Goal: Information Seeking & Learning: Learn about a topic

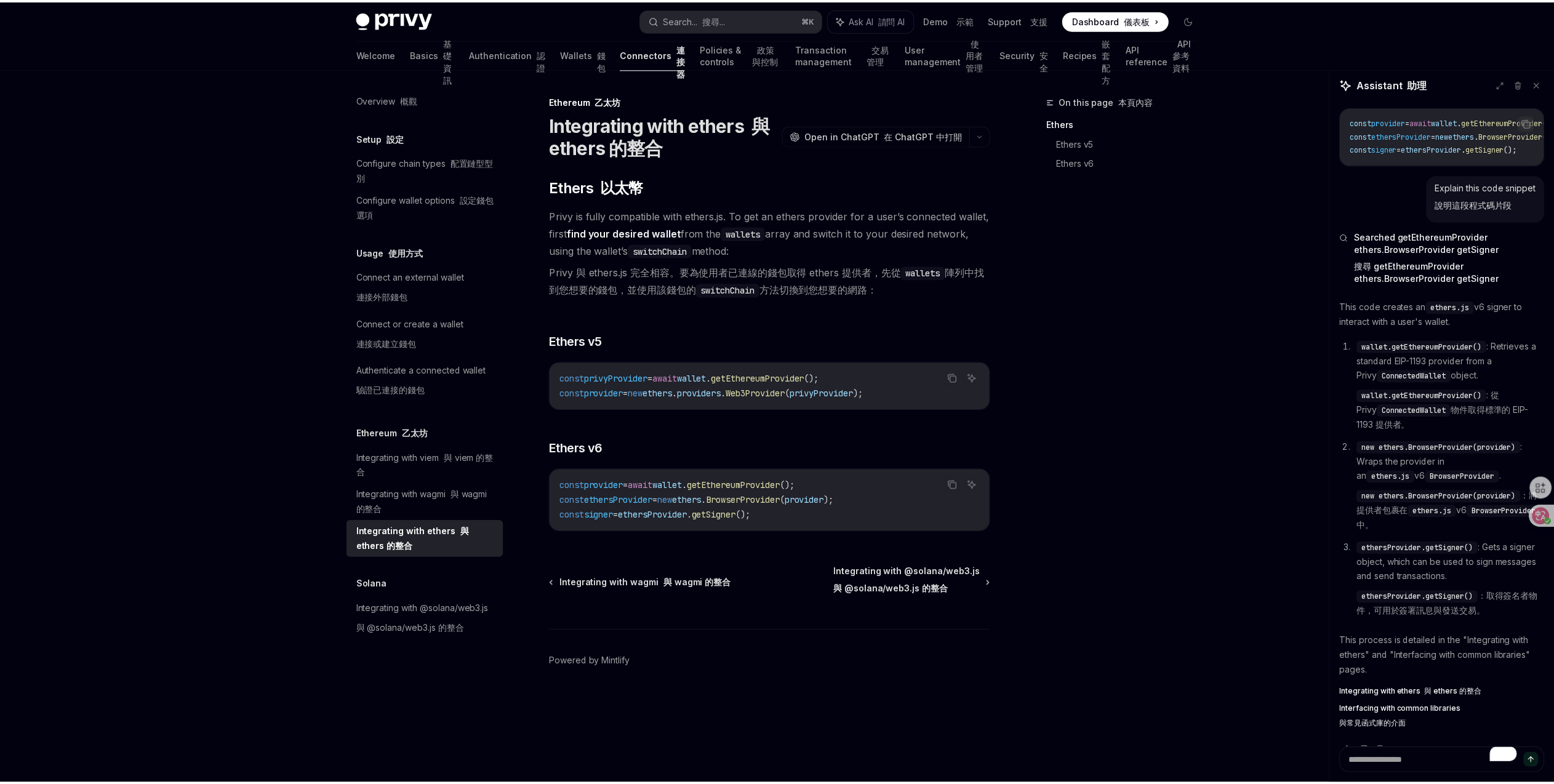
scroll to position [698, 0]
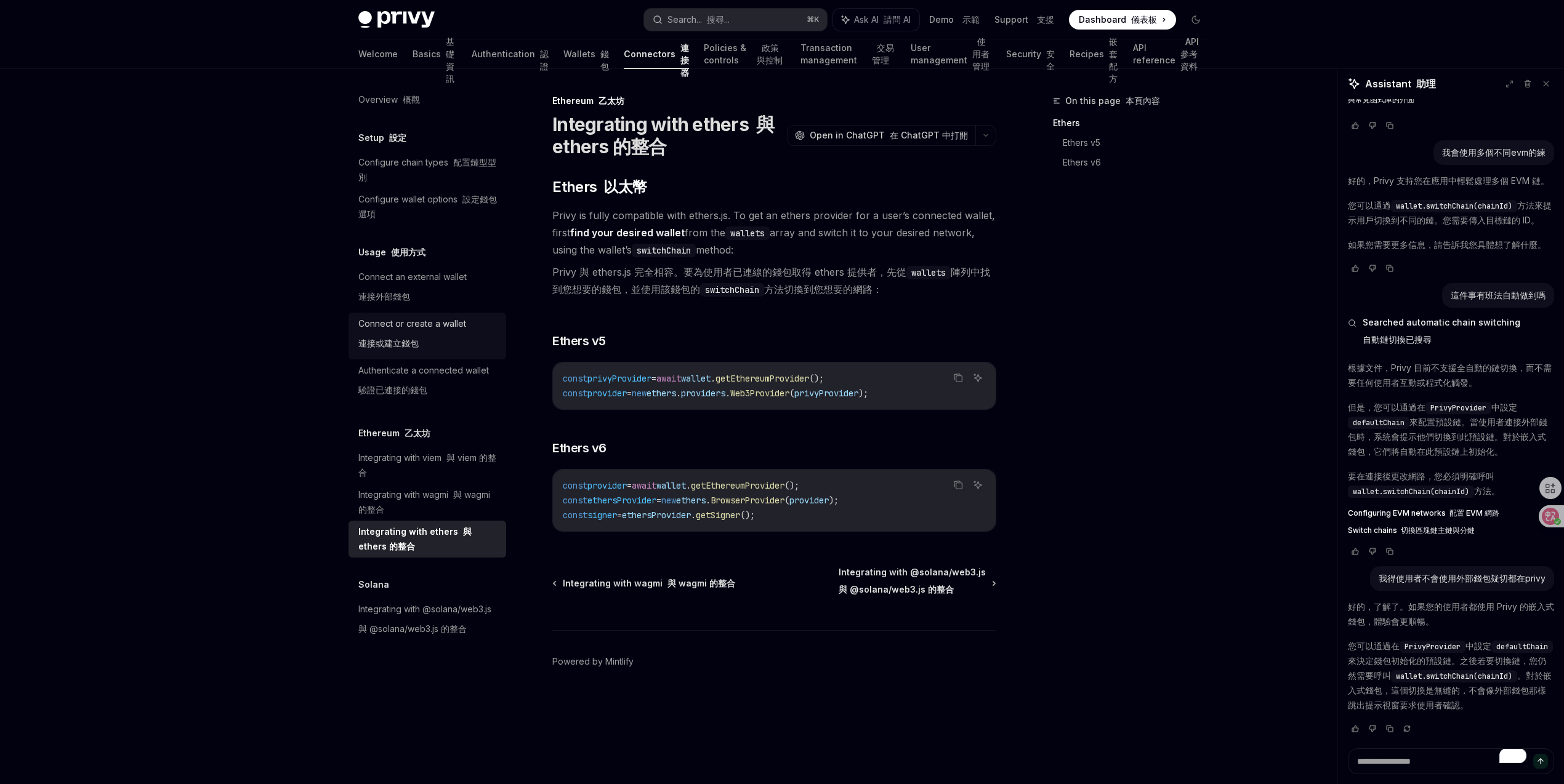
click at [470, 333] on div "Connect or create a wallet 連接或建立錢包" at bounding box center [428, 336] width 140 height 40
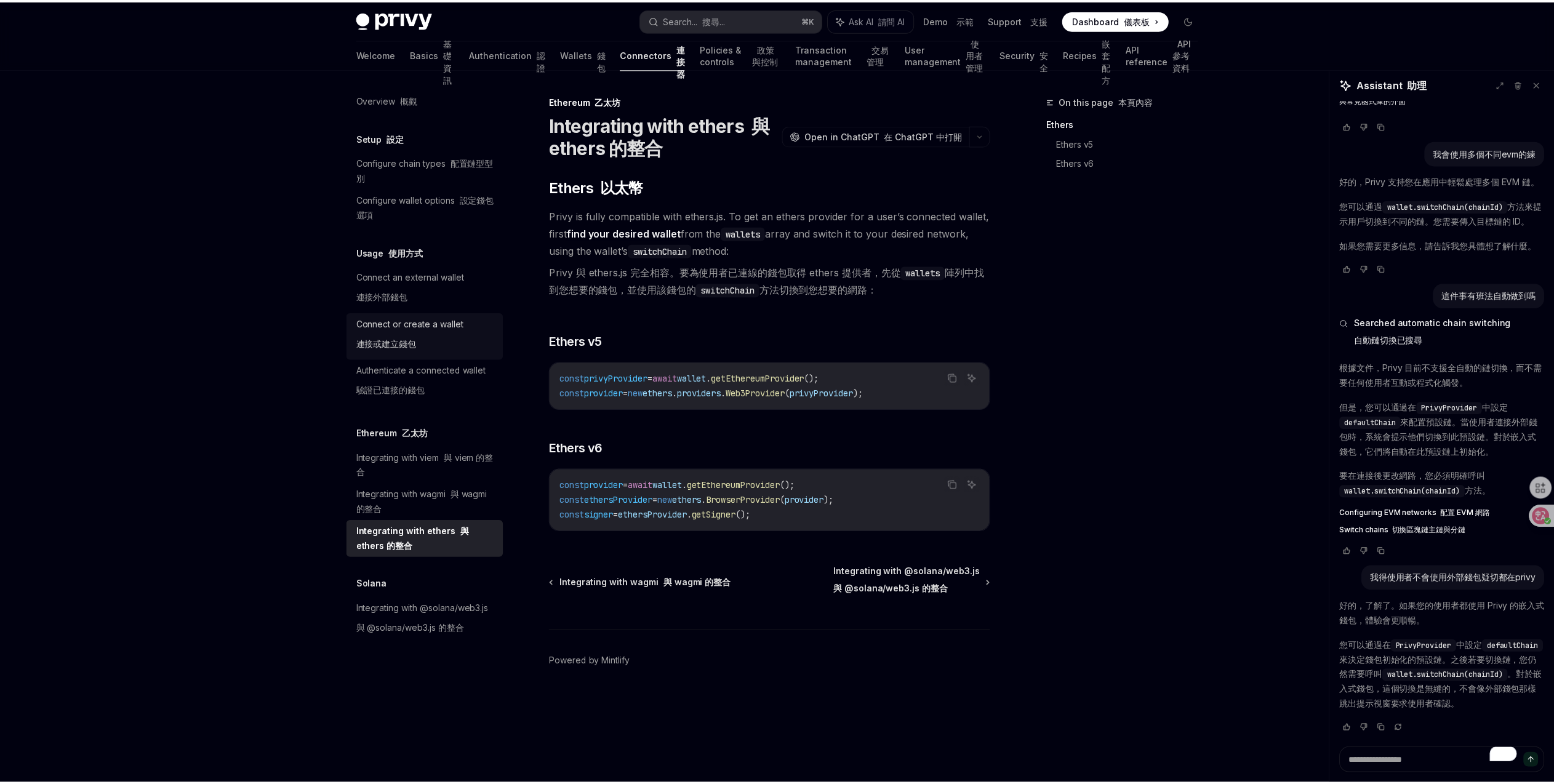
scroll to position [669, 0]
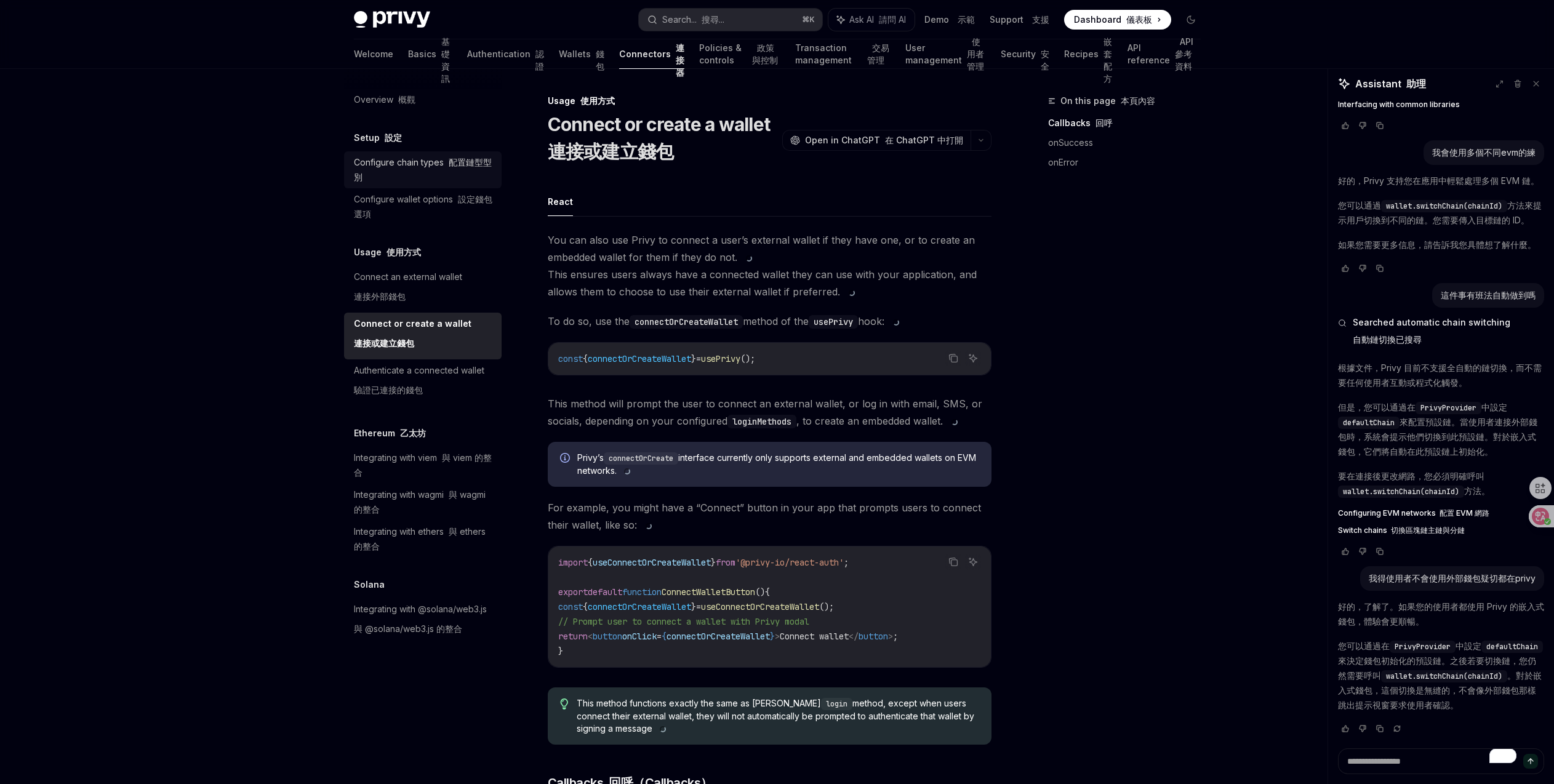
click at [452, 167] on font "配置鏈型型別" at bounding box center [422, 170] width 138 height 25
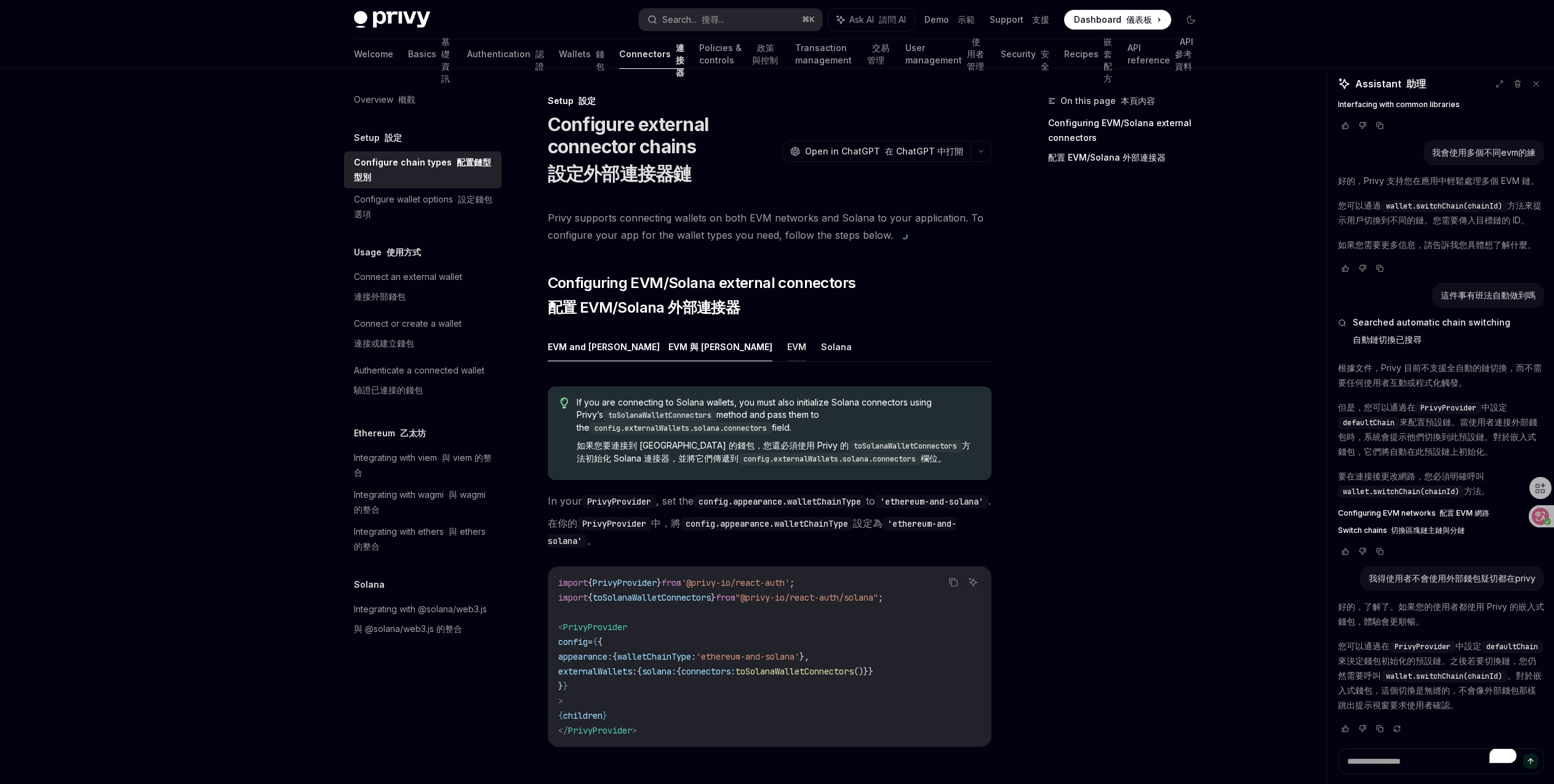
click at [787, 346] on button "EVM" at bounding box center [796, 347] width 19 height 29
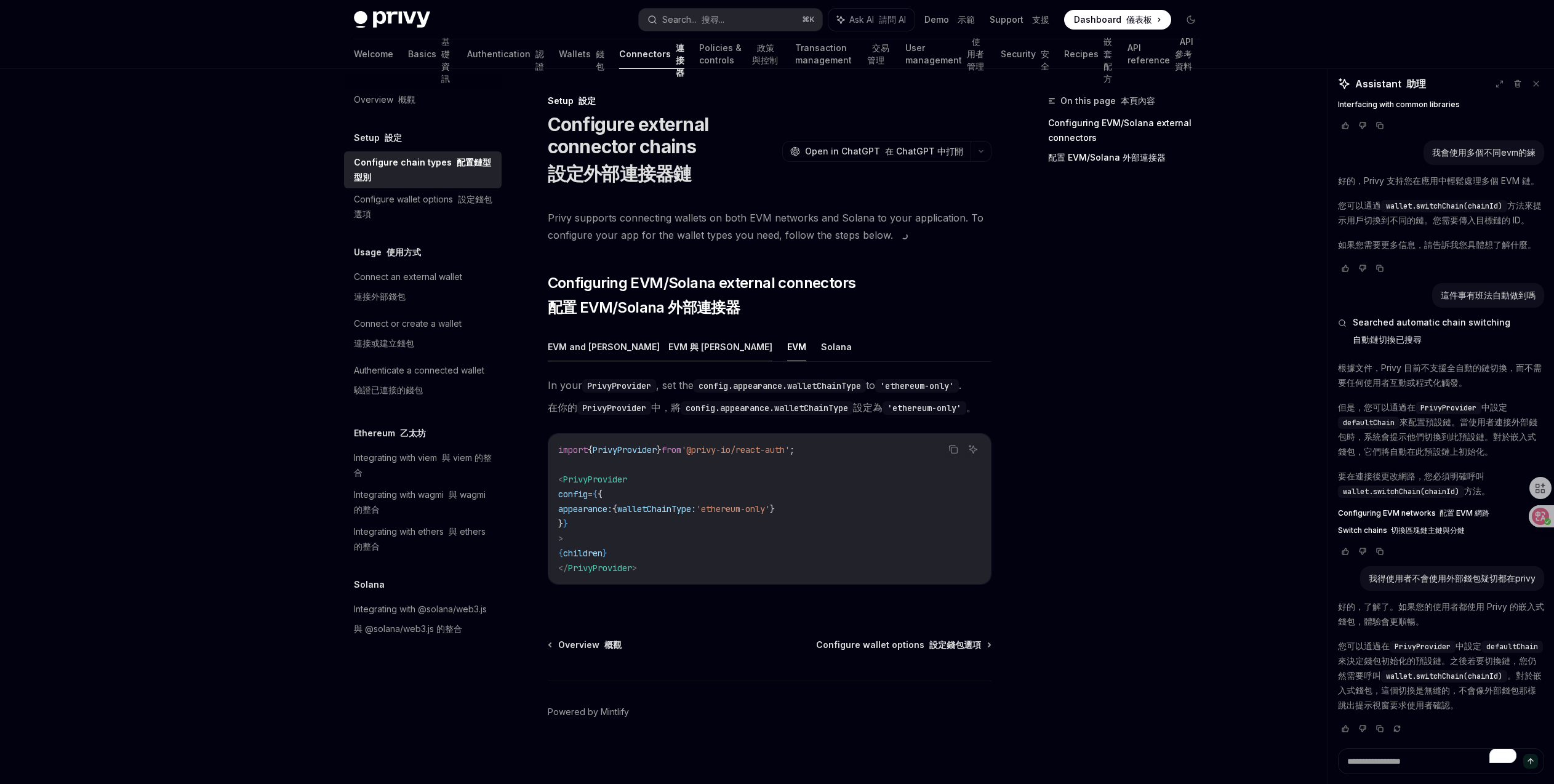
click at [668, 345] on font "EVM 與 Solana" at bounding box center [720, 347] width 104 height 11
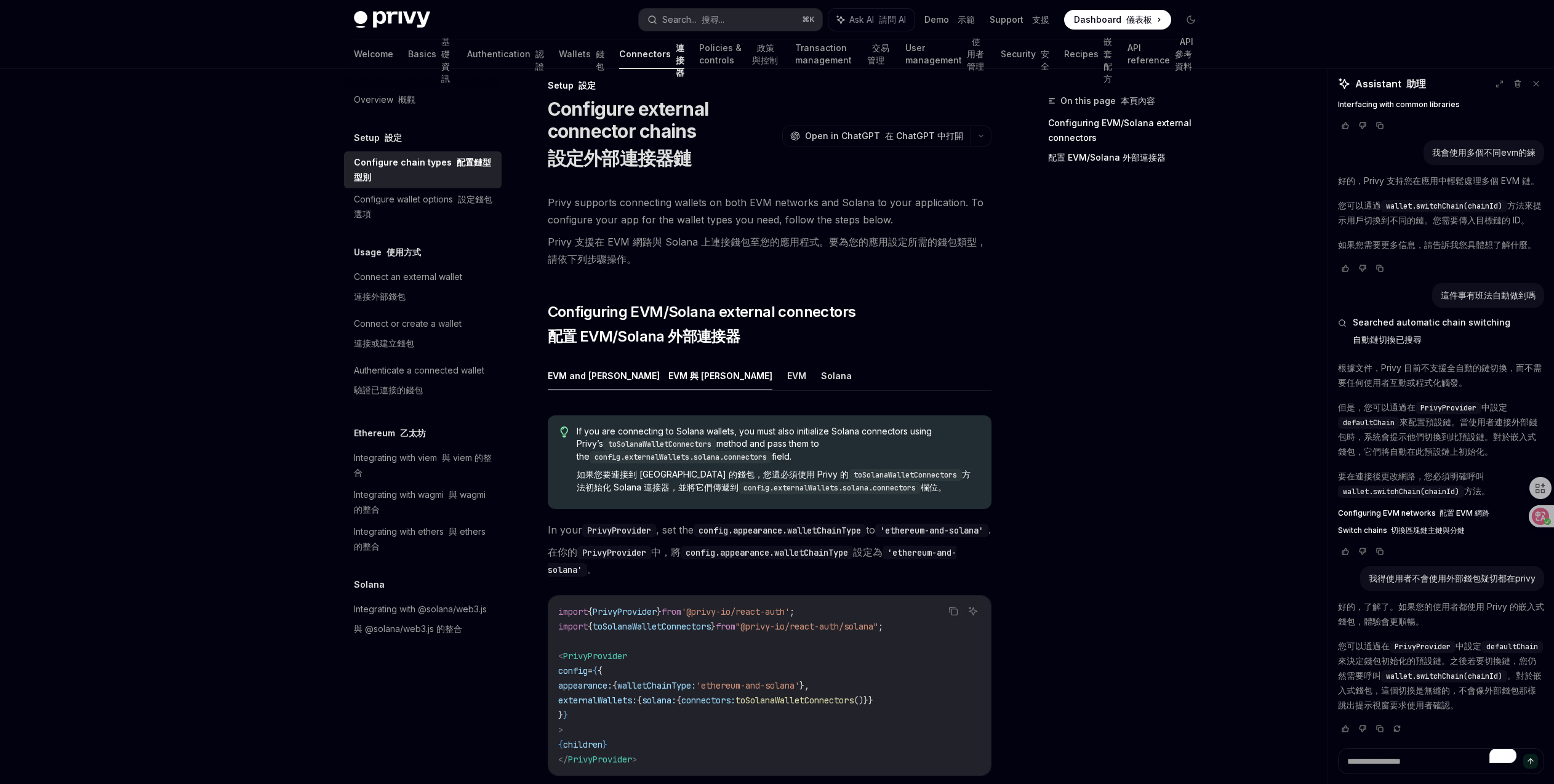
scroll to position [236, 0]
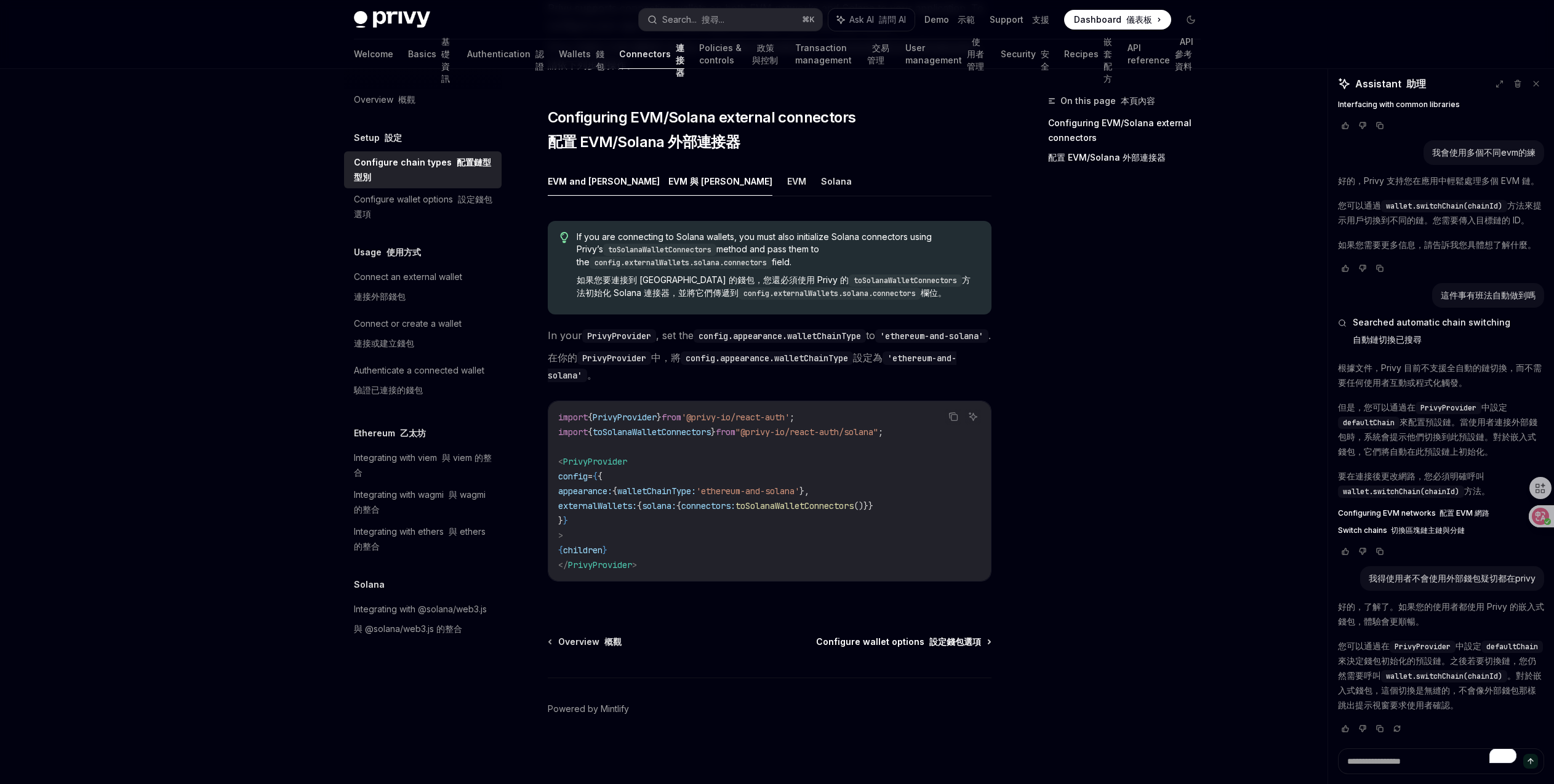
click at [954, 645] on font "設定錢包選項" at bounding box center [955, 641] width 52 height 11
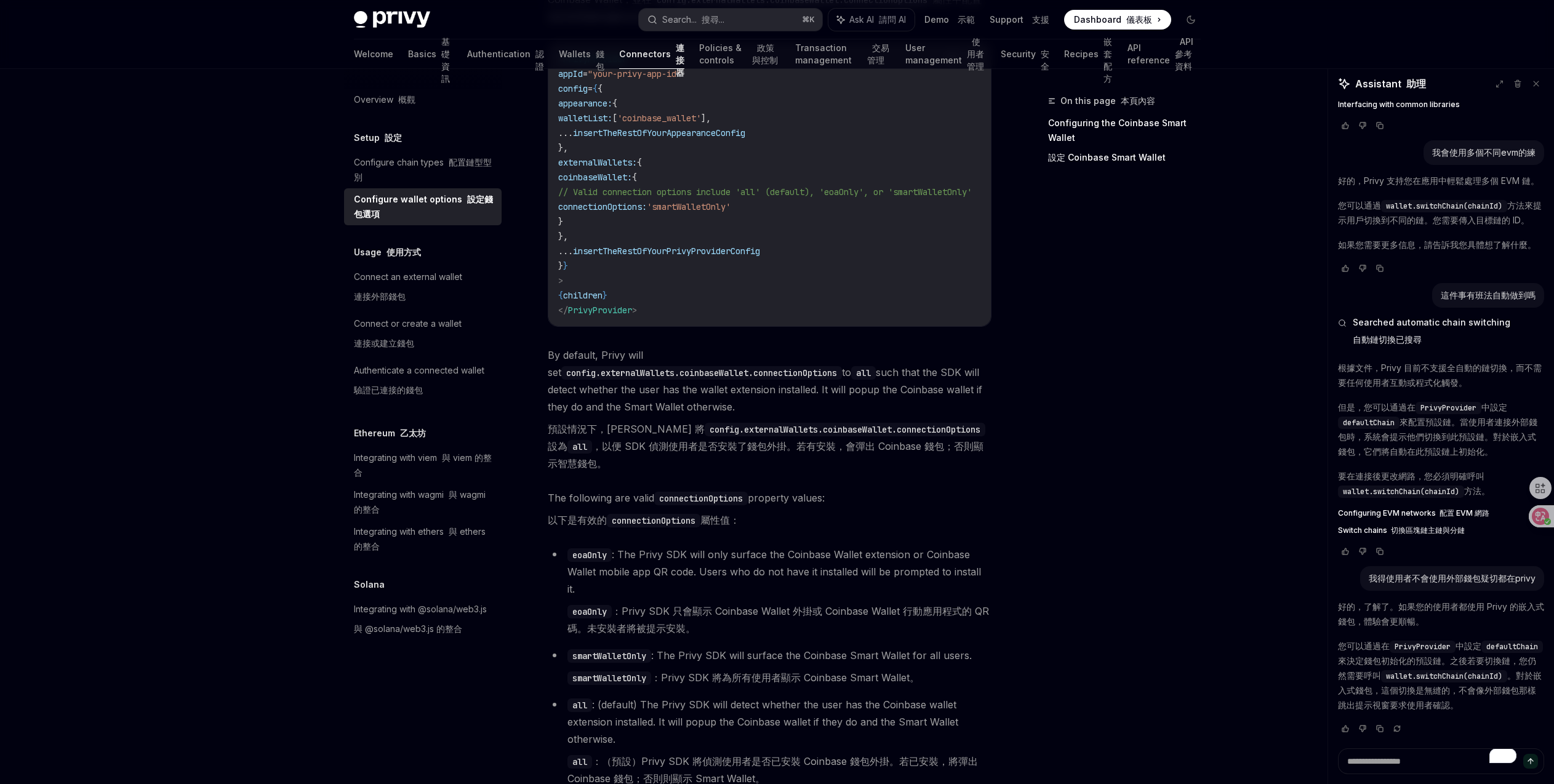
scroll to position [2252, 0]
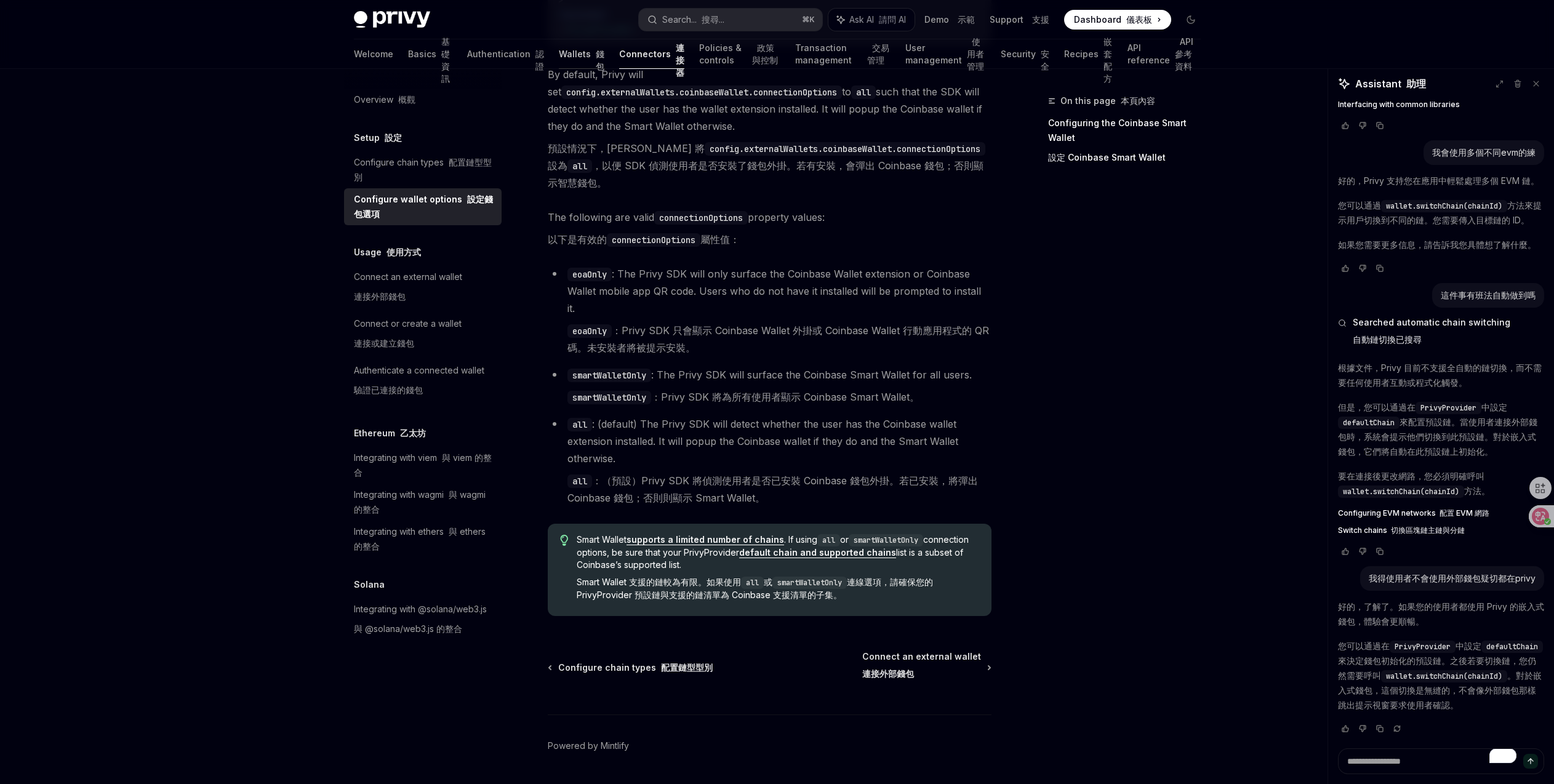
click at [559, 52] on link "Wallets 錢包" at bounding box center [582, 54] width 45 height 30
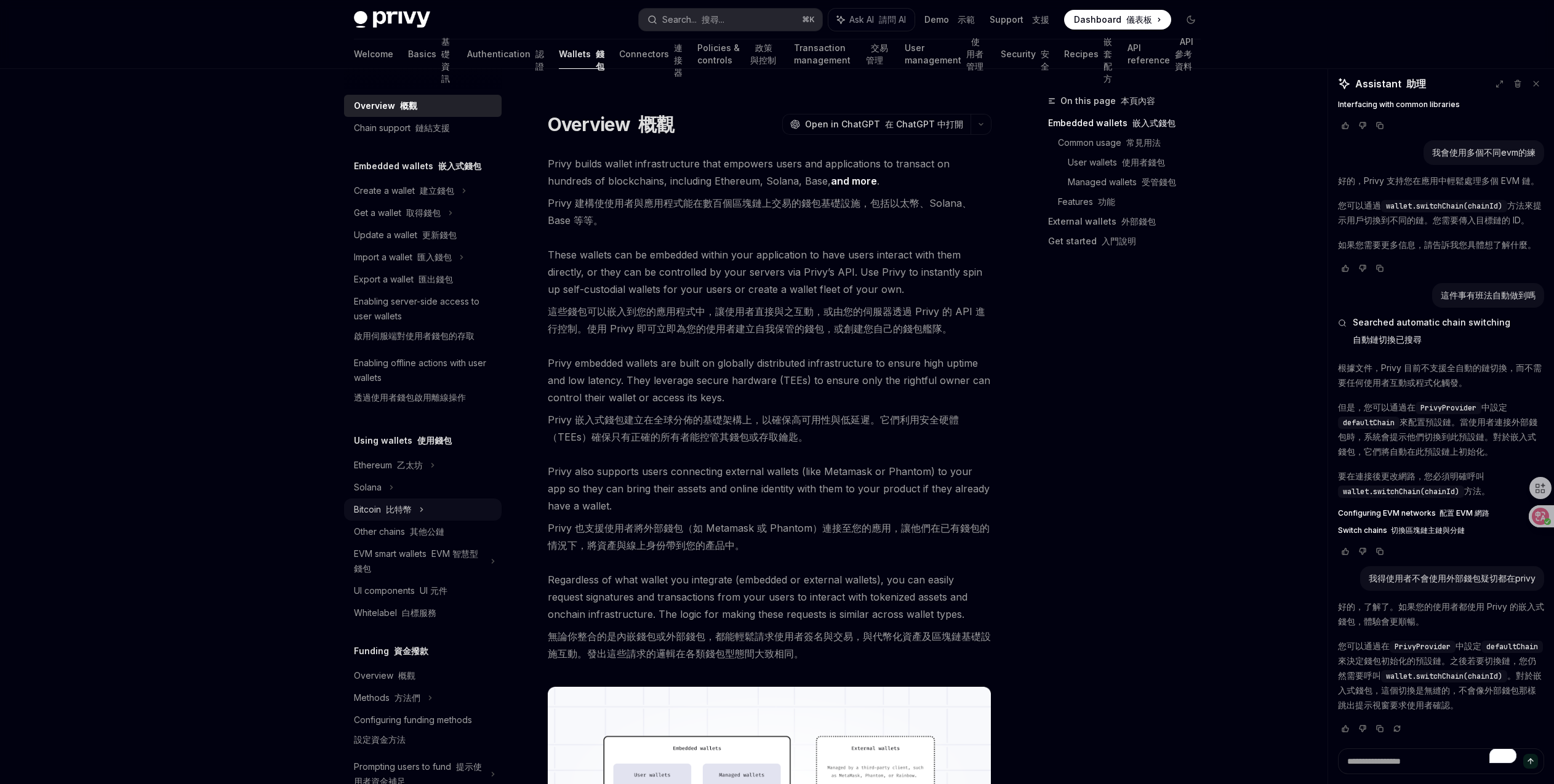
click at [419, 512] on icon at bounding box center [421, 509] width 5 height 15
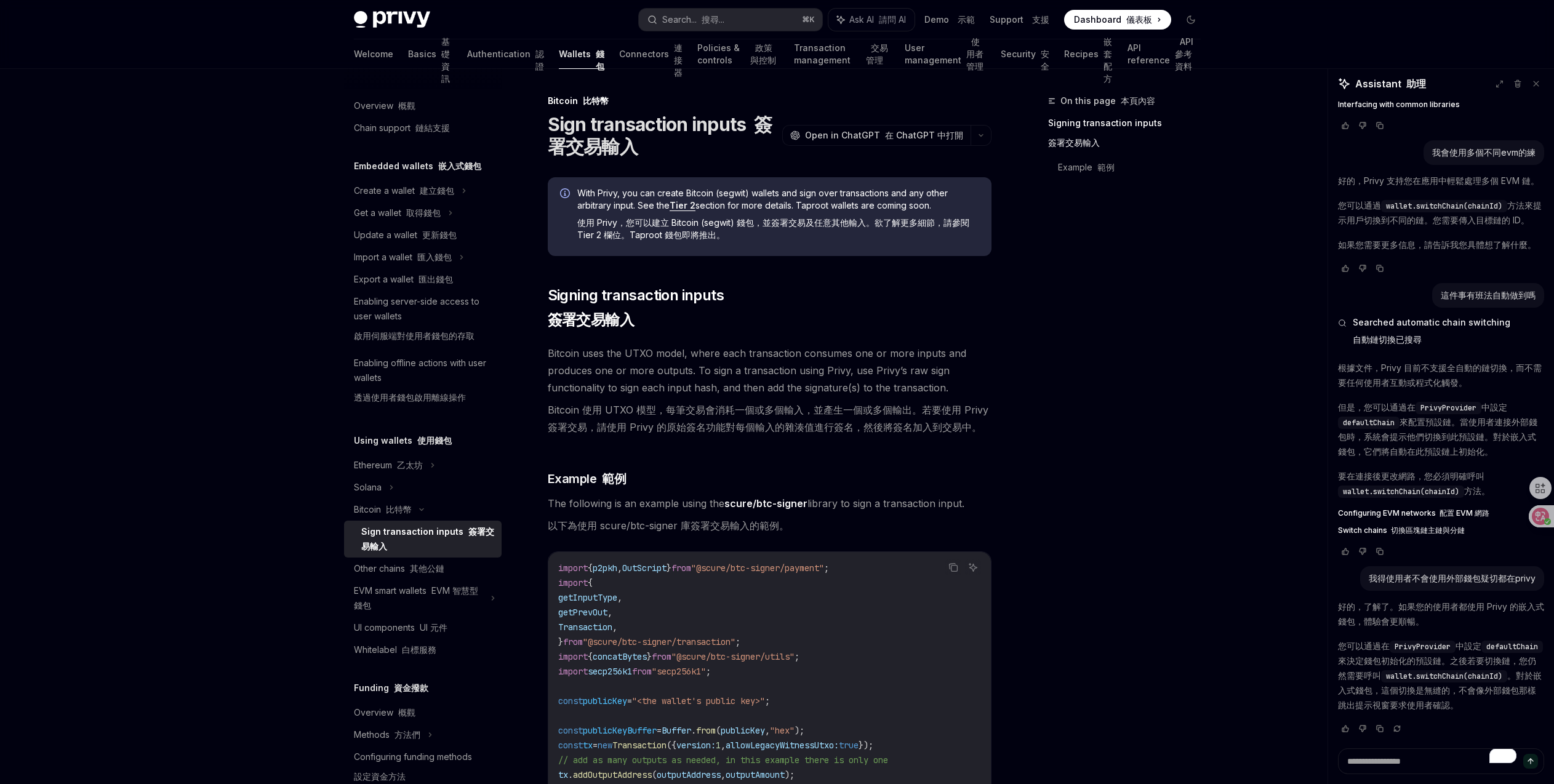
scroll to position [205, 0]
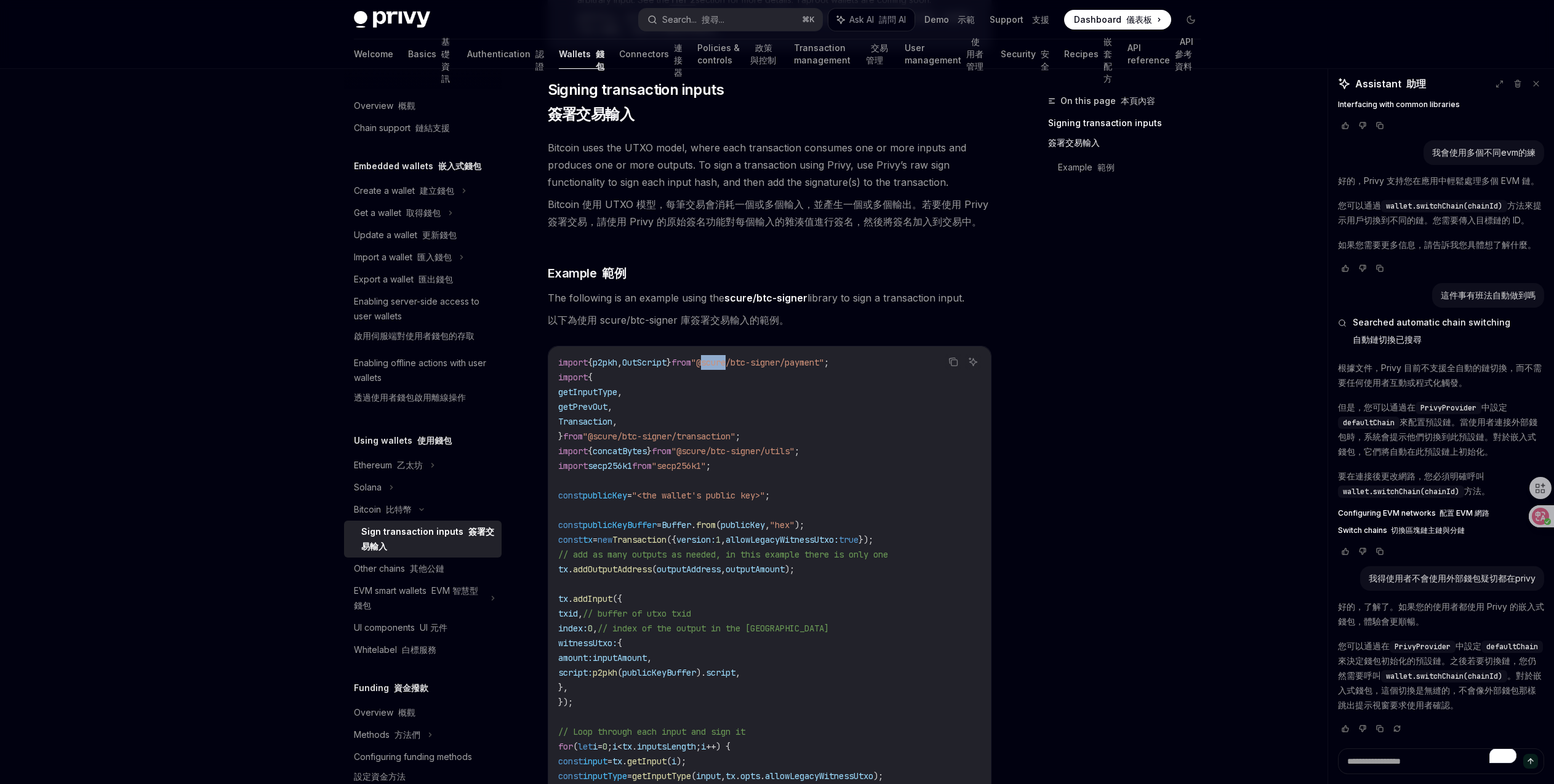
drag, startPoint x: 734, startPoint y: 361, endPoint x: 757, endPoint y: 366, distance: 23.5
click at [757, 366] on span ""@scure/btc-signer/payment"" at bounding box center [758, 362] width 133 height 11
click at [702, 506] on code "import { p2pkh , OutScript } from "@scure/btc-signer/payment" ; import { getInp…" at bounding box center [787, 798] width 458 height 886
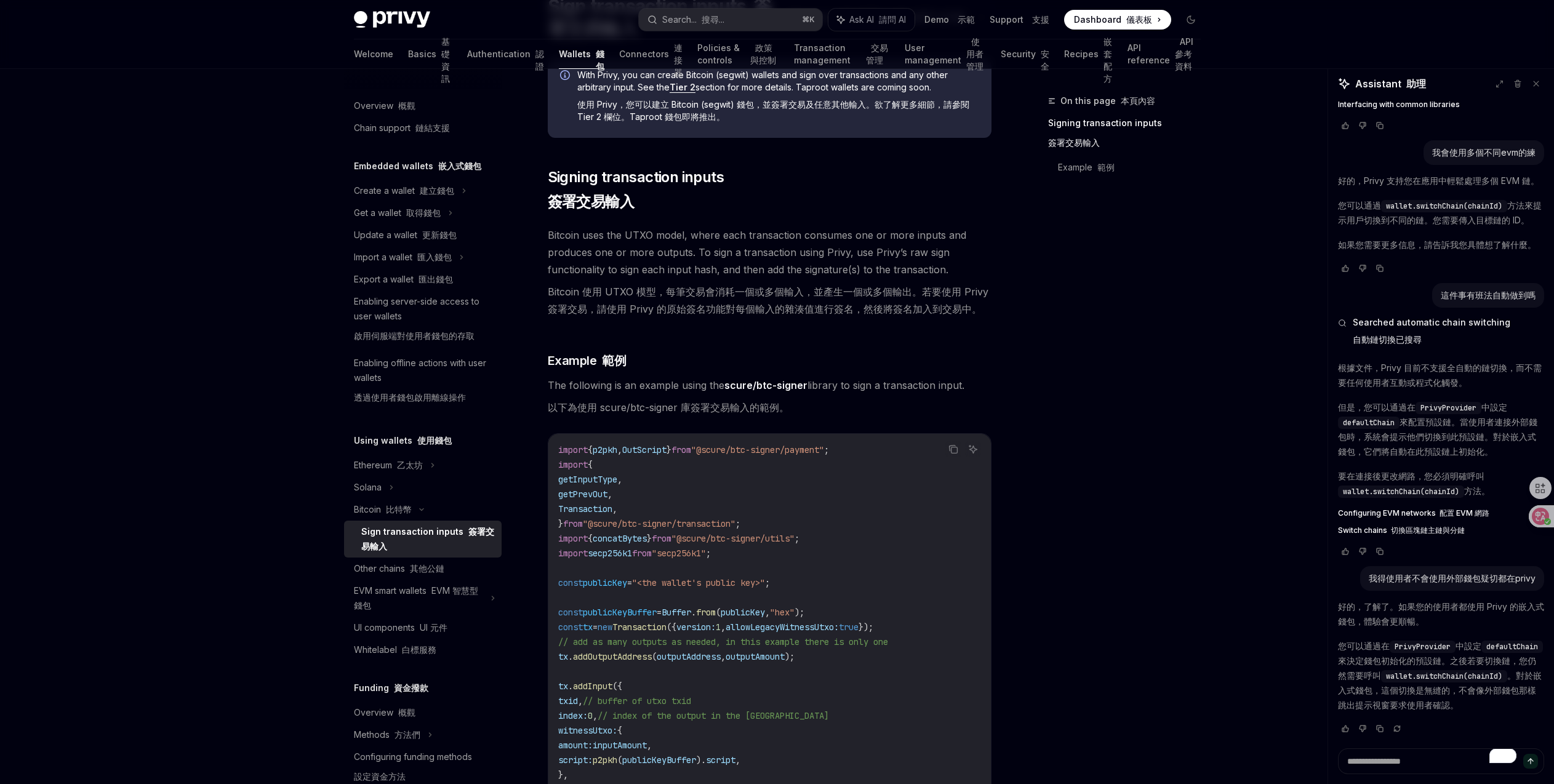
scroll to position [0, 0]
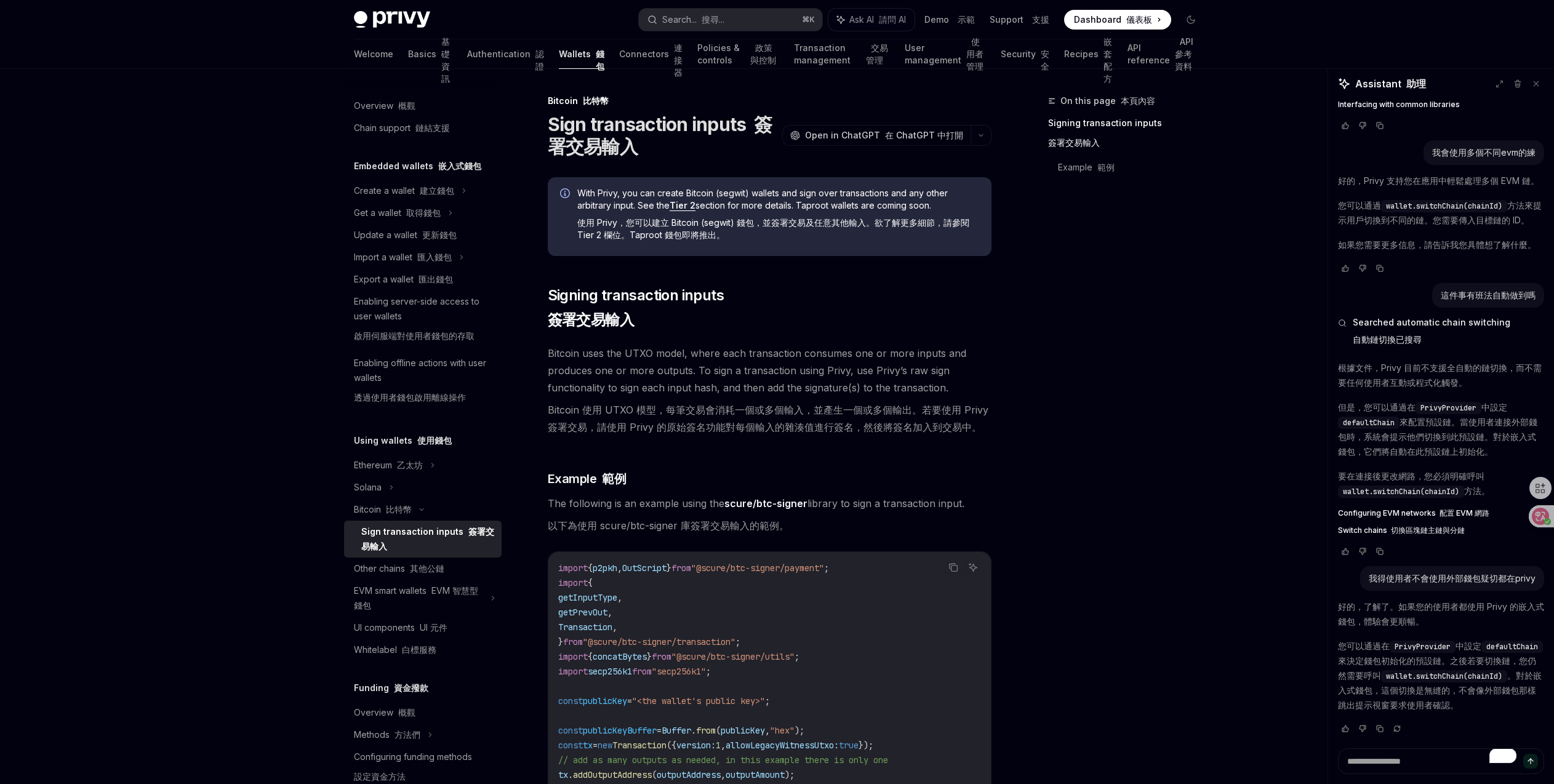
click at [681, 204] on link "Tier 2" at bounding box center [682, 206] width 26 height 11
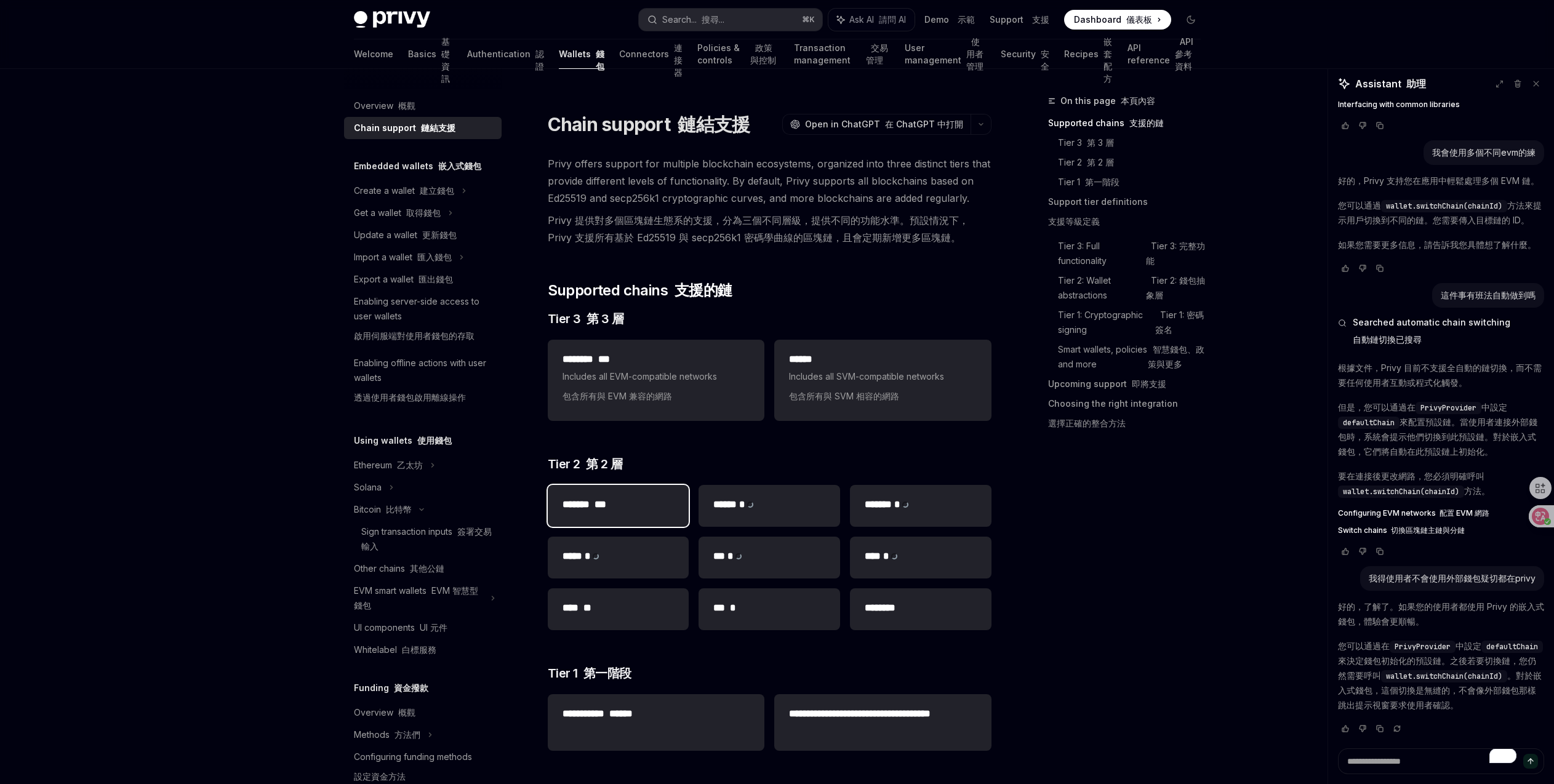
click at [603, 511] on h2 "******* ***" at bounding box center [618, 505] width 112 height 15
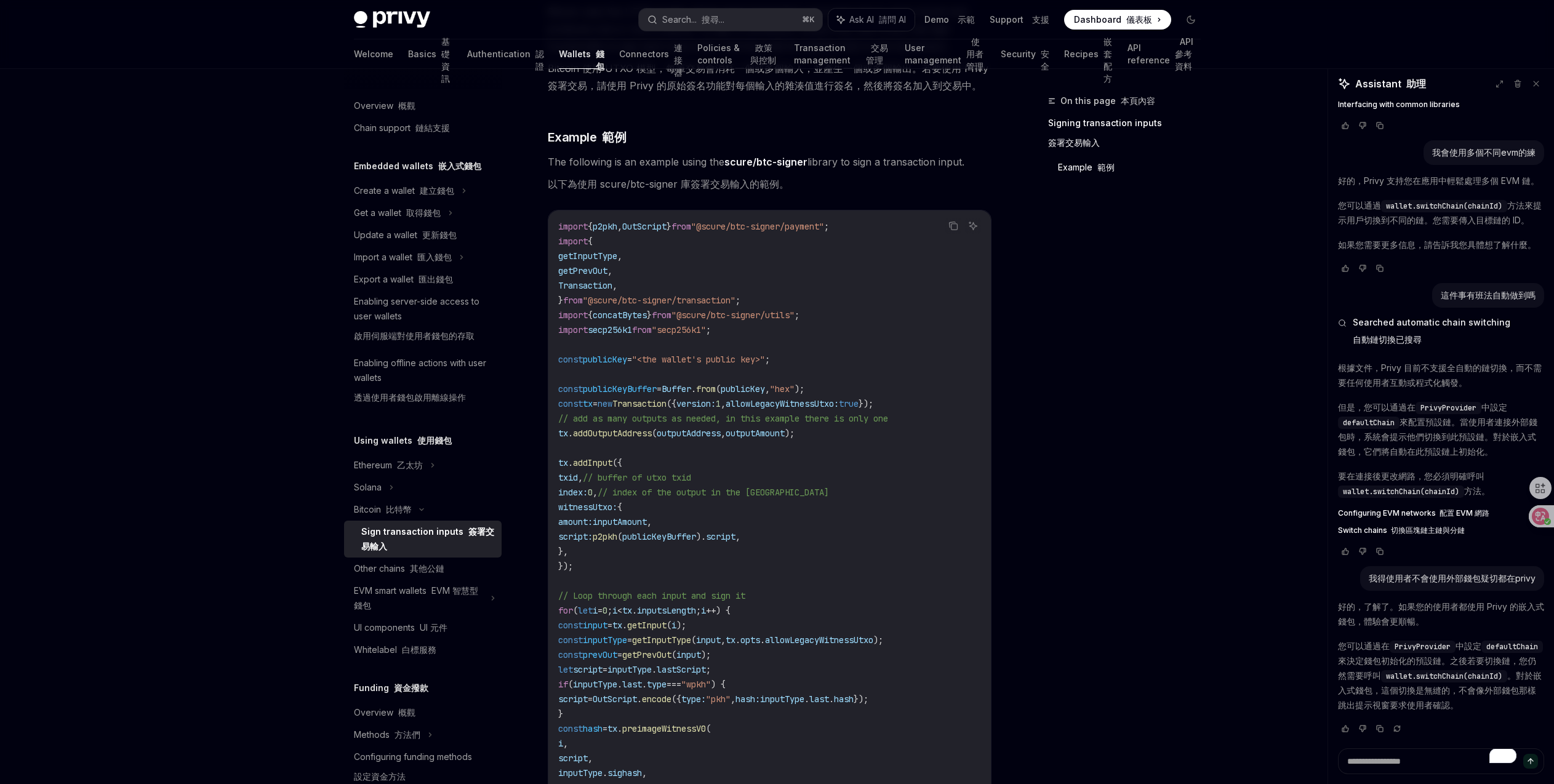
scroll to position [447, 0]
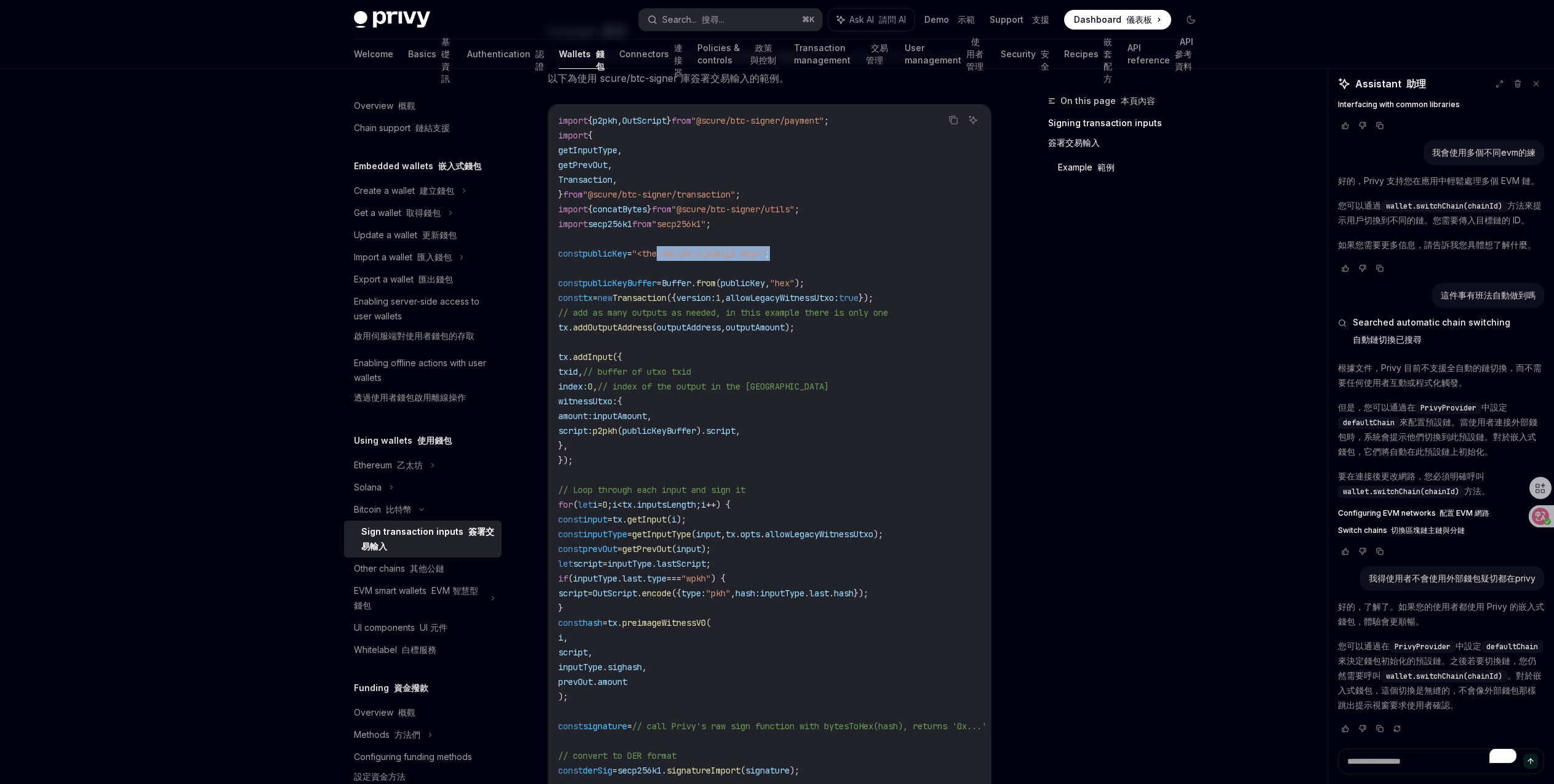
drag, startPoint x: 671, startPoint y: 253, endPoint x: 793, endPoint y: 255, distance: 122.0
click at [770, 255] on span "const publicKey = "<the wallet's public key>" ;" at bounding box center [664, 253] width 212 height 11
click at [814, 422] on code "import { p2pkh , OutScript } from "@scure/btc-signer/payment" ; import { getInp…" at bounding box center [787, 556] width 458 height 886
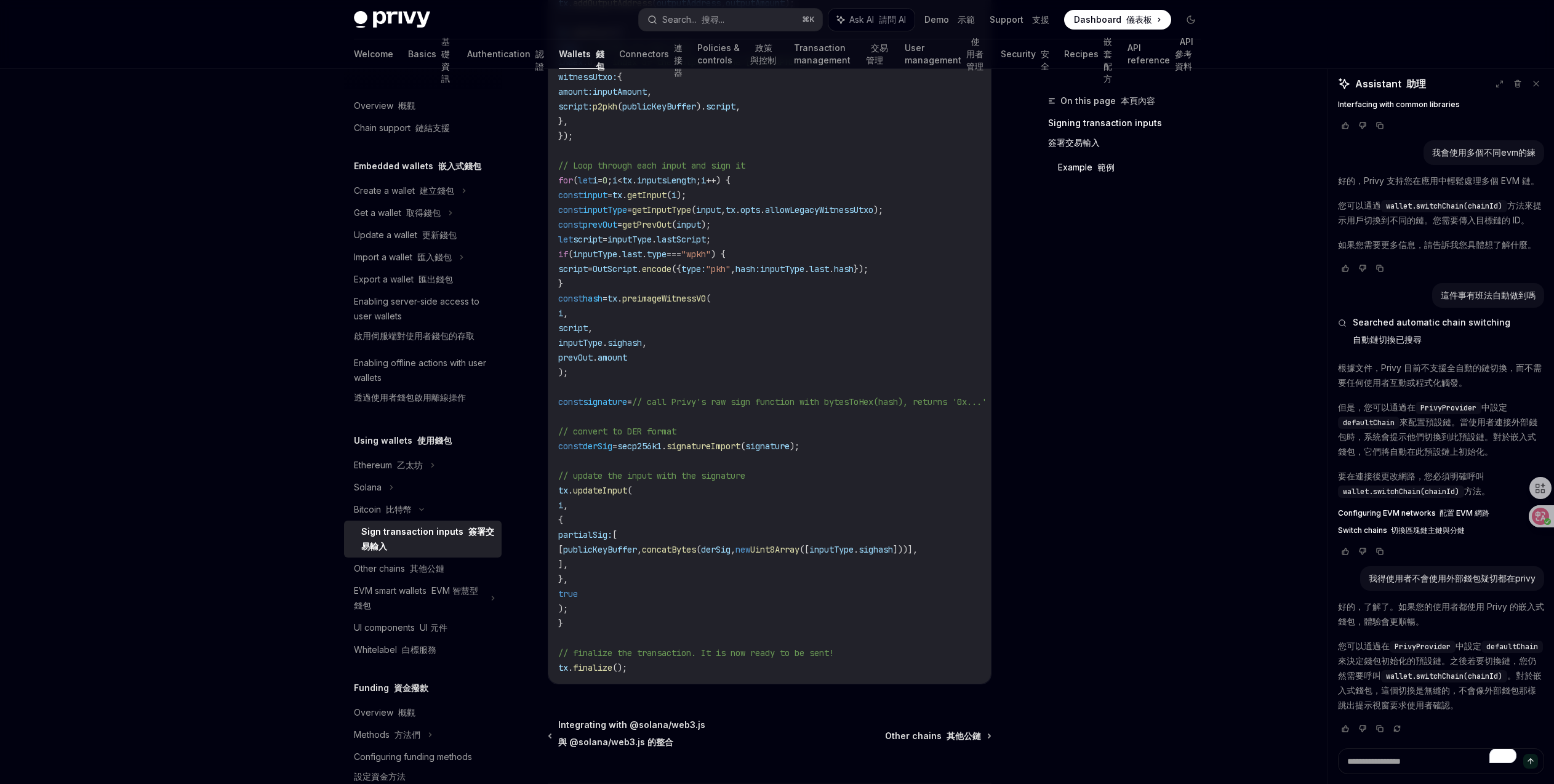
scroll to position [788, 0]
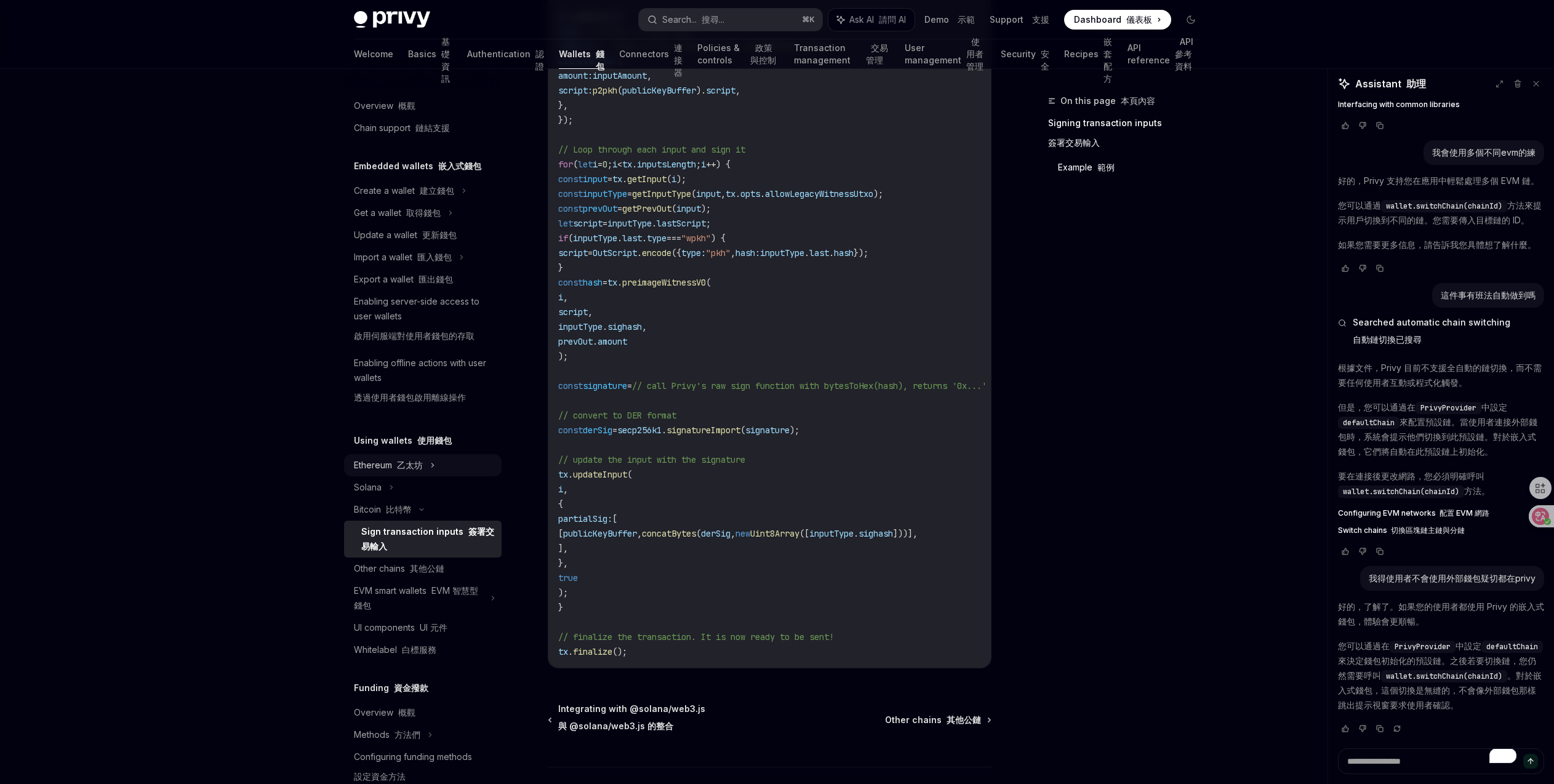
click at [413, 470] on div "Ethereum 乙太坊" at bounding box center [388, 465] width 69 height 15
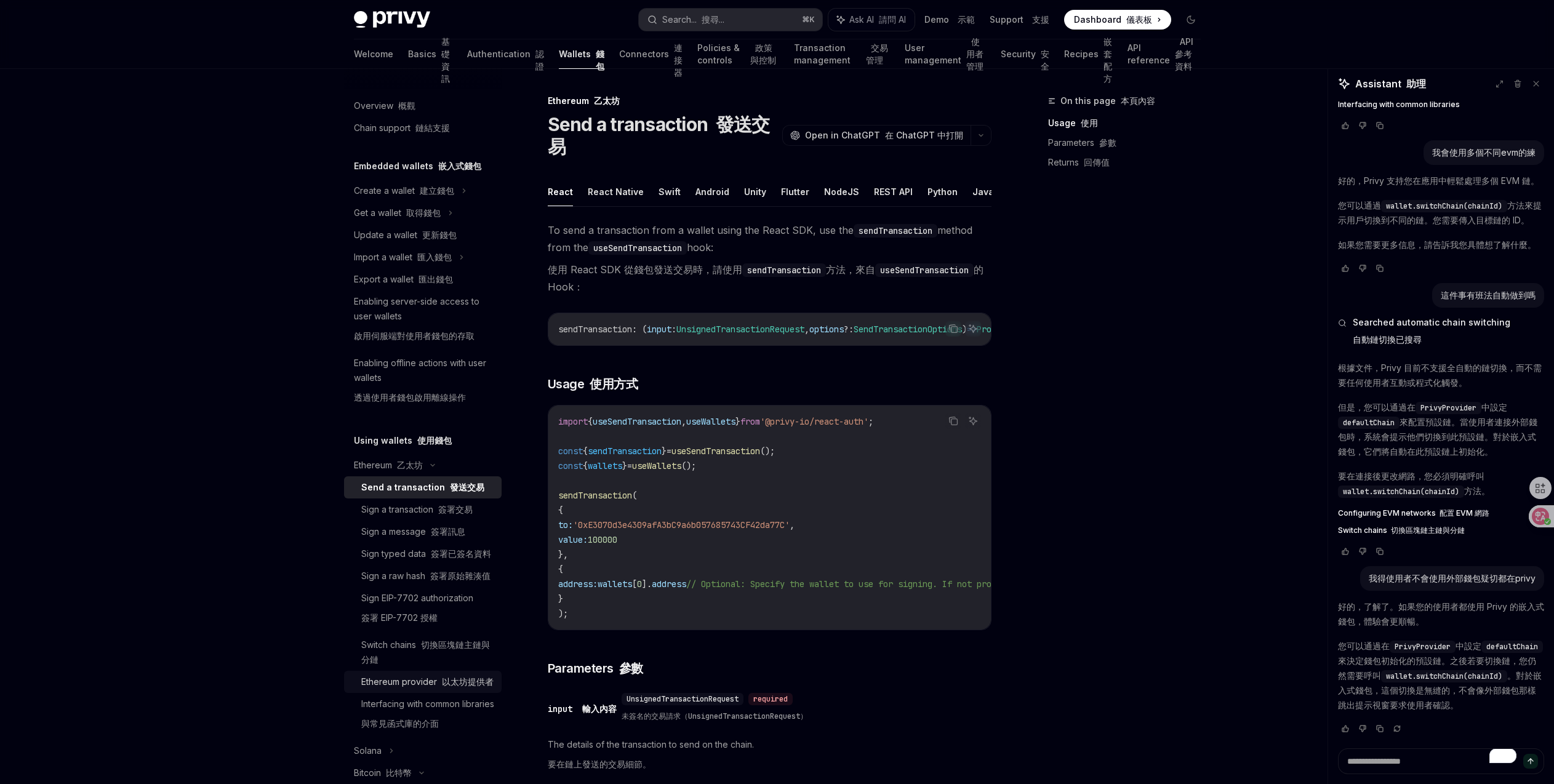
scroll to position [179, 0]
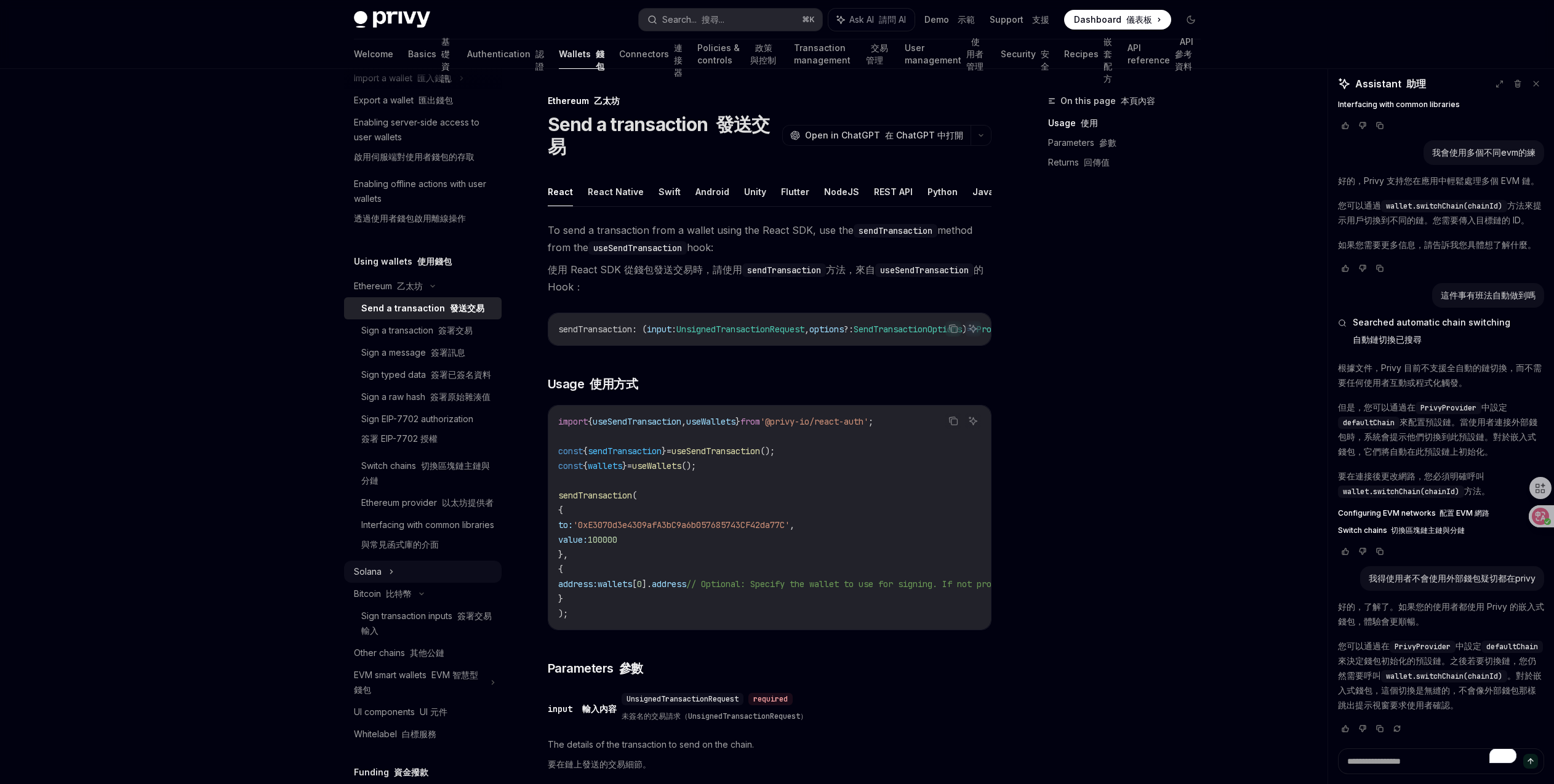
click at [413, 582] on div "Solana" at bounding box center [422, 571] width 158 height 22
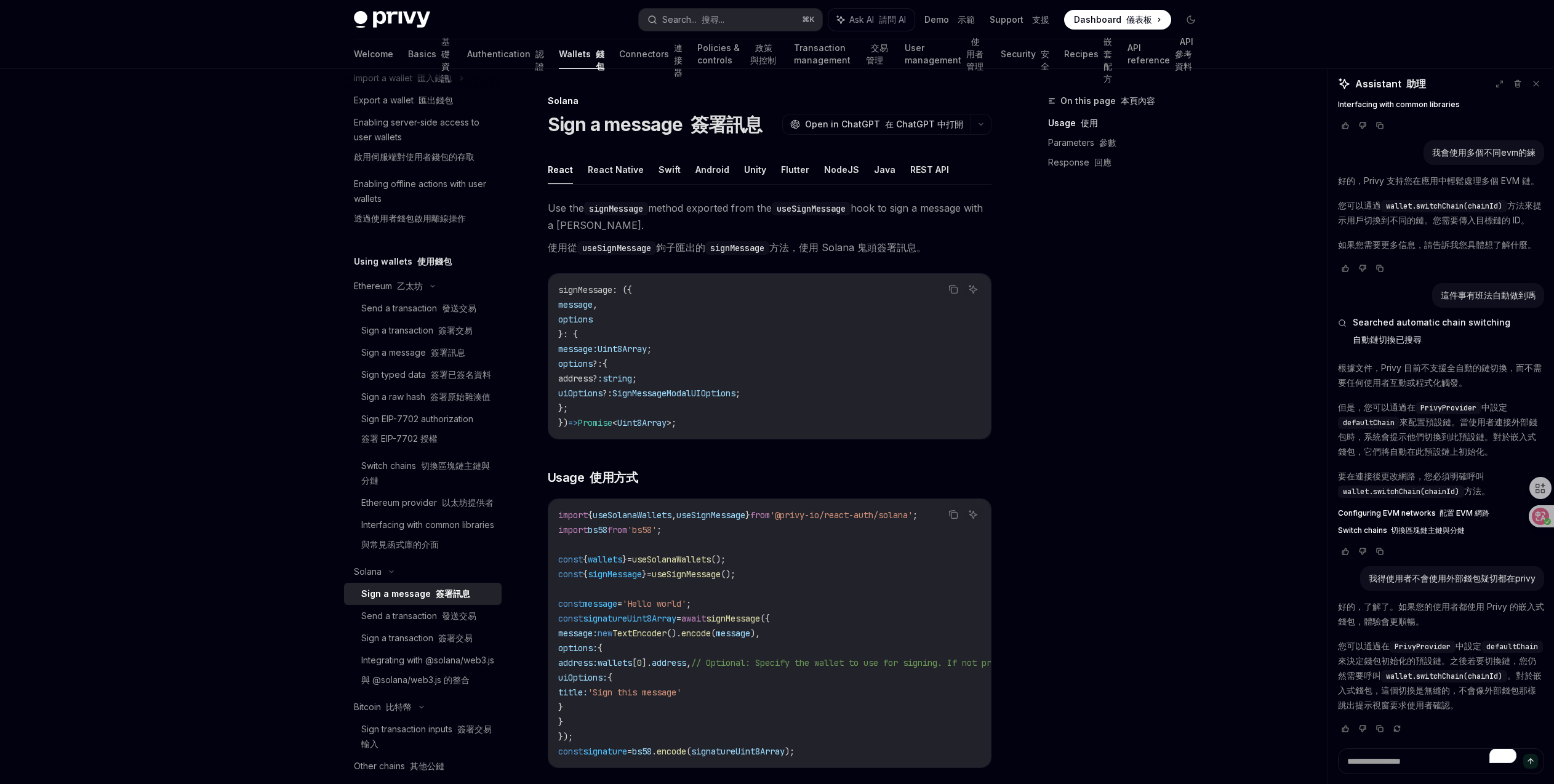
click at [605, 561] on span "wallets" at bounding box center [604, 560] width 35 height 11
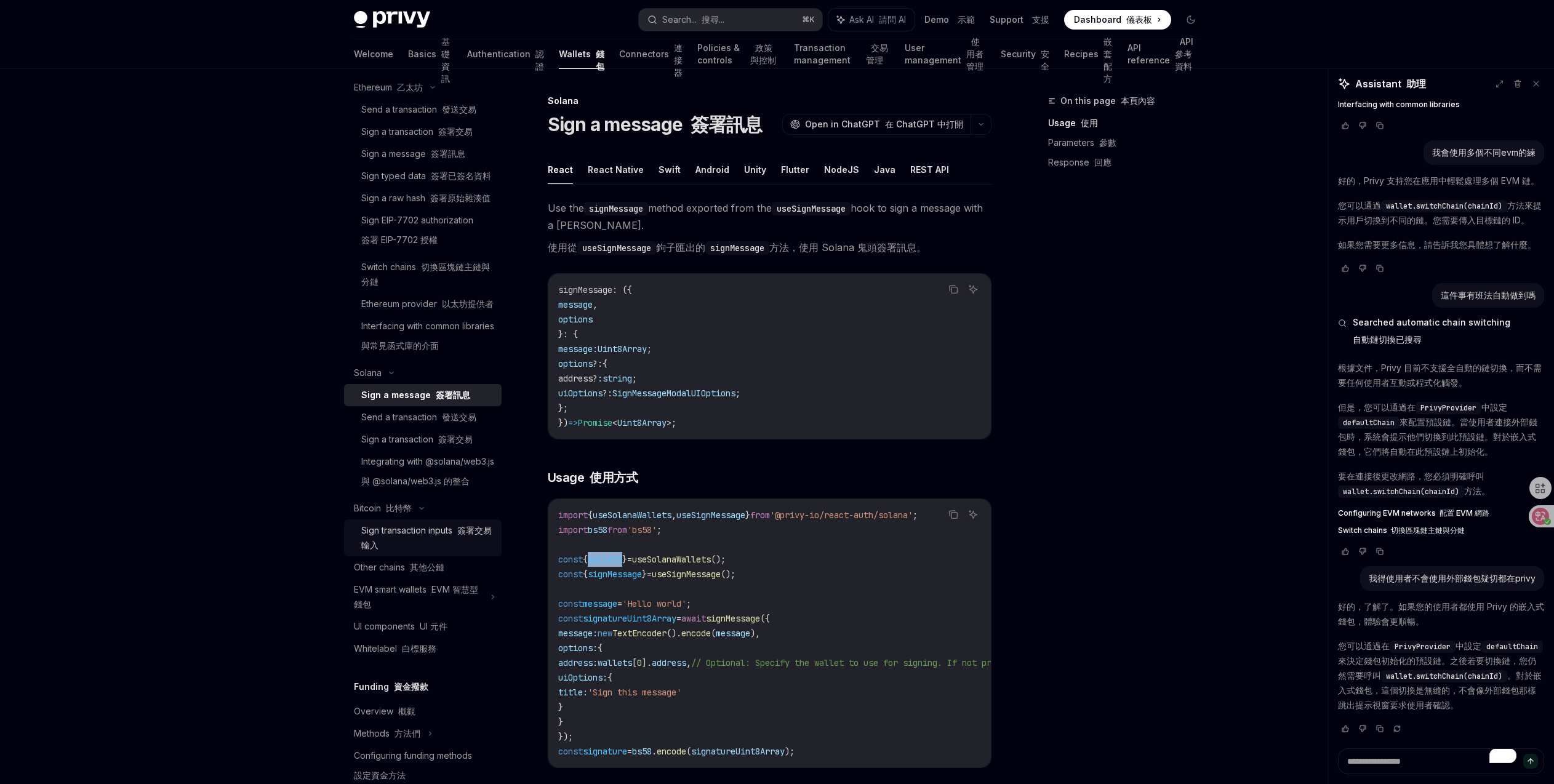
scroll to position [425, 0]
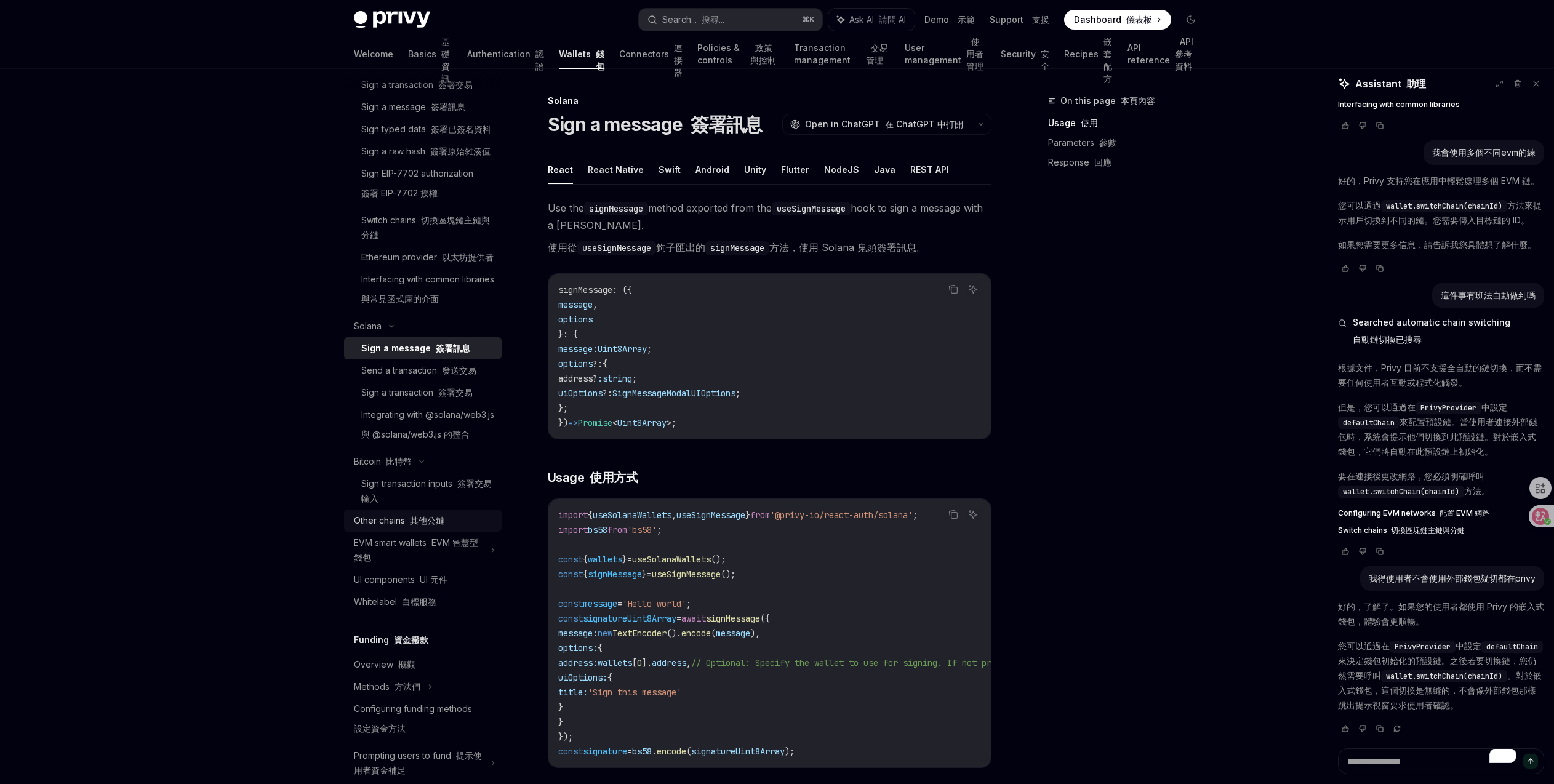
click at [433, 526] on font "其他公鏈" at bounding box center [427, 520] width 35 height 11
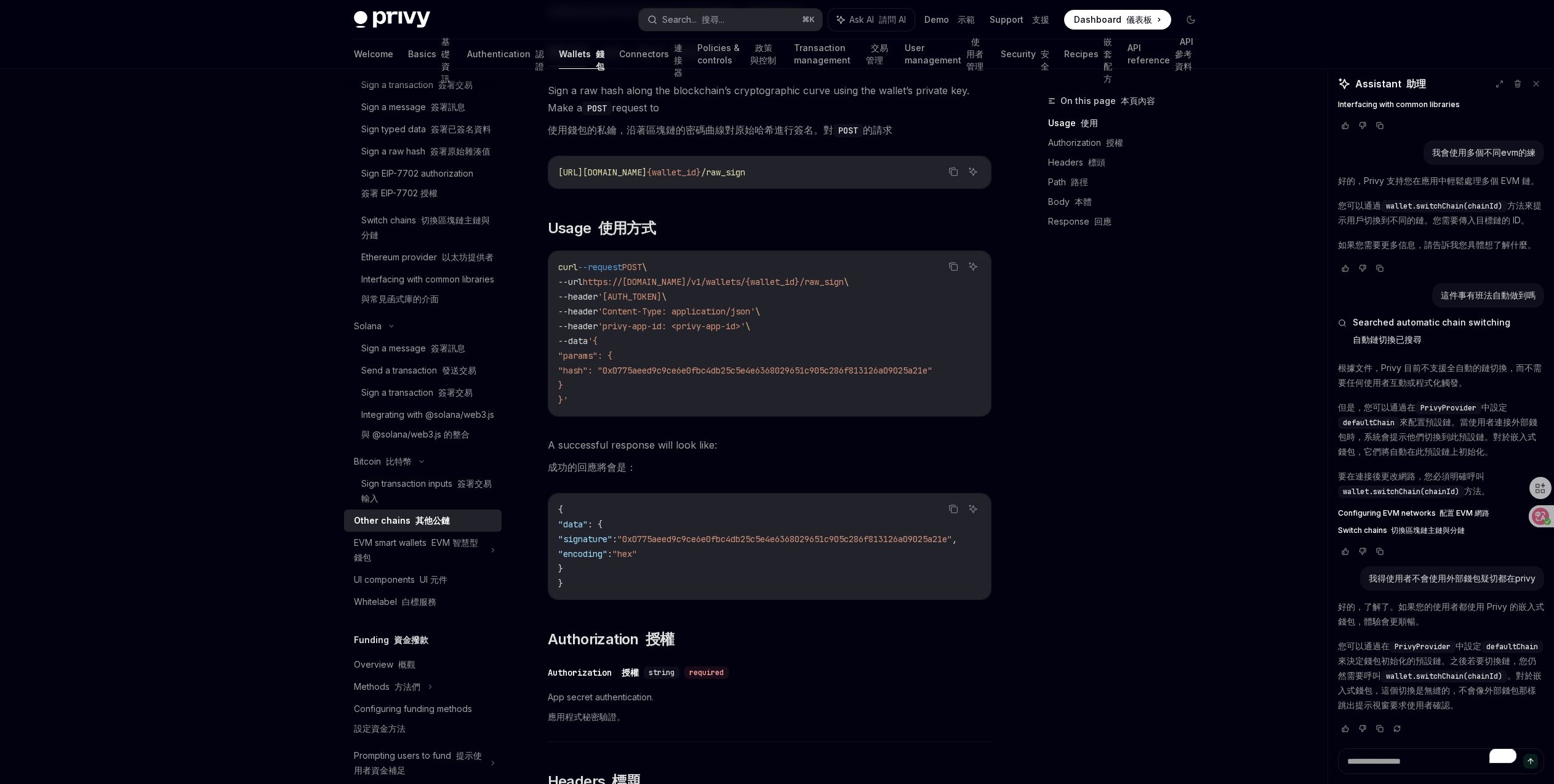
scroll to position [248, 0]
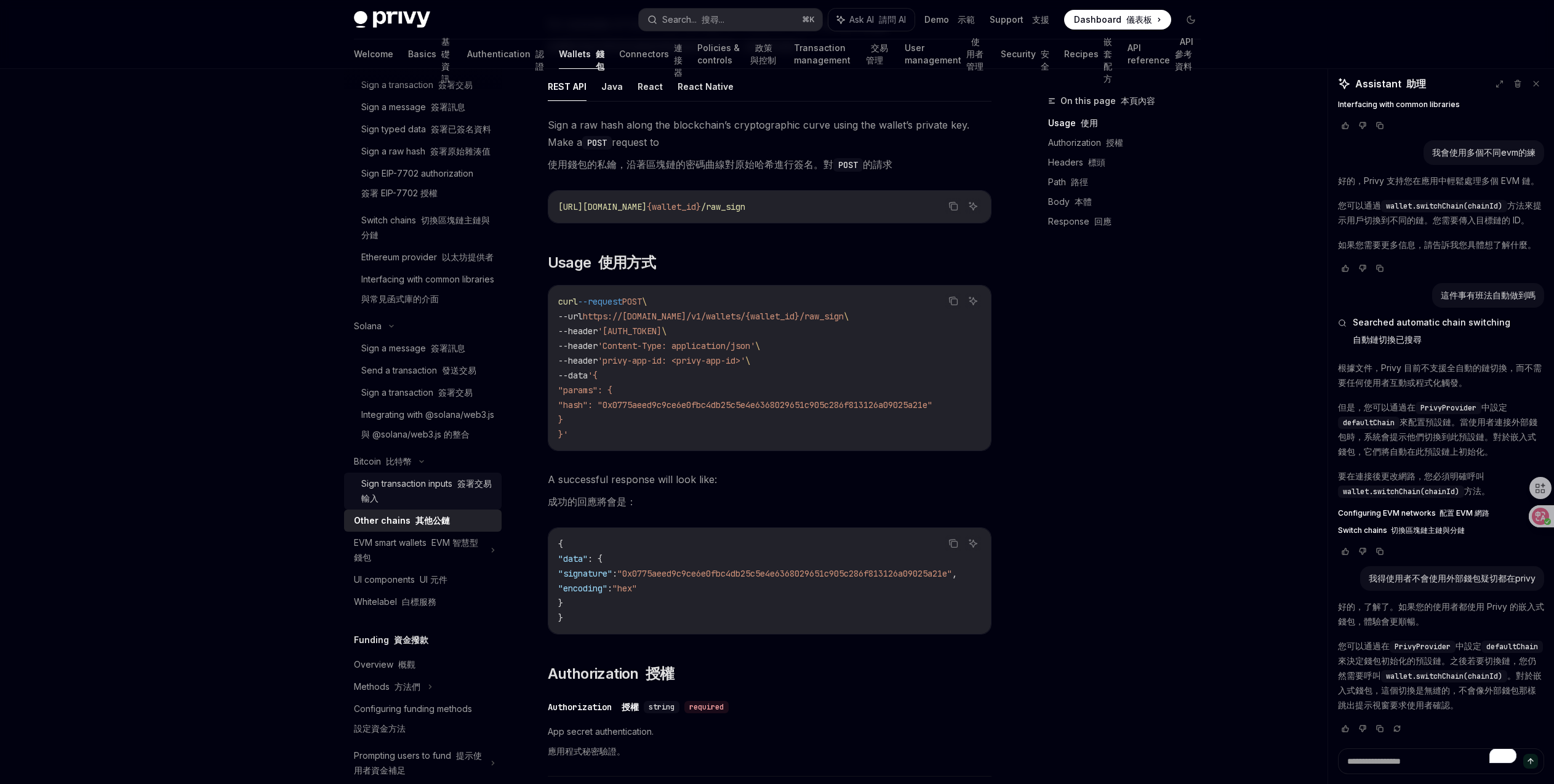
click at [459, 503] on font "簽署交易輸入" at bounding box center [426, 491] width 130 height 25
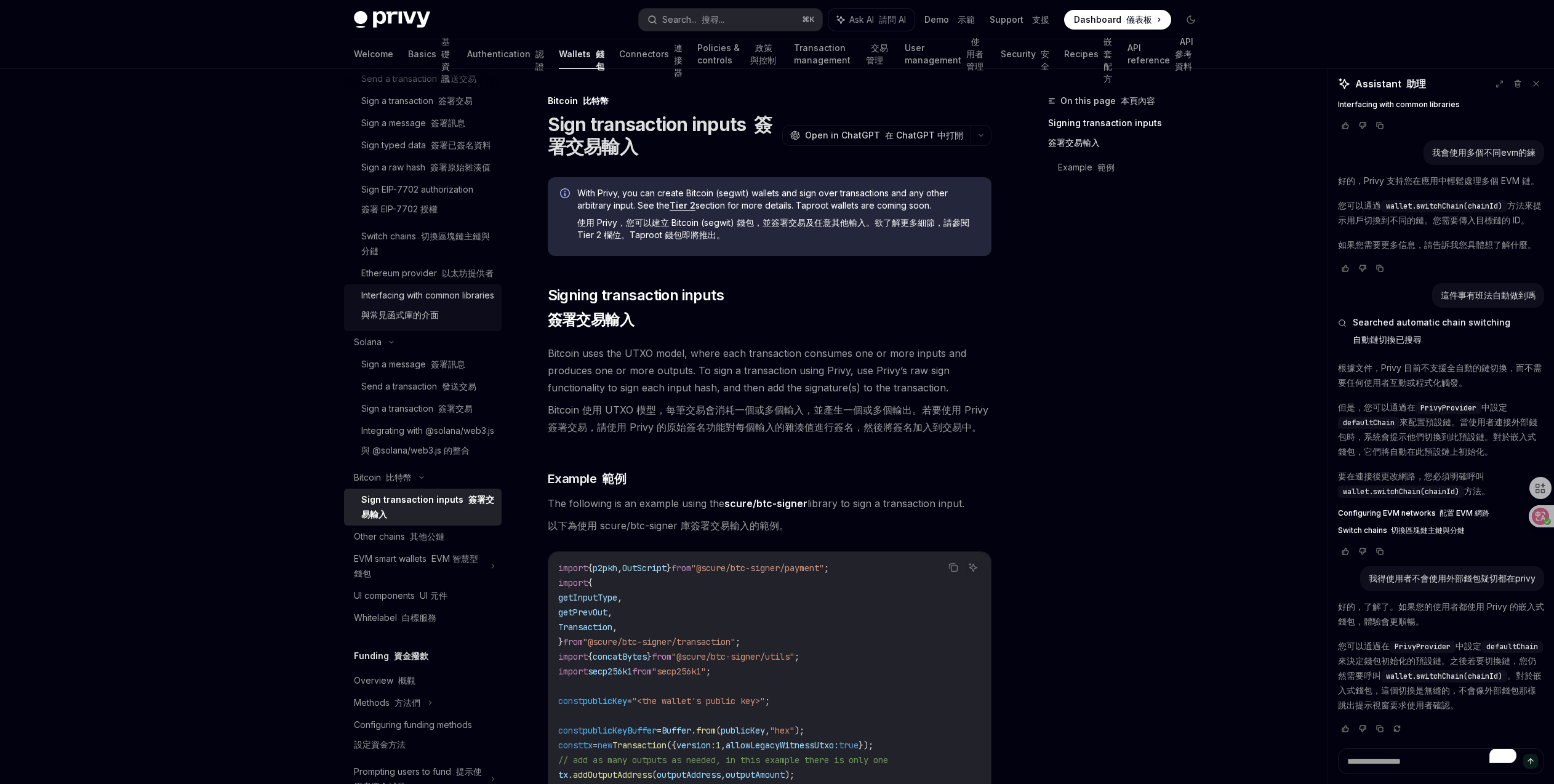
scroll to position [318, 0]
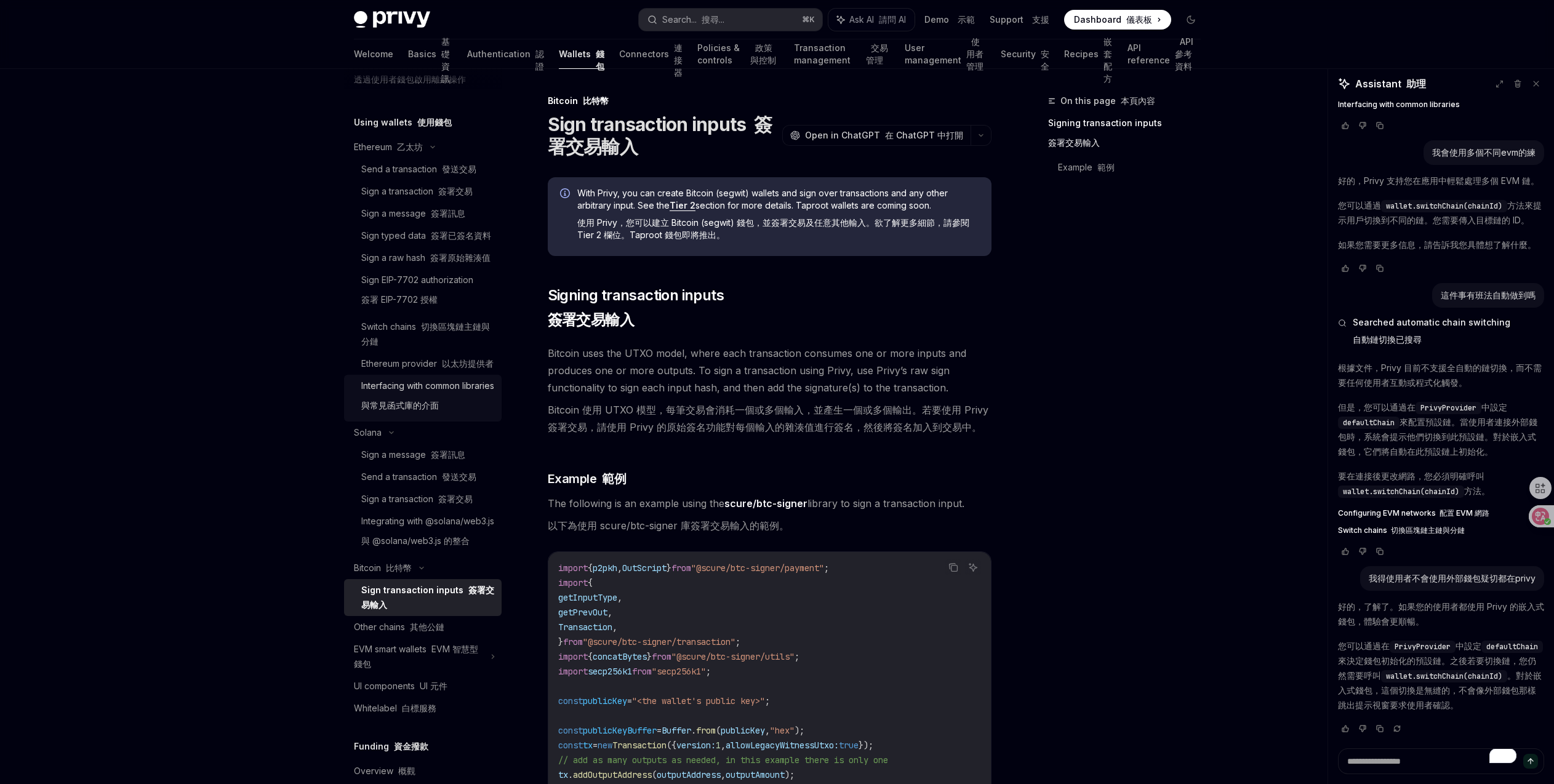
click at [470, 417] on div "Interfacing with common libraries 與常見函式庫的介面" at bounding box center [427, 398] width 133 height 40
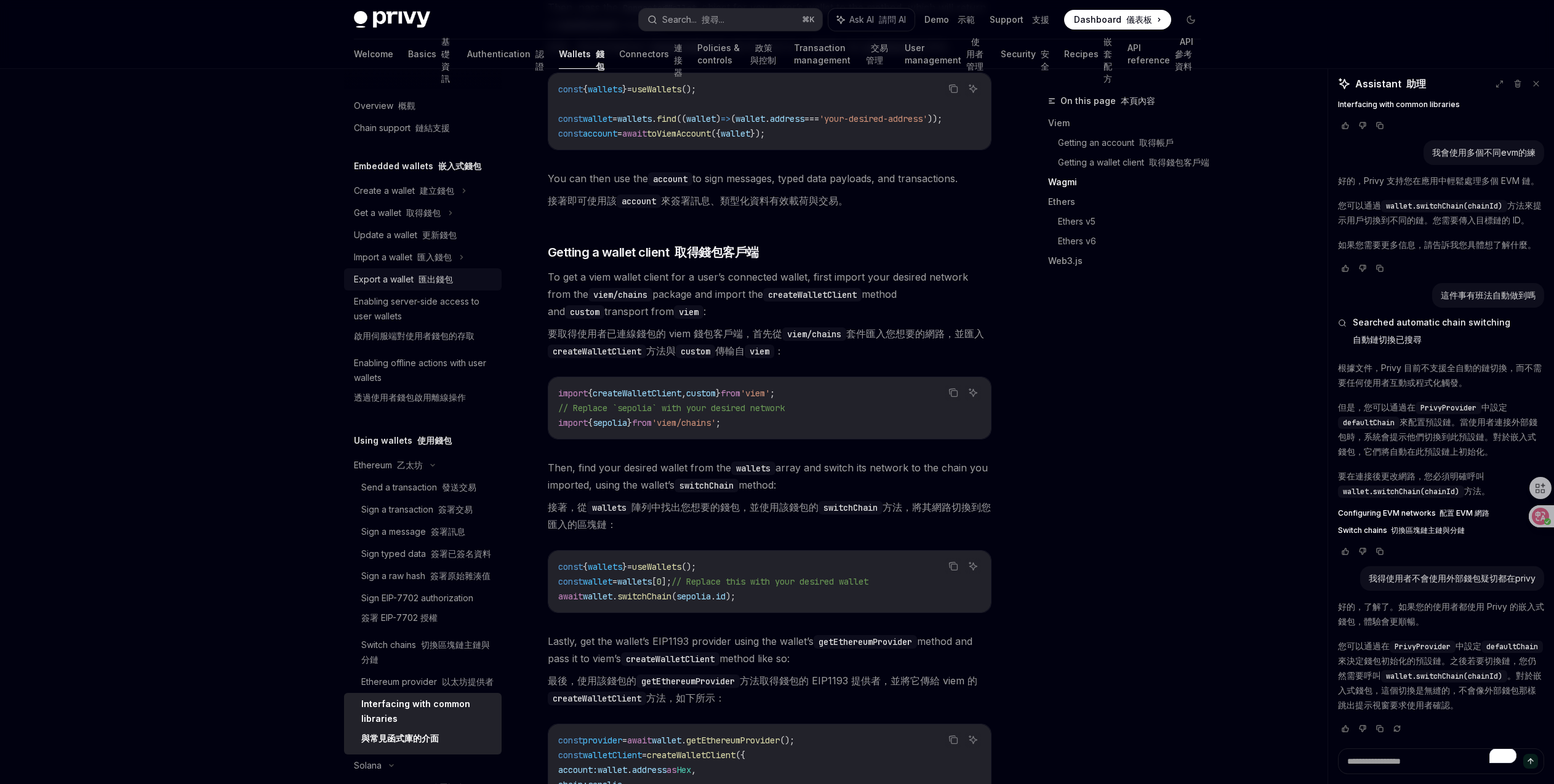
scroll to position [328, 0]
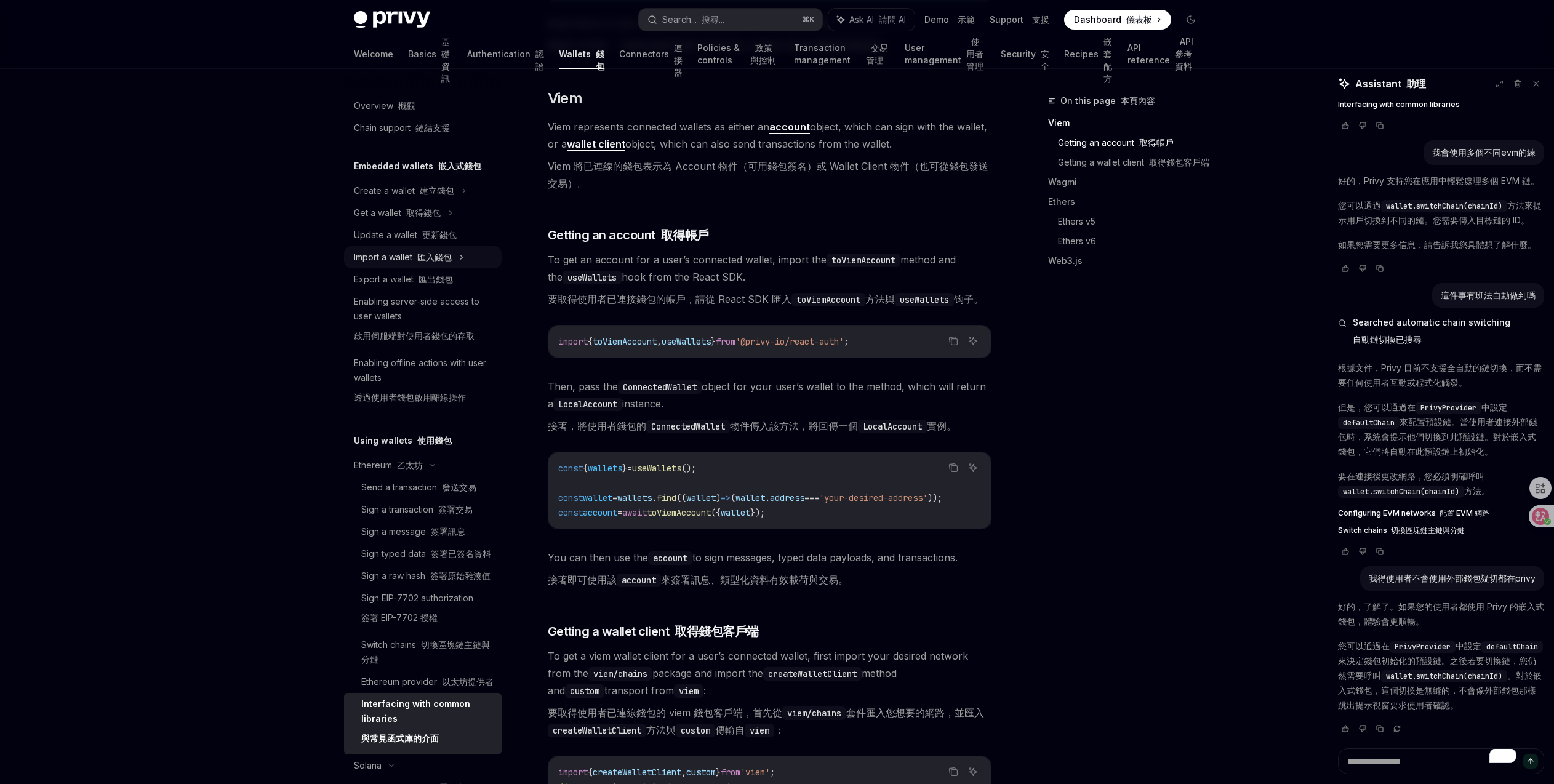
click at [415, 257] on font at bounding box center [415, 257] width 5 height 11
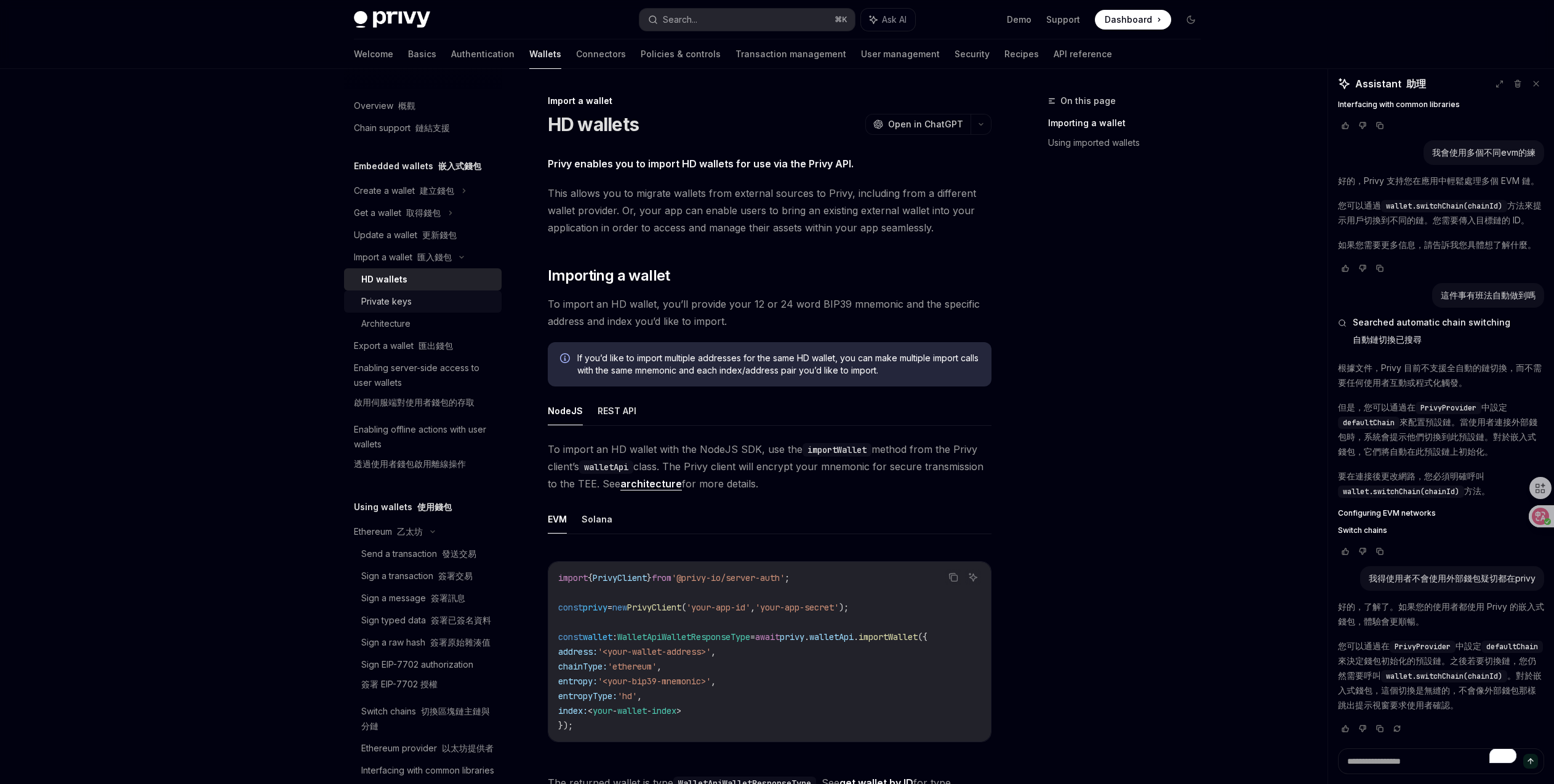
click at [444, 306] on div "Private keys" at bounding box center [427, 301] width 133 height 15
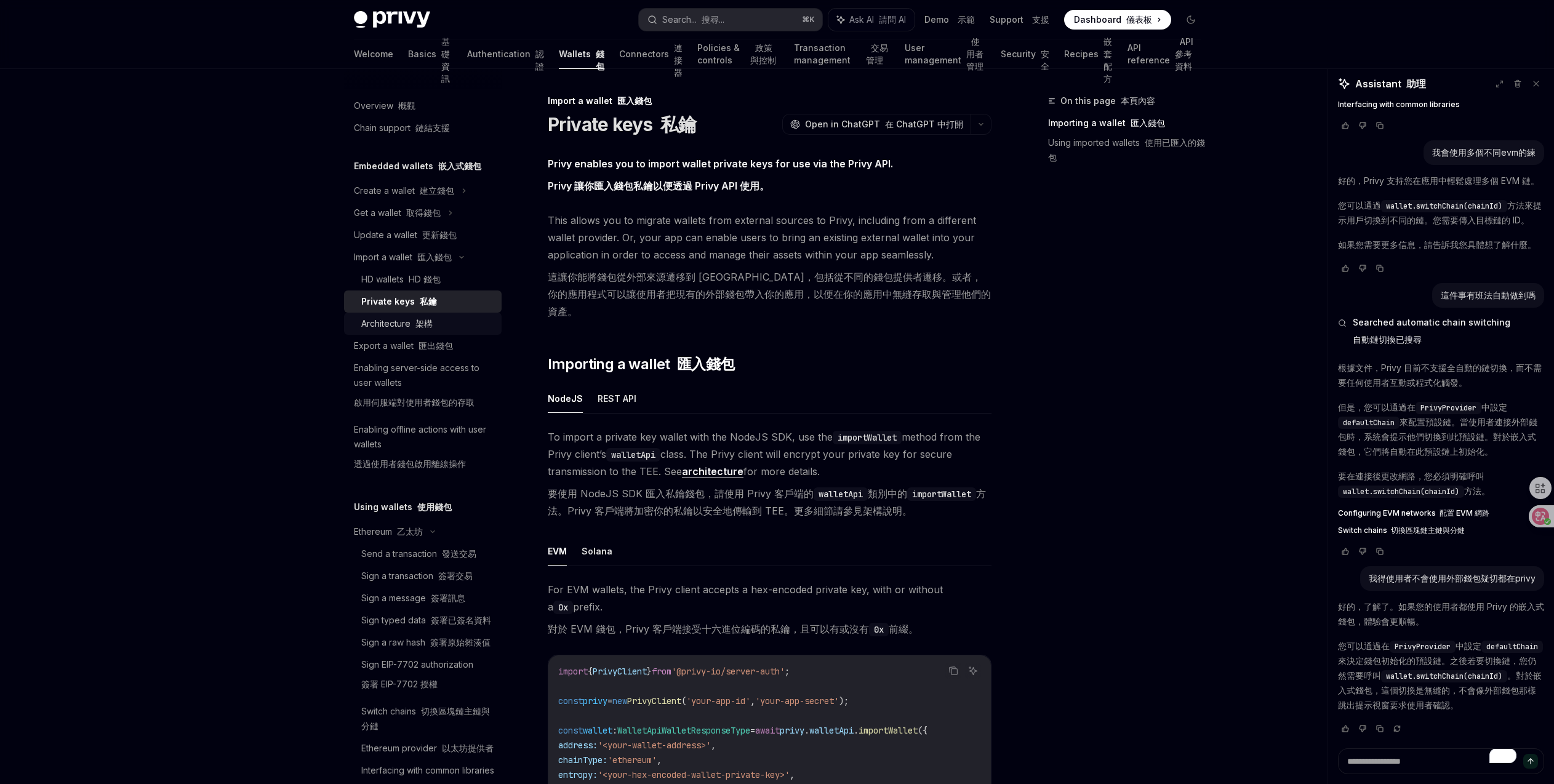
click at [433, 318] on div "Architecture 架構" at bounding box center [427, 323] width 133 height 15
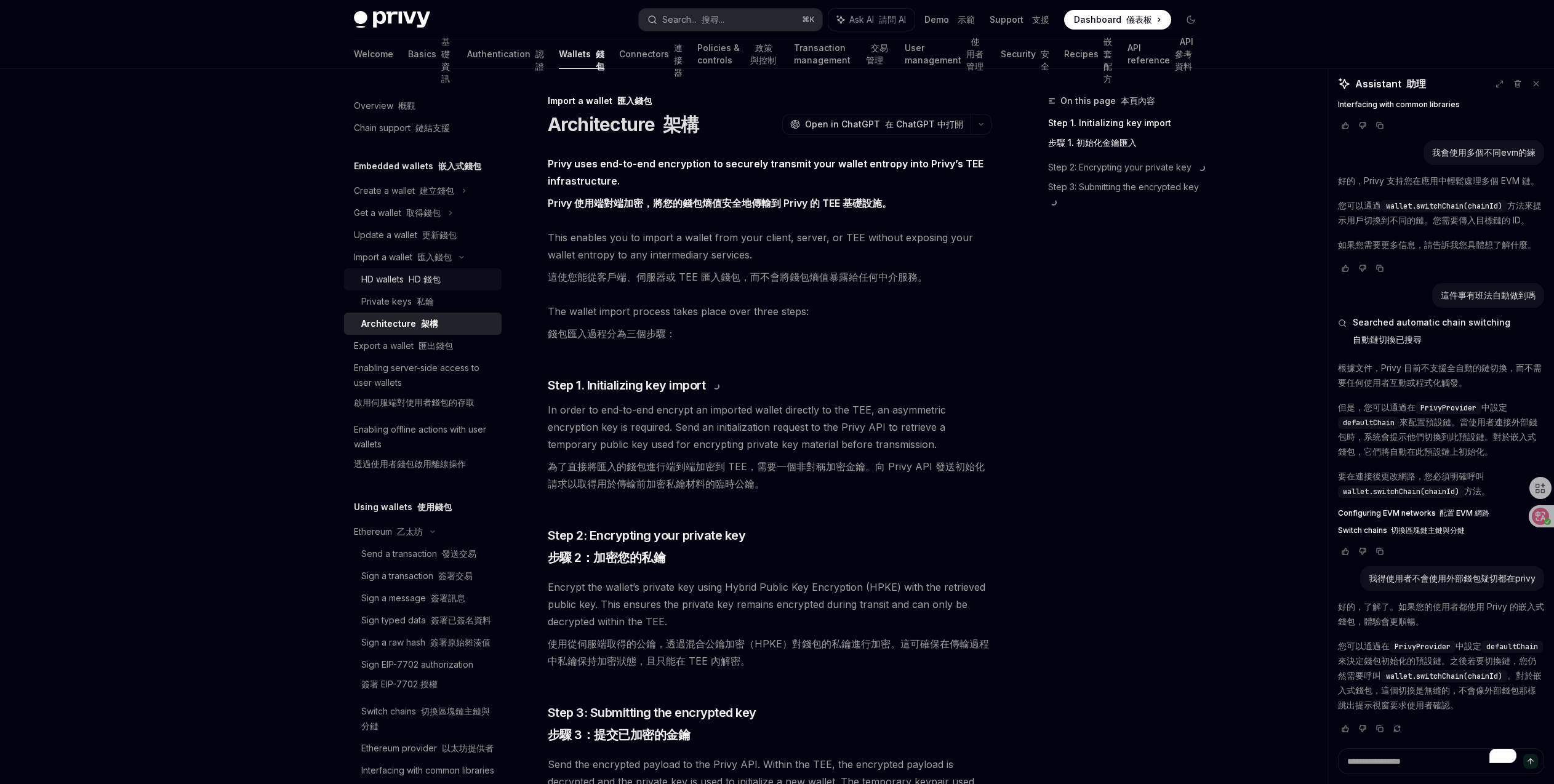
click at [441, 282] on font "HD 錢包" at bounding box center [424, 279] width 32 height 11
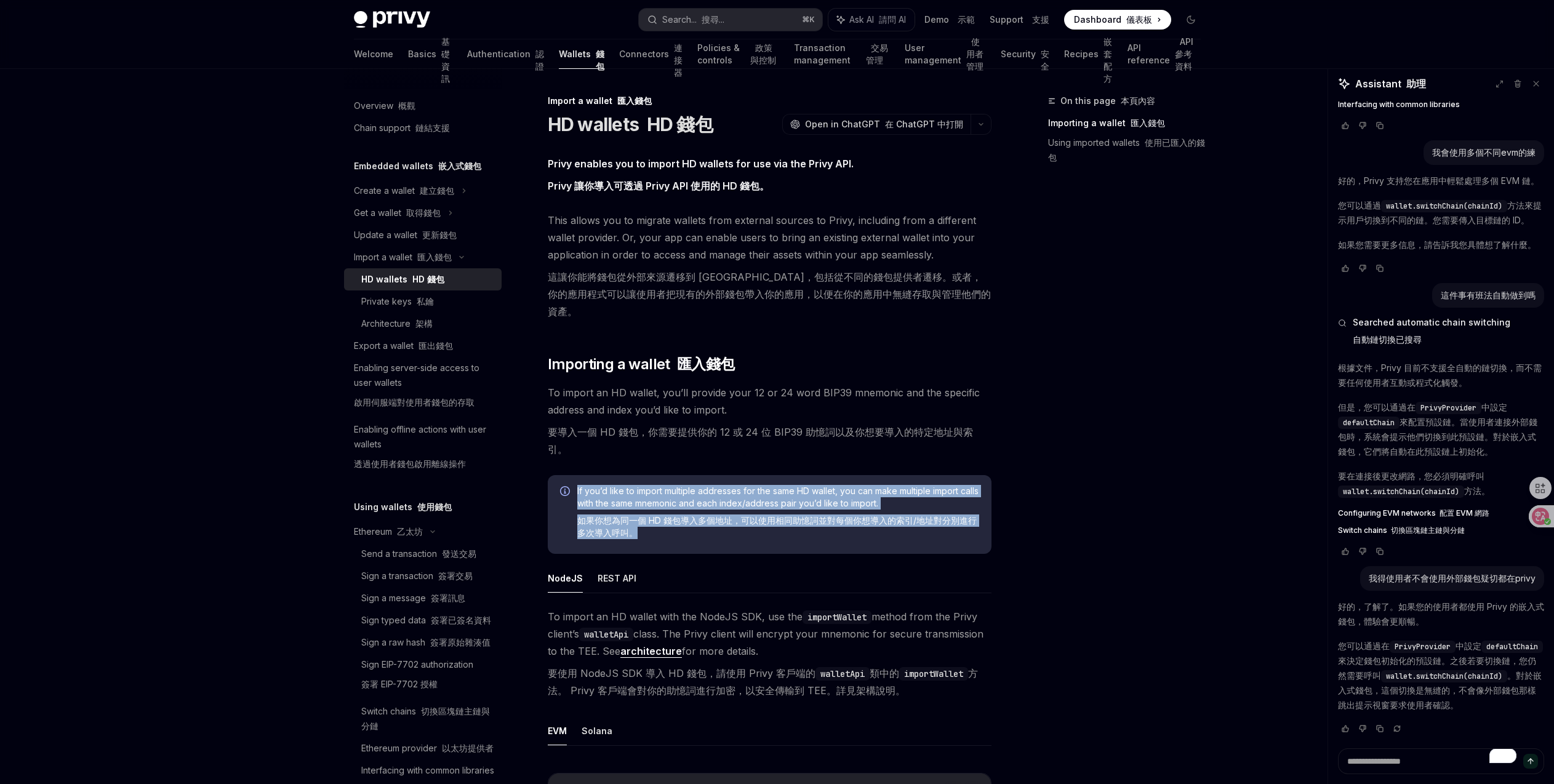
drag, startPoint x: 572, startPoint y: 488, endPoint x: 649, endPoint y: 493, distance: 77.2
click at [649, 493] on div "If you’d like to import multiple addresses for the same HD wallet, you can make…" at bounding box center [769, 514] width 444 height 79
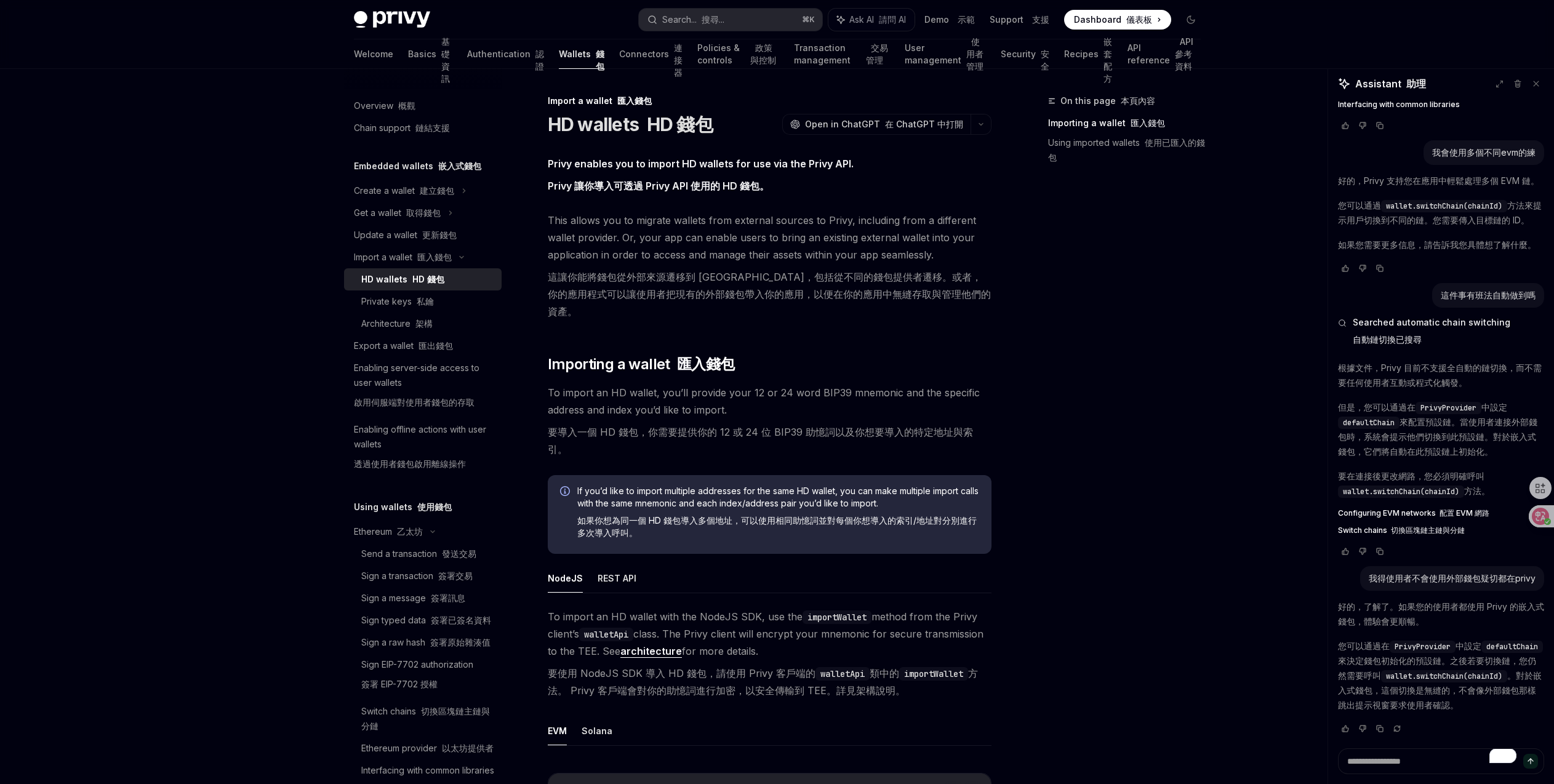
click at [1087, 531] on div "On this page 本頁內容 Importing a wallet 匯入錢包 Using imported wallets 使用已匯入的錢包" at bounding box center [1117, 439] width 187 height 691
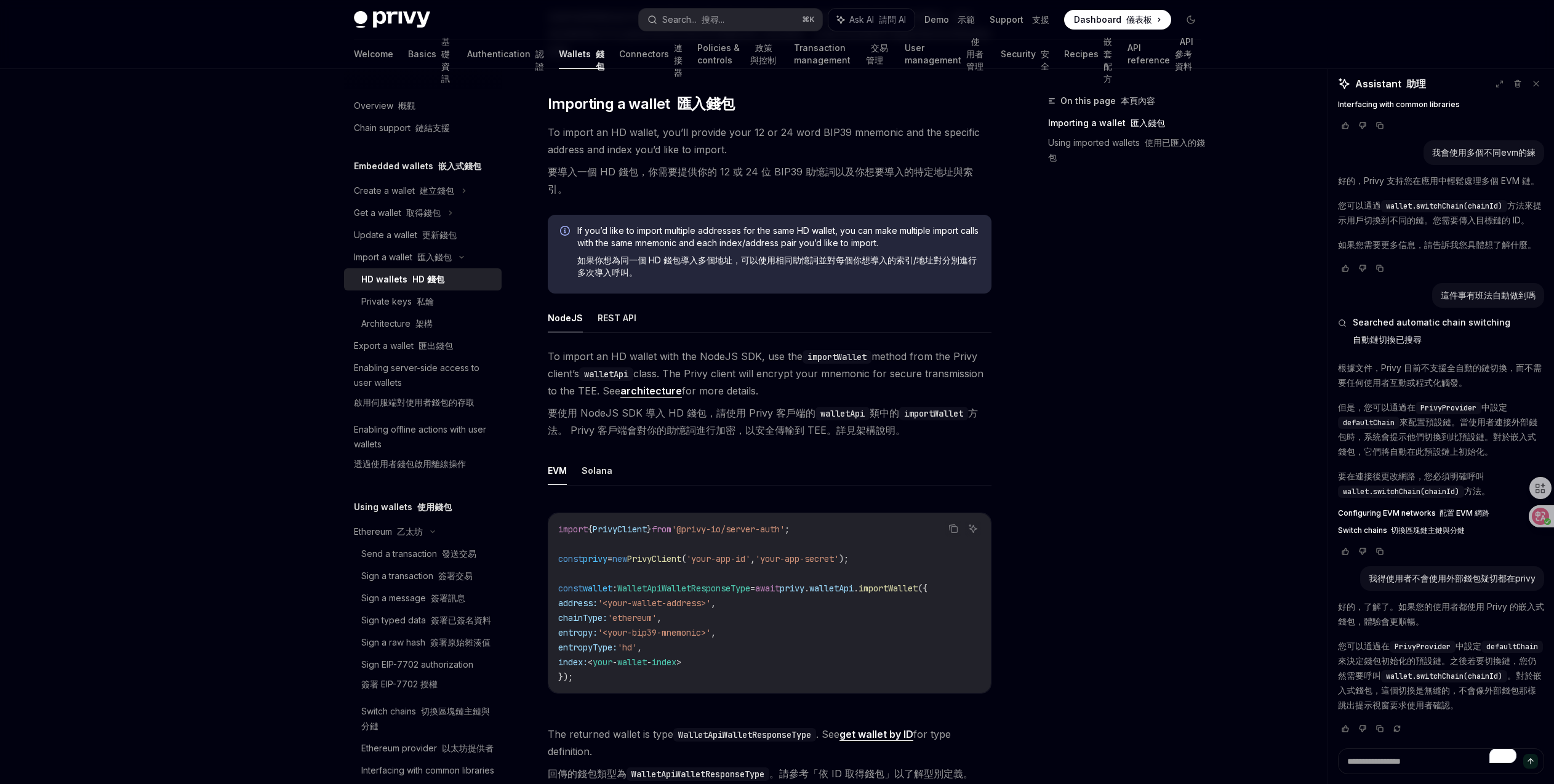
scroll to position [276, 0]
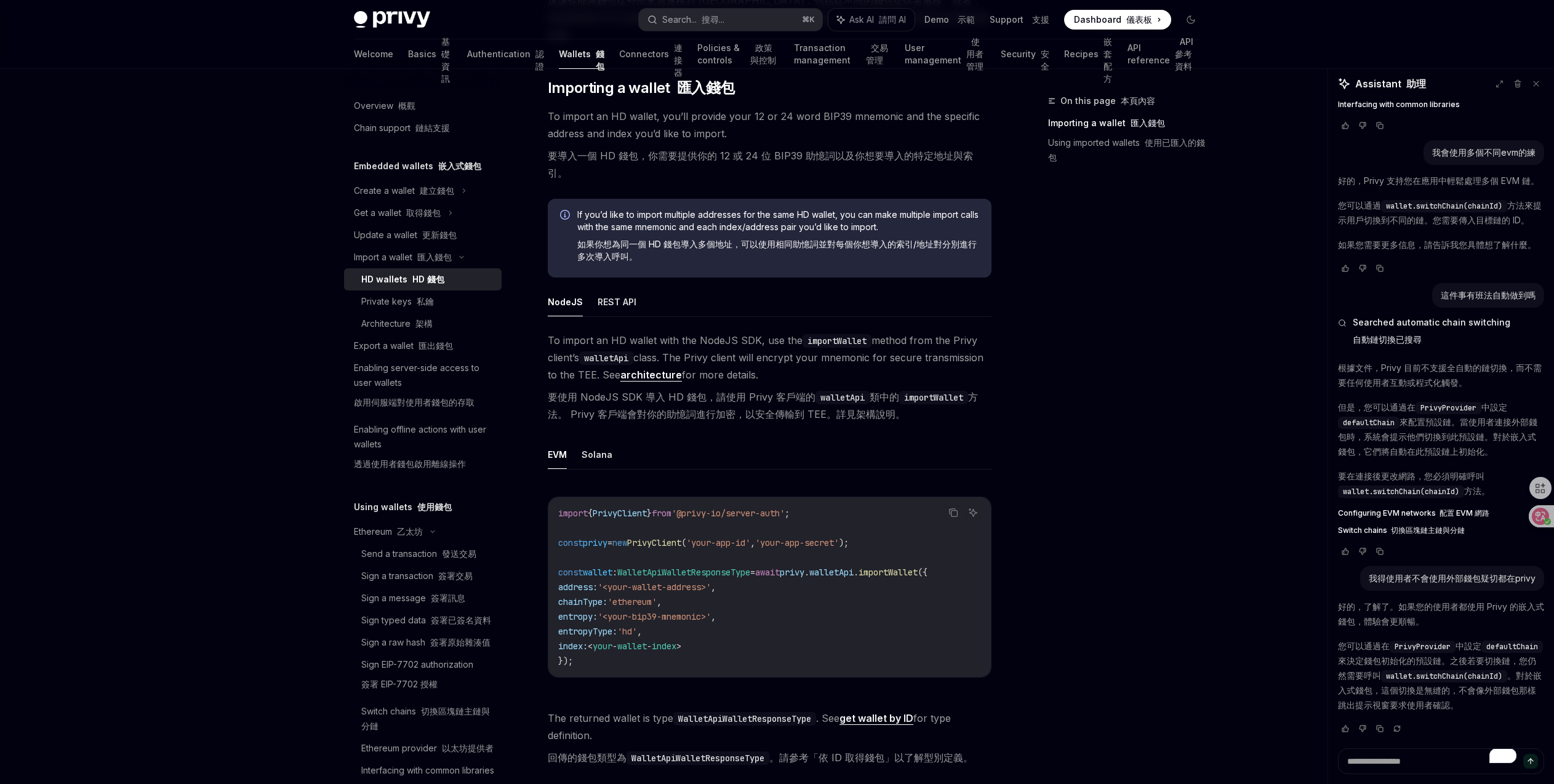
click at [693, 611] on span "'<your-bip39-mnemonic>'" at bounding box center [654, 616] width 113 height 11
click at [1064, 596] on div "On this page 本頁內容 Importing a wallet 匯入錢包 Using imported wallets 使用已匯入的錢包" at bounding box center [1117, 439] width 187 height 691
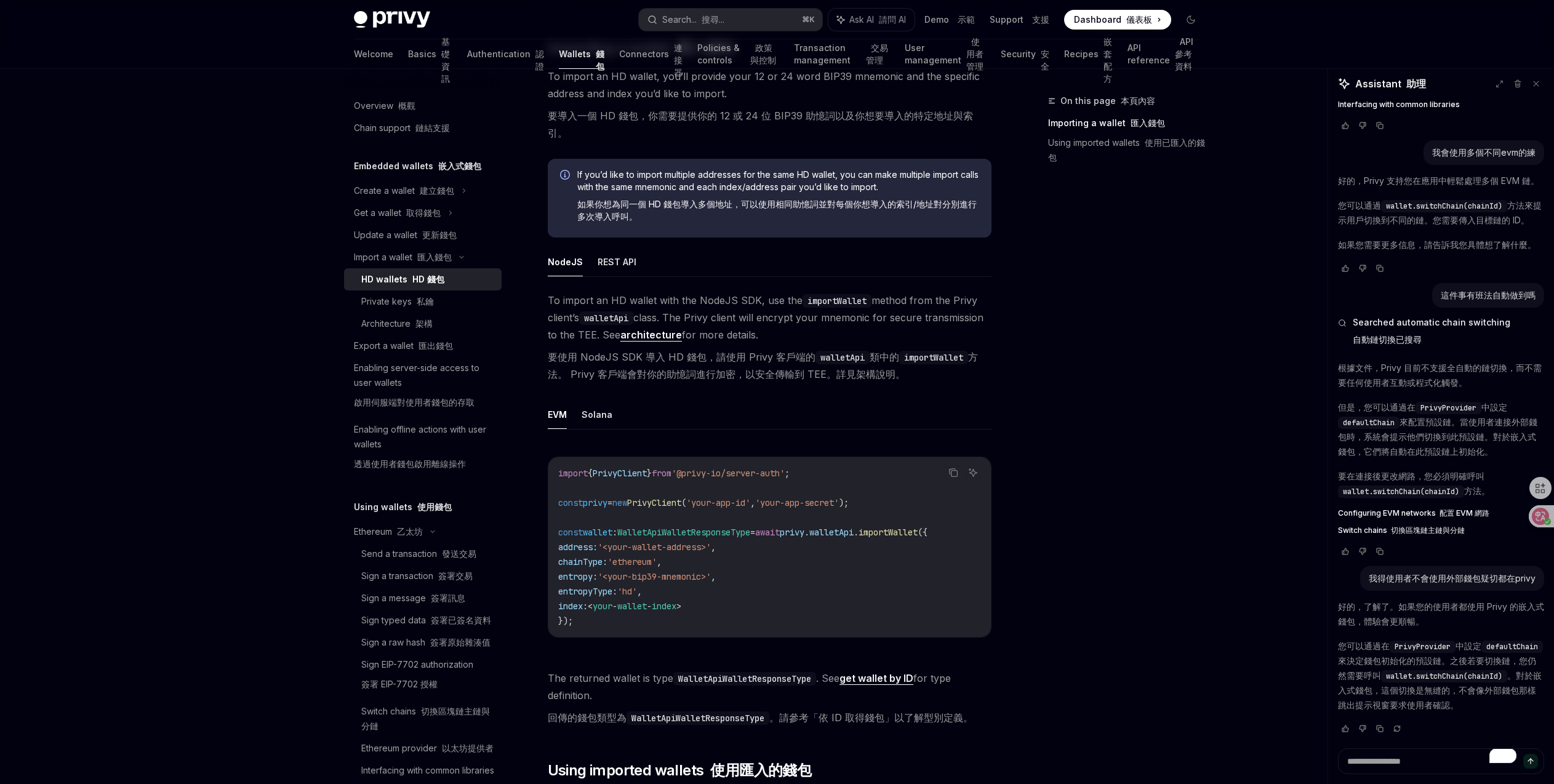
scroll to position [512, 0]
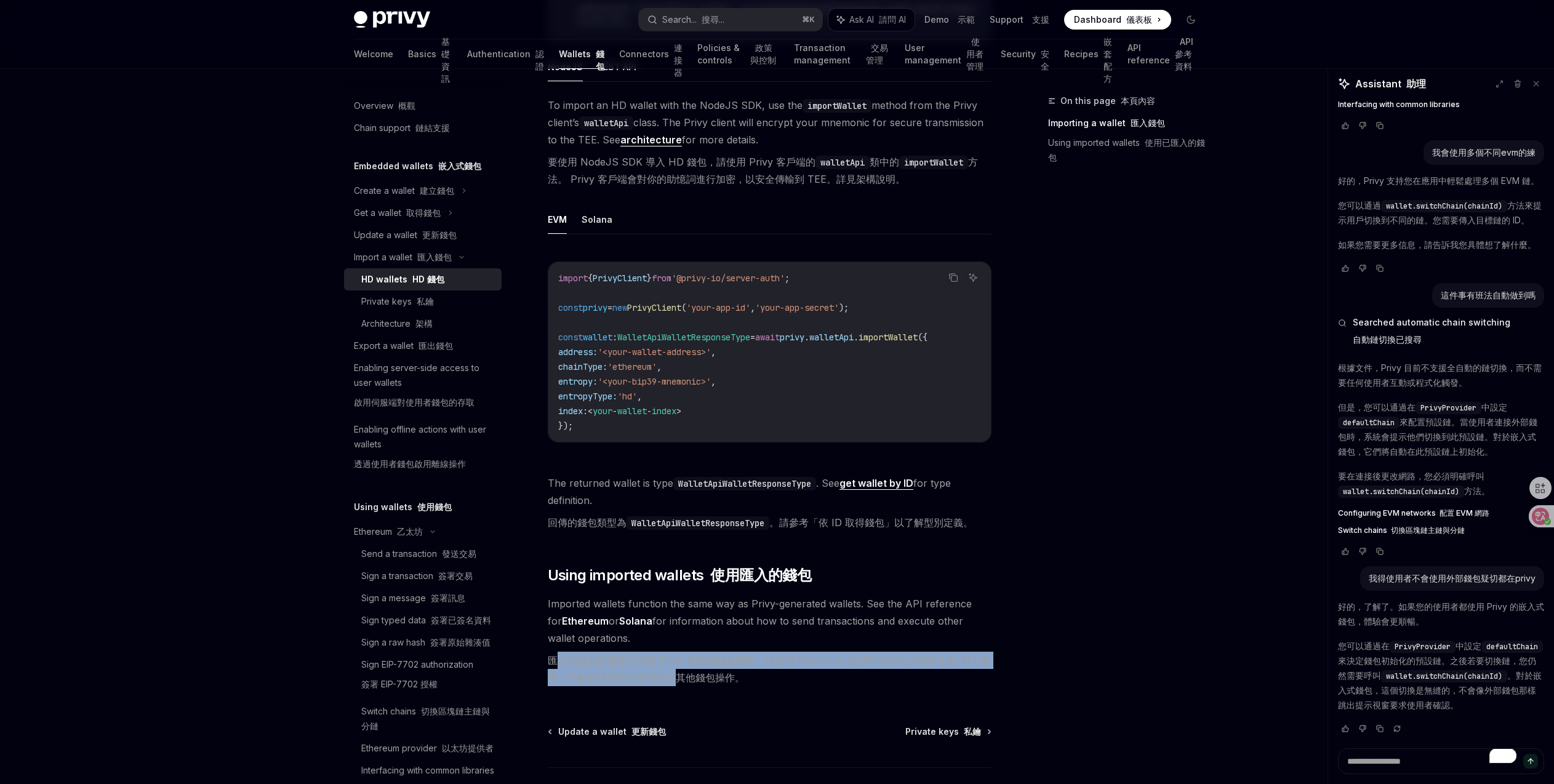
drag, startPoint x: 556, startPoint y: 639, endPoint x: 723, endPoint y: 656, distance: 167.9
click at [723, 656] on font "匯入的錢包的運作方式與 Privy 產生的錢包相同。請參閱 Ethereum 或 Solana 的 API 參考，了解如何發送交易與執行其他錢包操作。" at bounding box center [769, 669] width 444 height 35
click at [793, 652] on font "匯入的錢包的運作方式與 Privy 產生的錢包相同。請參閱 Ethereum 或 Solana 的 API 參考，了解如何發送交易與執行其他錢包操作。" at bounding box center [769, 669] width 444 height 35
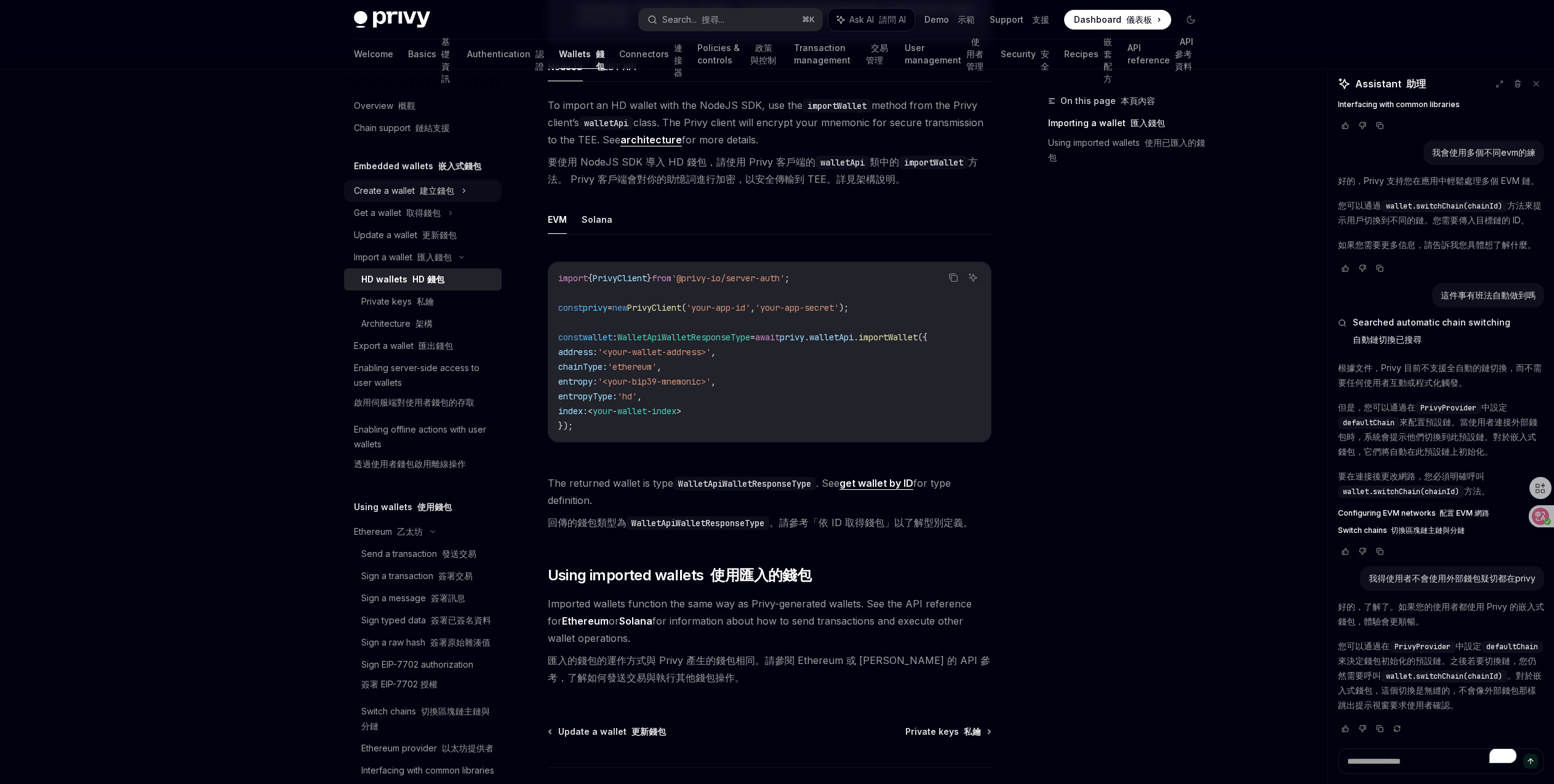
click at [442, 196] on div "Create a wallet 建立錢包" at bounding box center [404, 190] width 100 height 15
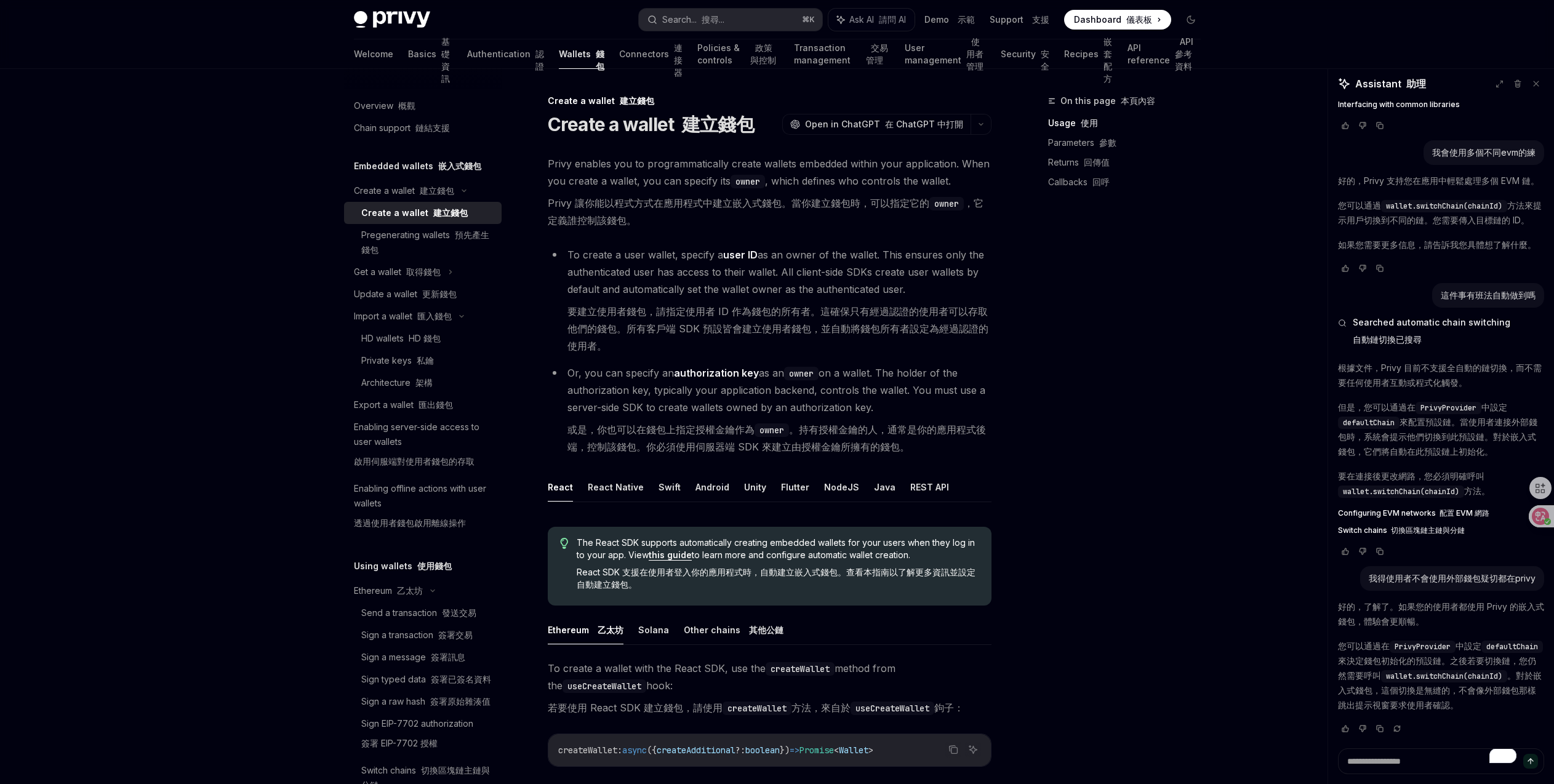
scroll to position [81, 0]
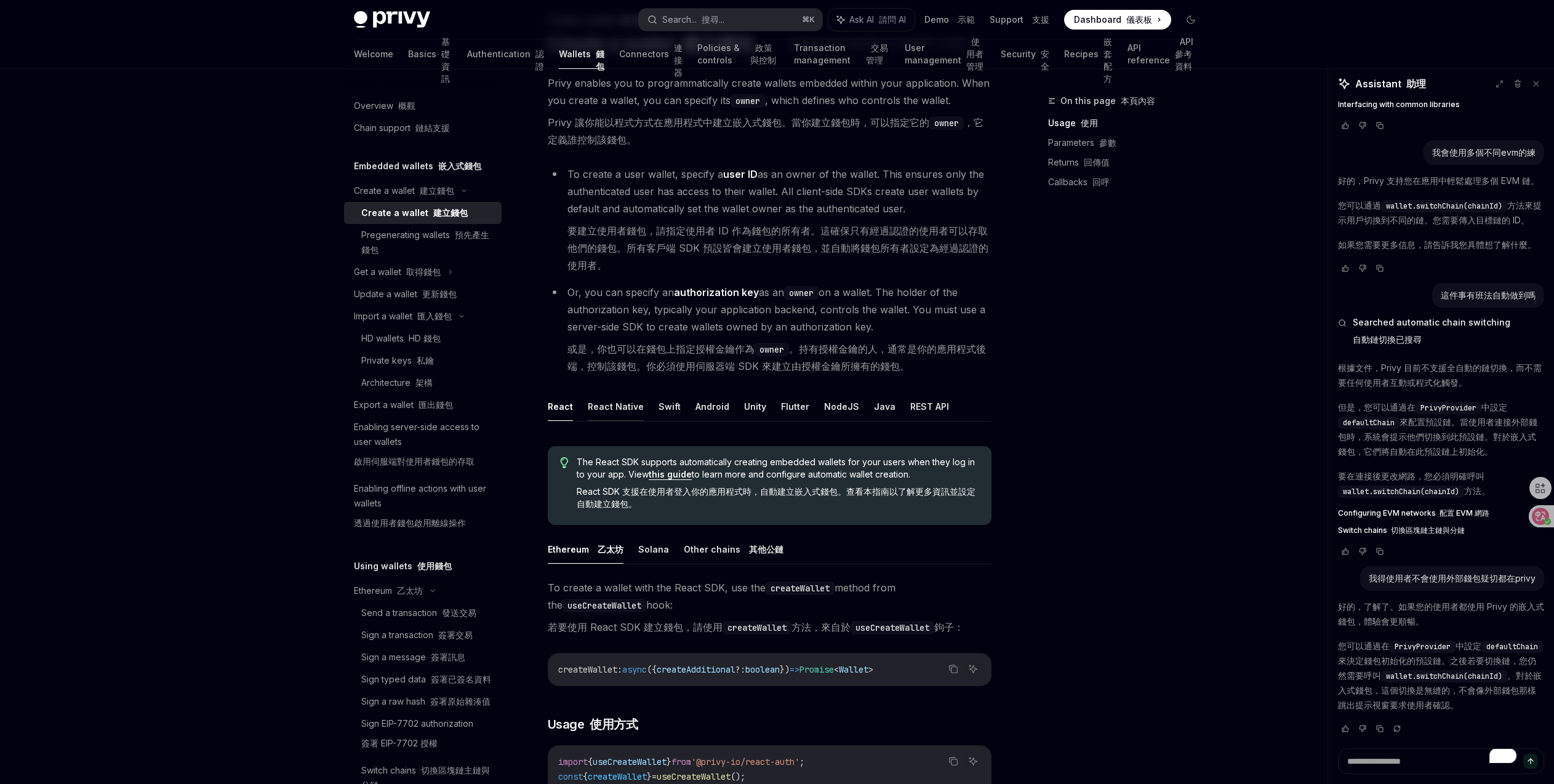
click at [636, 405] on button "React Native" at bounding box center [615, 406] width 56 height 29
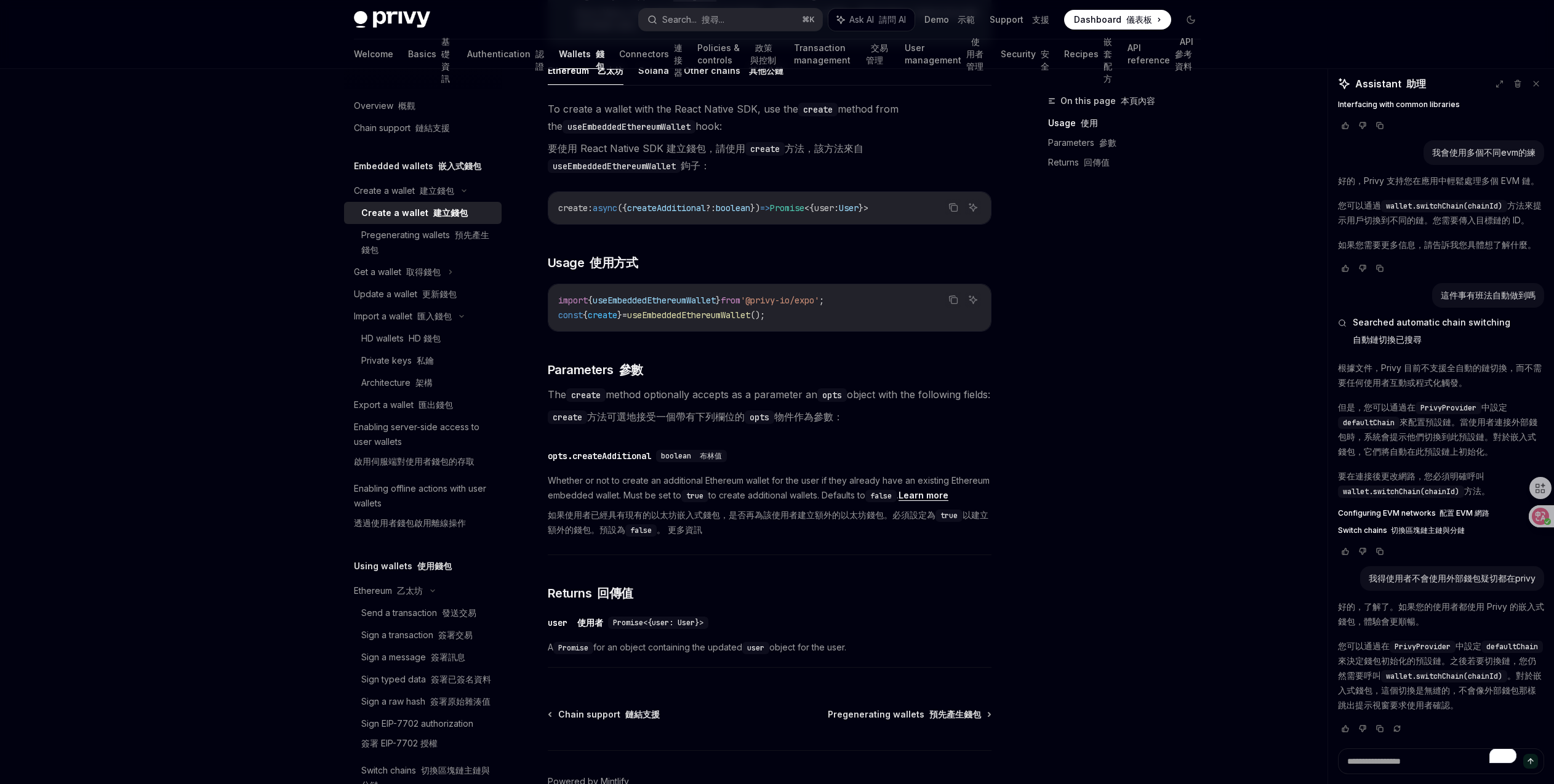
scroll to position [623, 0]
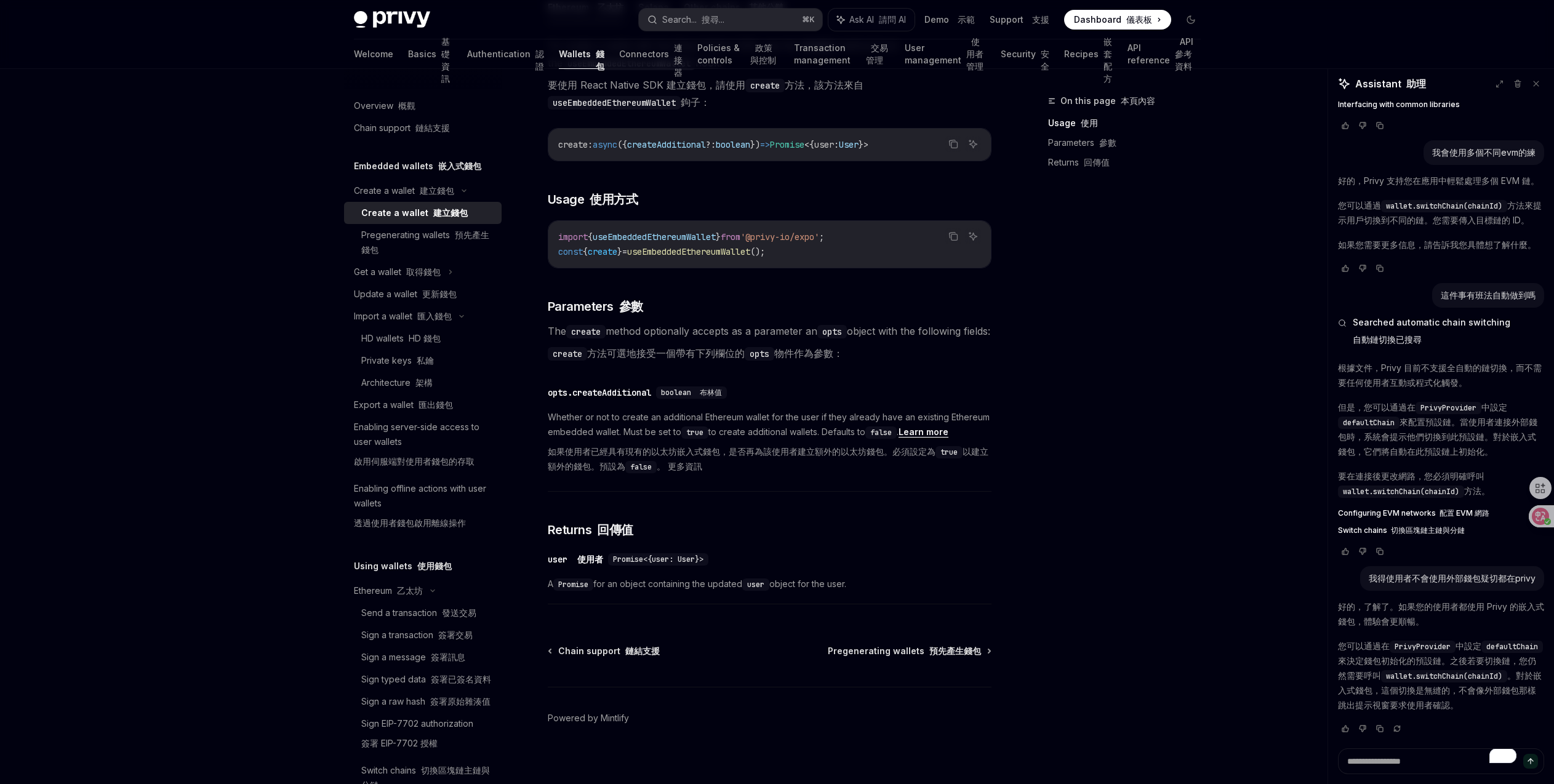
drag, startPoint x: 548, startPoint y: 471, endPoint x: 779, endPoint y: 480, distance: 231.2
click at [779, 474] on font "如果使用者已經具有現有的以太坊嵌入式錢包，是否再為該使用者建立額外的以太坊錢包。必須設定為 true 以建立額外的錢包。預設為 false 。 更多資訊" at bounding box center [769, 459] width 444 height 30
click at [1057, 371] on div "On this page 本頁內容 Usage 使用 Parameters 參數 Returns 回傳值" at bounding box center [1117, 439] width 187 height 691
click at [439, 273] on font "取得錢包" at bounding box center [423, 272] width 35 height 11
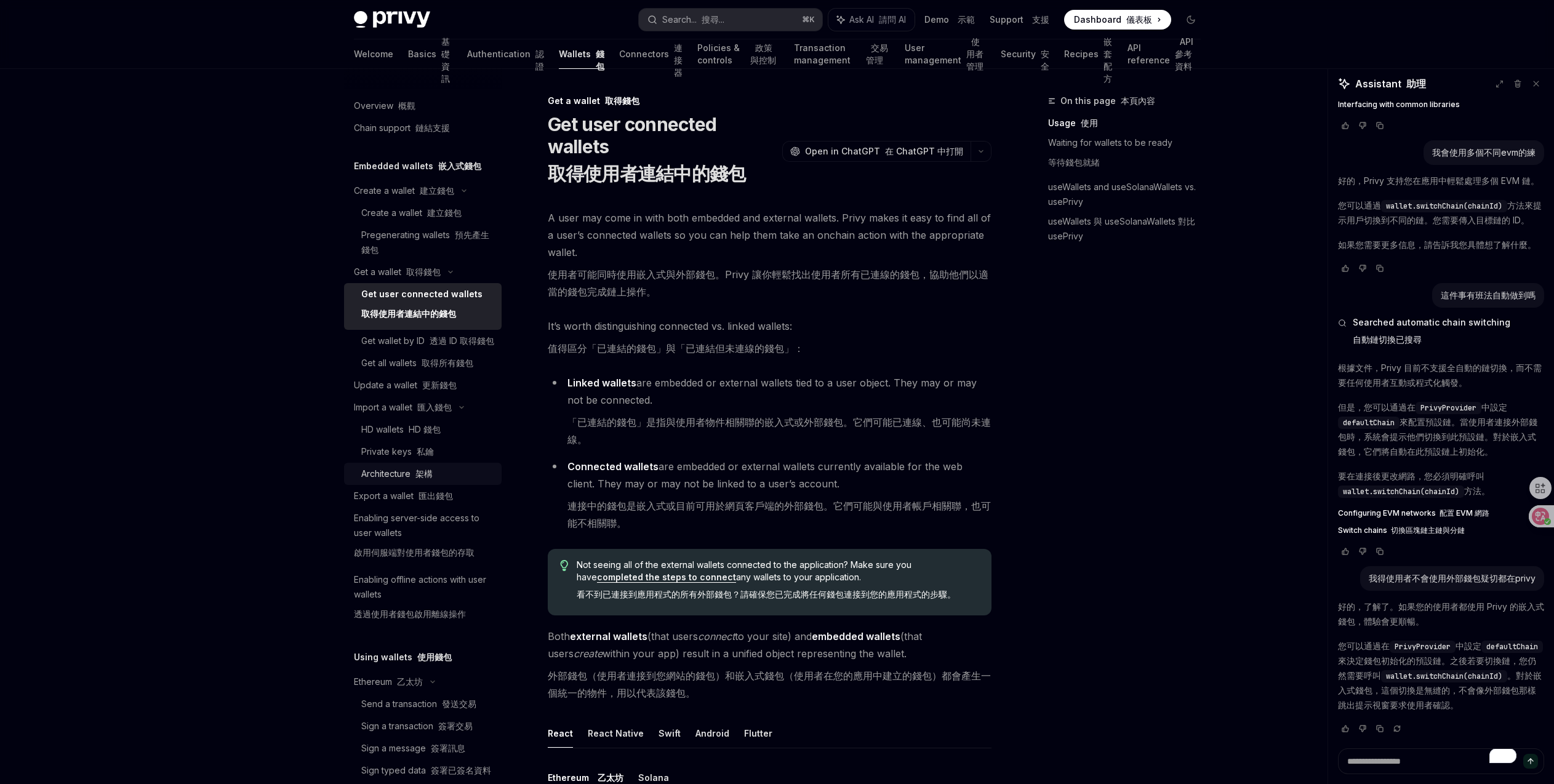
click at [442, 479] on link "Architecture 架構" at bounding box center [422, 473] width 158 height 22
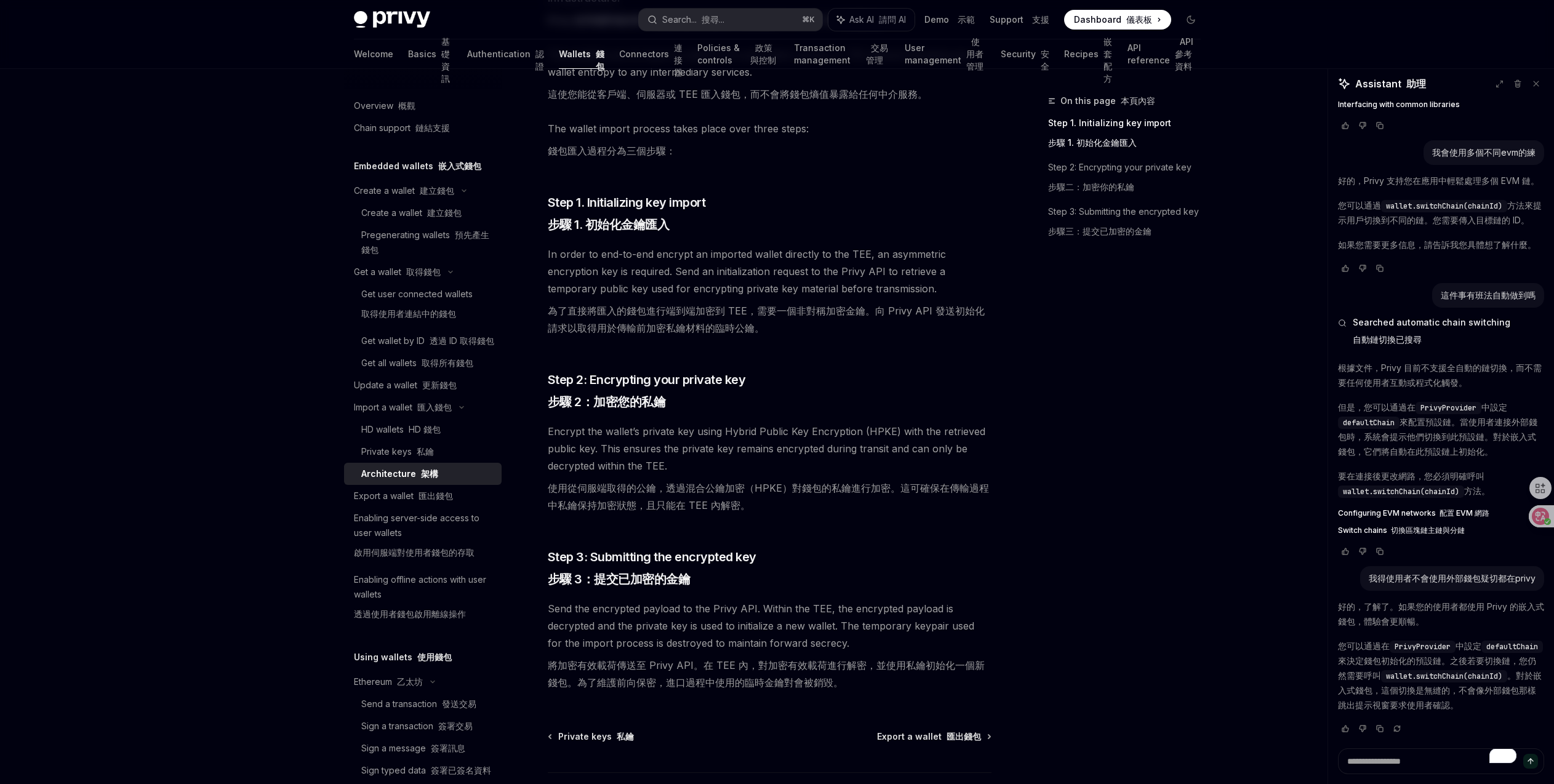
scroll to position [191, 0]
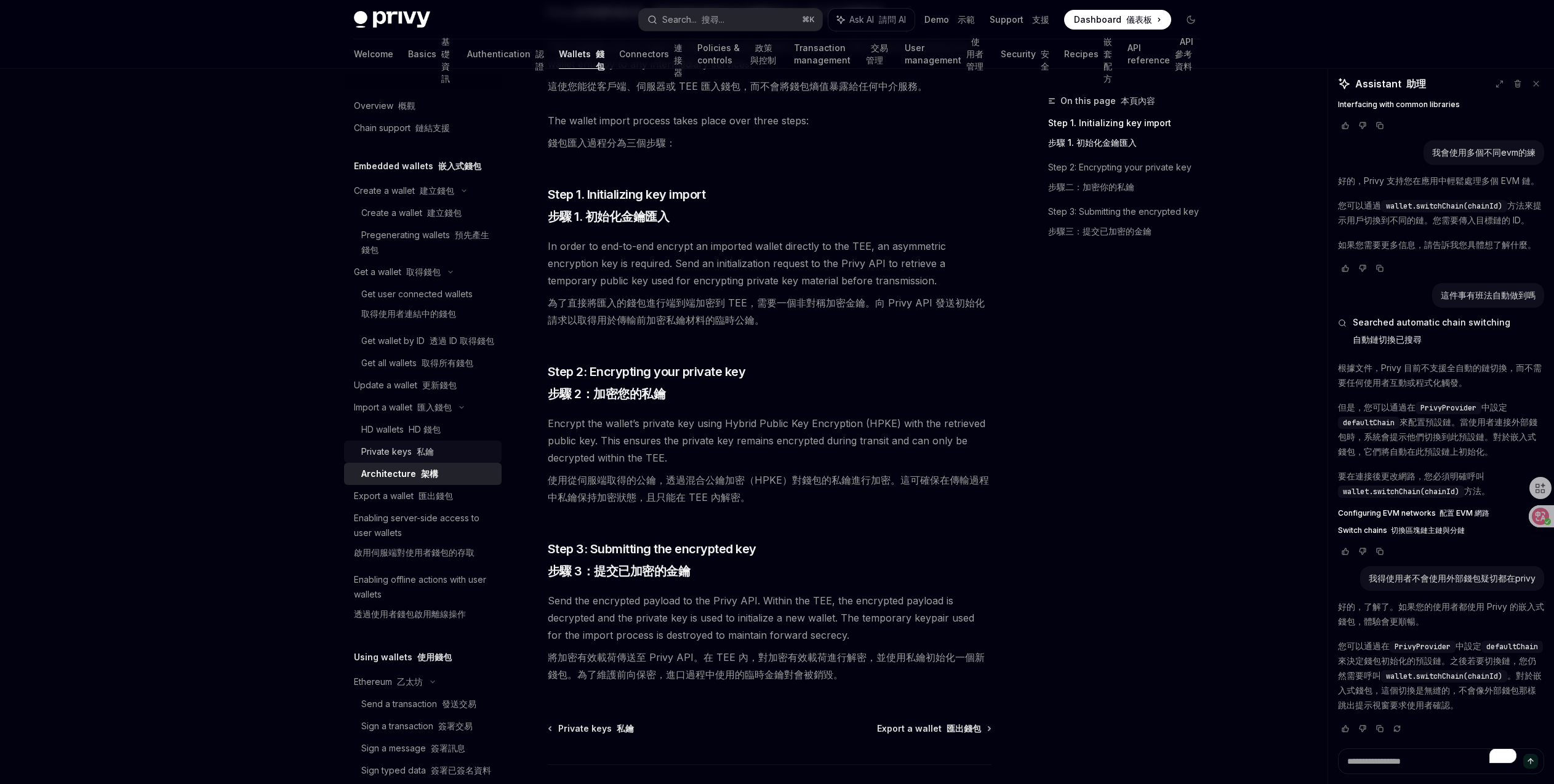
click at [408, 459] on div "Private keys 私鑰" at bounding box center [397, 451] width 73 height 15
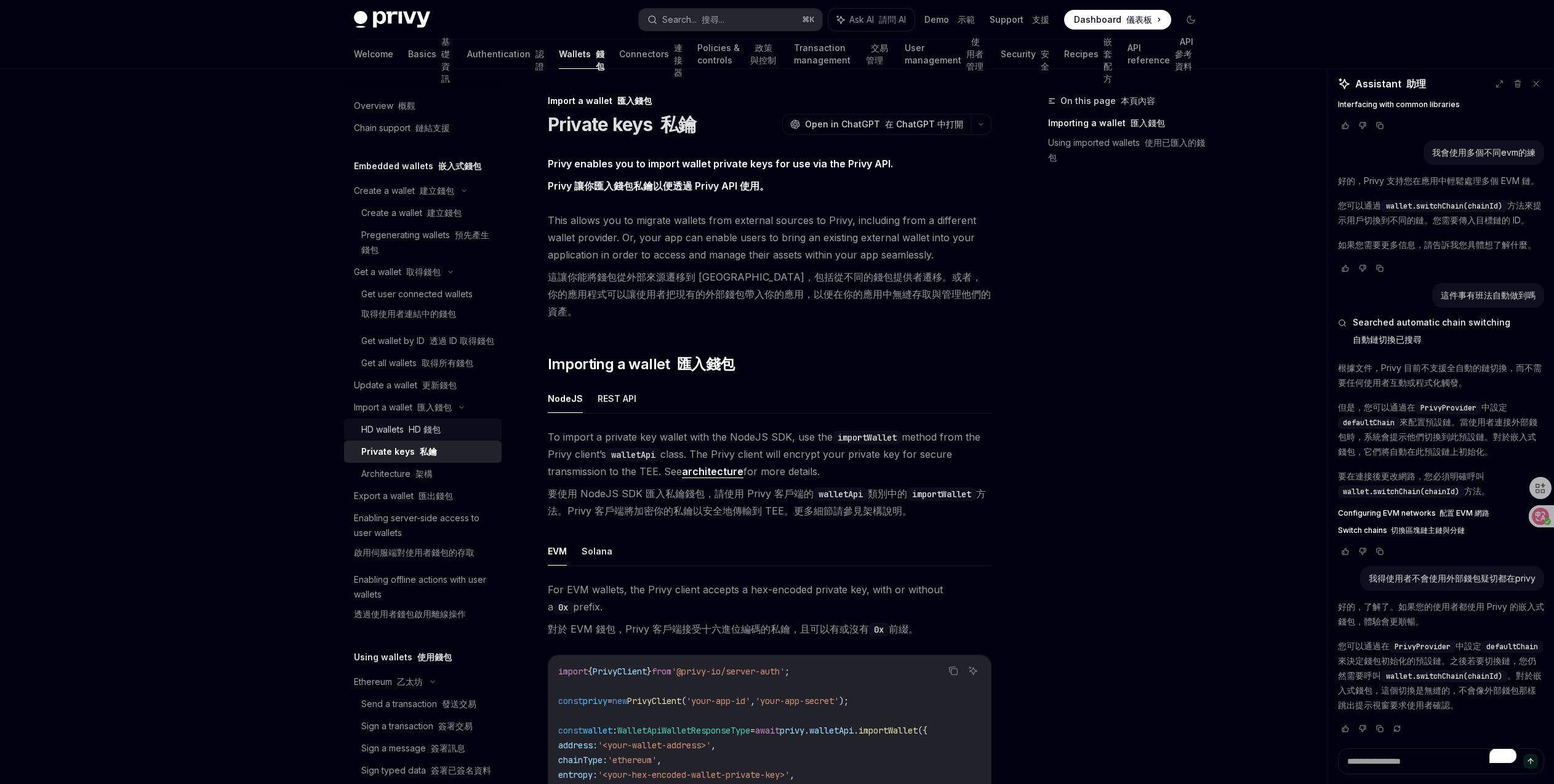
click at [413, 437] on div "HD wallets HD 錢包" at bounding box center [401, 430] width 79 height 15
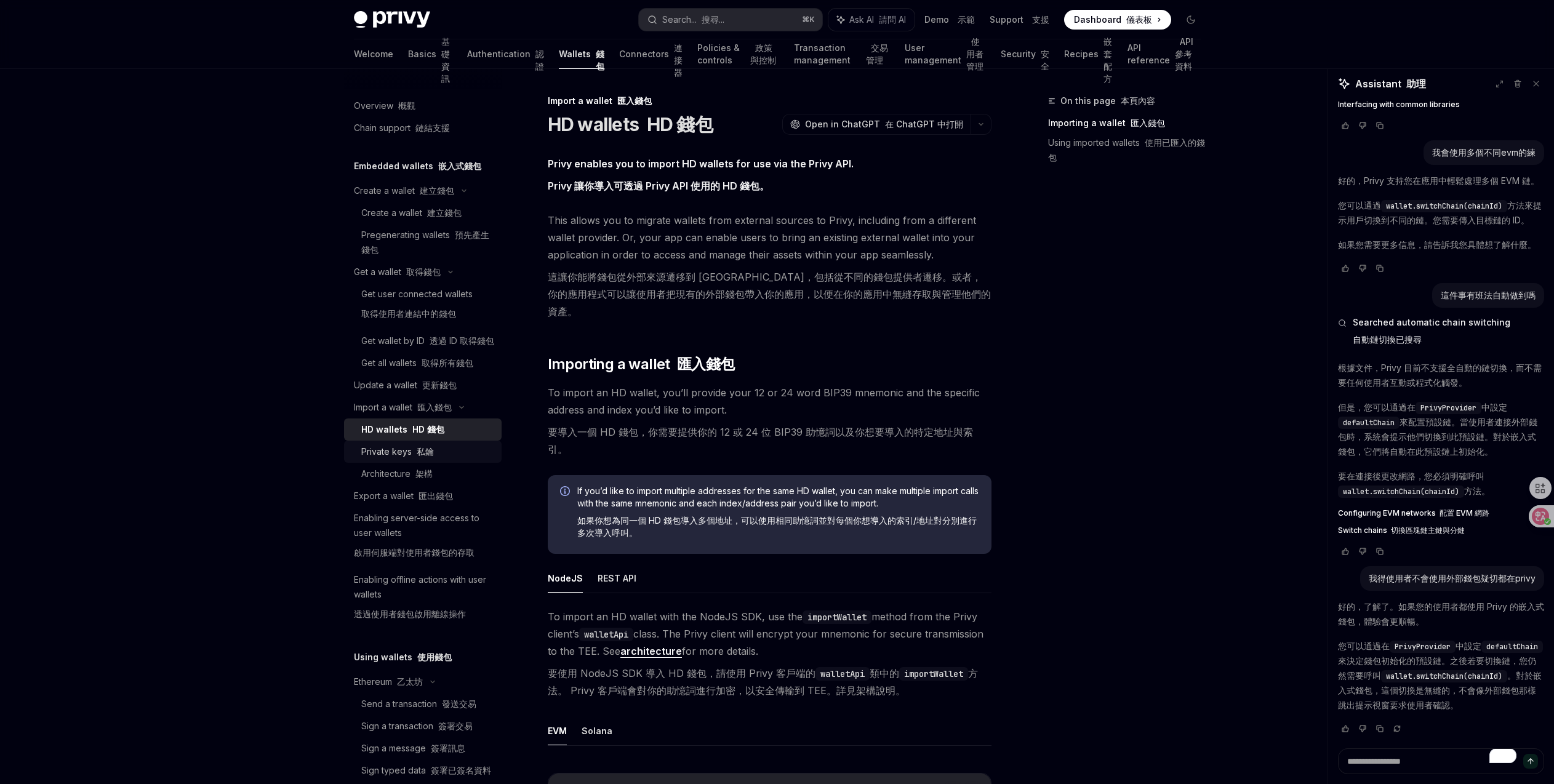
click at [409, 459] on div "Private keys 私鑰" at bounding box center [397, 451] width 73 height 15
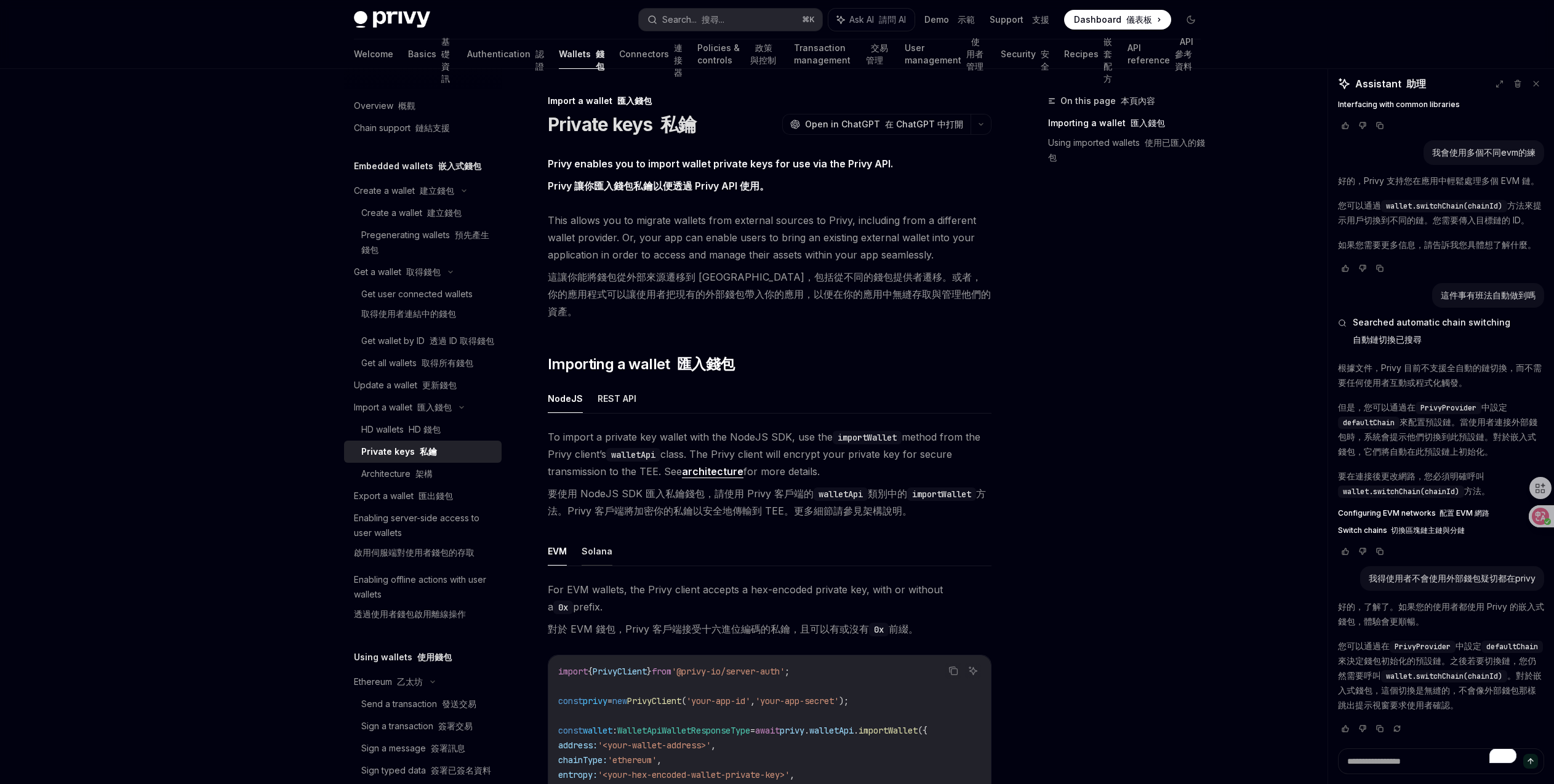
click at [598, 536] on button "Solana" at bounding box center [597, 550] width 30 height 29
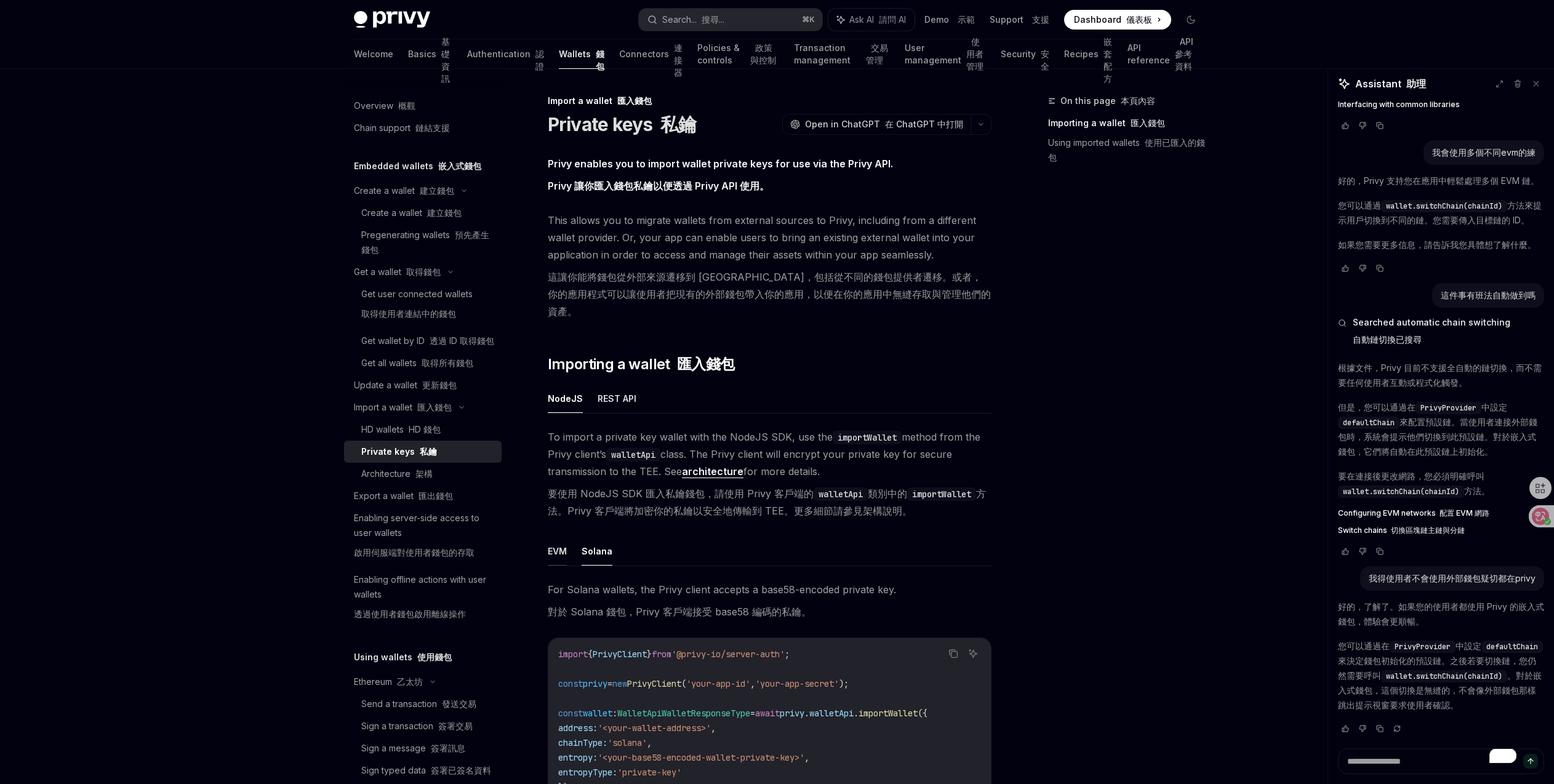
click at [563, 536] on button "EVM" at bounding box center [557, 550] width 19 height 29
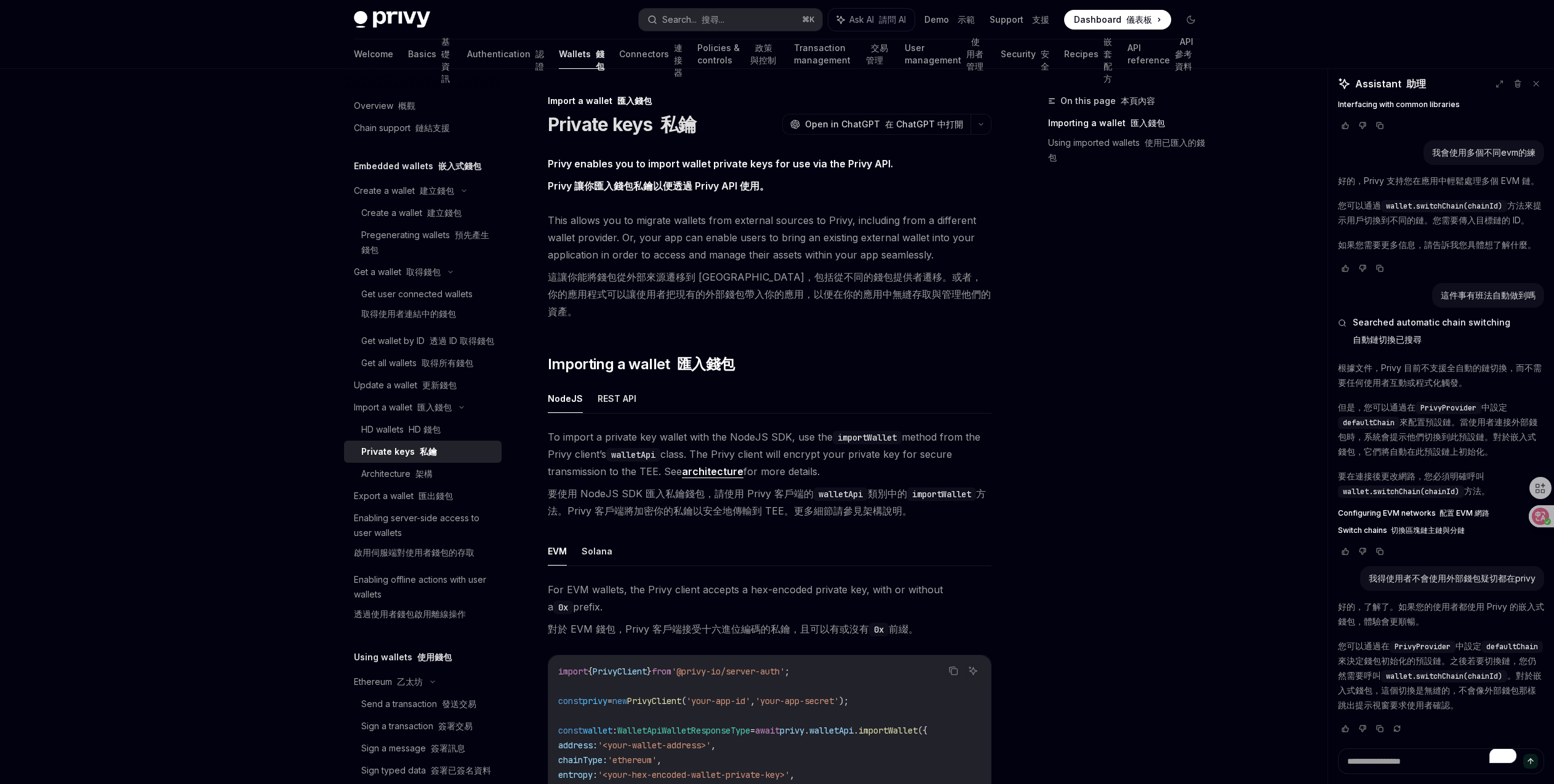
scroll to position [257, 0]
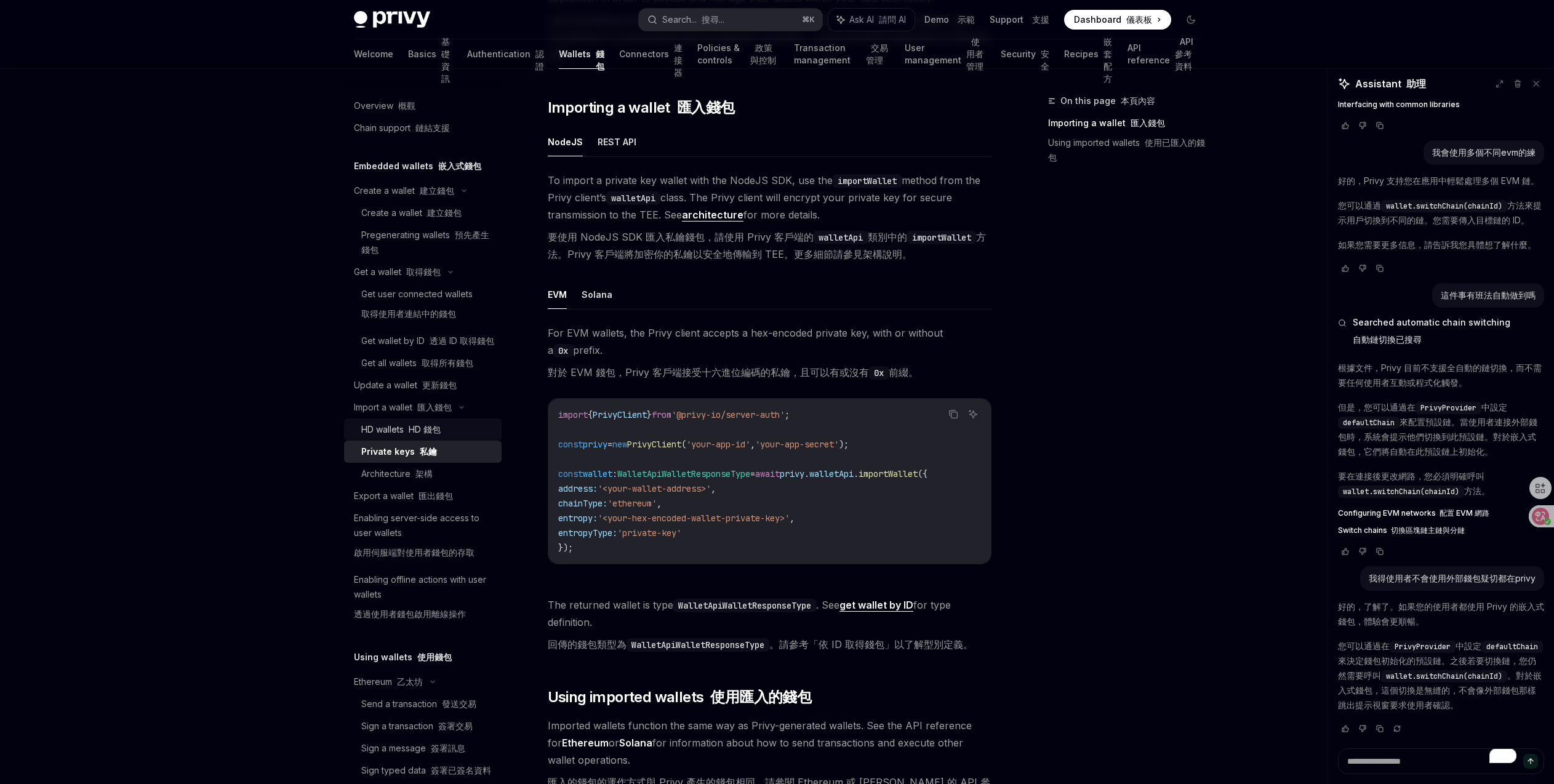
click at [418, 434] on font "HD 錢包" at bounding box center [424, 429] width 32 height 11
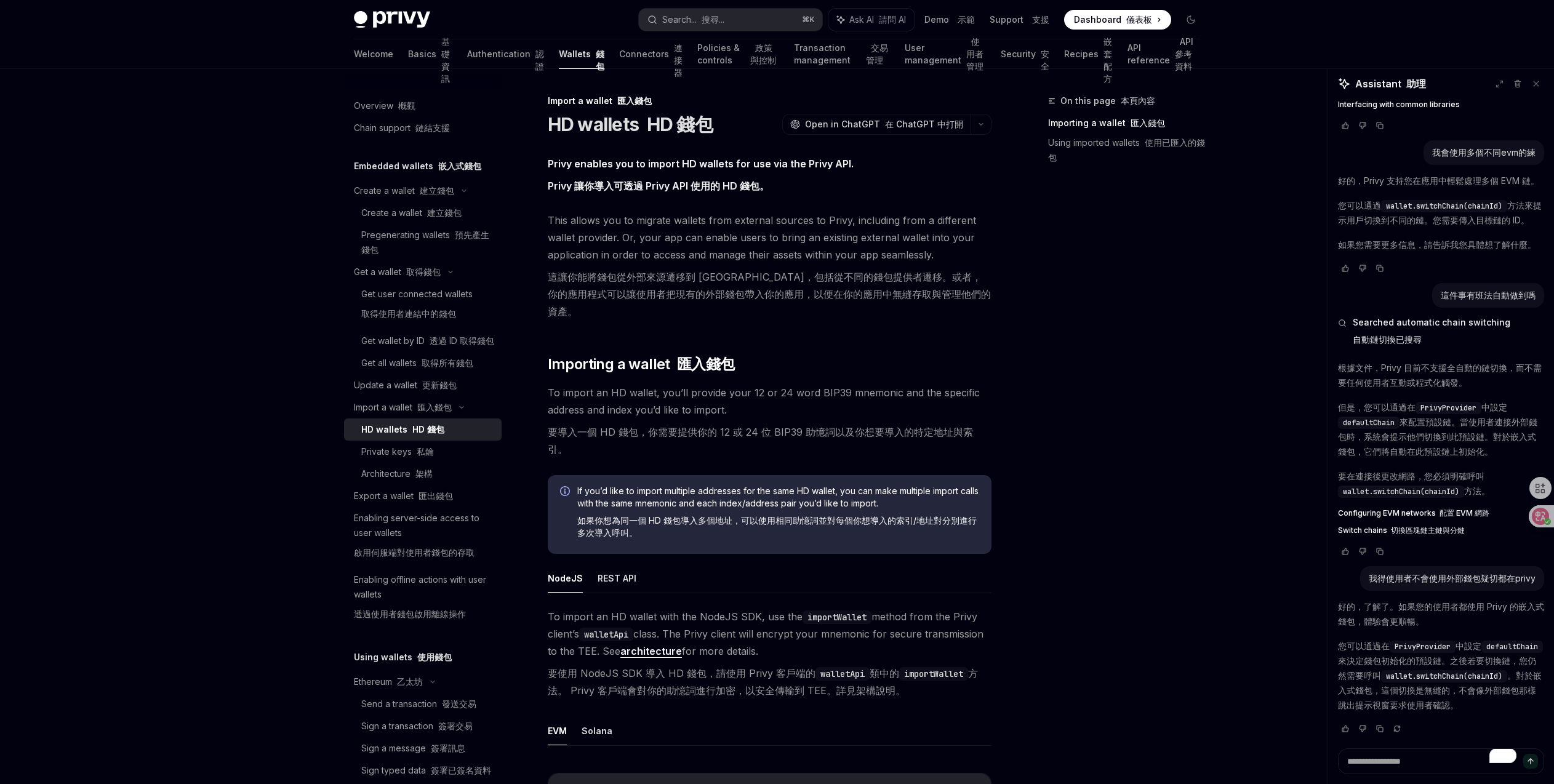
scroll to position [8, 0]
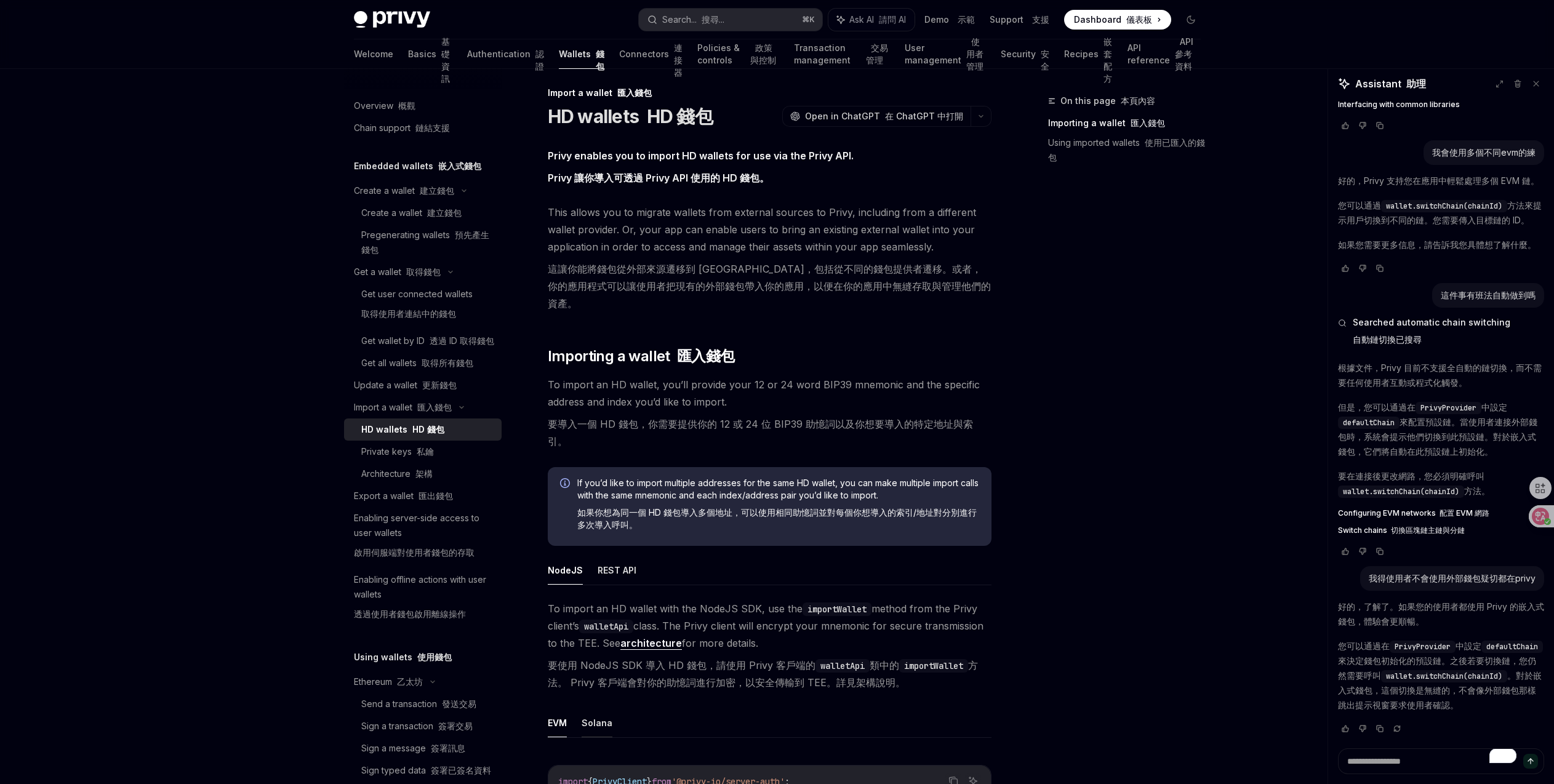
click at [608, 708] on button "Solana" at bounding box center [597, 722] width 30 height 29
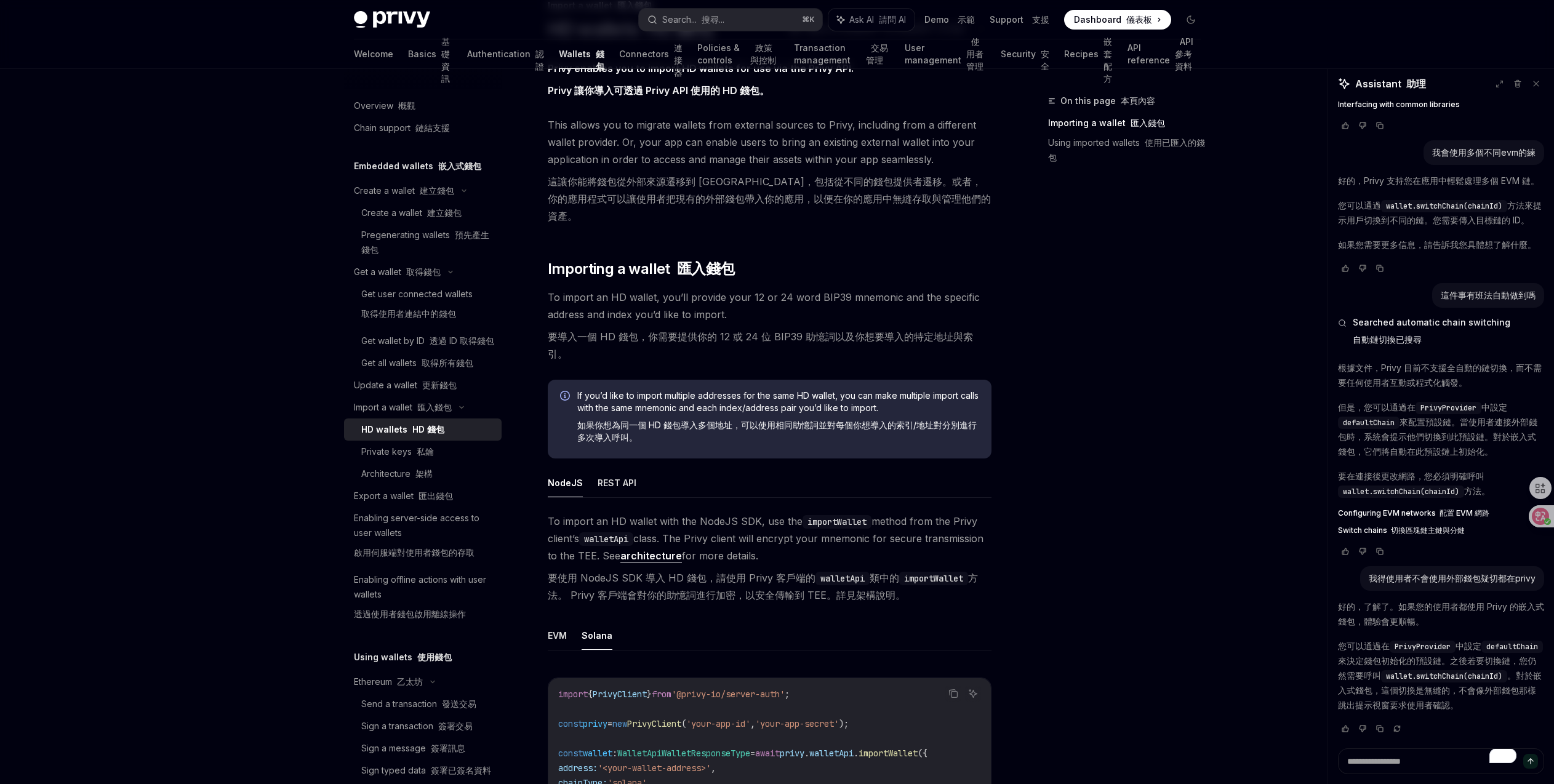
scroll to position [221, 0]
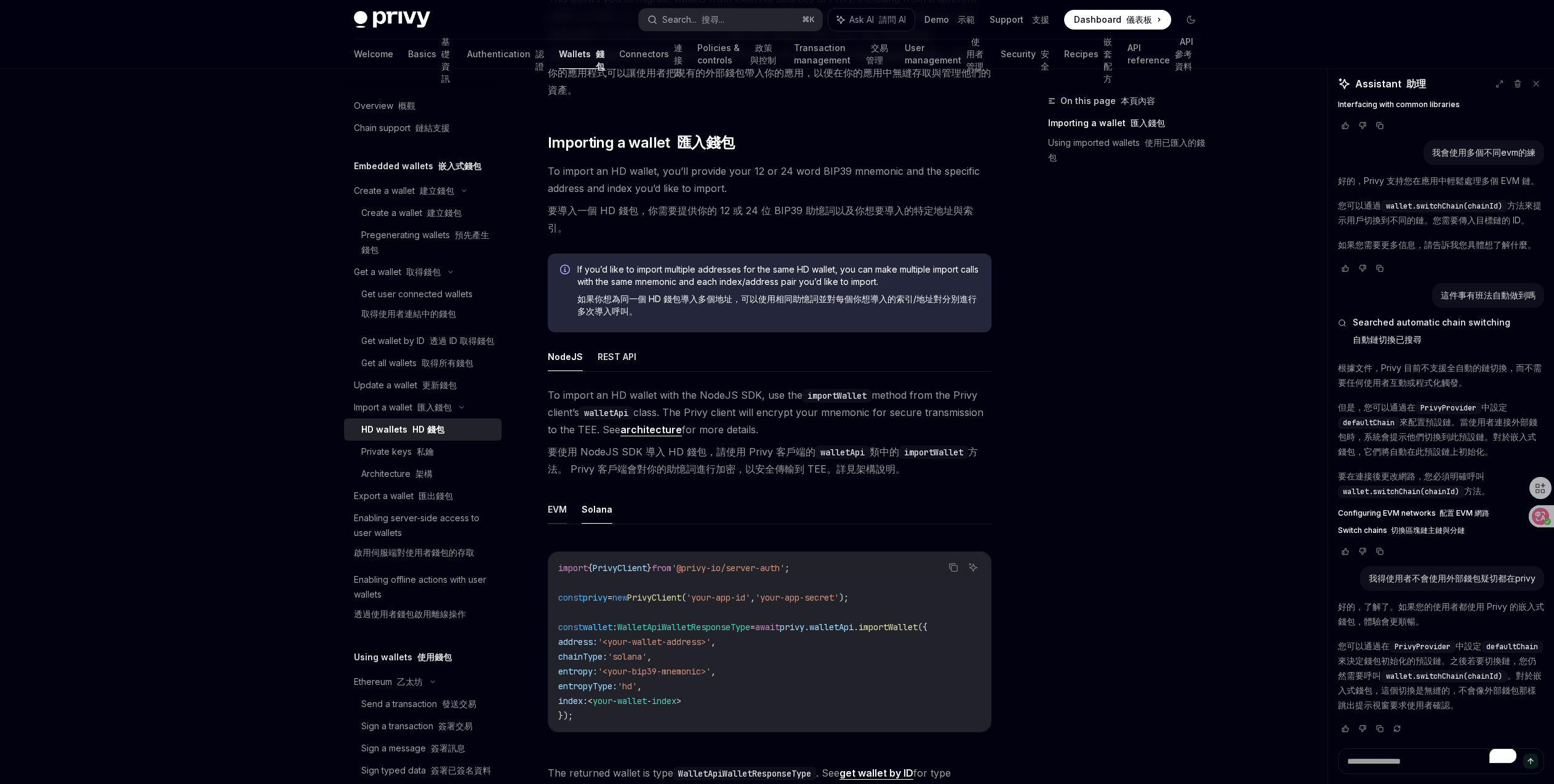
click at [548, 495] on button "EVM" at bounding box center [557, 509] width 19 height 29
click at [603, 495] on button "Solana" at bounding box center [597, 509] width 30 height 29
click at [555, 495] on button "EVM" at bounding box center [557, 509] width 19 height 29
click at [597, 495] on button "Solana" at bounding box center [597, 509] width 30 height 29
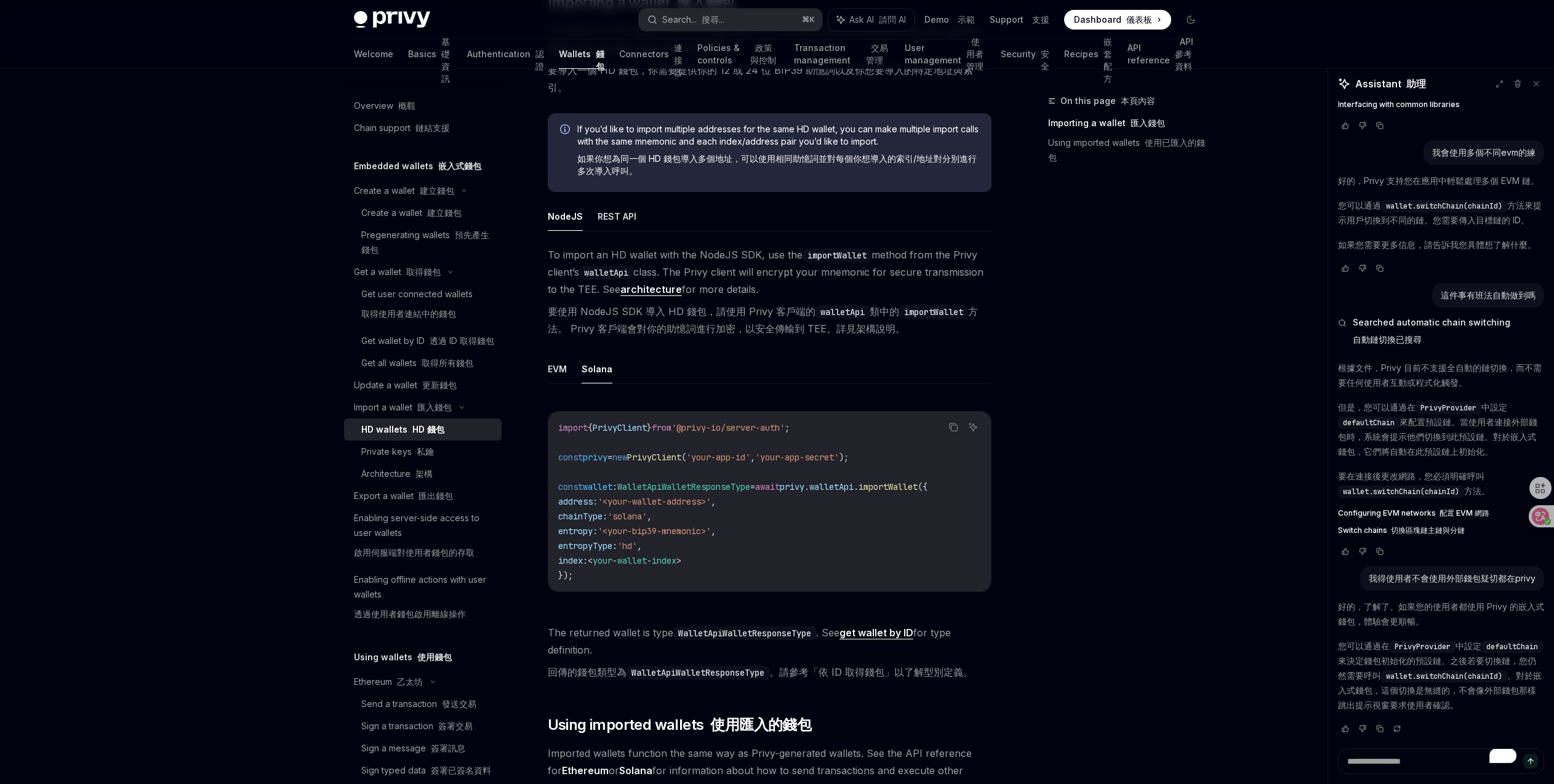
click at [732, 626] on code "WalletApiWalletResponseType" at bounding box center [744, 633] width 143 height 13
click at [739, 692] on div "Privy enables you to import HD wallets for use via the Privy API. Privy 讓你導入可透過…" at bounding box center [769, 317] width 444 height 1047
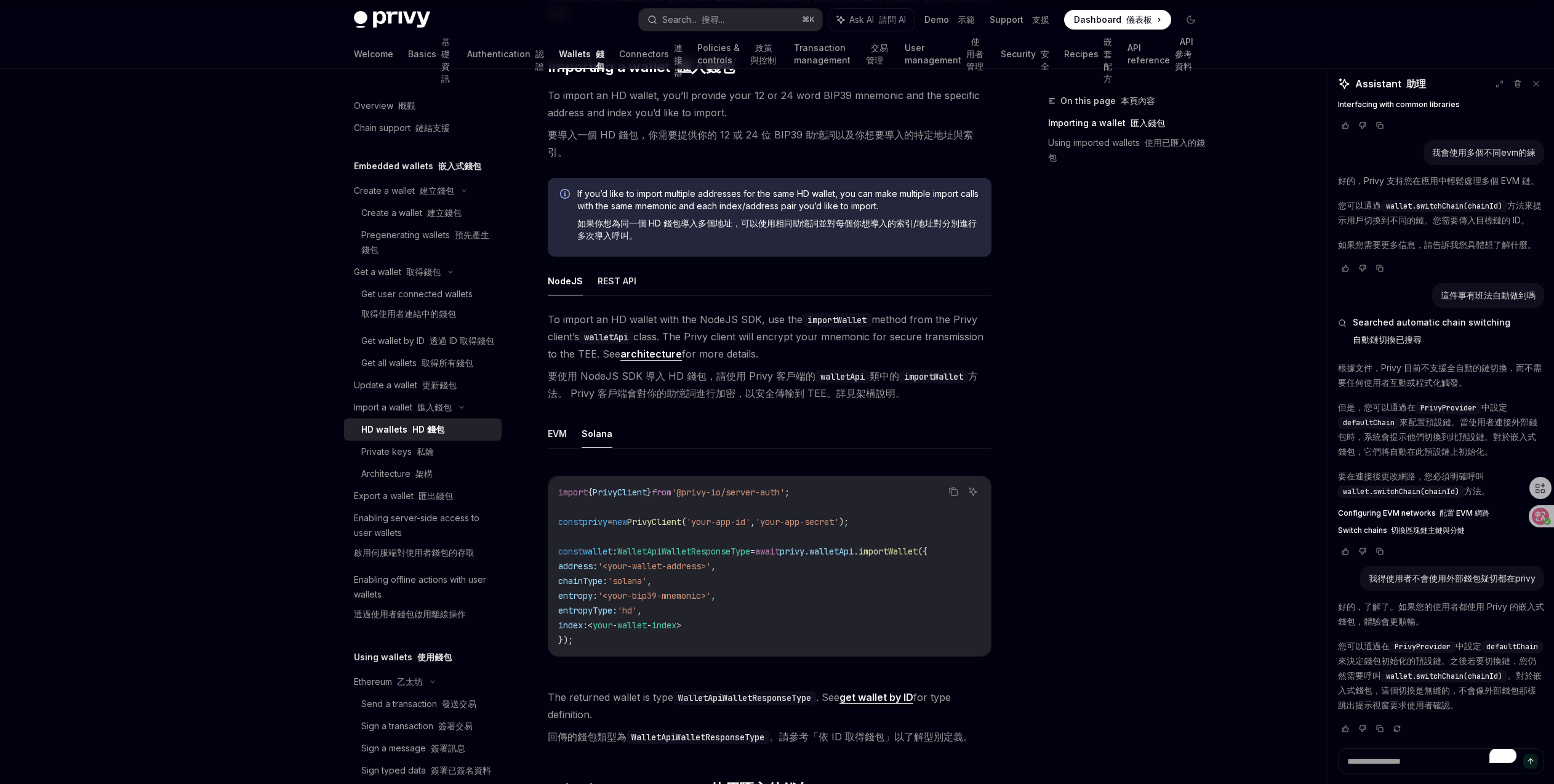
scroll to position [289, 0]
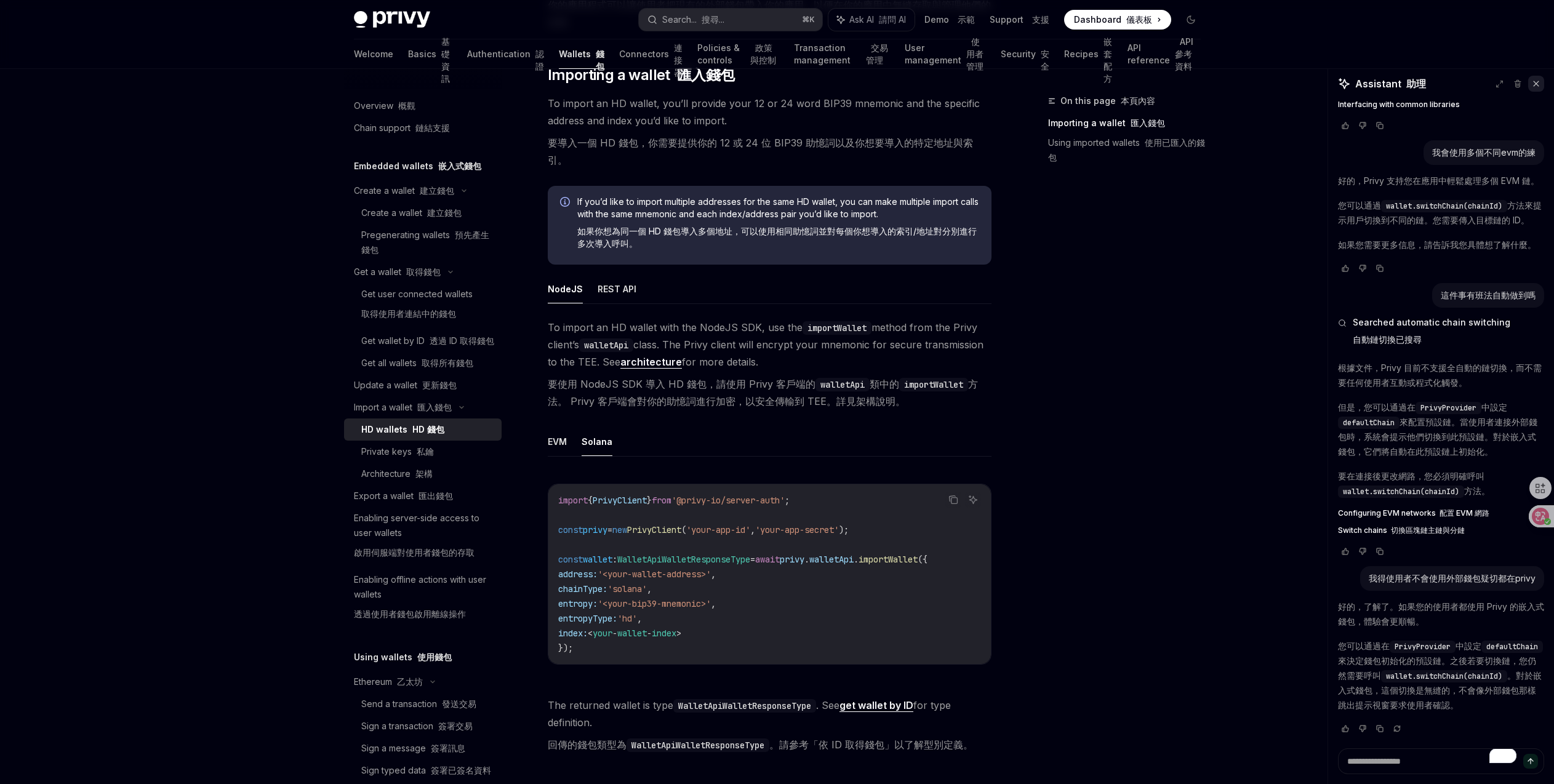
click at [1538, 88] on button at bounding box center [1536, 83] width 16 height 16
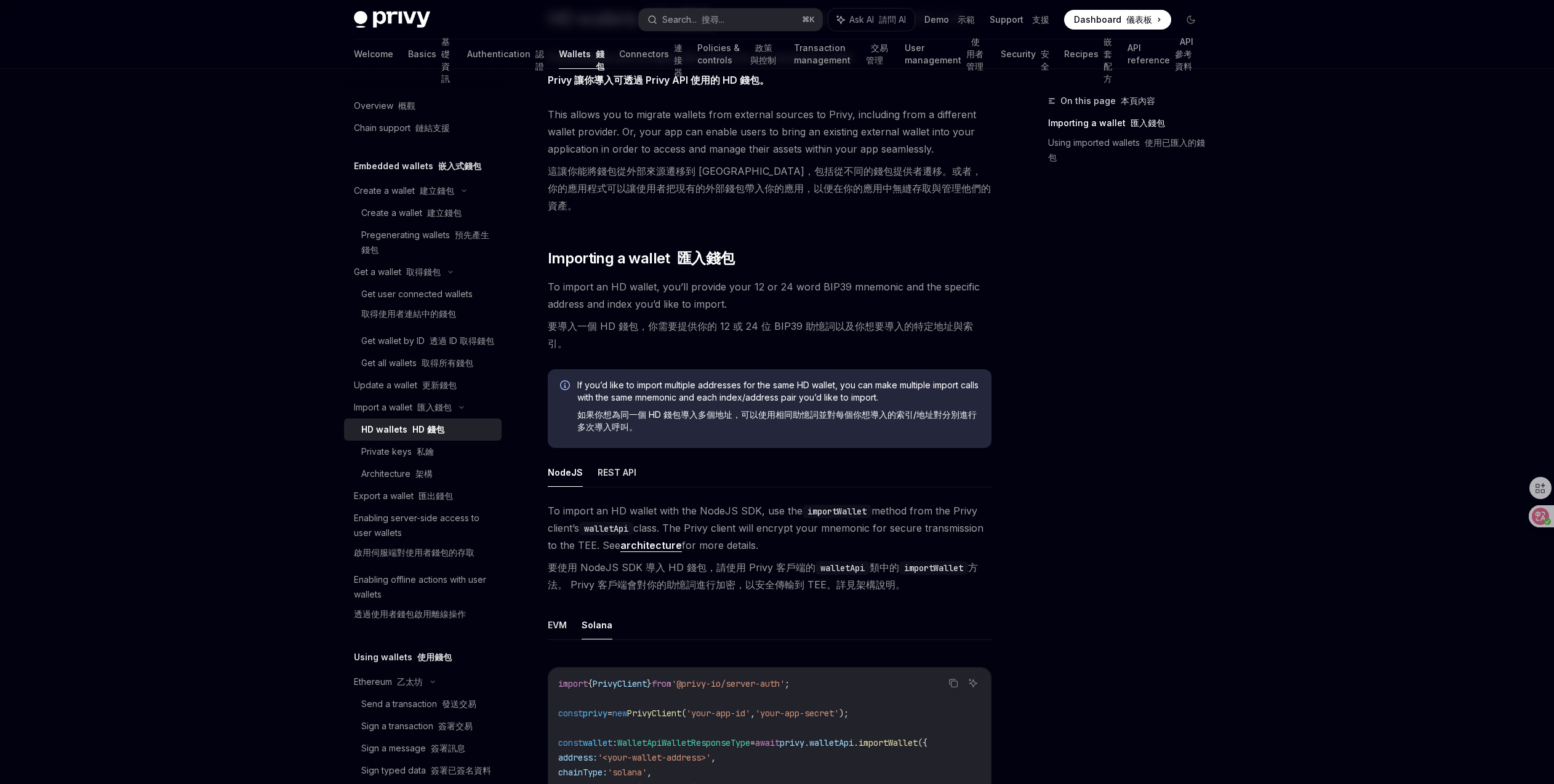
scroll to position [98, 0]
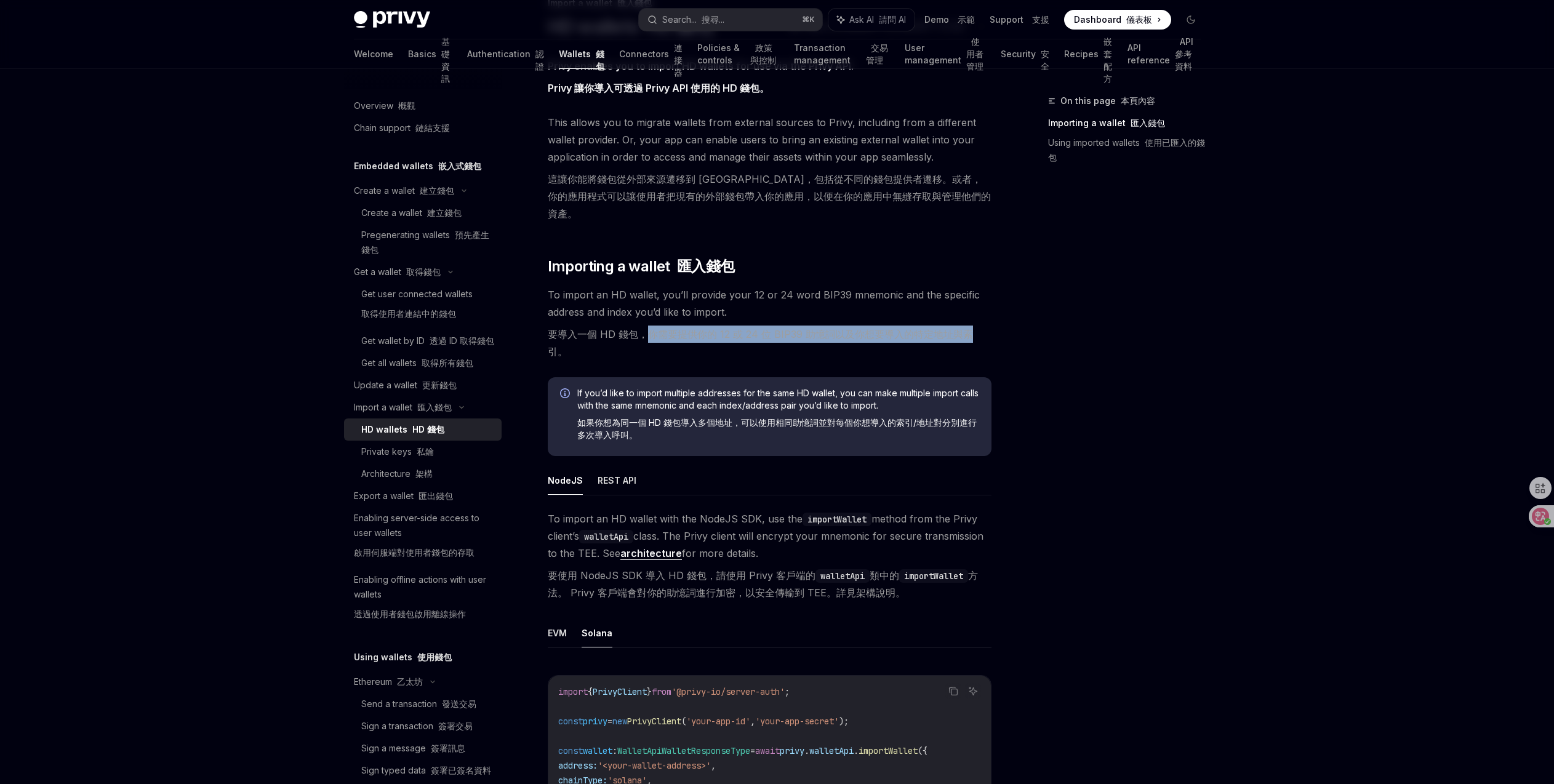
drag, startPoint x: 643, startPoint y: 317, endPoint x: 968, endPoint y: 323, distance: 325.1
click at [968, 325] on font "要導入一個 HD 錢包，你需要提供你的 12 或 24 位 BIP39 助憶詞以及你想要導入的特定地址與索引。" at bounding box center [769, 342] width 444 height 35
click at [1084, 412] on div "On this page 本頁內容 Importing a wallet 匯入錢包 Using imported wallets 使用已匯入的錢包" at bounding box center [1117, 439] width 187 height 691
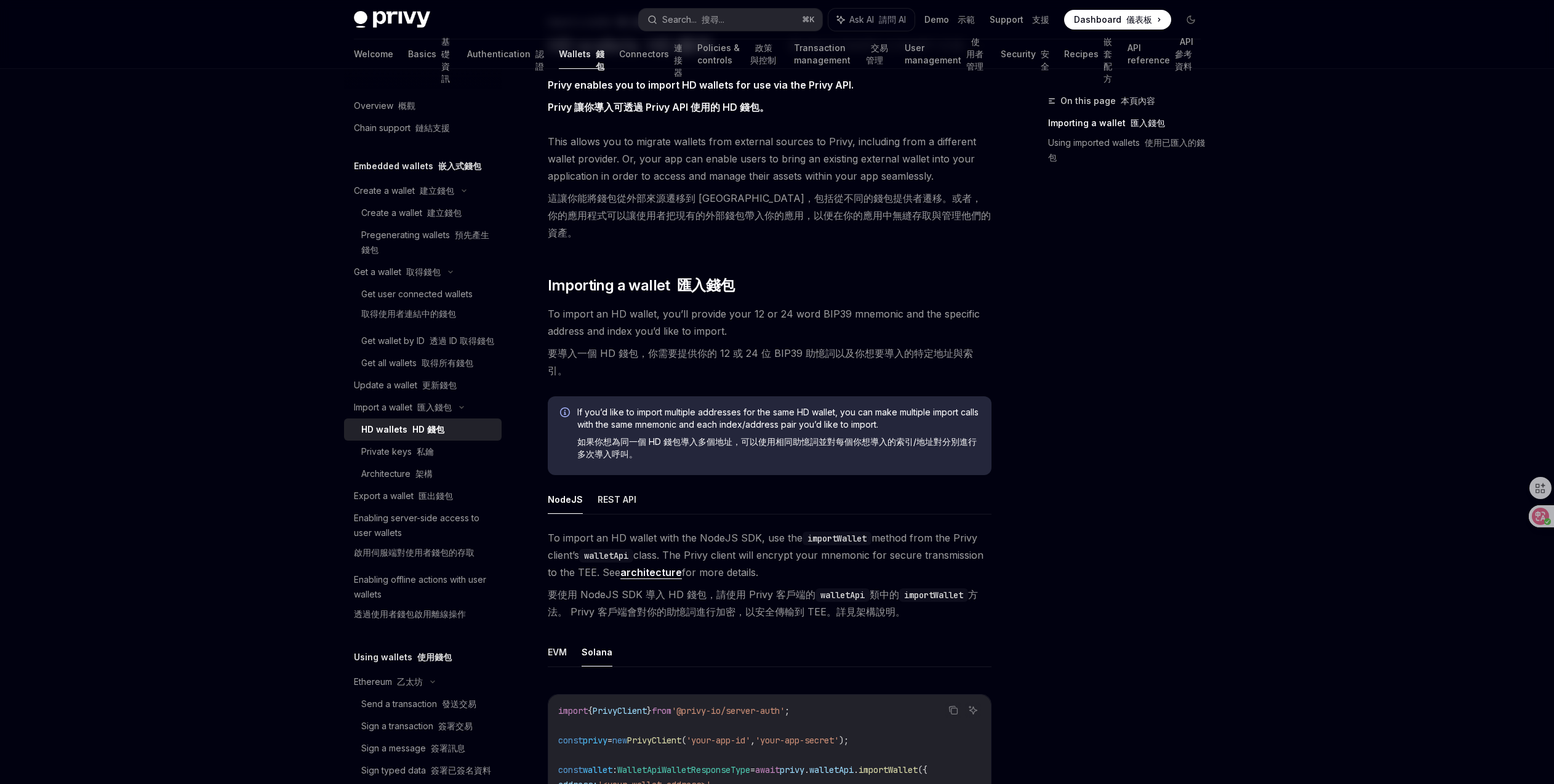
scroll to position [87, 0]
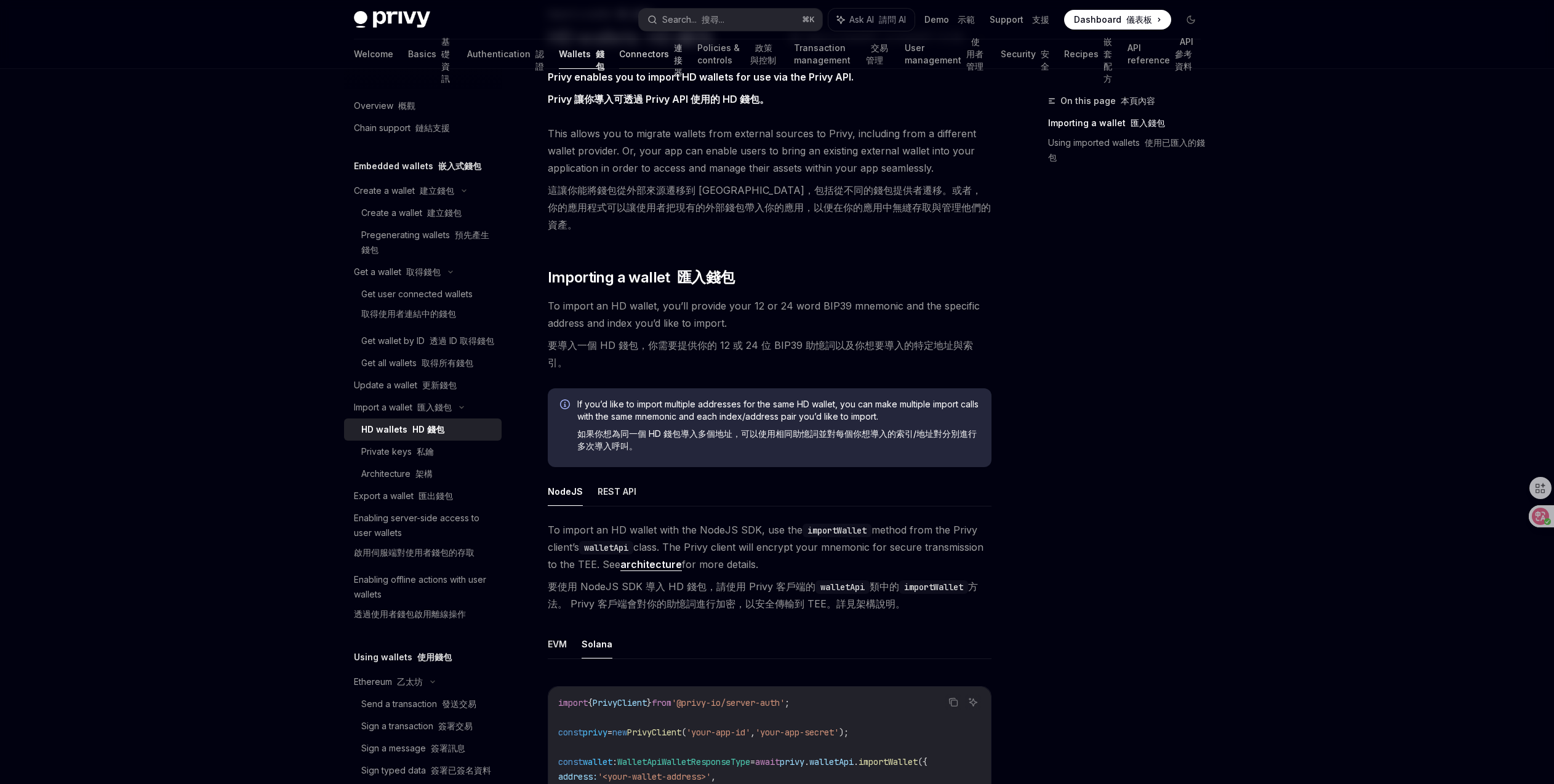
click at [619, 53] on link "Connectors 連接器" at bounding box center [651, 54] width 64 height 30
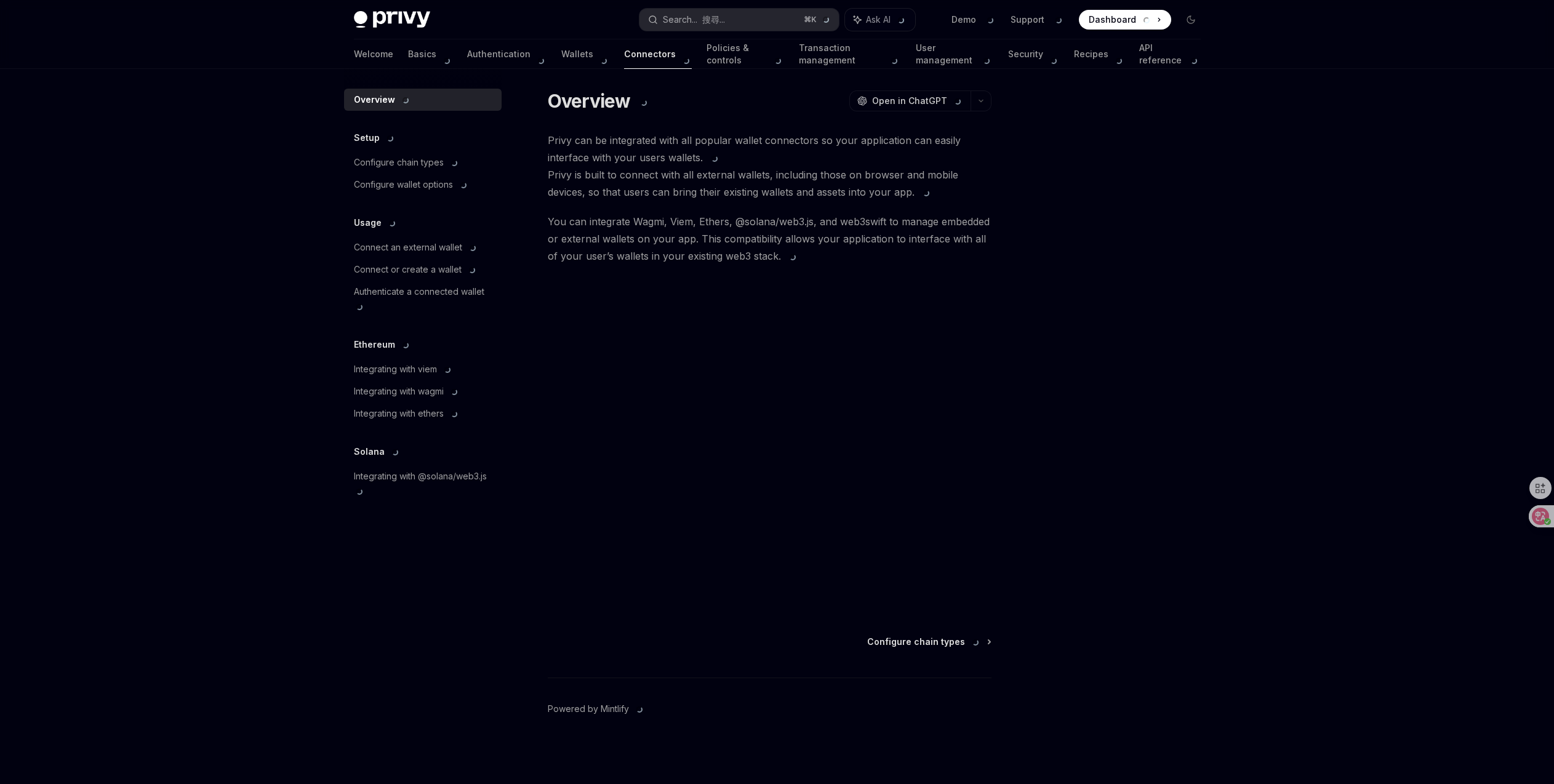
scroll to position [87, 0]
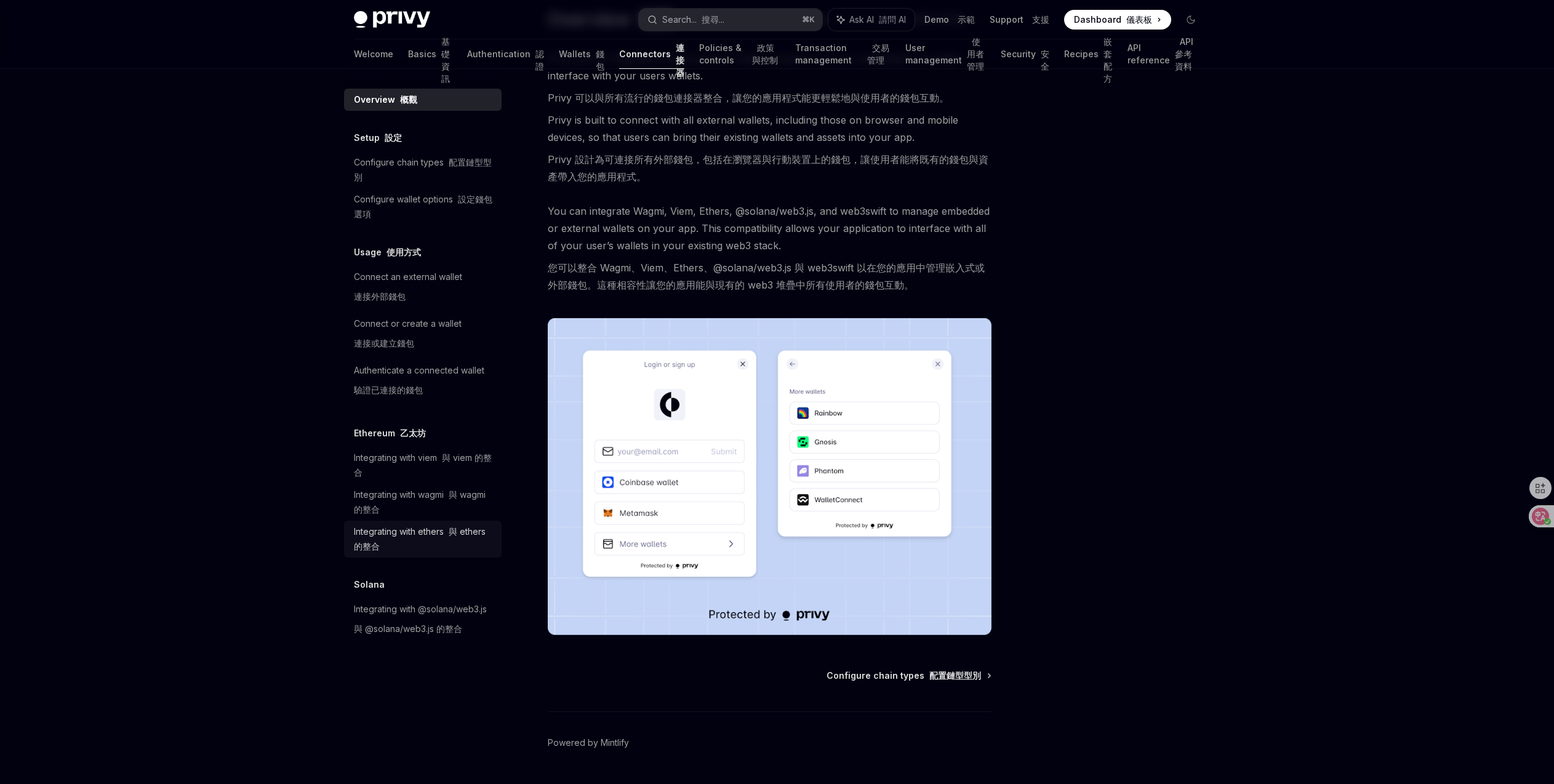
click at [426, 532] on div "Integrating with ethers 與 ethers 的整合" at bounding box center [424, 539] width 140 height 30
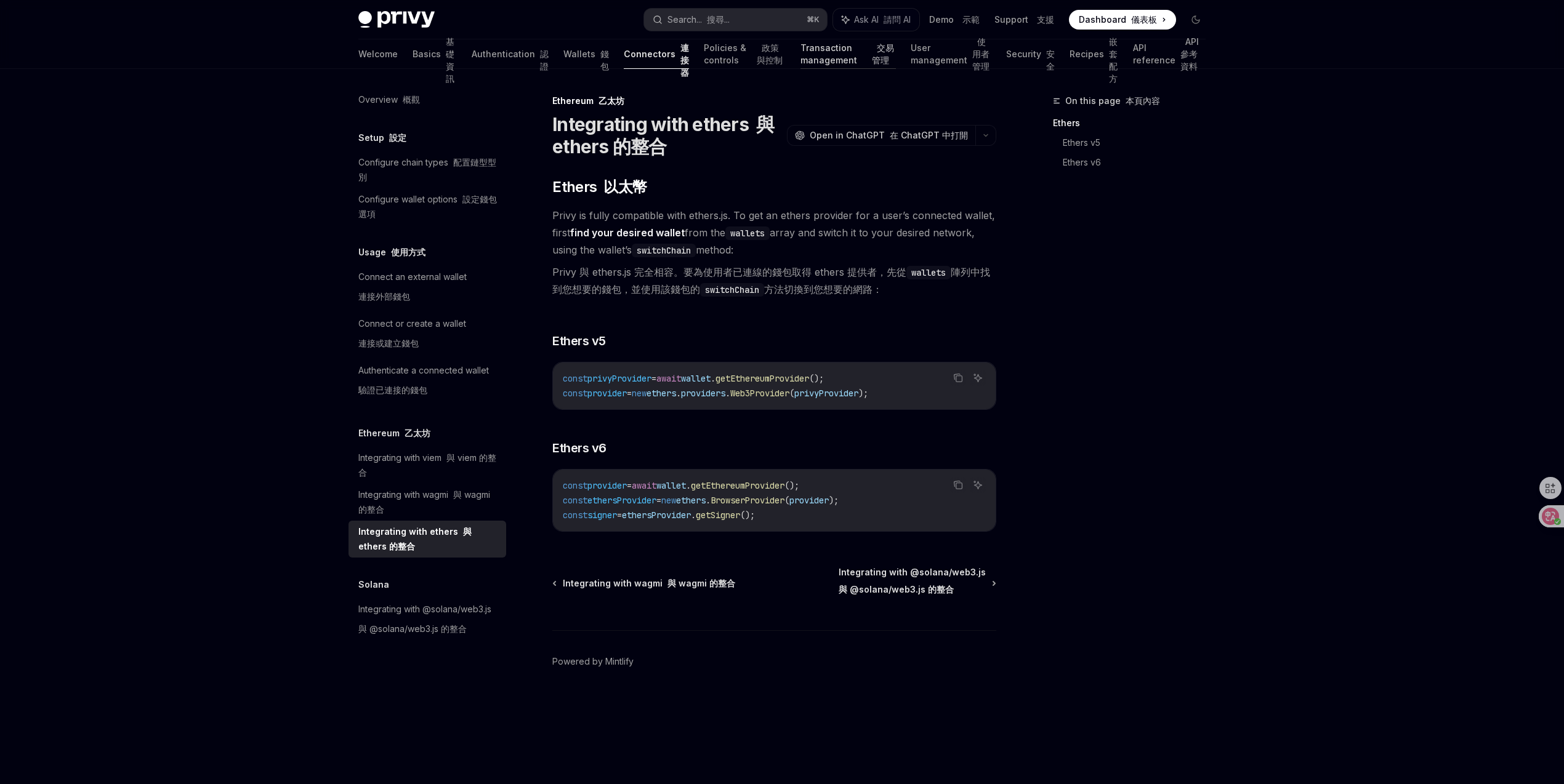
click at [872, 54] on font "交易管理" at bounding box center [882, 54] width 22 height 23
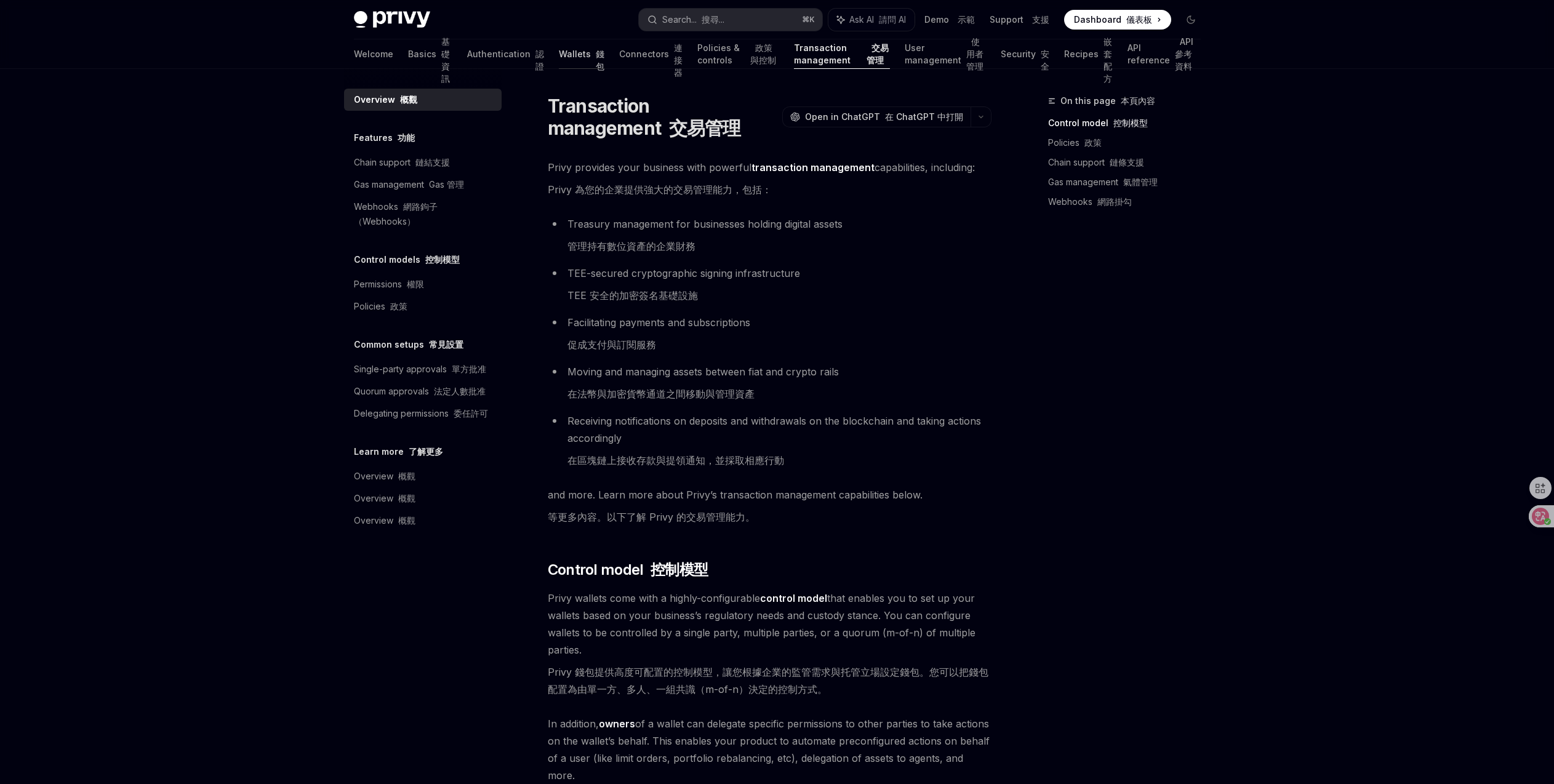
click at [559, 57] on link "Wallets 錢包" at bounding box center [582, 54] width 45 height 30
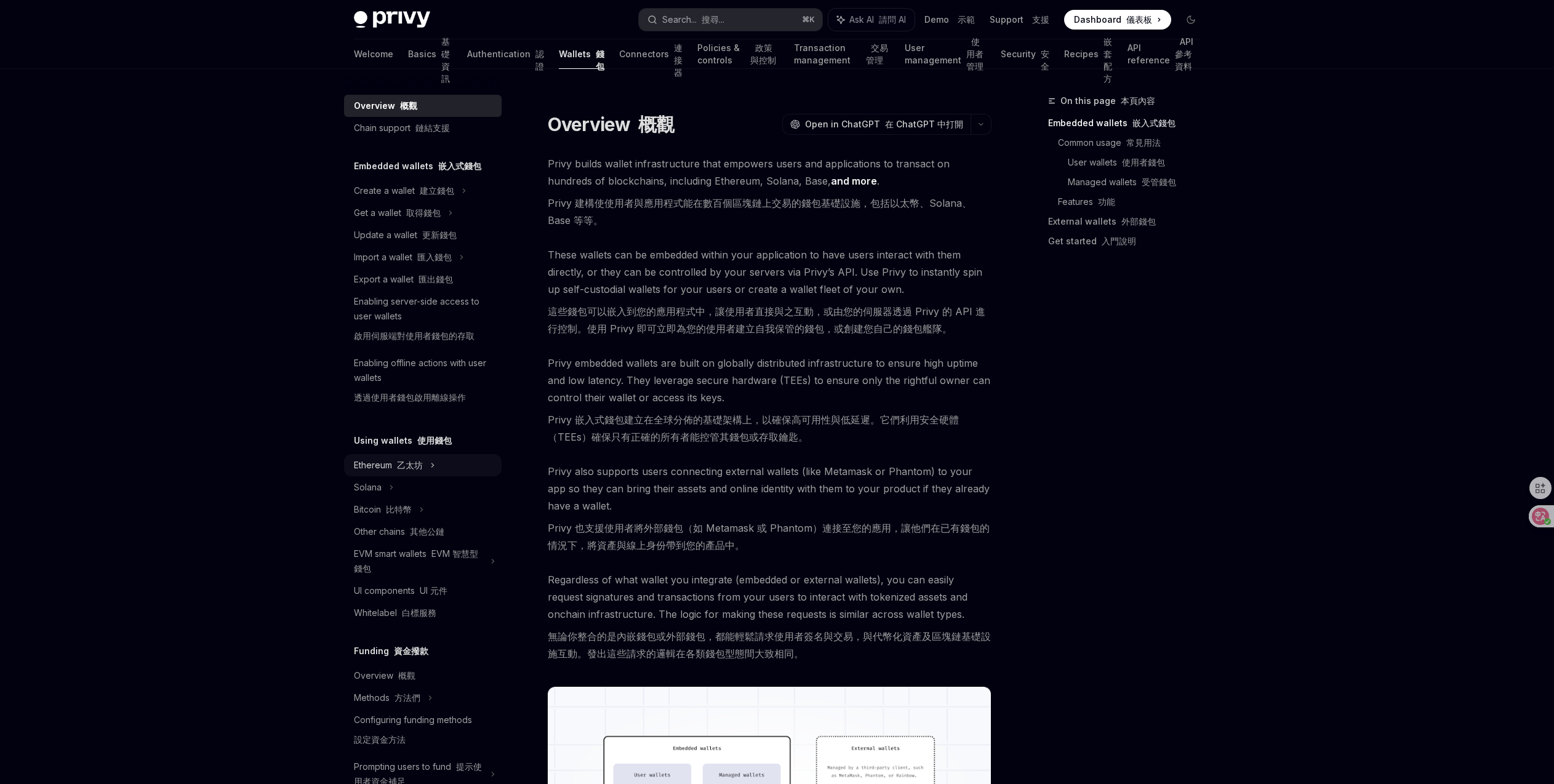
click at [459, 469] on div "Ethereum 乙太坊" at bounding box center [422, 465] width 158 height 22
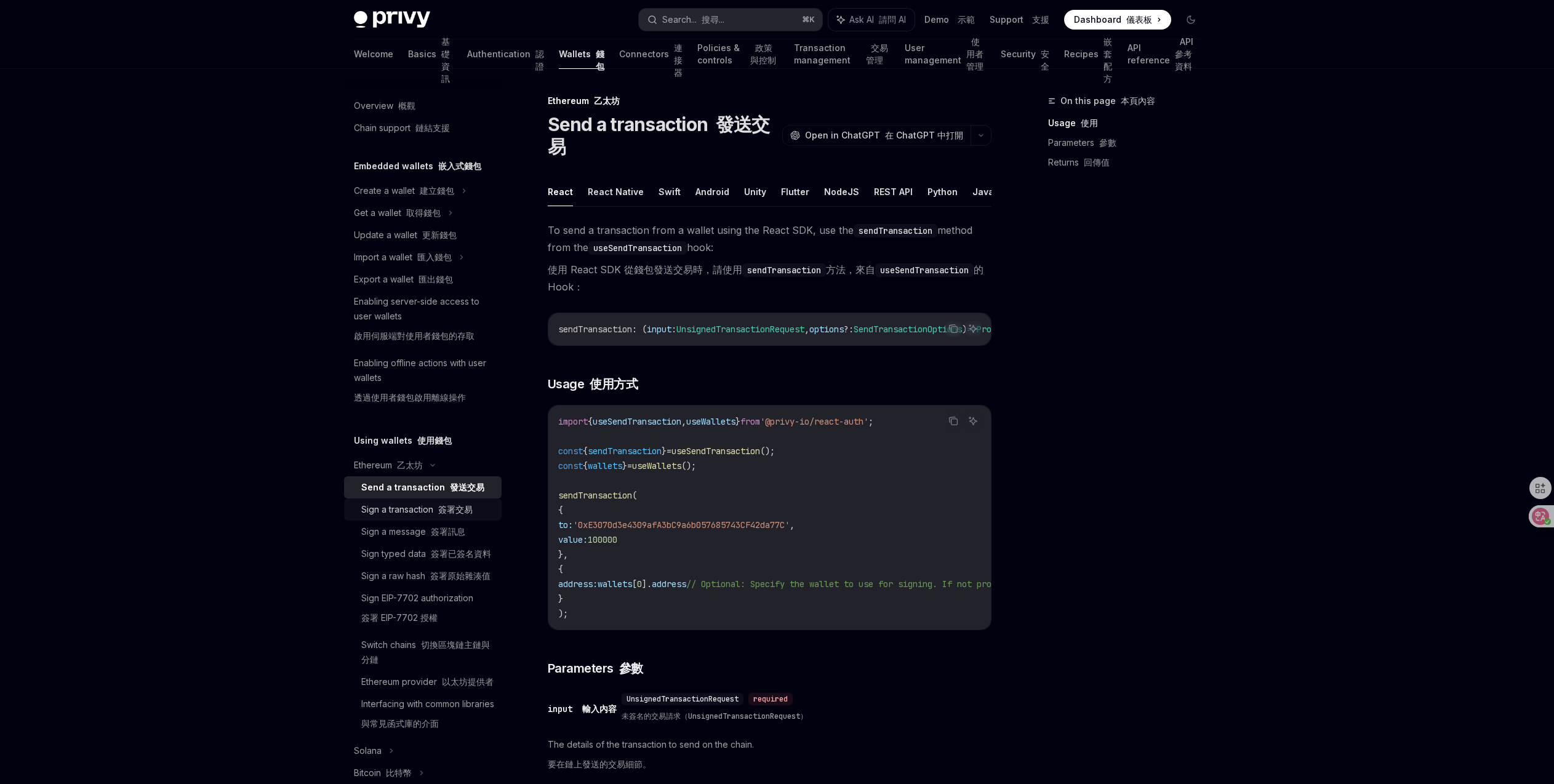
click at [459, 509] on font "簽署交易" at bounding box center [455, 509] width 35 height 11
click at [460, 538] on div "Sign a message 簽署訊息" at bounding box center [413, 531] width 104 height 15
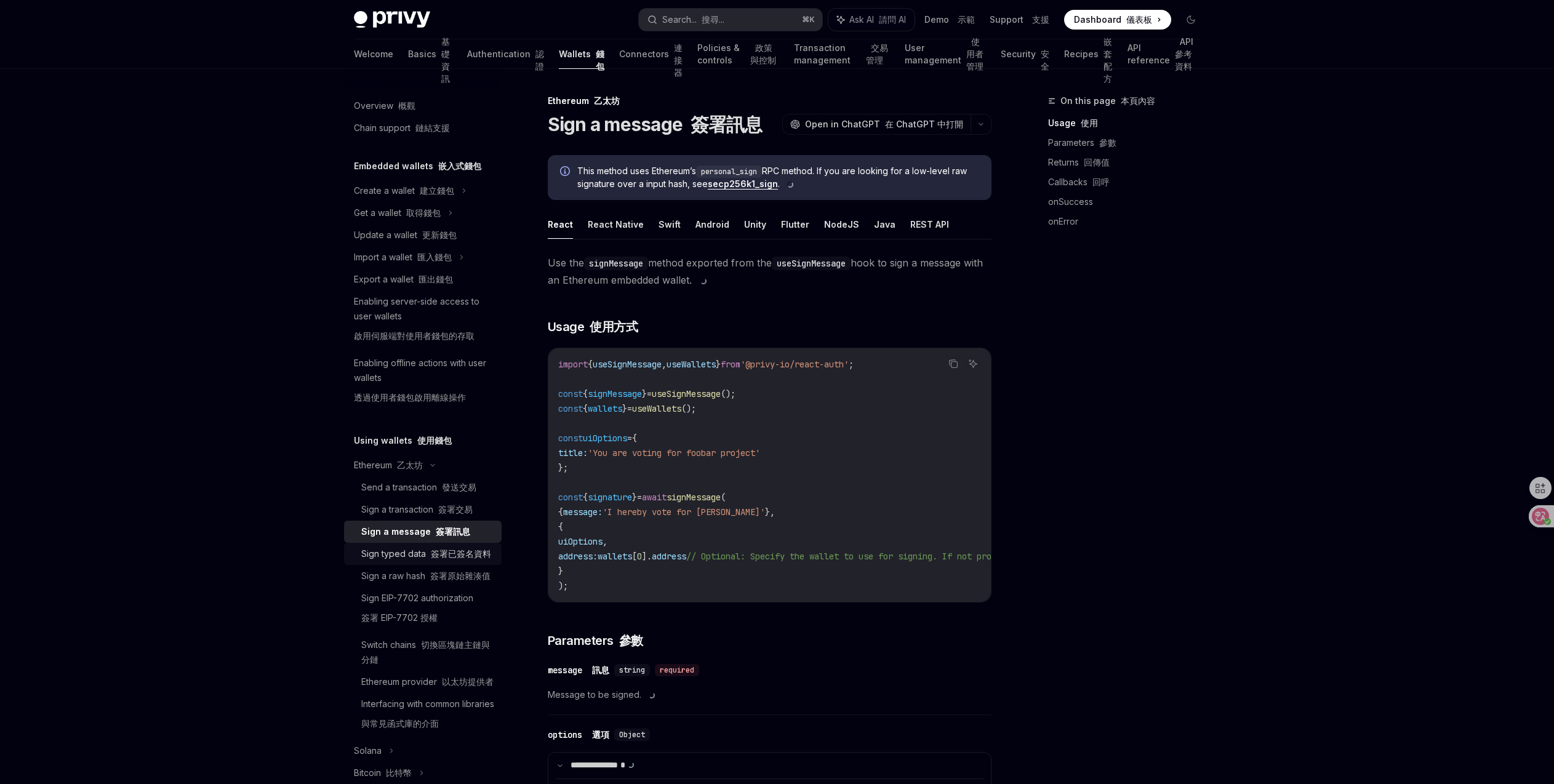
click at [455, 561] on div "Sign typed data 簽署已簽名資料" at bounding box center [425, 553] width 130 height 15
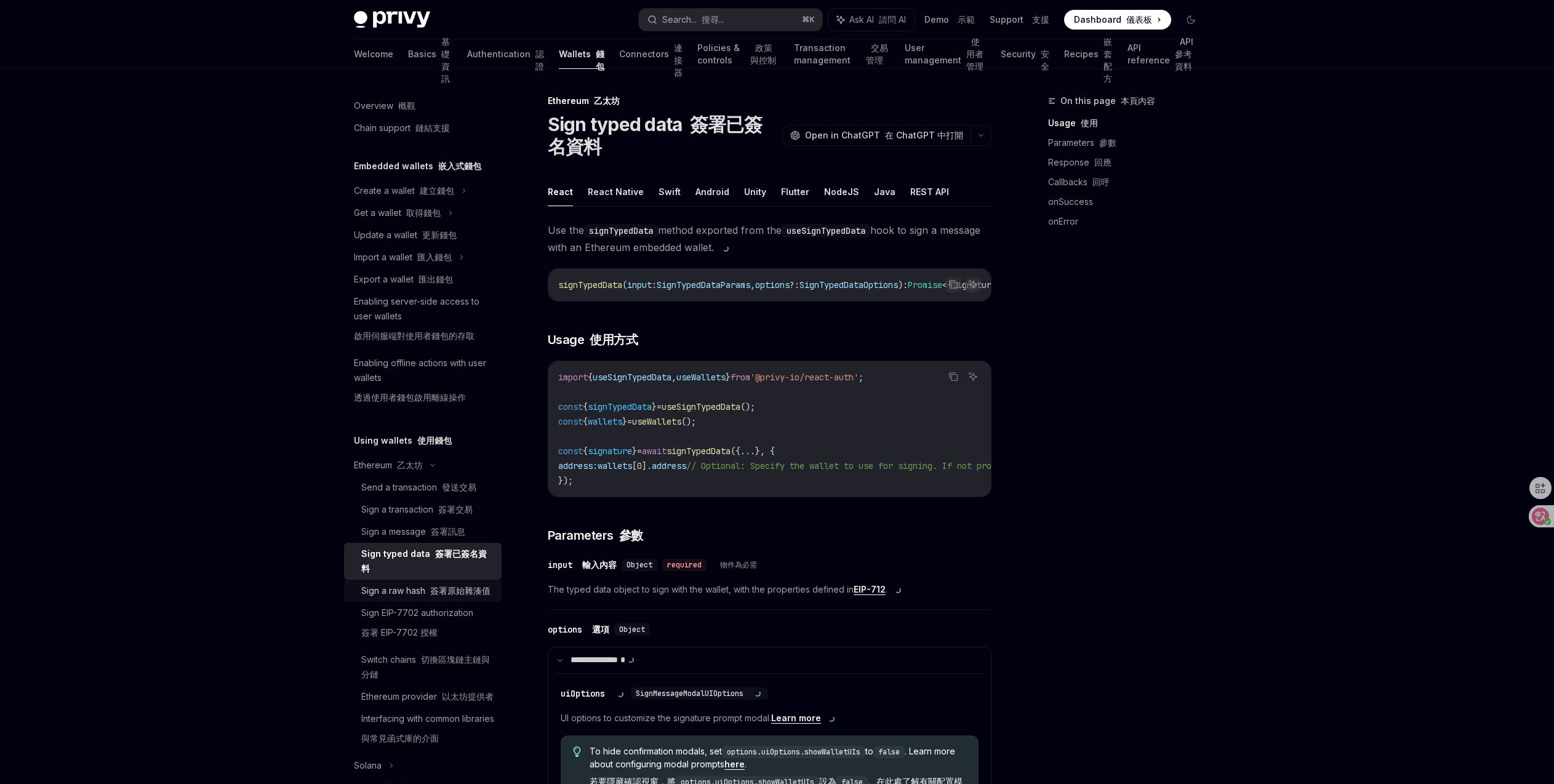
click at [455, 598] on div "Sign a raw hash 簽署原始雜湊值" at bounding box center [425, 590] width 130 height 15
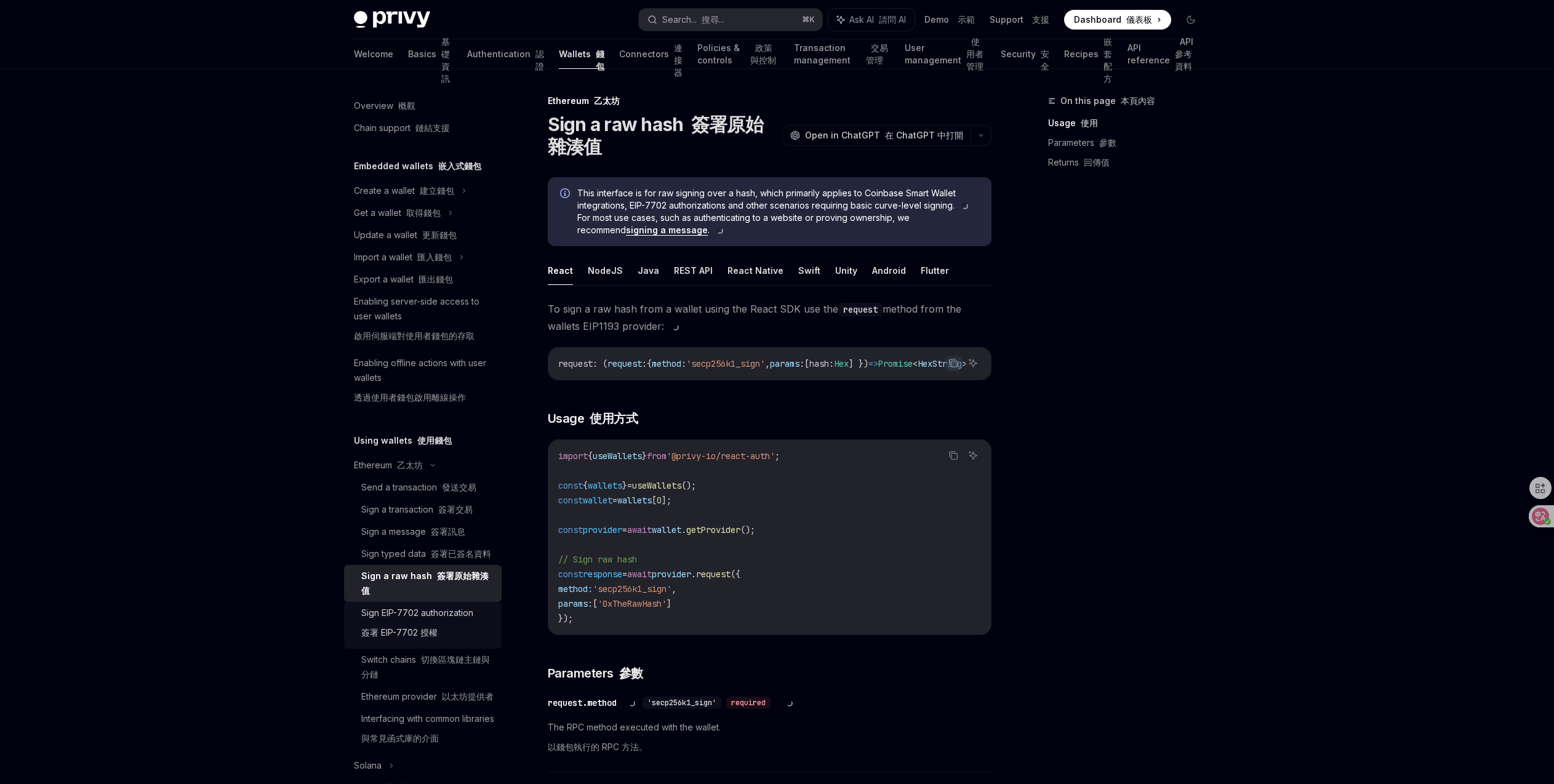
click at [455, 633] on div "Sign EIP-7702 authorization 簽署 EIP-7702 授權" at bounding box center [417, 626] width 112 height 40
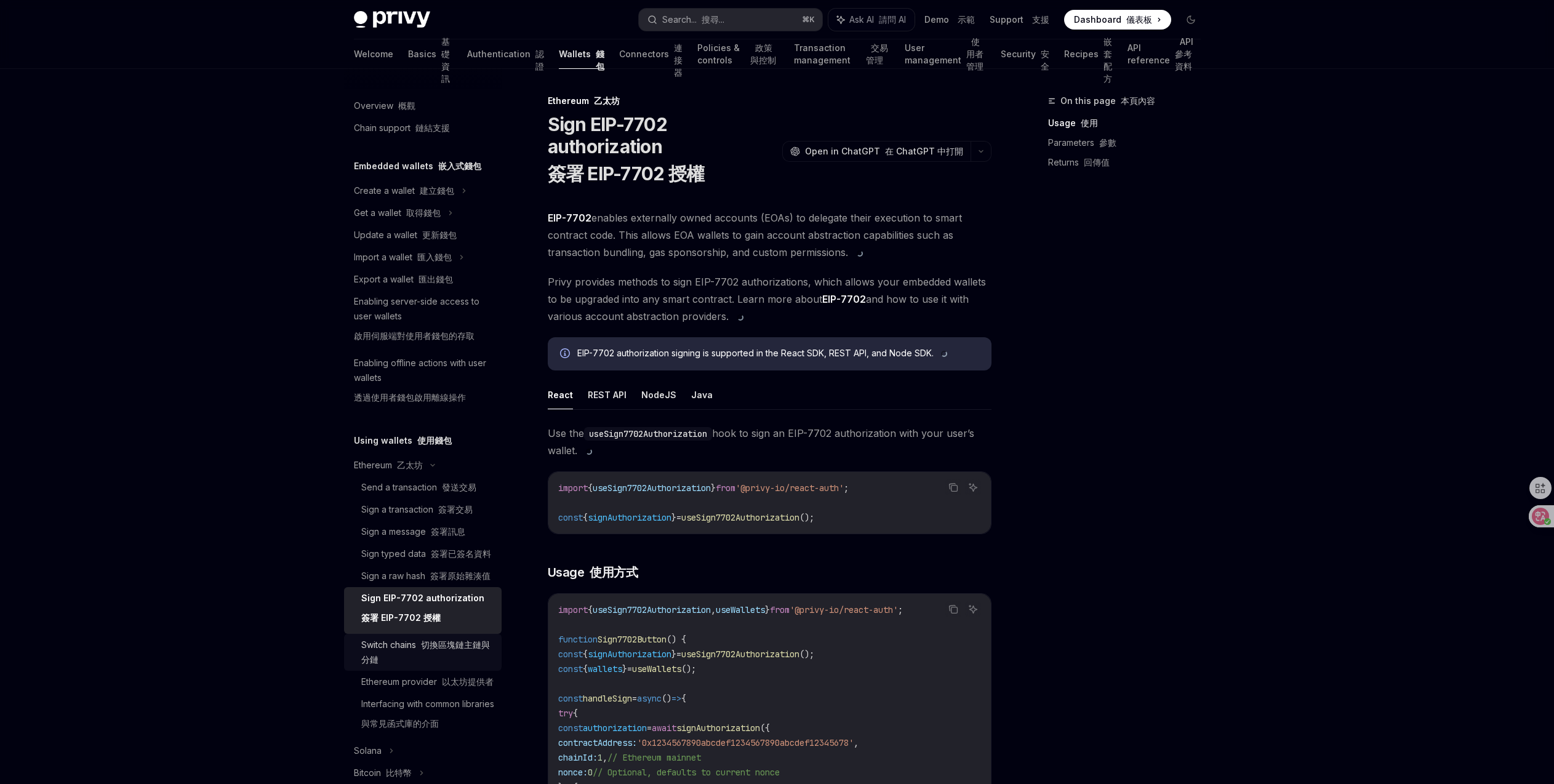
click at [442, 667] on div "Switch chains 切換區塊鏈主鏈與分鏈" at bounding box center [427, 652] width 133 height 30
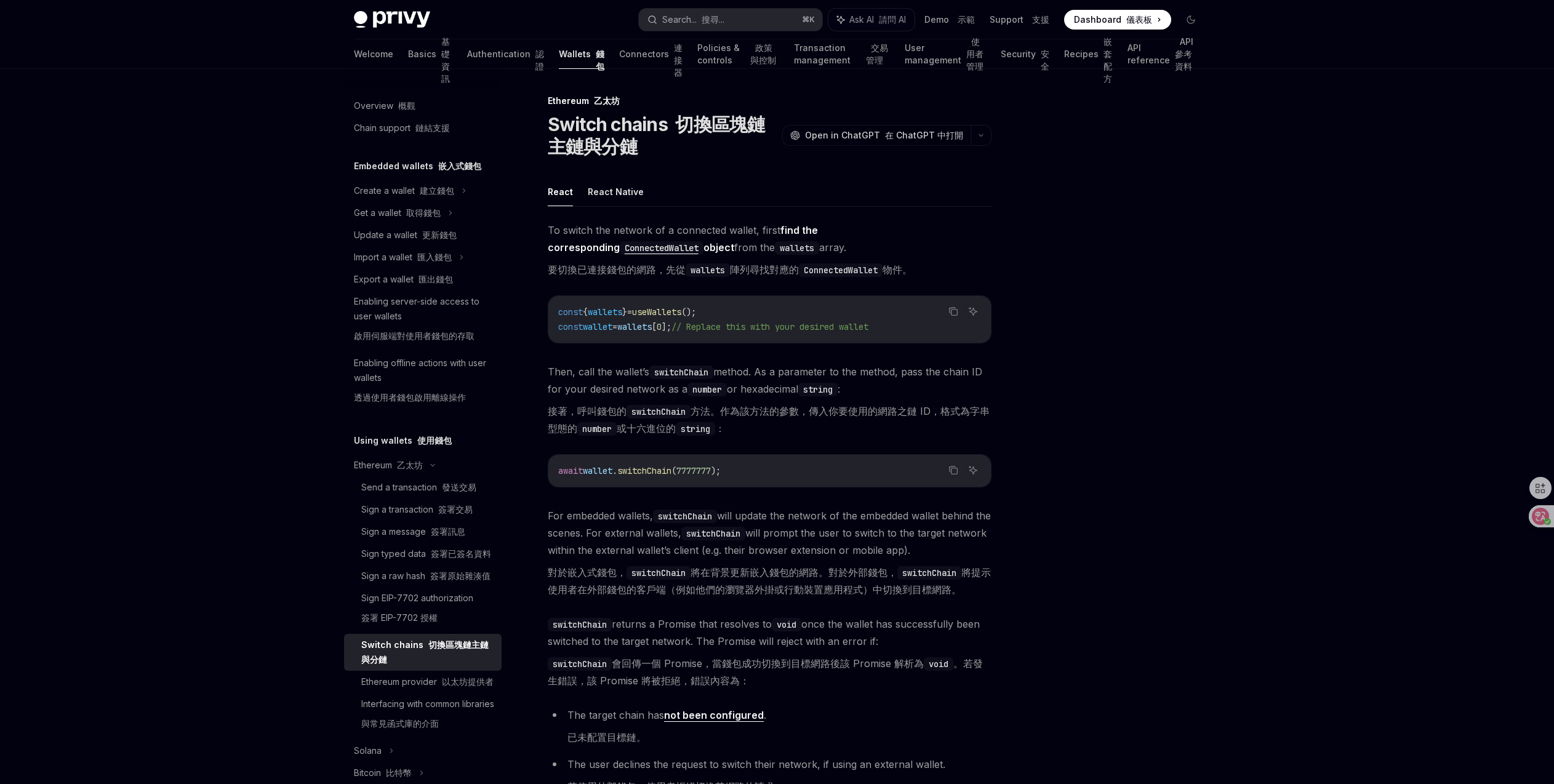
scroll to position [235, 0]
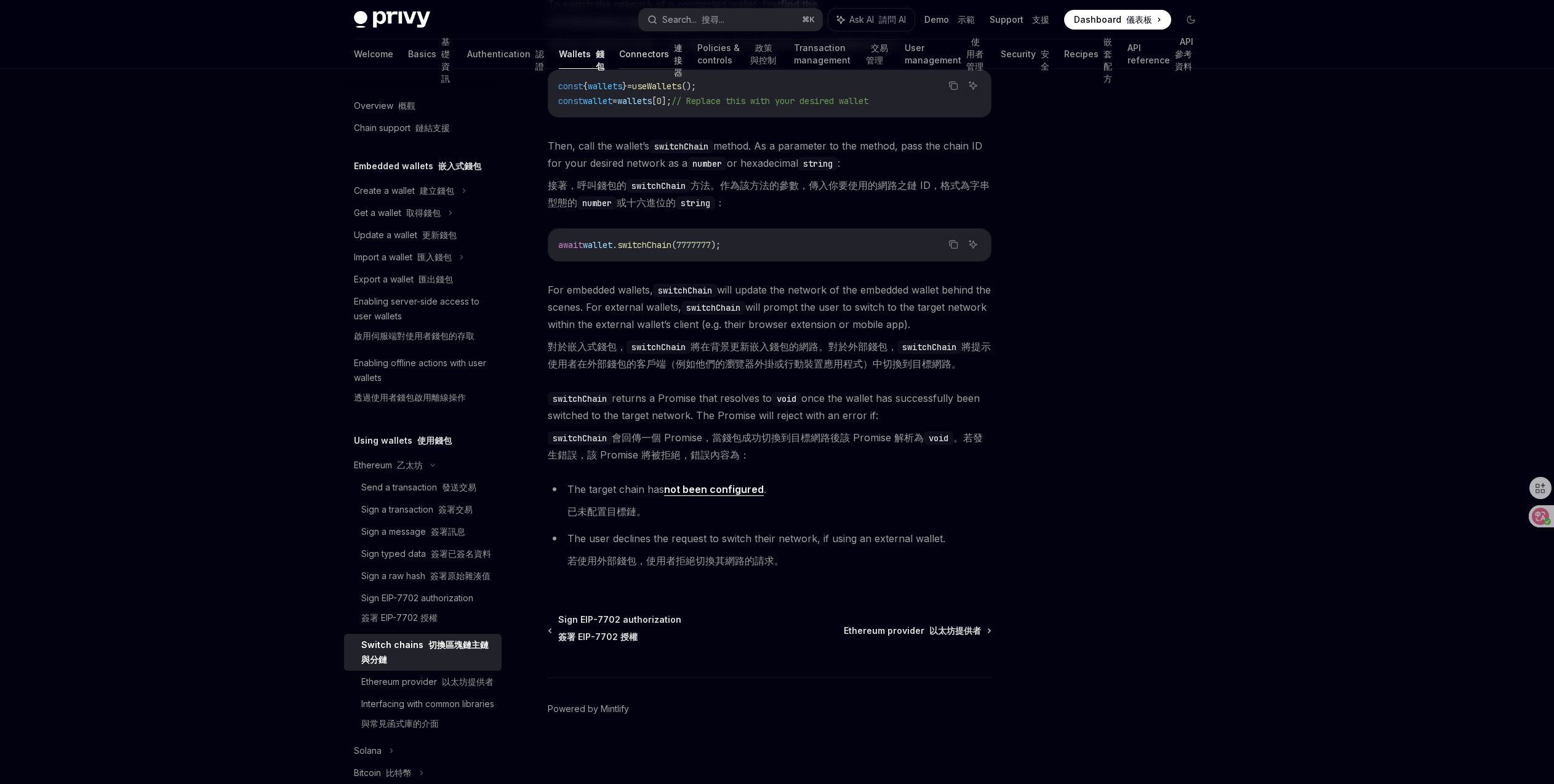
click at [619, 56] on link "Connectors 連接器" at bounding box center [651, 54] width 64 height 30
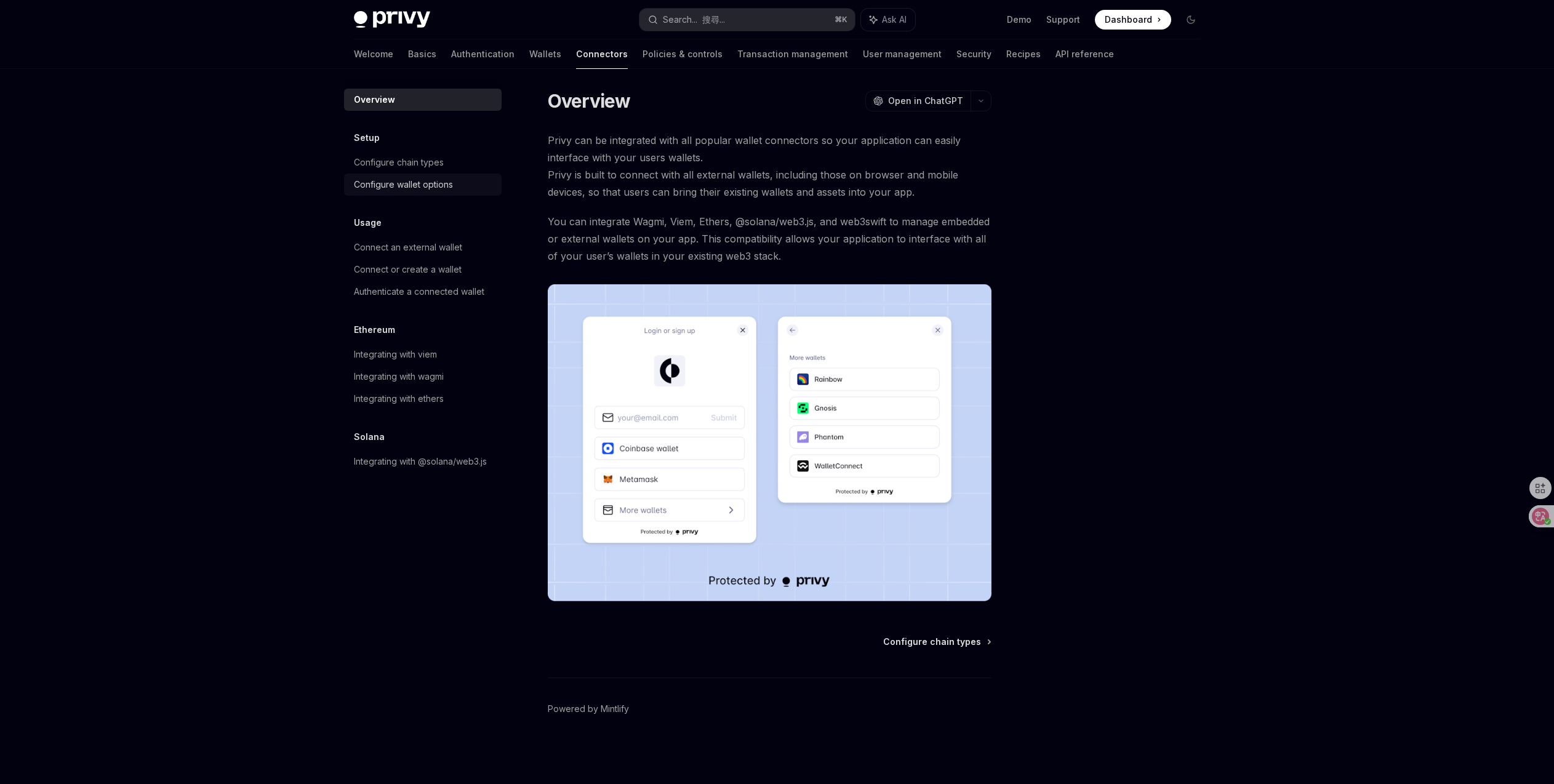
scroll to position [120, 0]
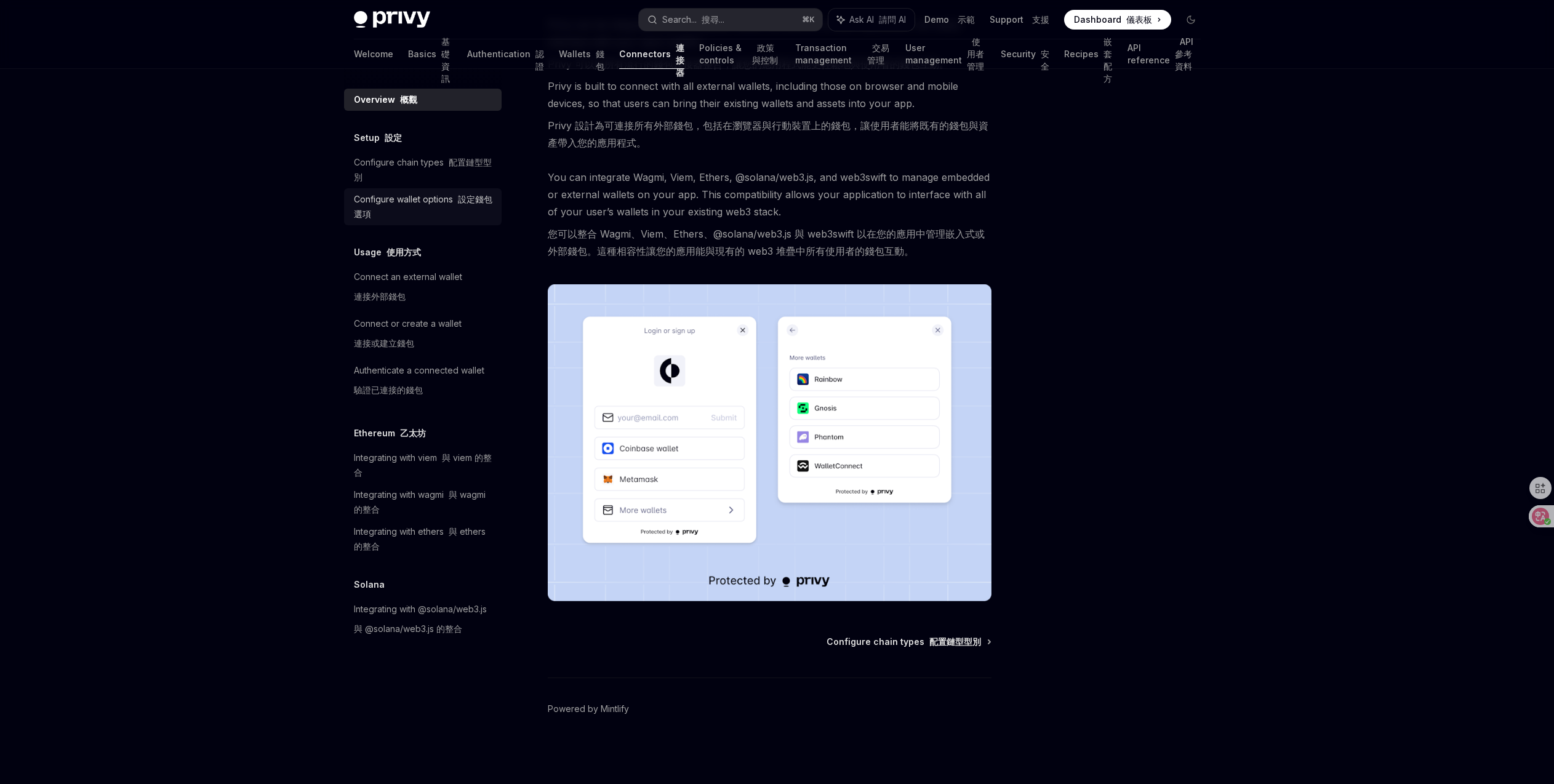
click at [439, 196] on div "Configure wallet options 設定錢包選項" at bounding box center [424, 207] width 140 height 30
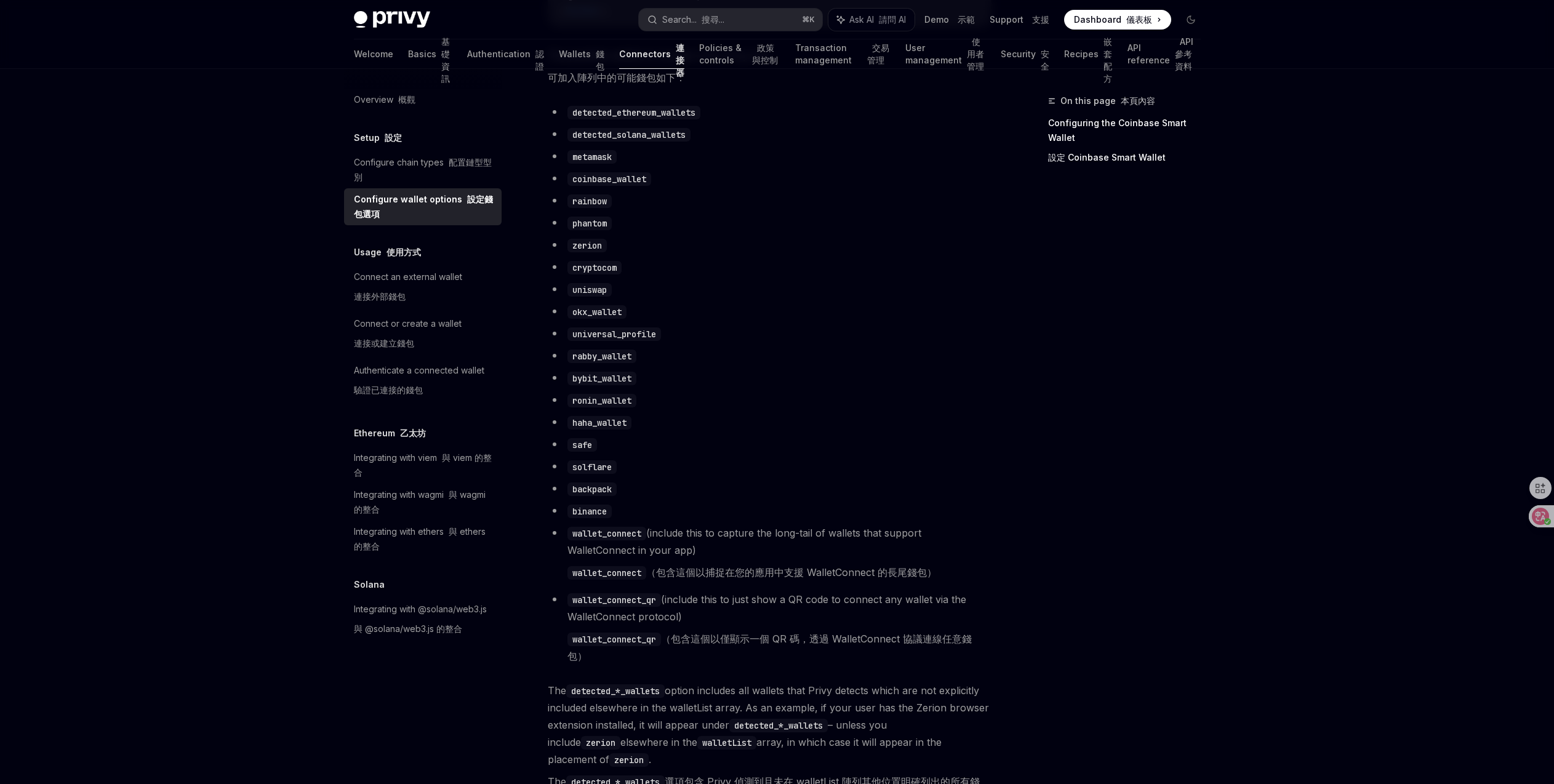
scroll to position [890, 0]
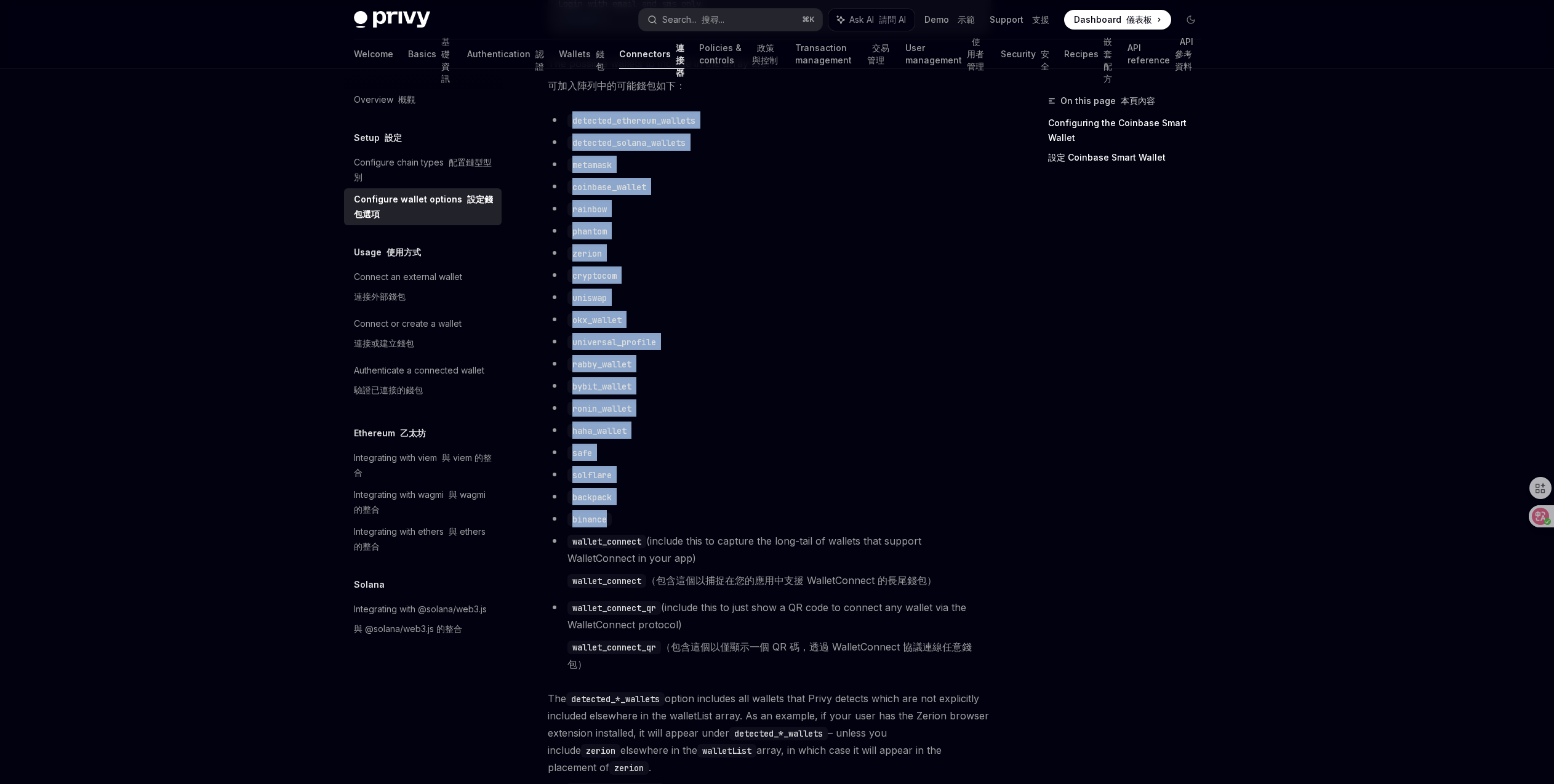
drag, startPoint x: 554, startPoint y: 129, endPoint x: 846, endPoint y: 522, distance: 489.6
click at [846, 522] on ul "detected_ethereum_wallets detected_solana_wallets metamask coinbase_wallet rain…" at bounding box center [769, 394] width 444 height 566
click at [735, 482] on li "solflare" at bounding box center [769, 474] width 444 height 17
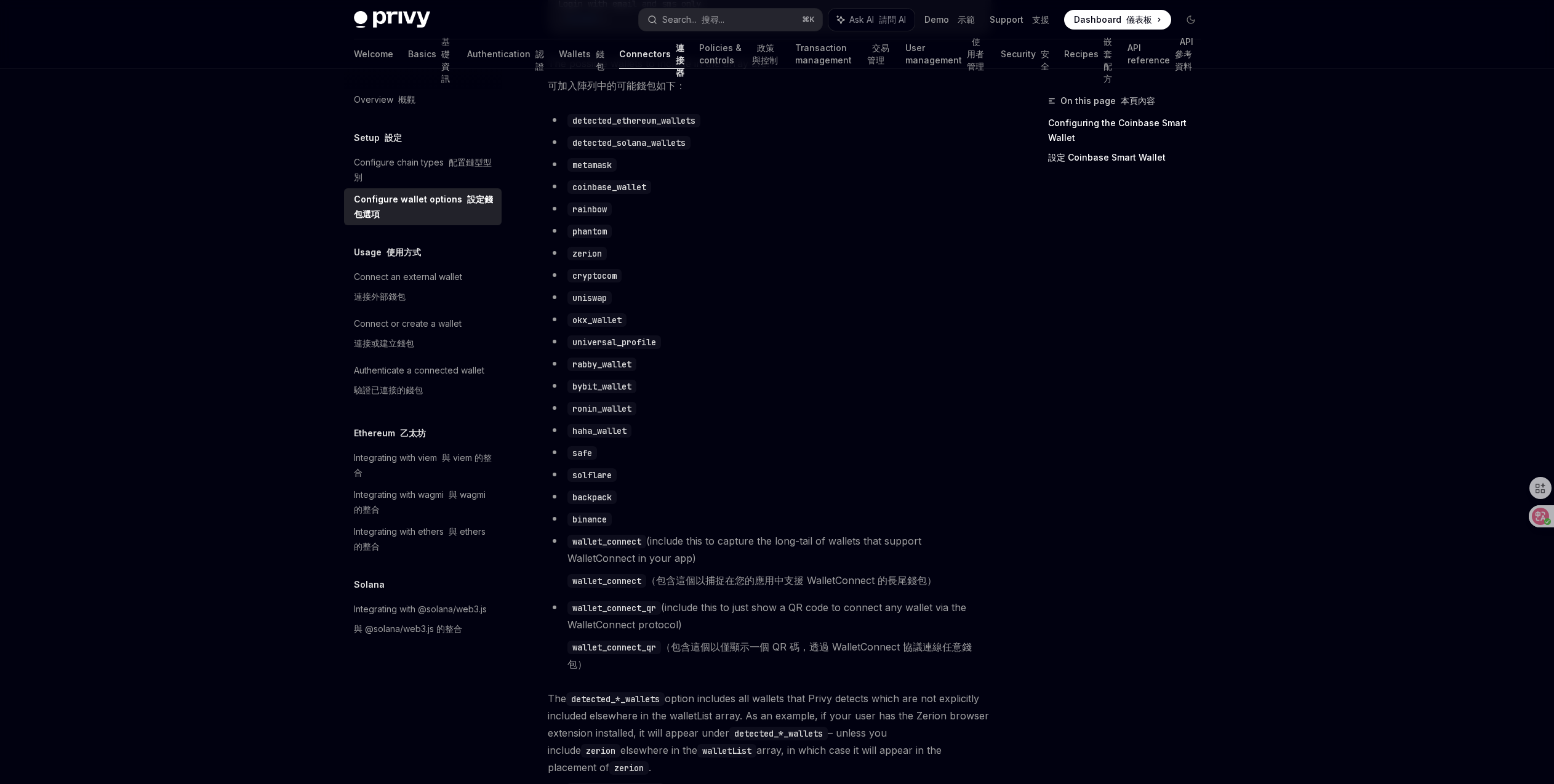
click at [613, 327] on code "okx_wallet" at bounding box center [597, 320] width 59 height 13
click at [664, 413] on li "ronin_wallet" at bounding box center [769, 408] width 444 height 17
click at [602, 526] on code "binance" at bounding box center [589, 519] width 45 height 13
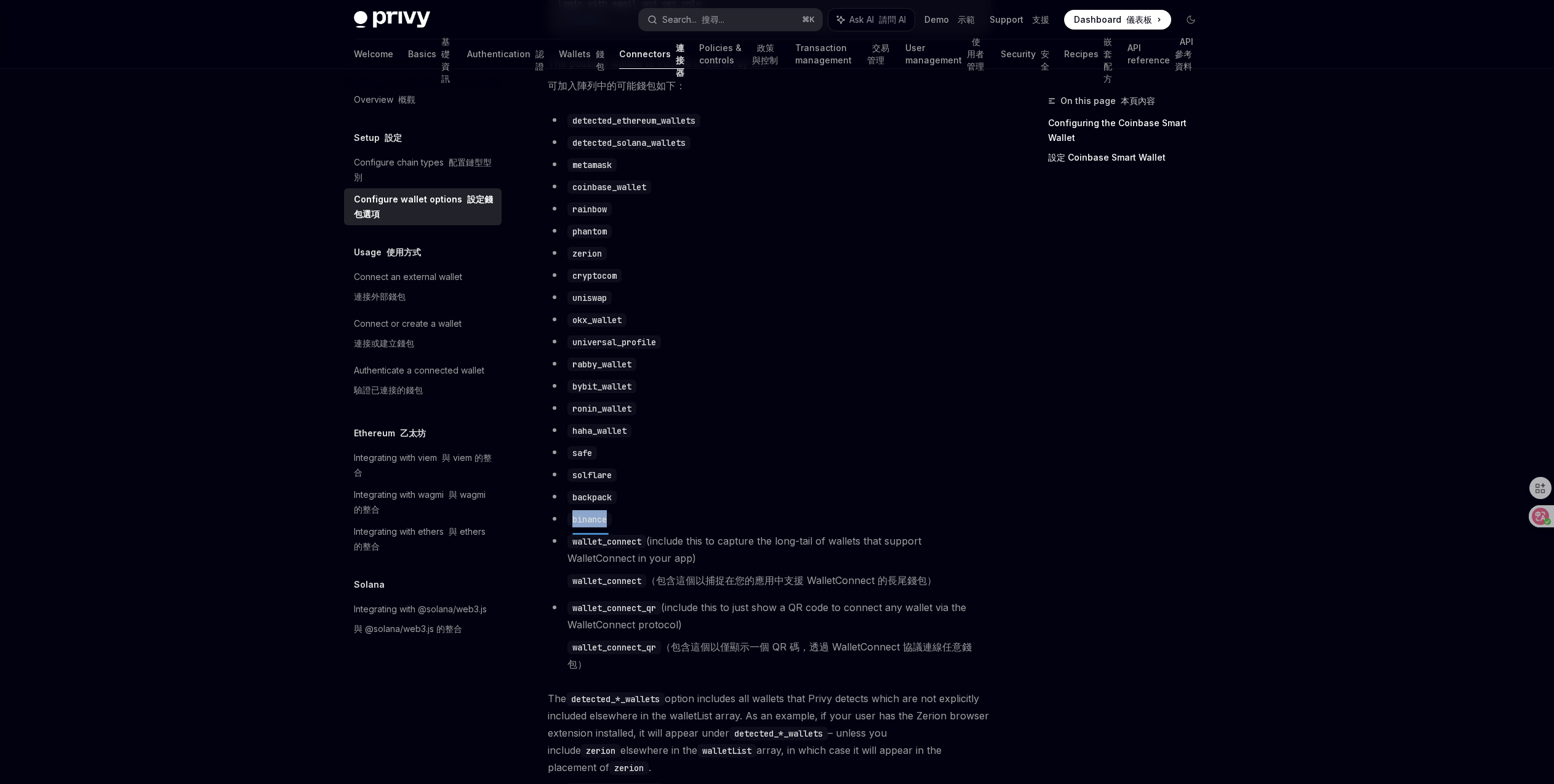
copy code "binance"
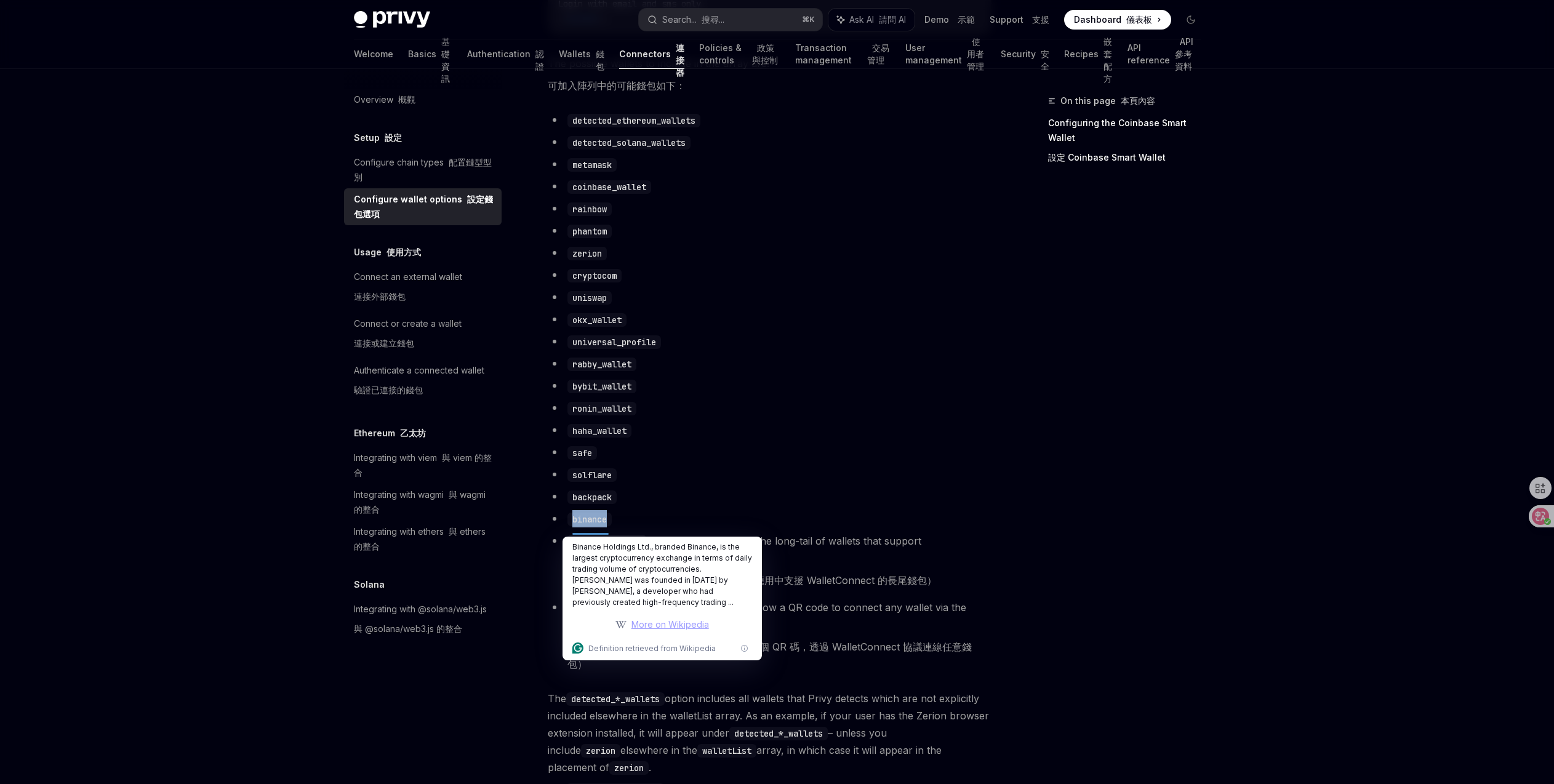
click at [592, 327] on code "okx_wallet" at bounding box center [597, 320] width 59 height 13
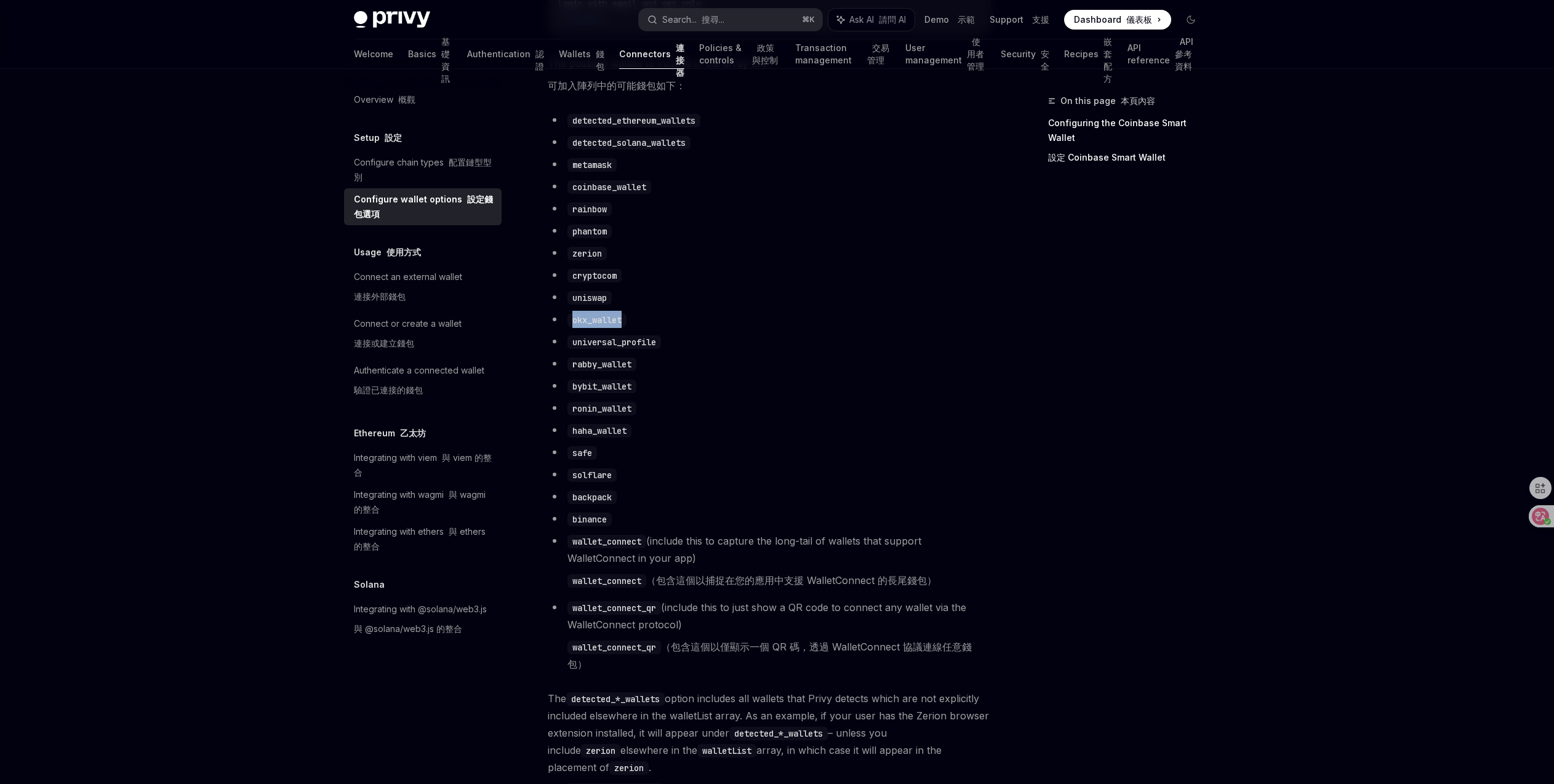
copy code "okx_wallet"
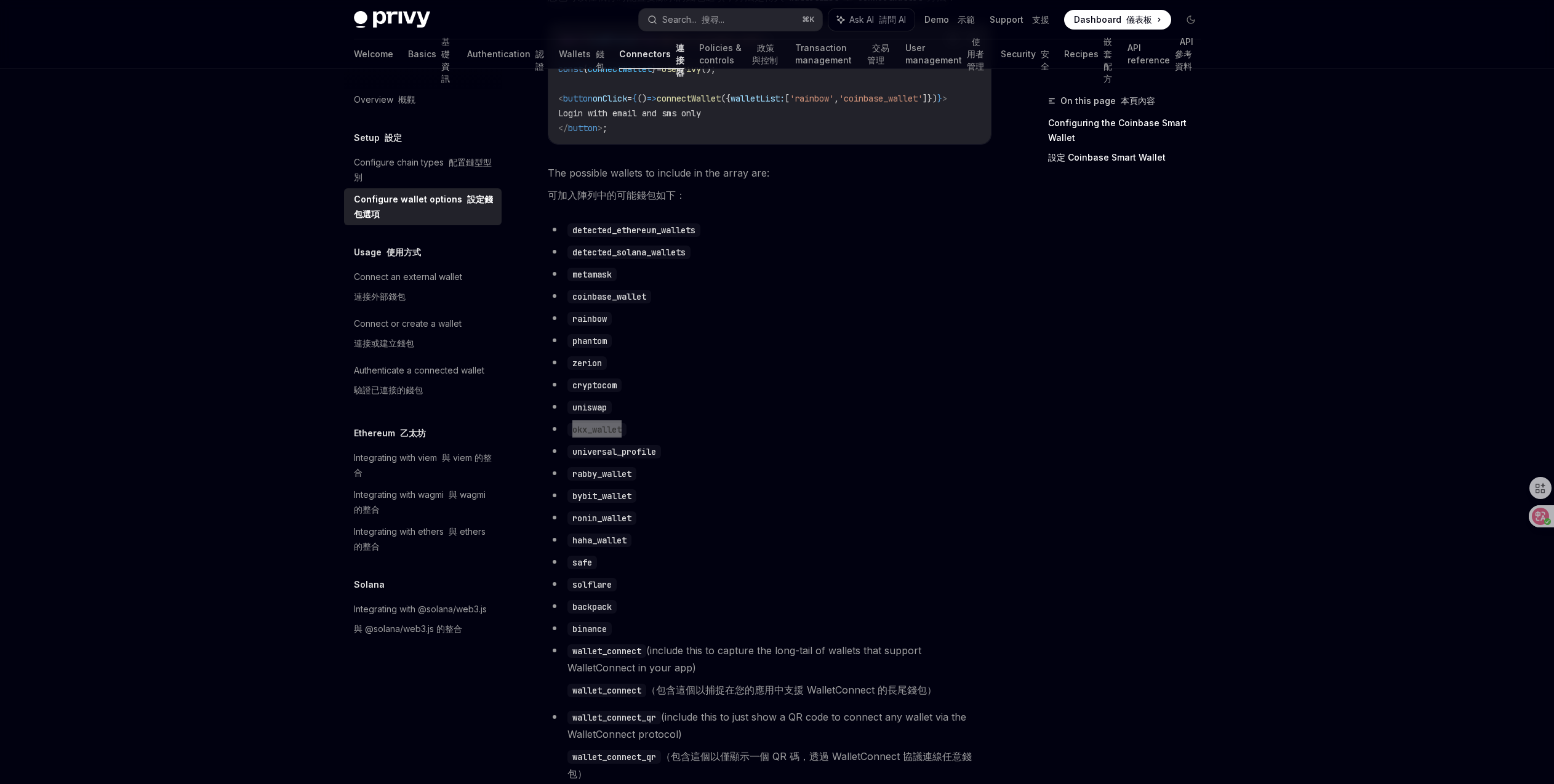
scroll to position [797, 0]
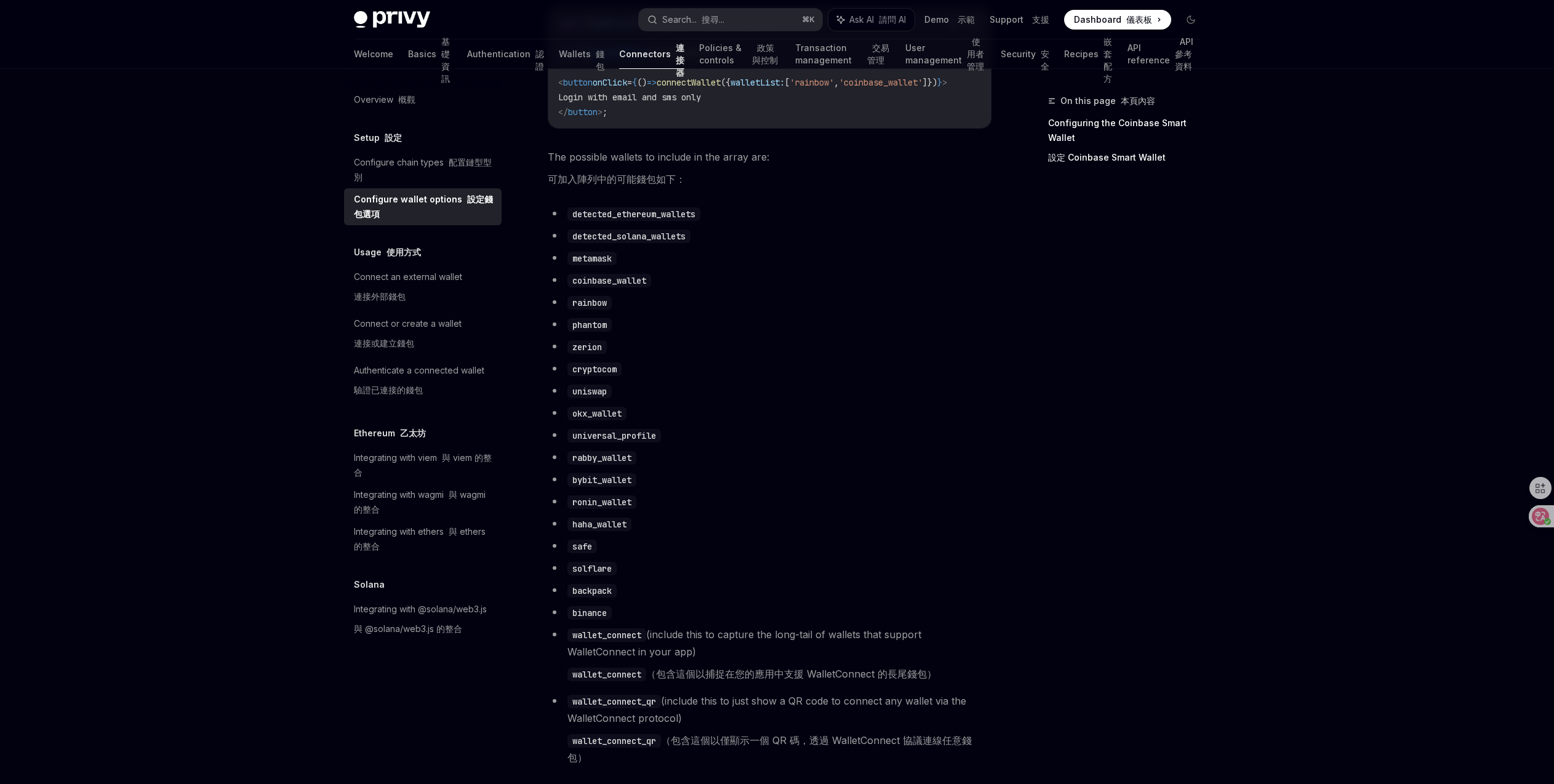
click at [819, 311] on li "rainbow" at bounding box center [769, 302] width 444 height 17
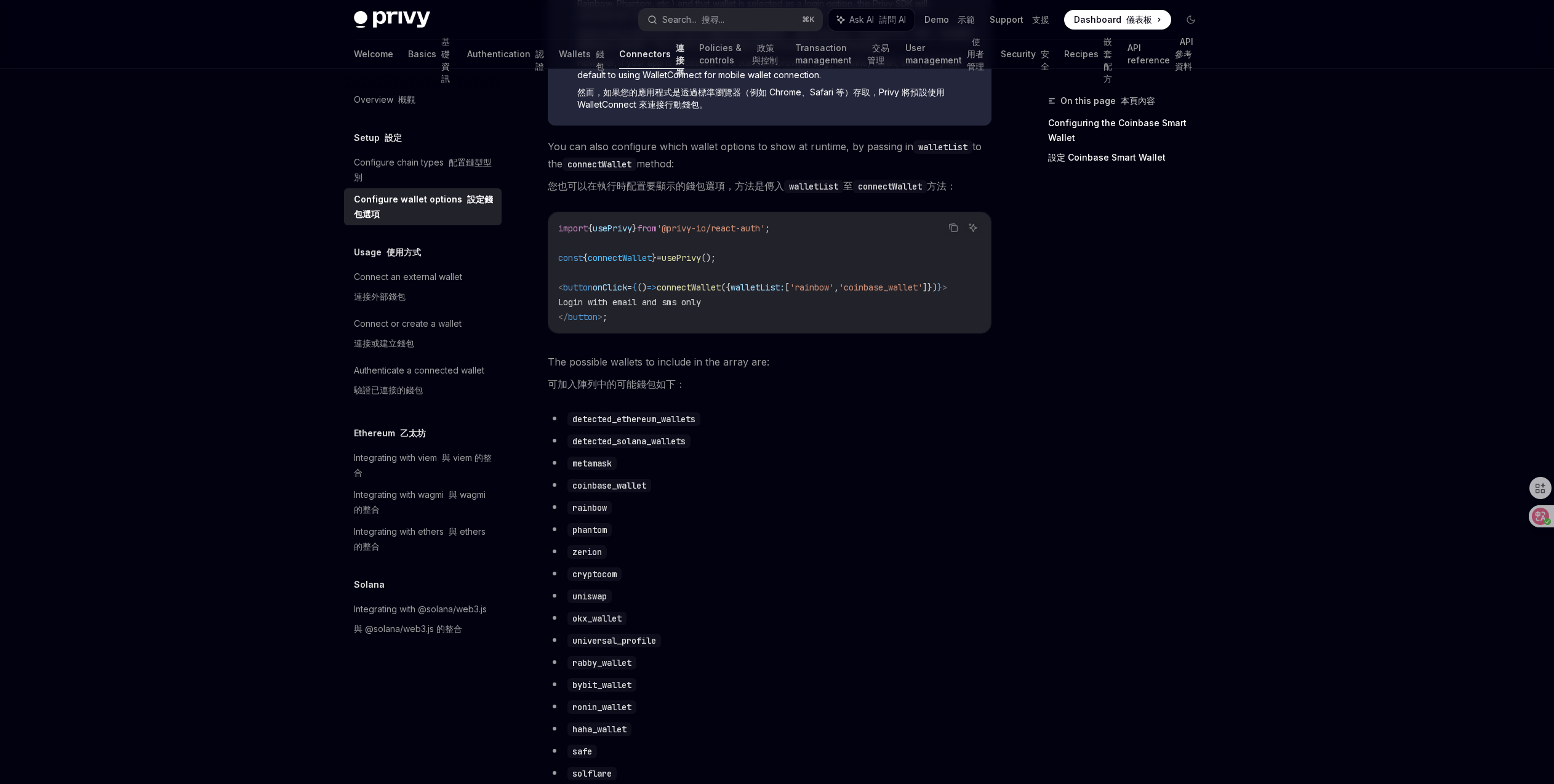
scroll to position [0, 0]
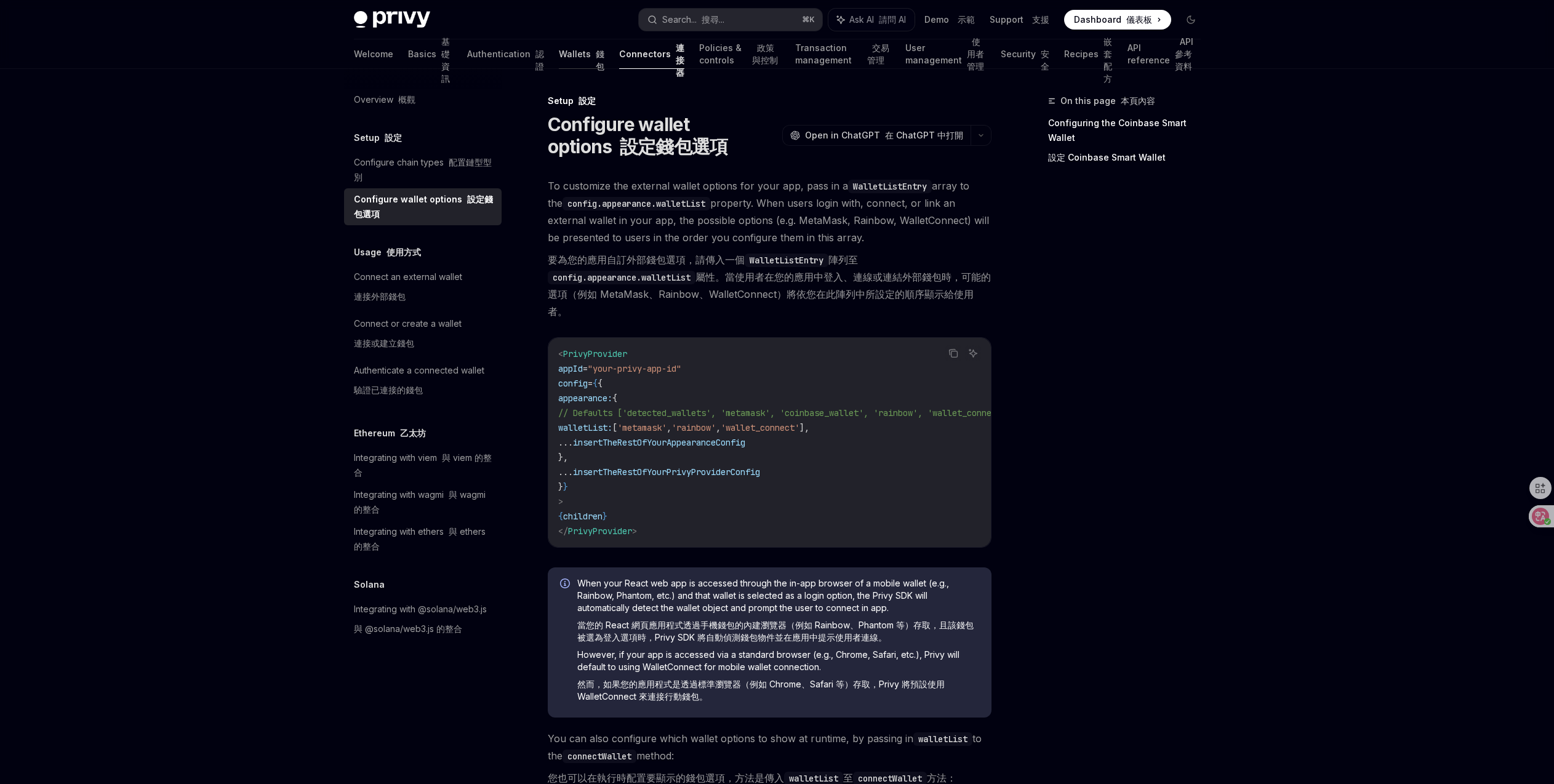
click at [559, 57] on link "Wallets 錢包" at bounding box center [582, 54] width 45 height 30
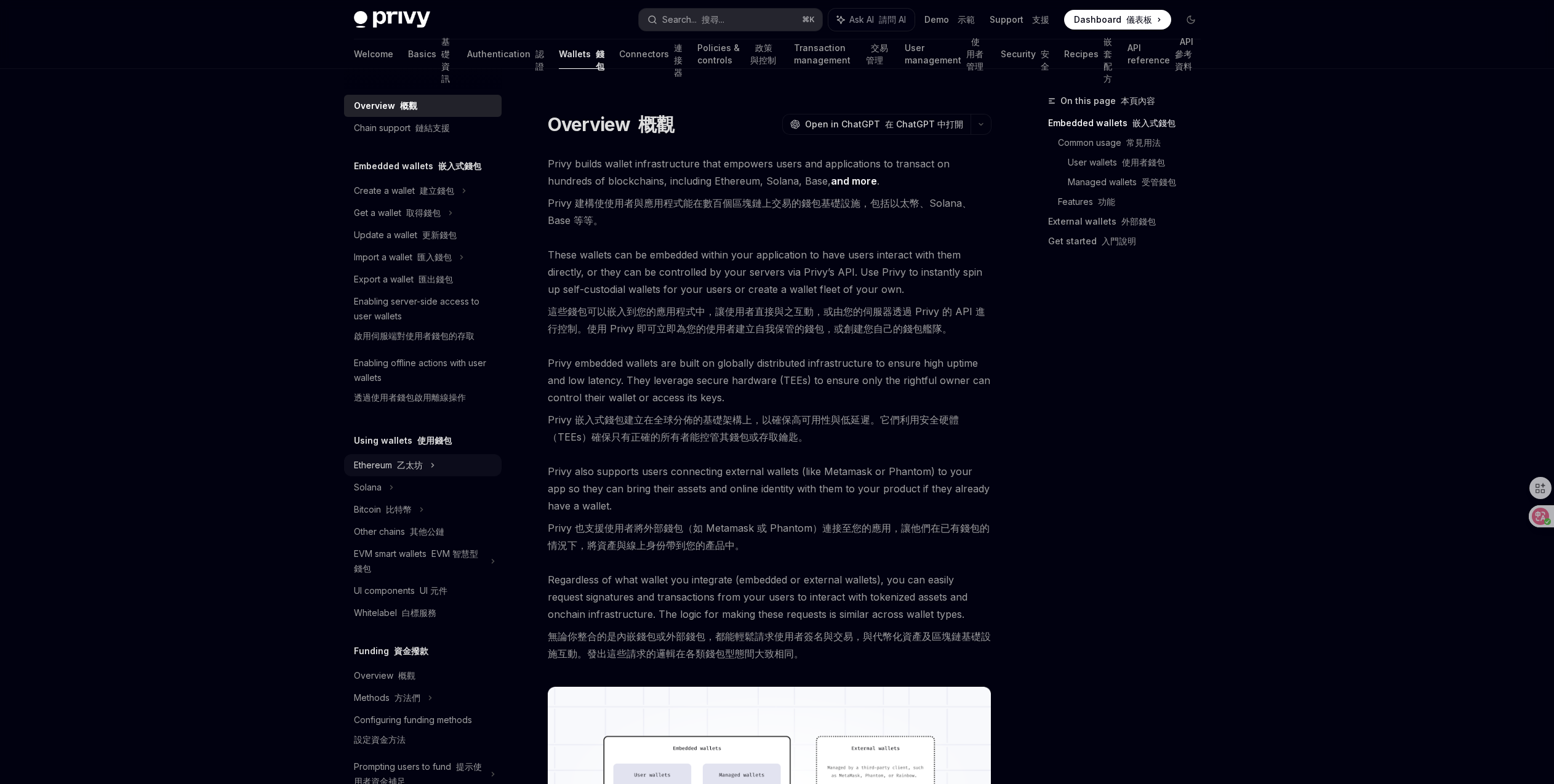
scroll to position [212, 0]
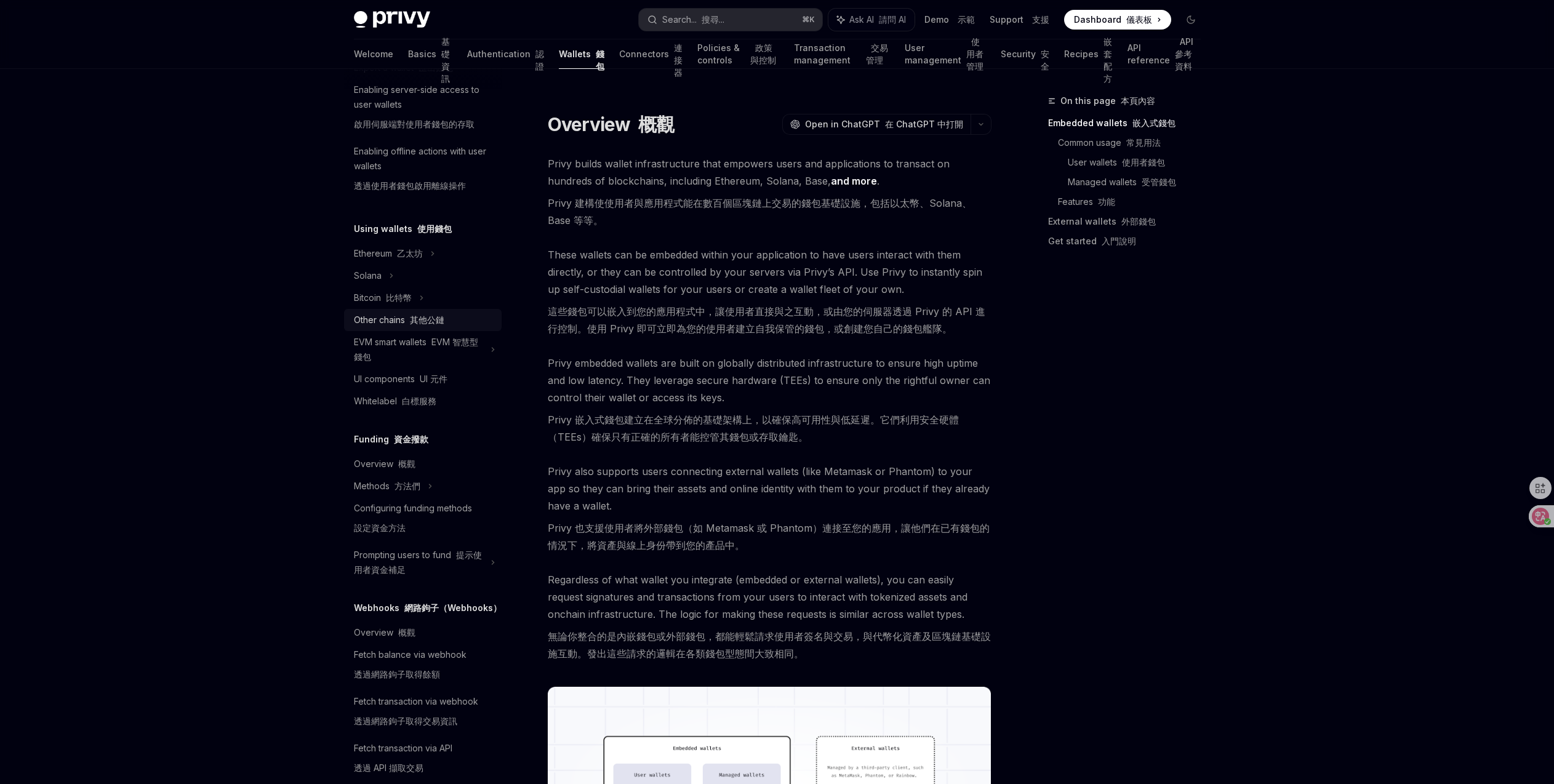
click at [430, 325] on div "Other chains 其他公鏈" at bounding box center [399, 320] width 91 height 15
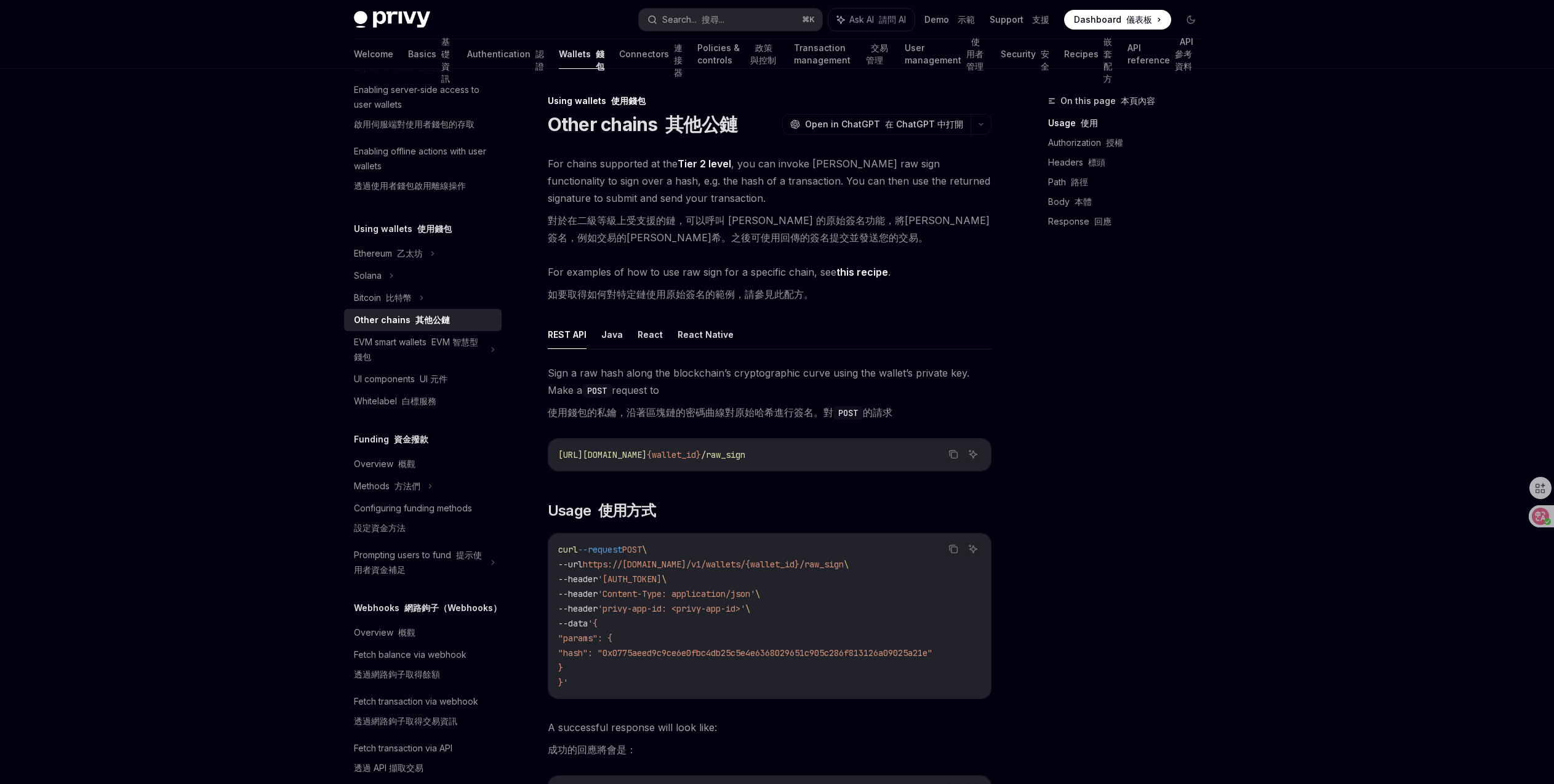
click at [717, 165] on link "Tier 2 level" at bounding box center [704, 164] width 54 height 13
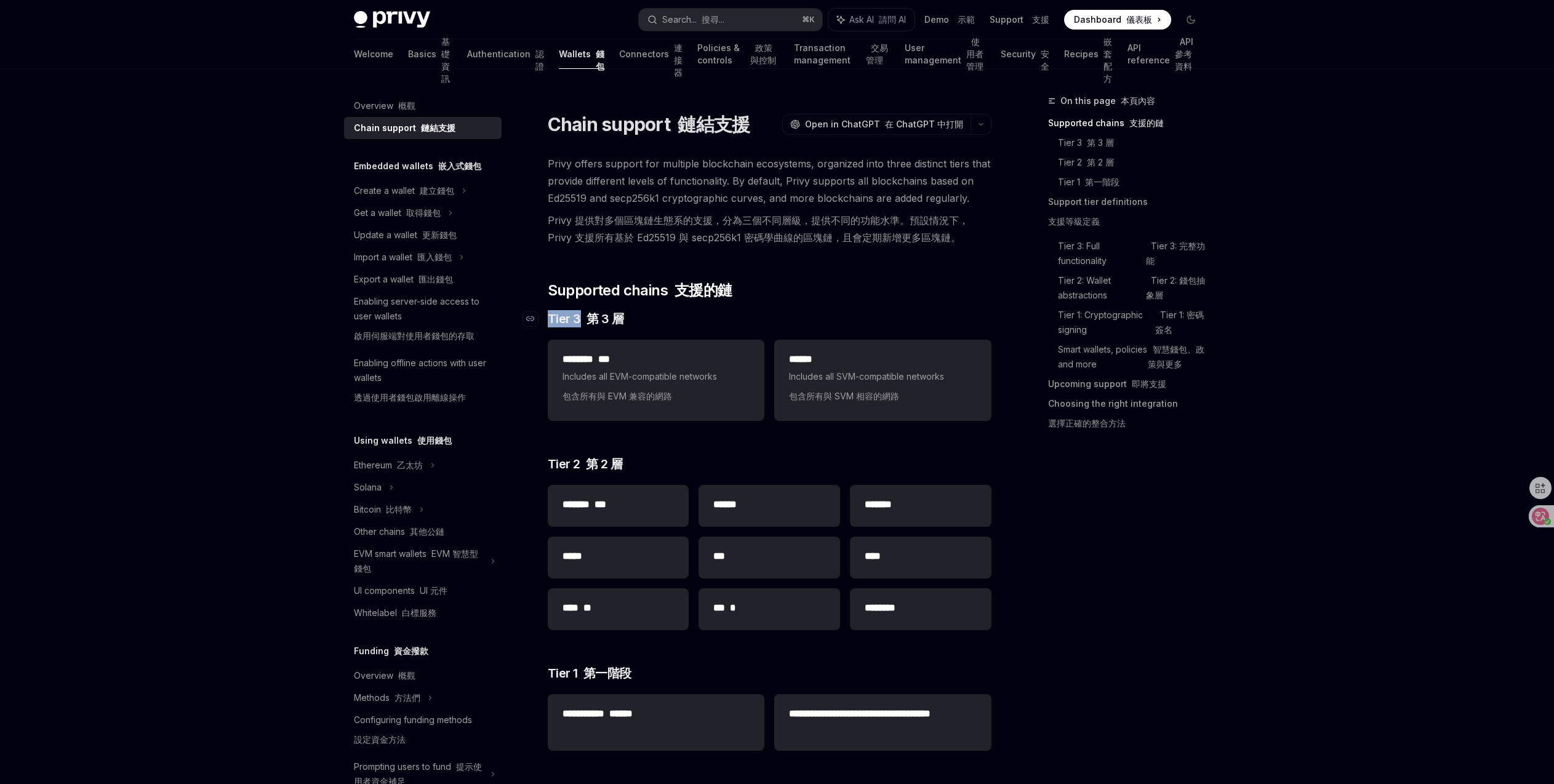
drag, startPoint x: 548, startPoint y: 318, endPoint x: 578, endPoint y: 320, distance: 30.1
click at [578, 320] on span "Tier 3 第 3 層" at bounding box center [586, 318] width 76 height 17
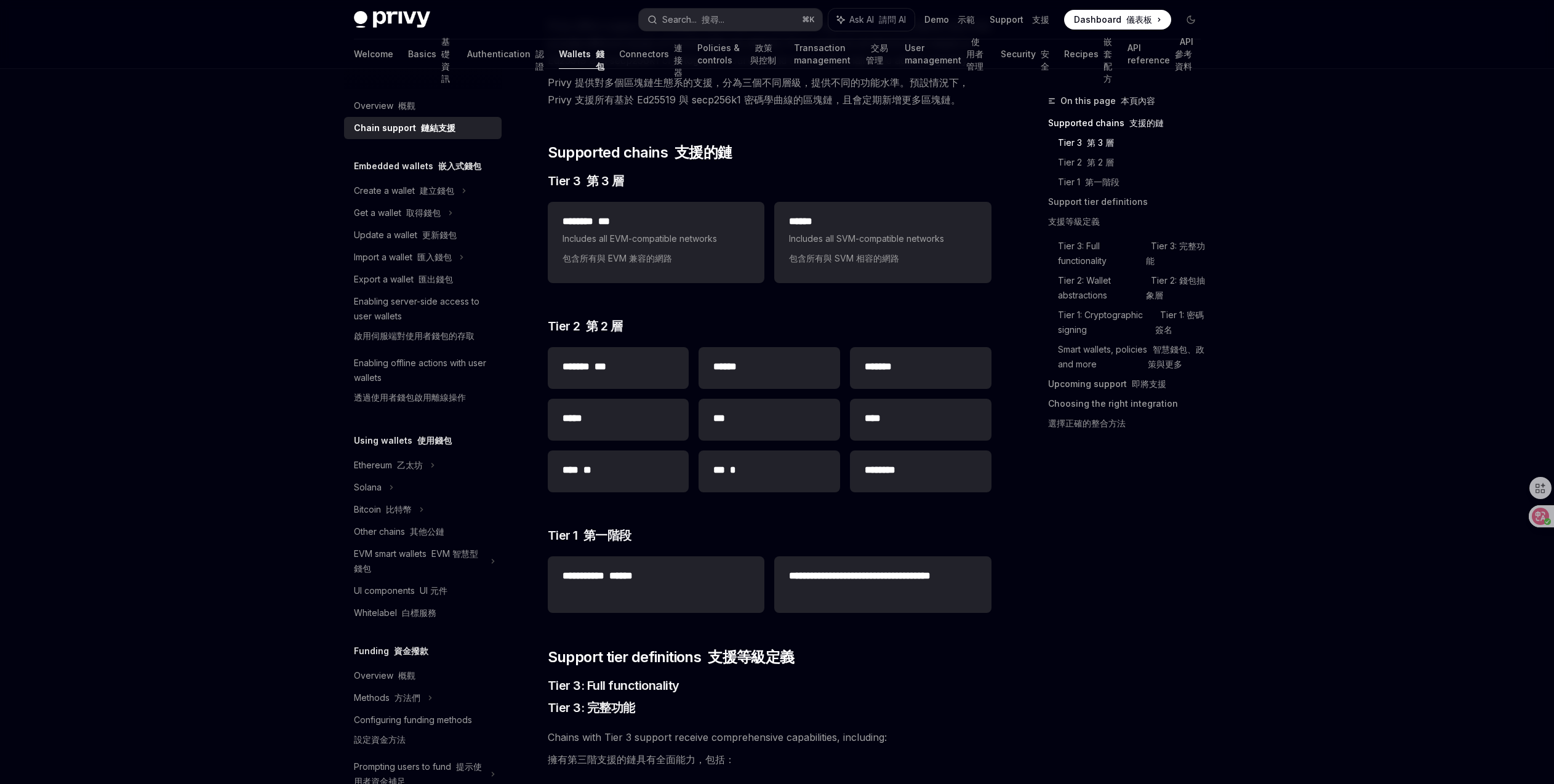
scroll to position [74, 0]
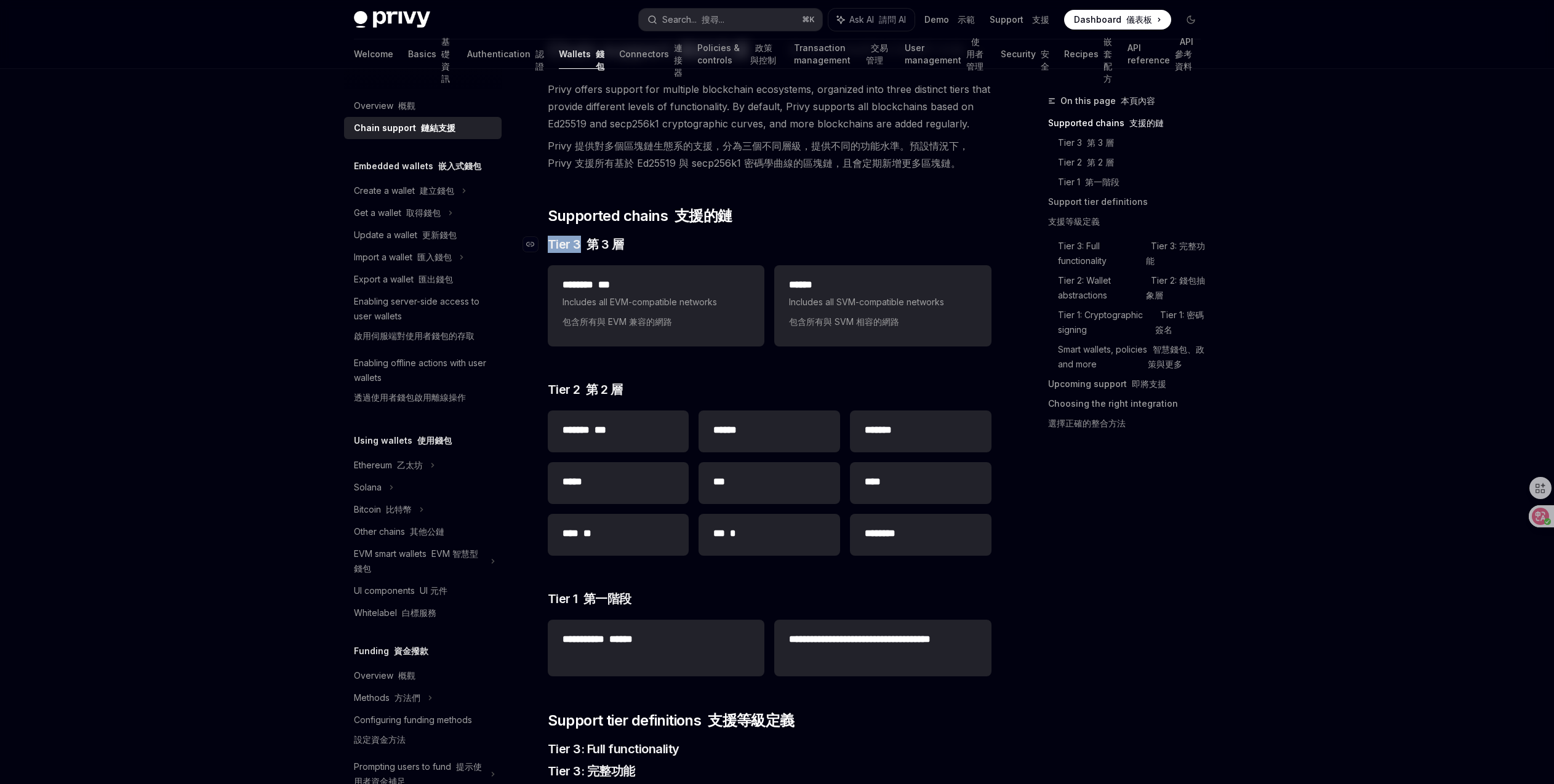
drag, startPoint x: 578, startPoint y: 246, endPoint x: 551, endPoint y: 244, distance: 27.1
click at [551, 244] on span "Tier 3 第 3 層" at bounding box center [586, 244] width 76 height 17
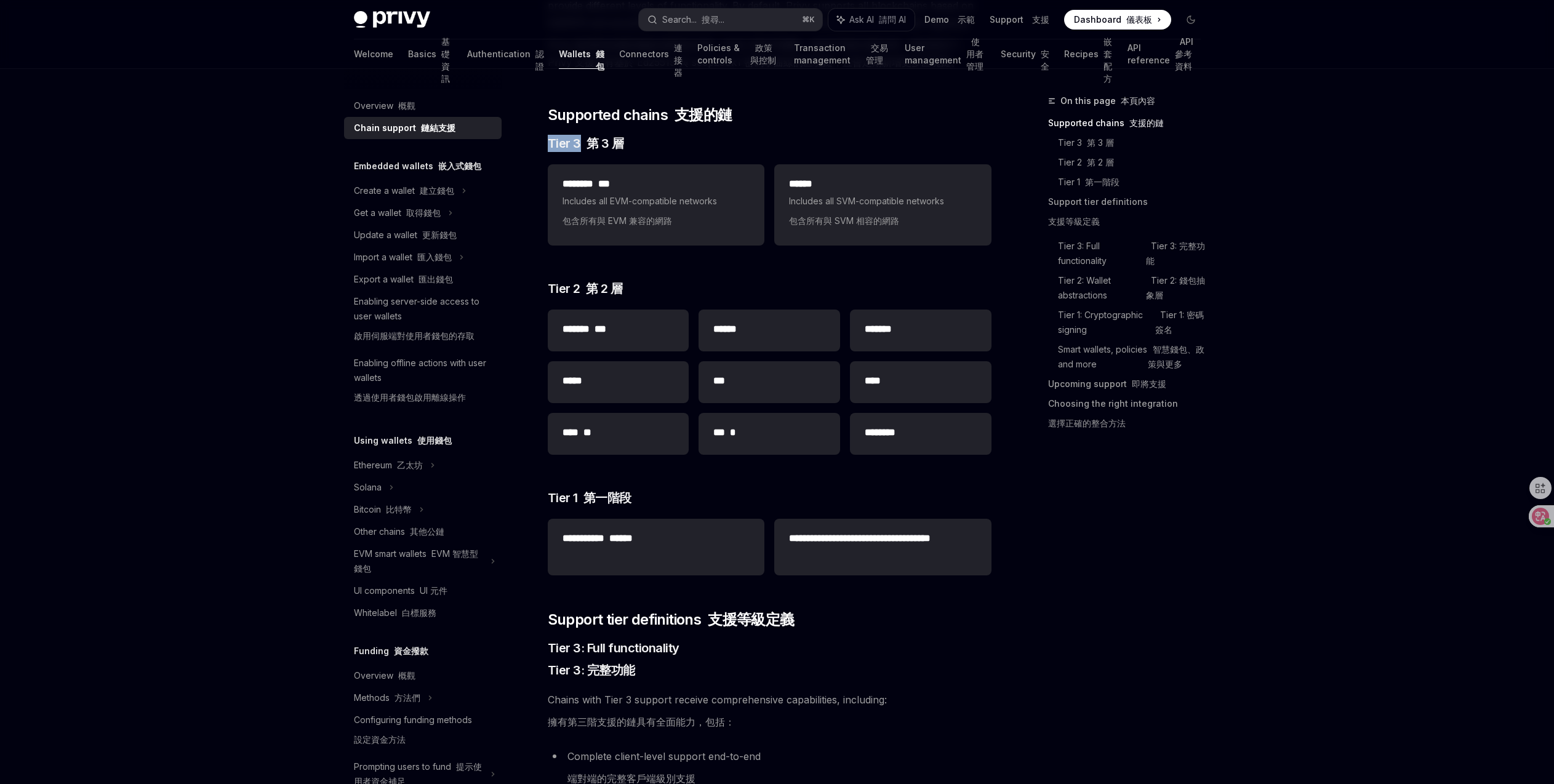
copy span "Tier 3"
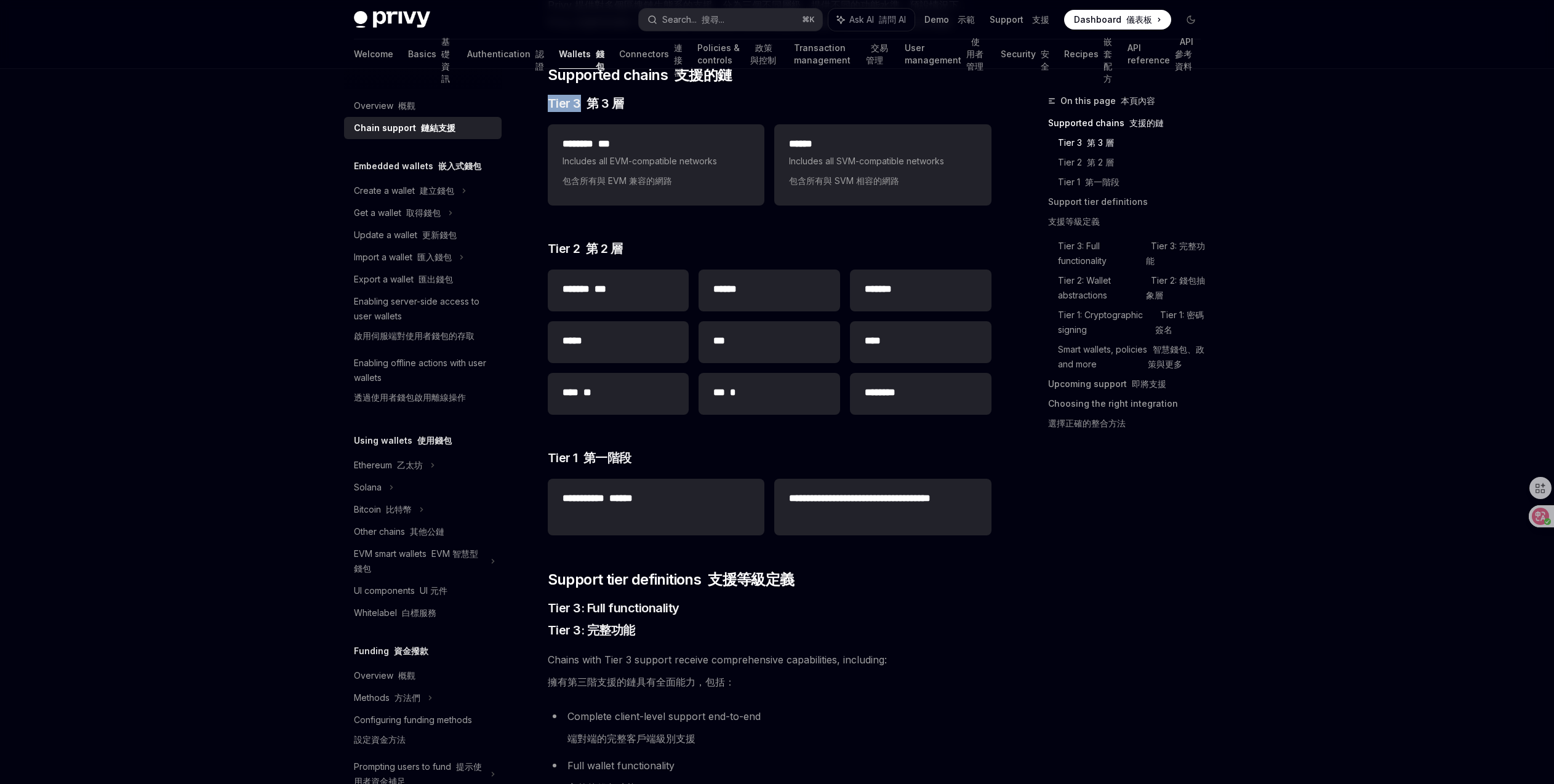
scroll to position [217, 0]
click at [397, 504] on font "比特幣" at bounding box center [398, 509] width 26 height 11
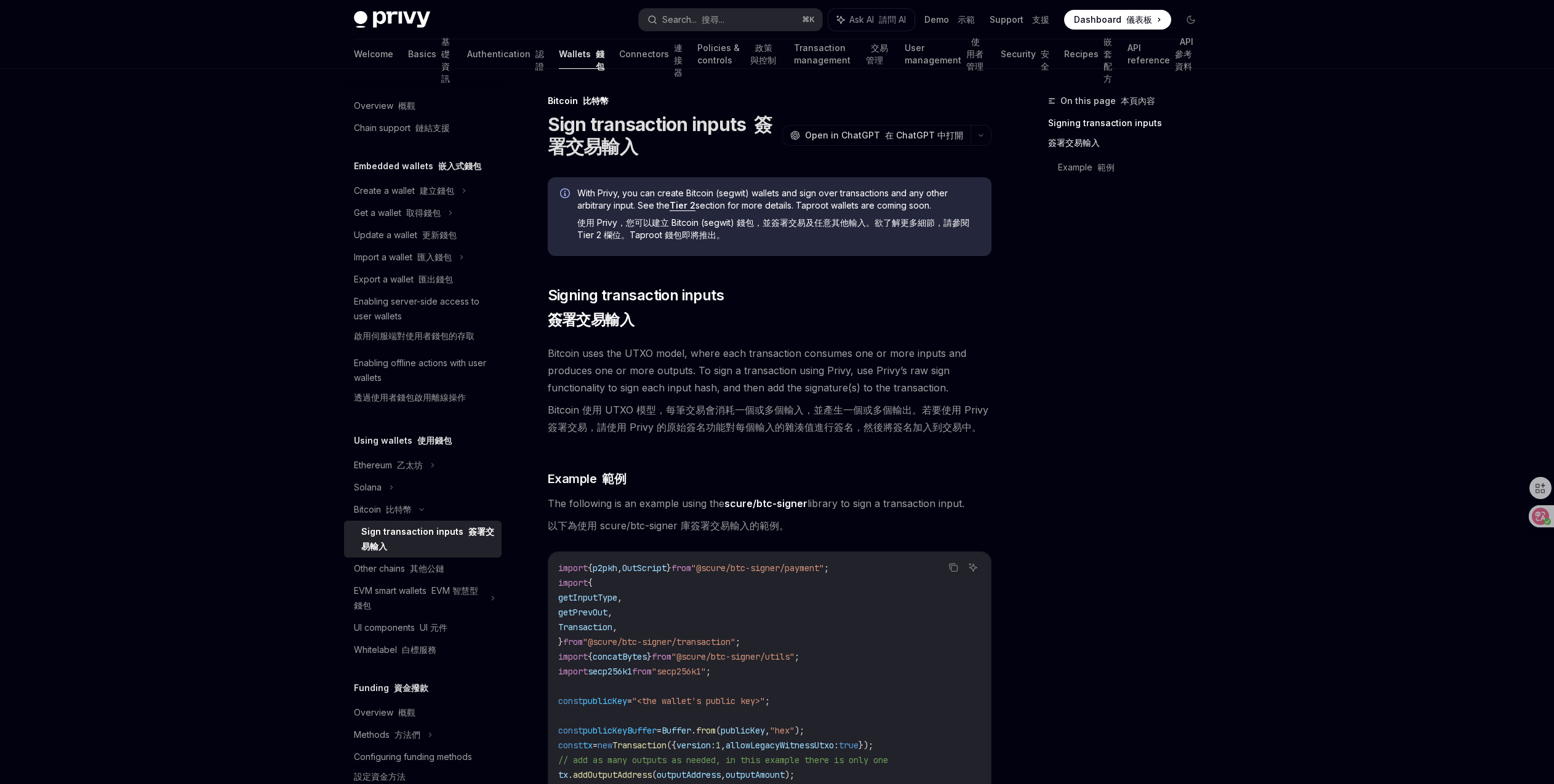
click at [457, 536] on div "Sign transaction inputs 簽署交易輸入" at bounding box center [427, 539] width 133 height 30
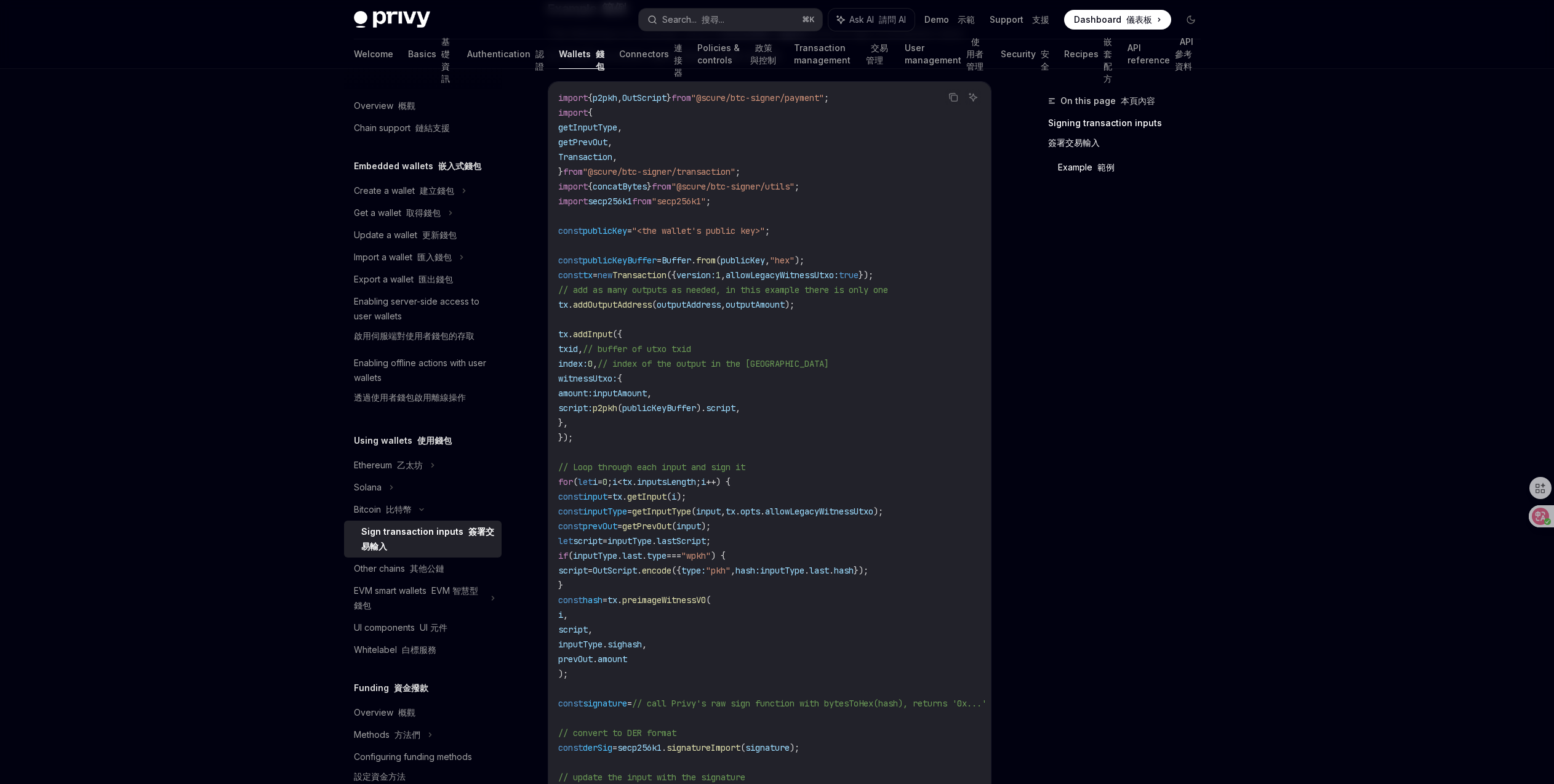
scroll to position [478, 0]
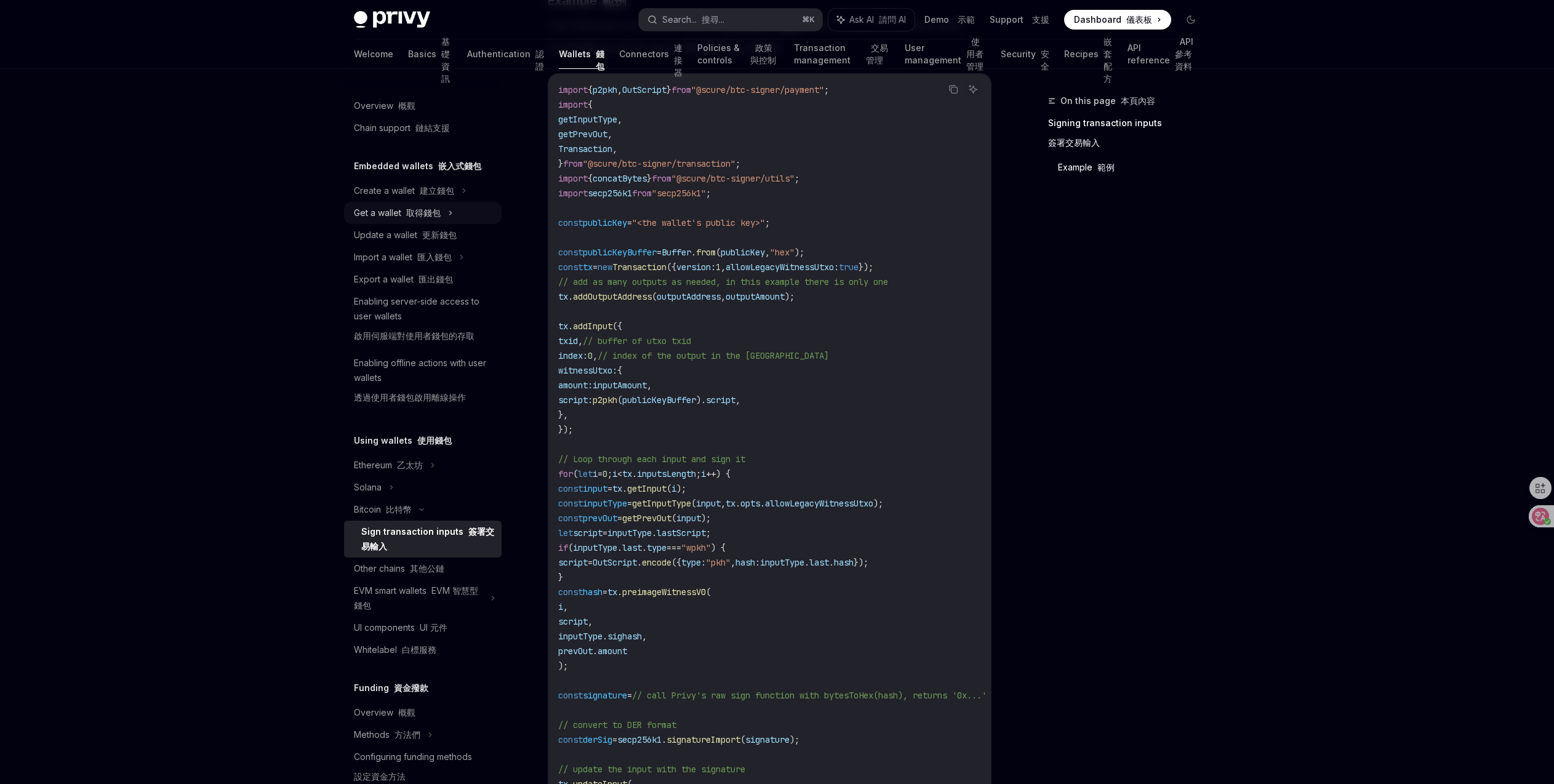
click at [440, 214] on font "取得錢包" at bounding box center [423, 212] width 35 height 11
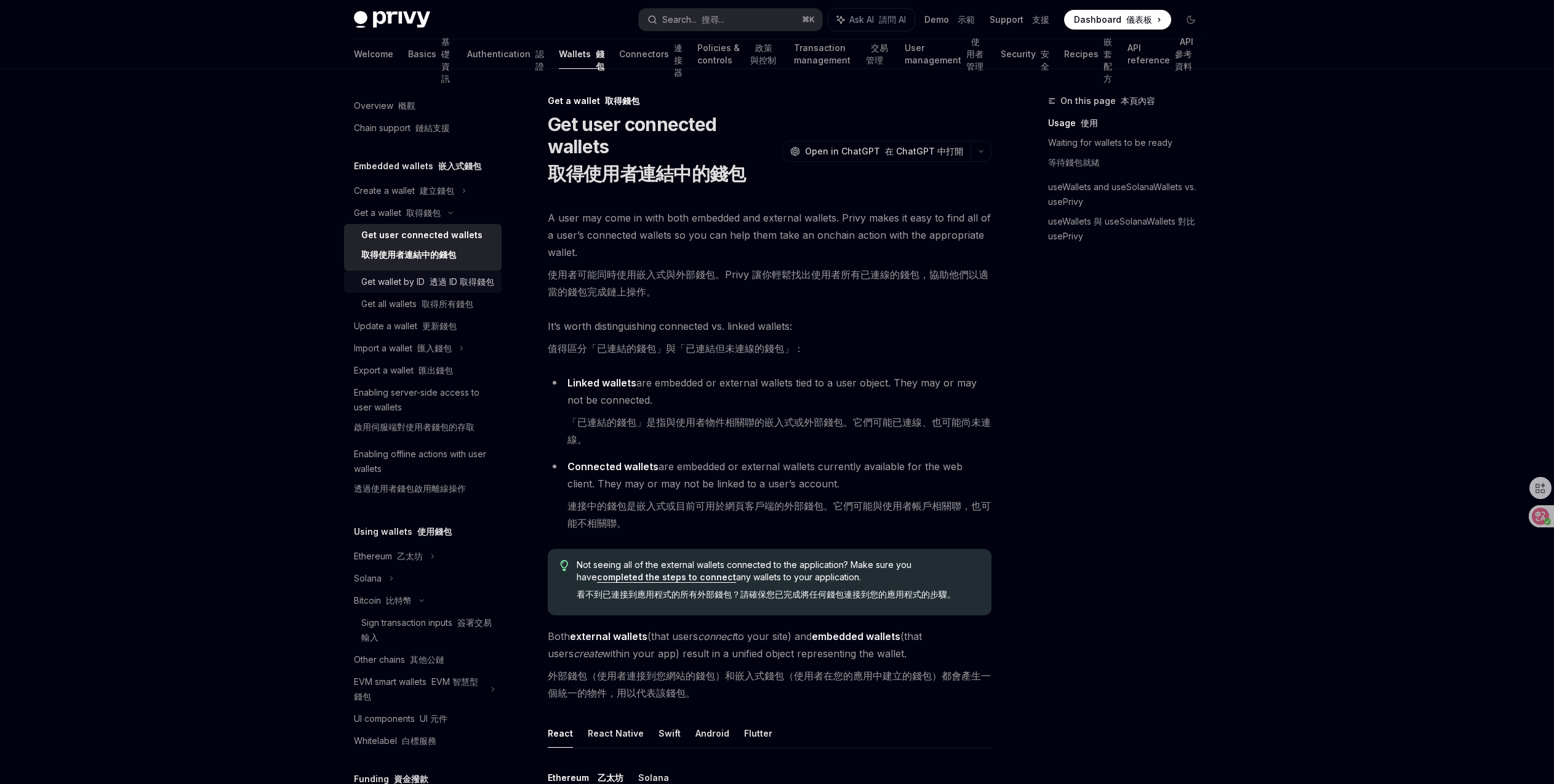
click at [456, 289] on div "Get wallet by ID 透過 ID 取得錢包" at bounding box center [427, 282] width 133 height 15
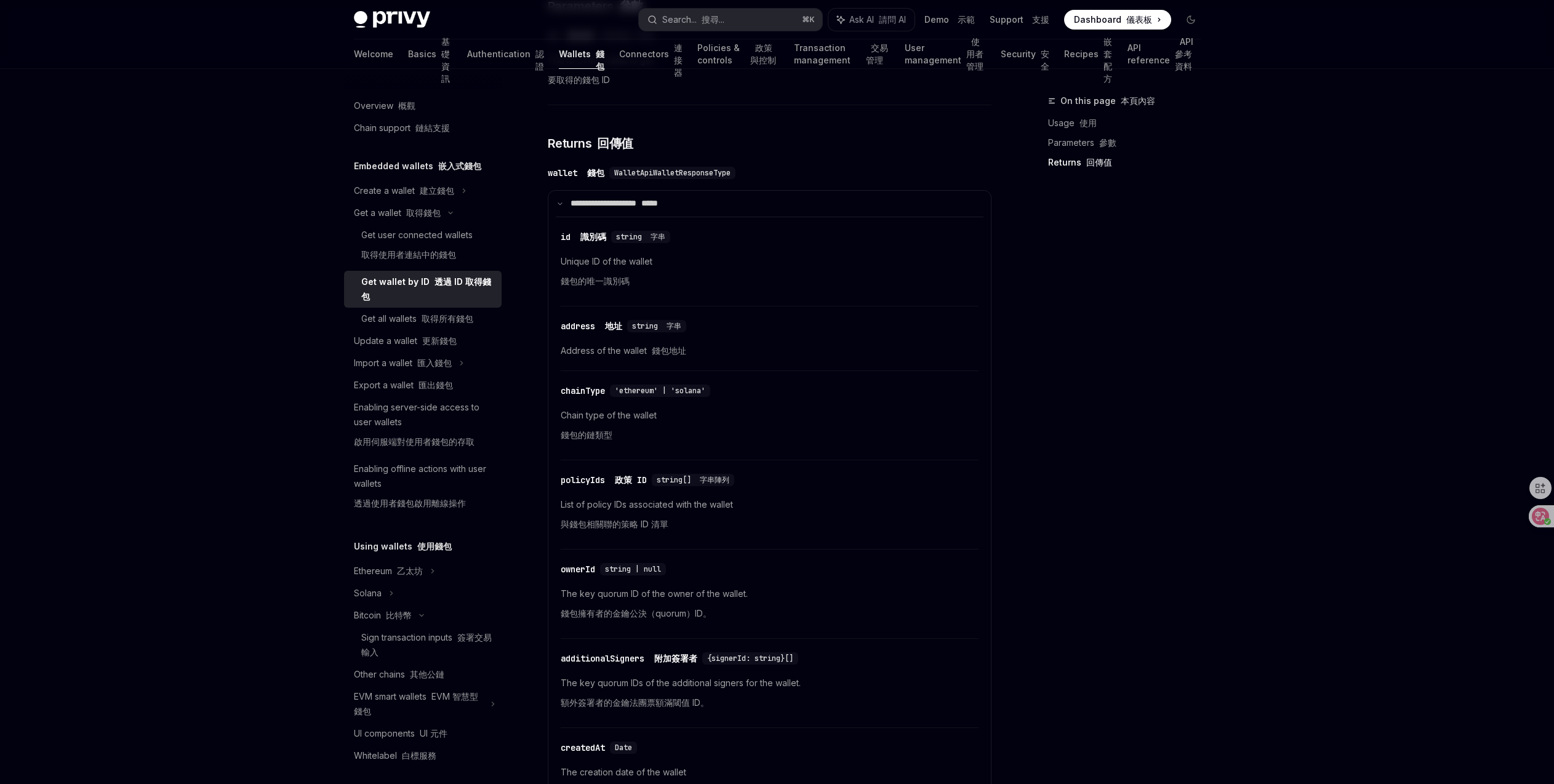
scroll to position [707, 0]
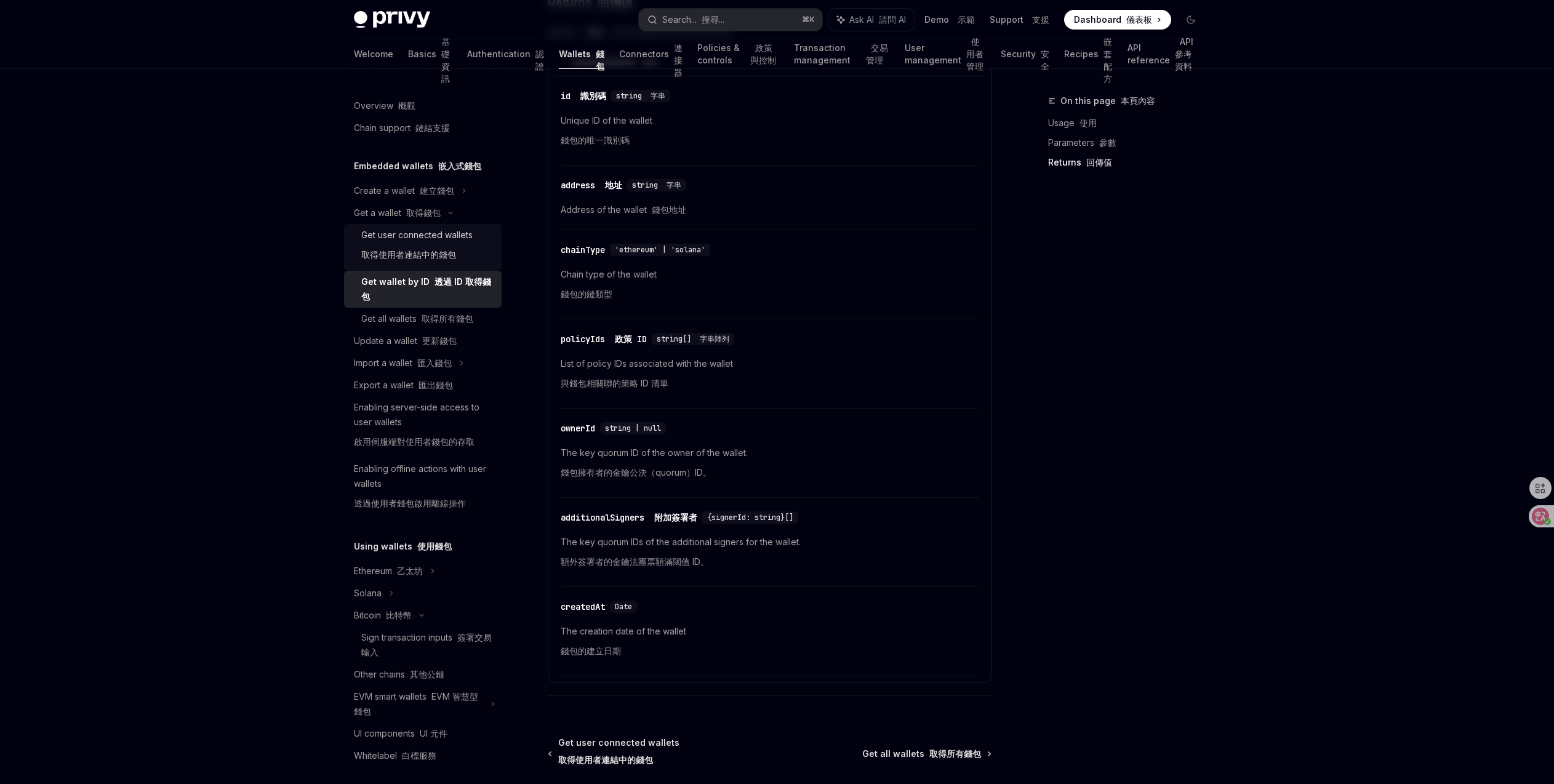
click at [464, 255] on div "Get user connected wallets 取得使用者連結中的錢包" at bounding box center [416, 248] width 111 height 40
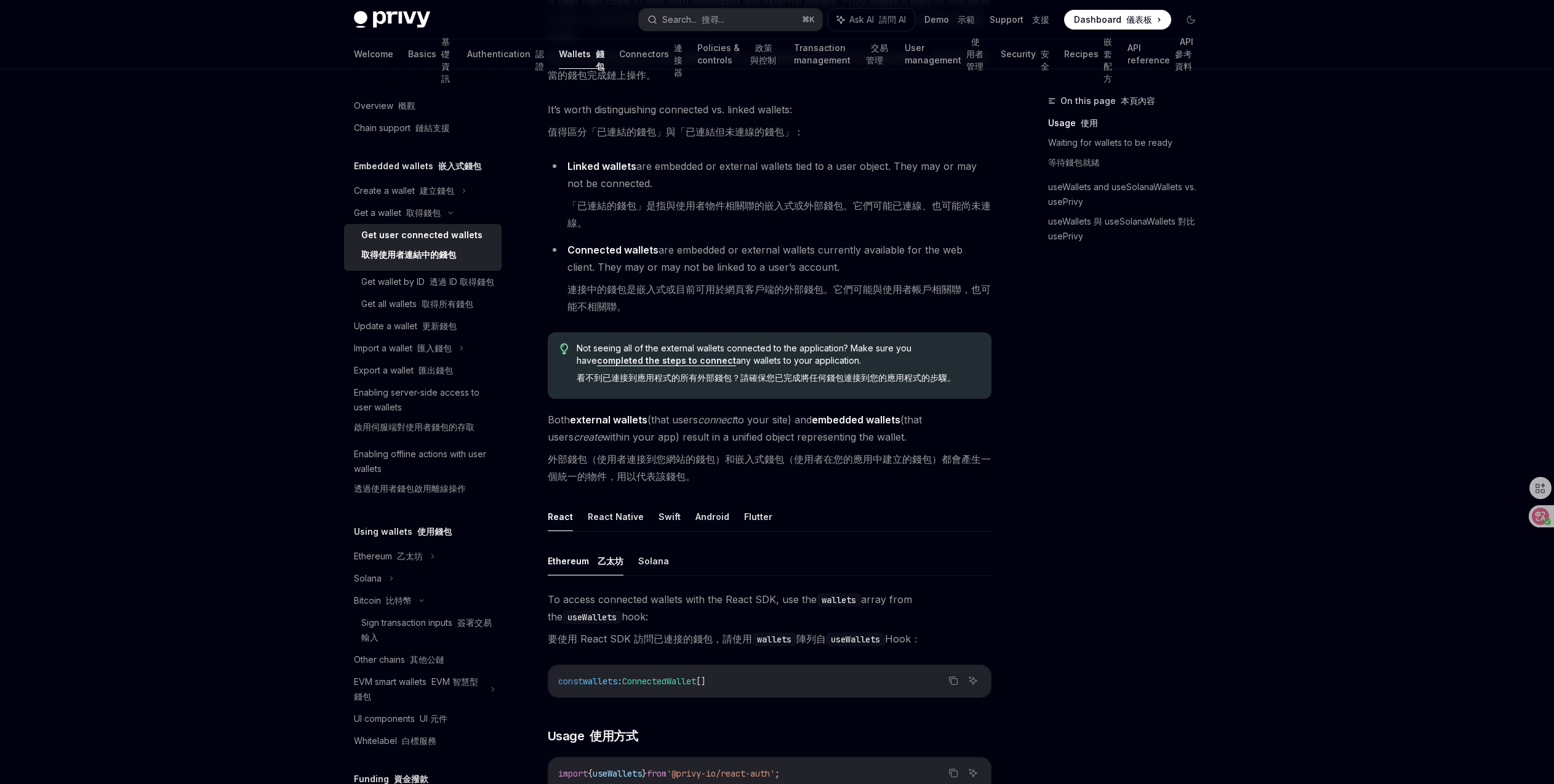
scroll to position [414, 0]
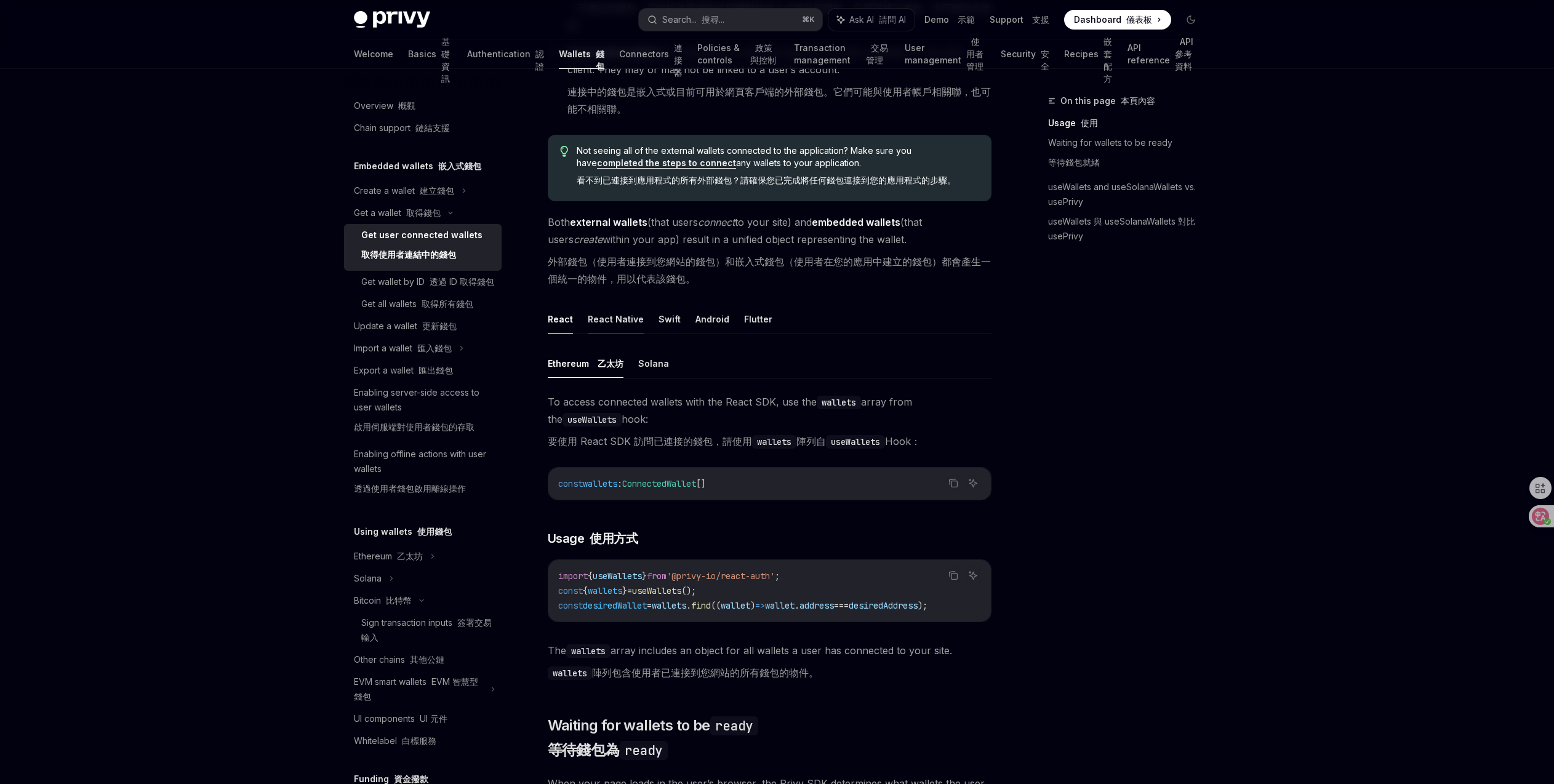
click at [602, 321] on button "React Native" at bounding box center [615, 318] width 56 height 29
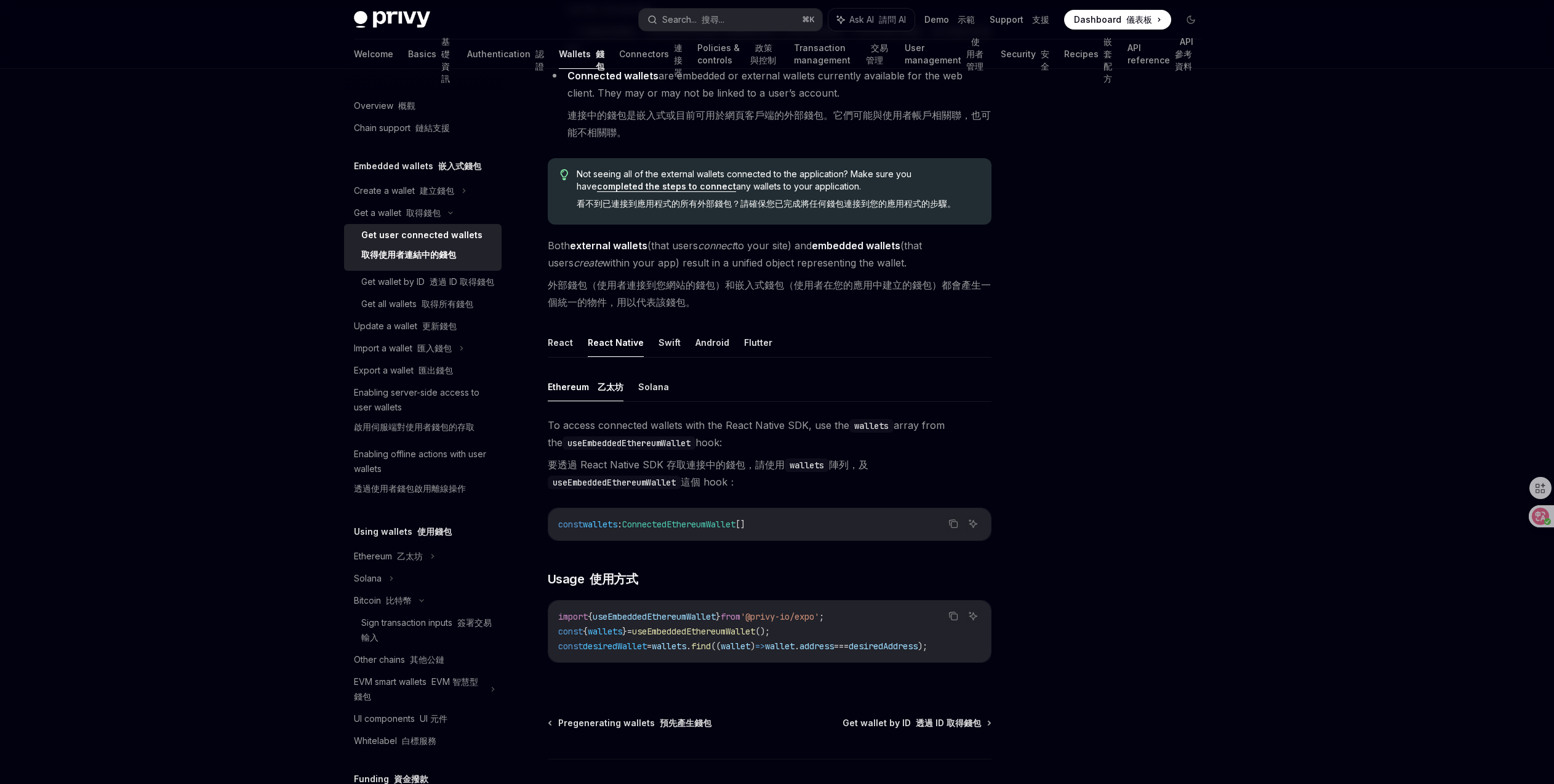
scroll to position [271, 0]
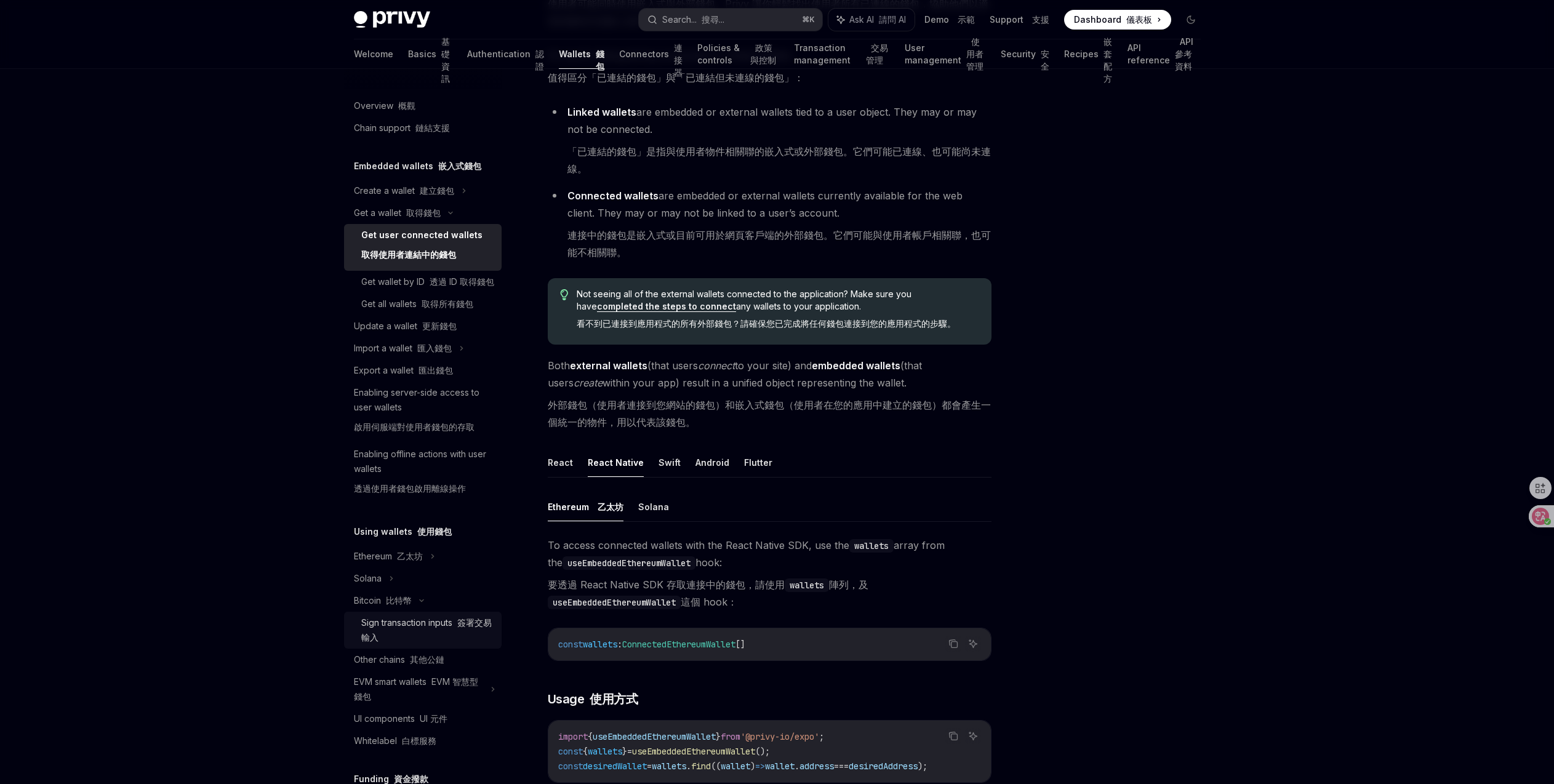
click at [418, 631] on div "Sign transaction inputs 簽署交易輸入" at bounding box center [427, 630] width 133 height 30
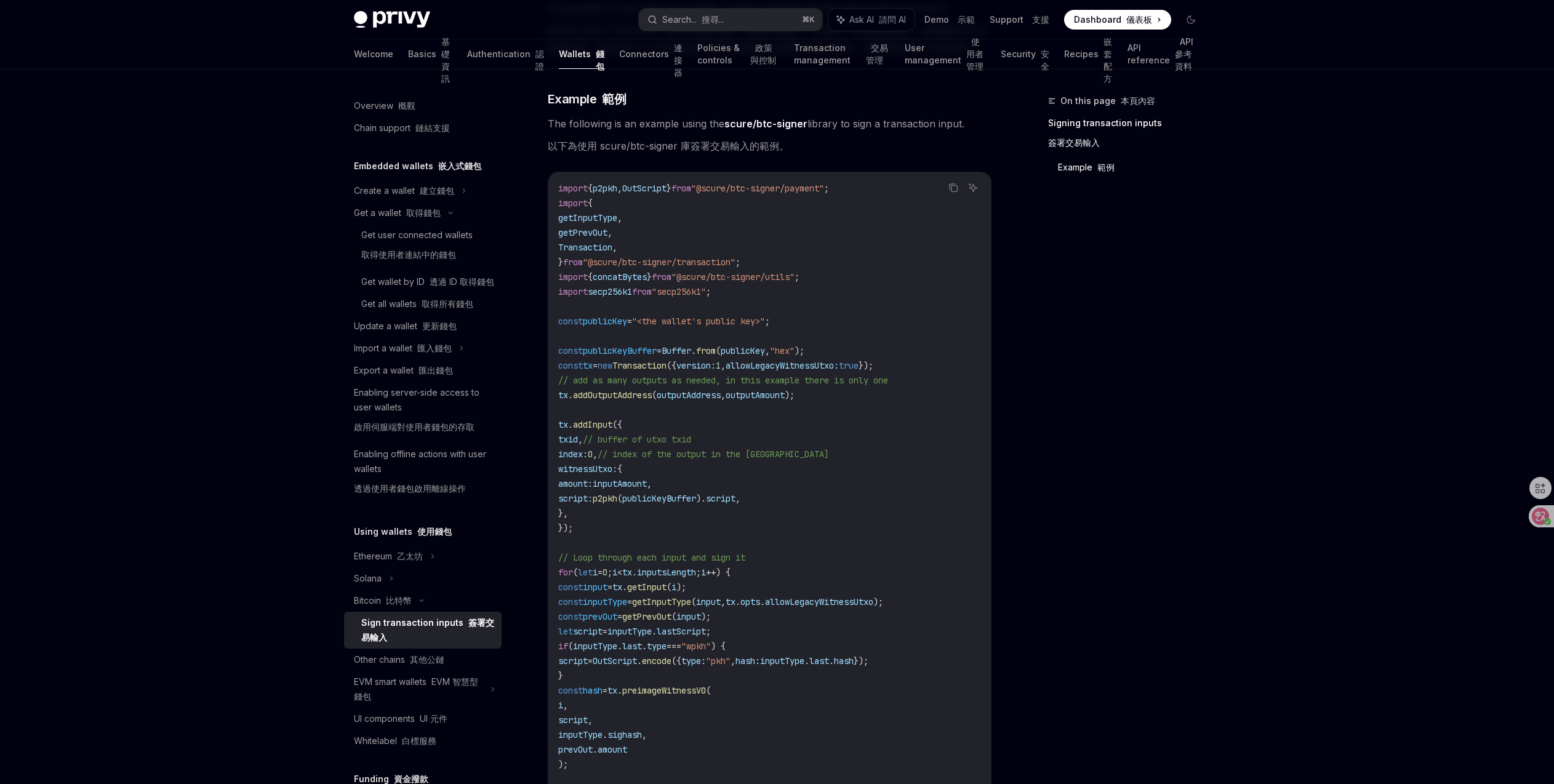
scroll to position [388, 0]
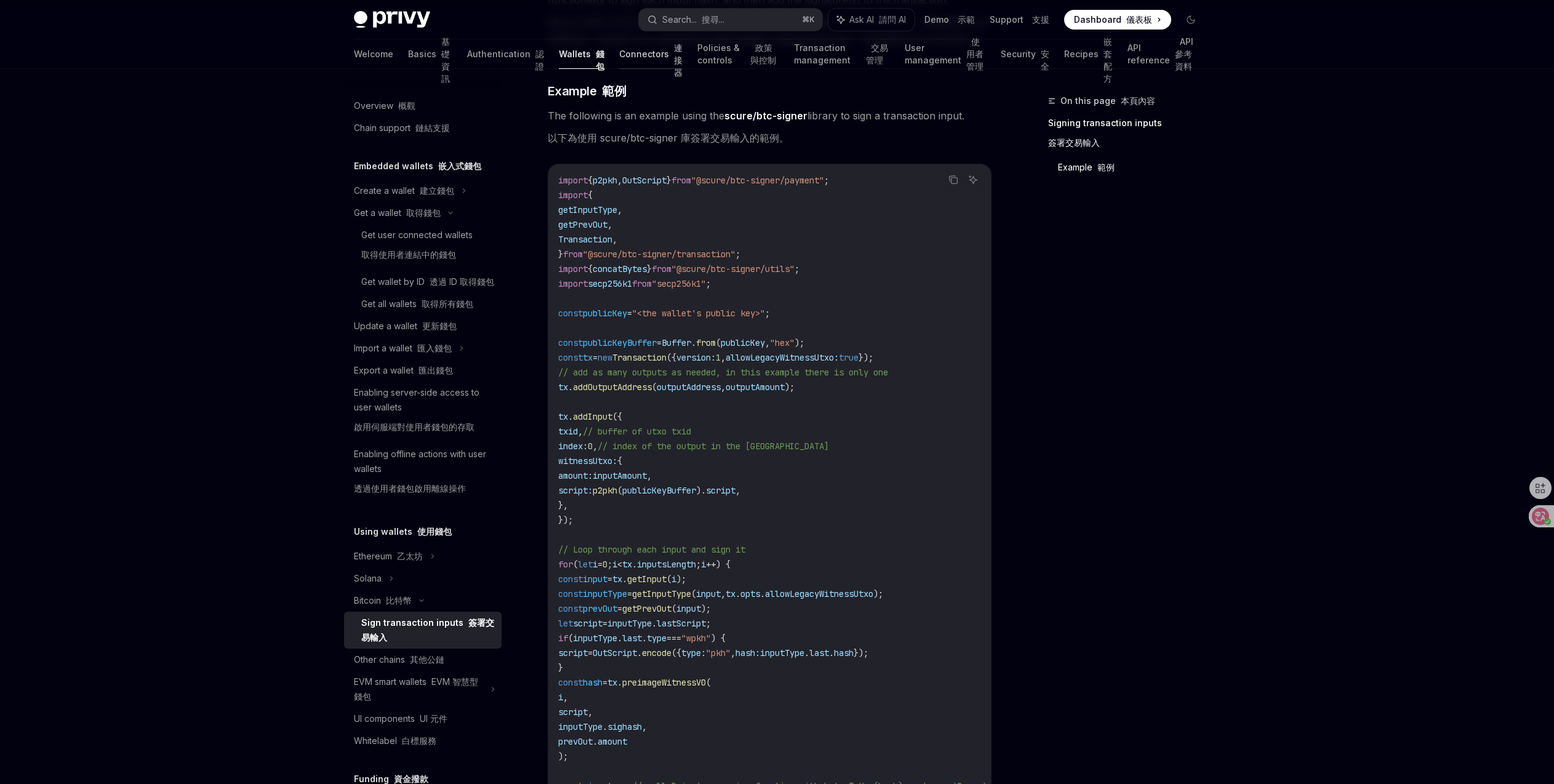
click at [619, 66] on link "Connectors 連接器" at bounding box center [651, 54] width 64 height 30
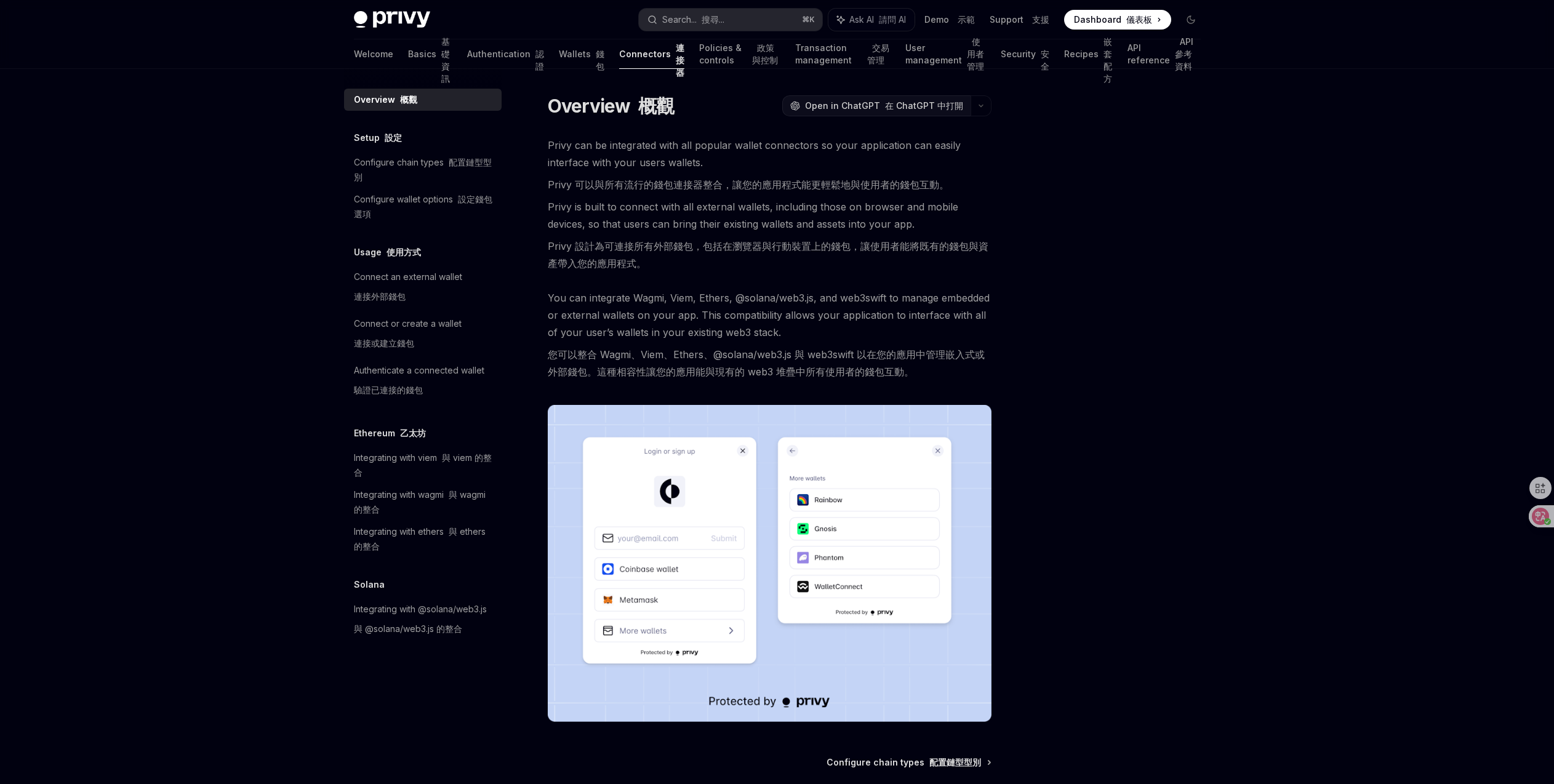
click at [928, 106] on font "在 ChatGPT 中打開" at bounding box center [923, 105] width 78 height 11
click at [1149, 50] on link "API reference API 參考資料" at bounding box center [1163, 54] width 73 height 30
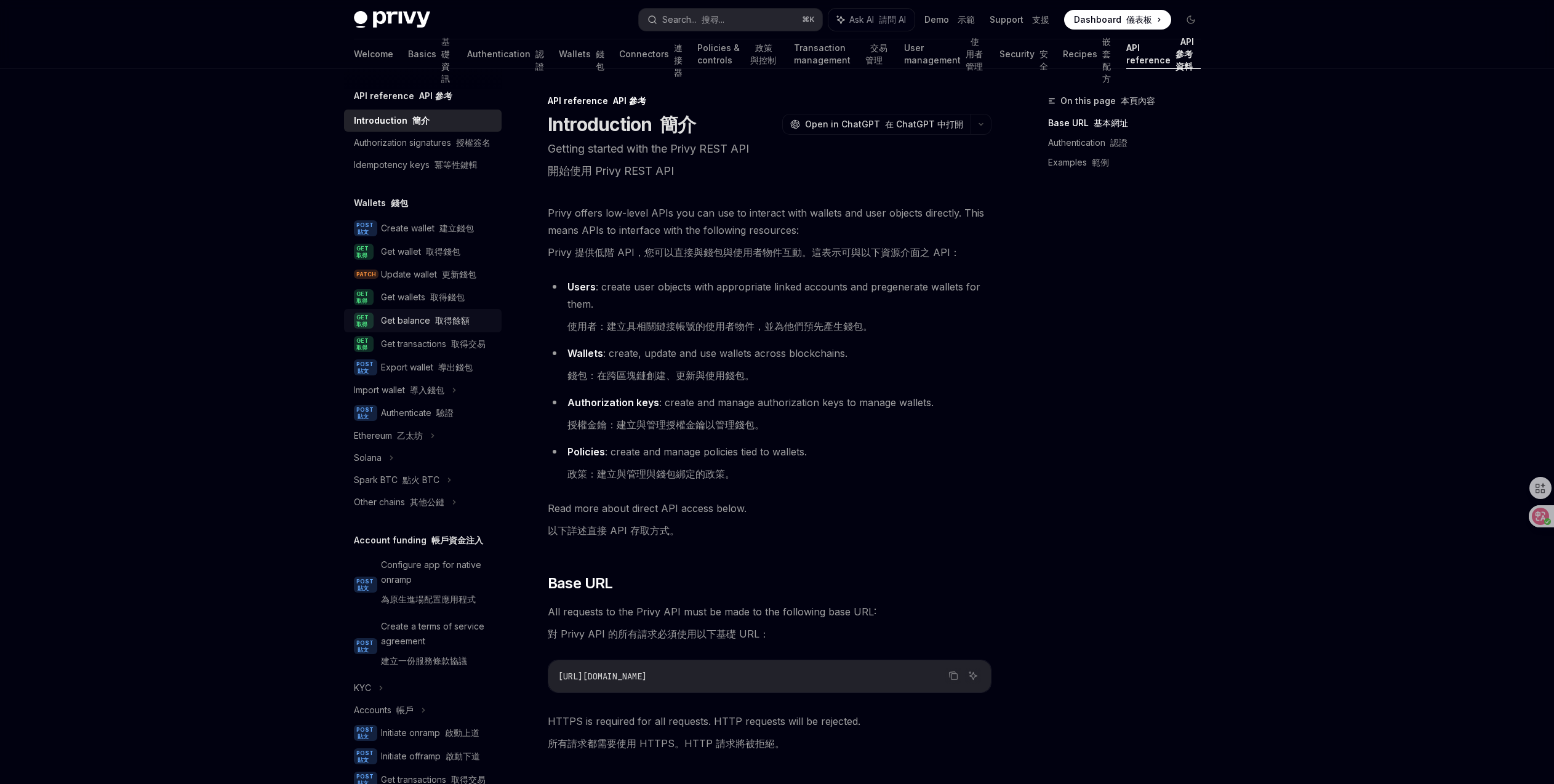
click at [463, 325] on font "取得餘額" at bounding box center [452, 320] width 35 height 11
type textarea "*"
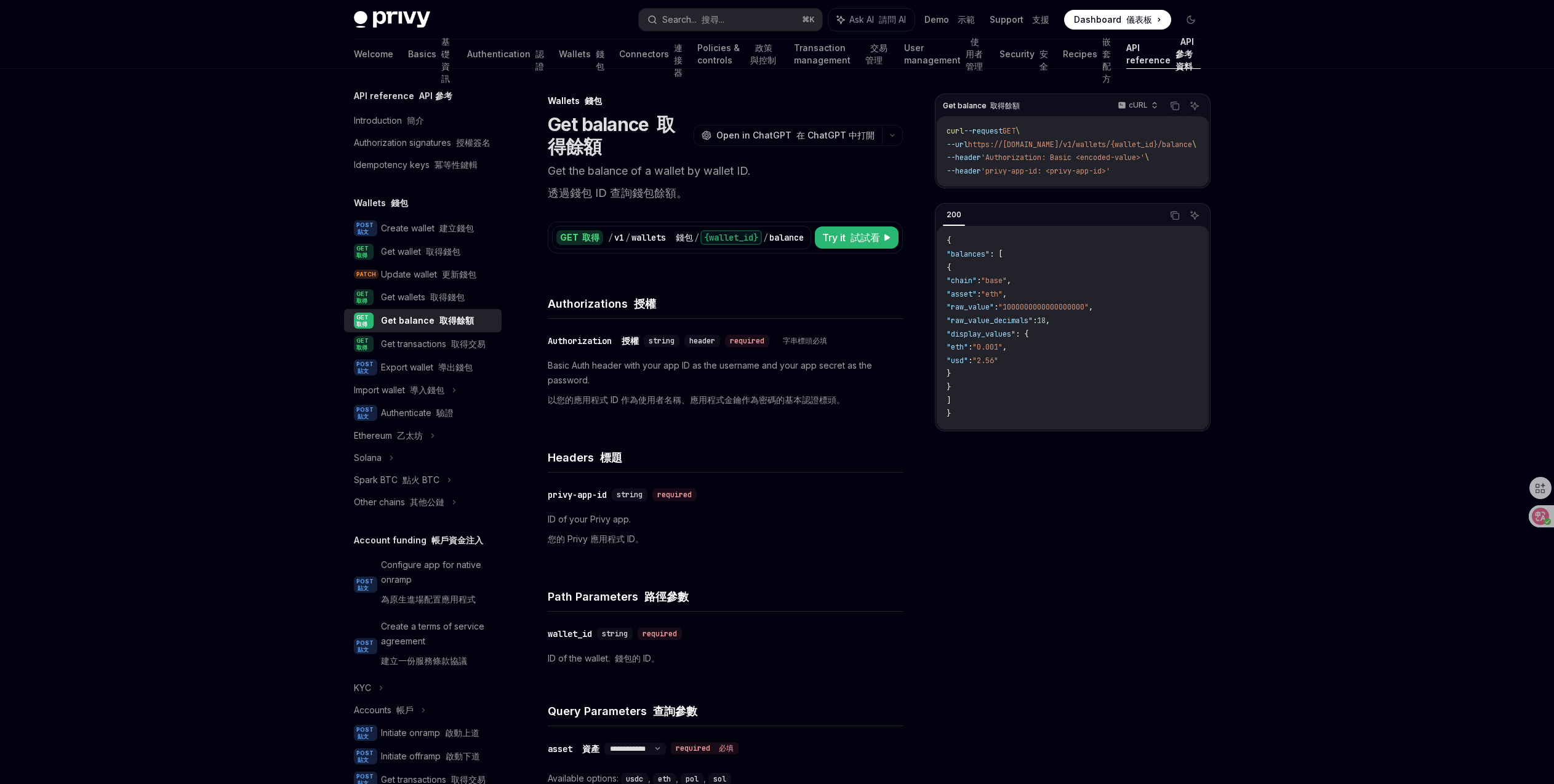
scroll to position [277, 0]
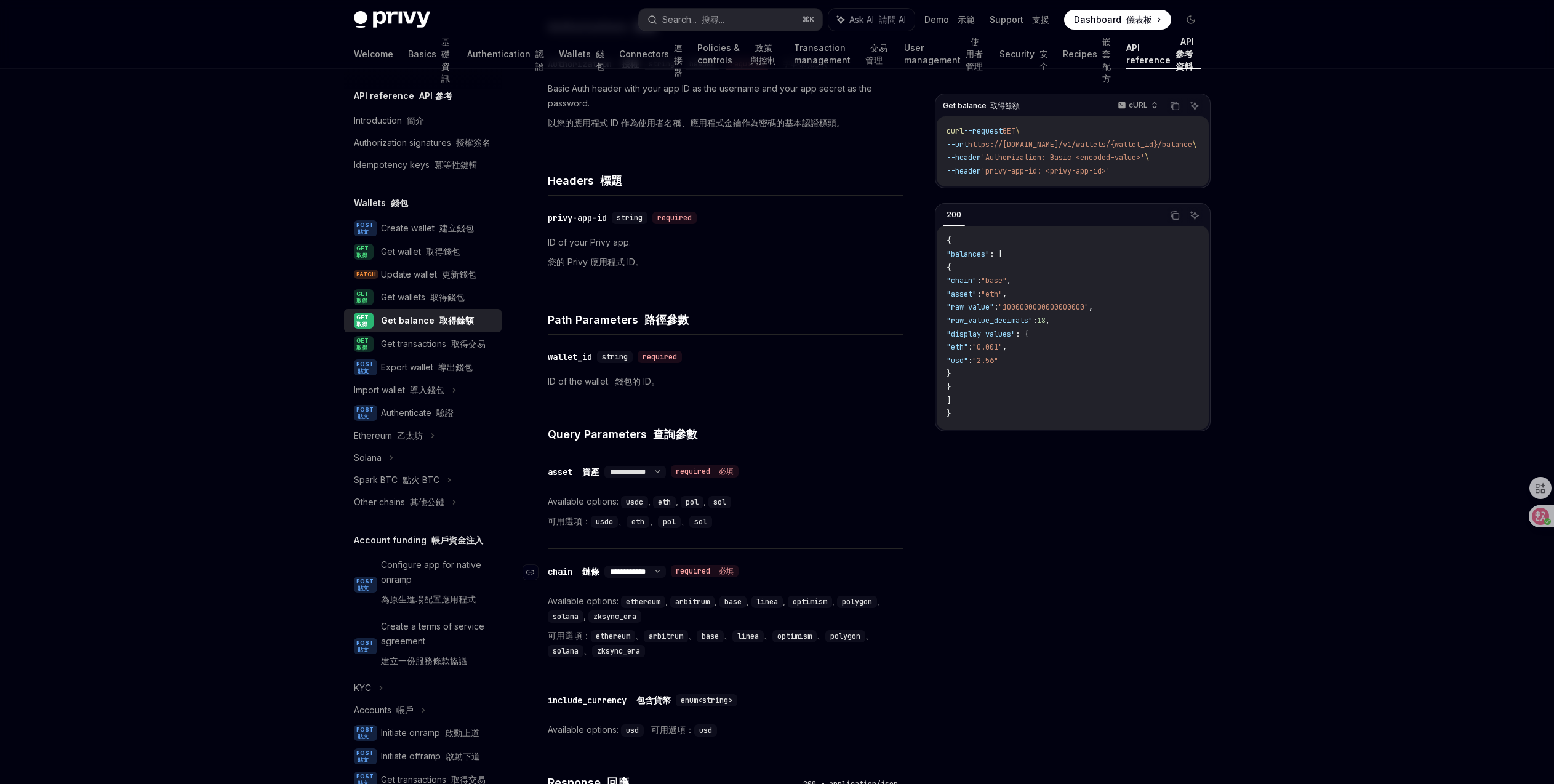
click at [641, 572] on select "**********" at bounding box center [635, 572] width 62 height 10
select select "*"
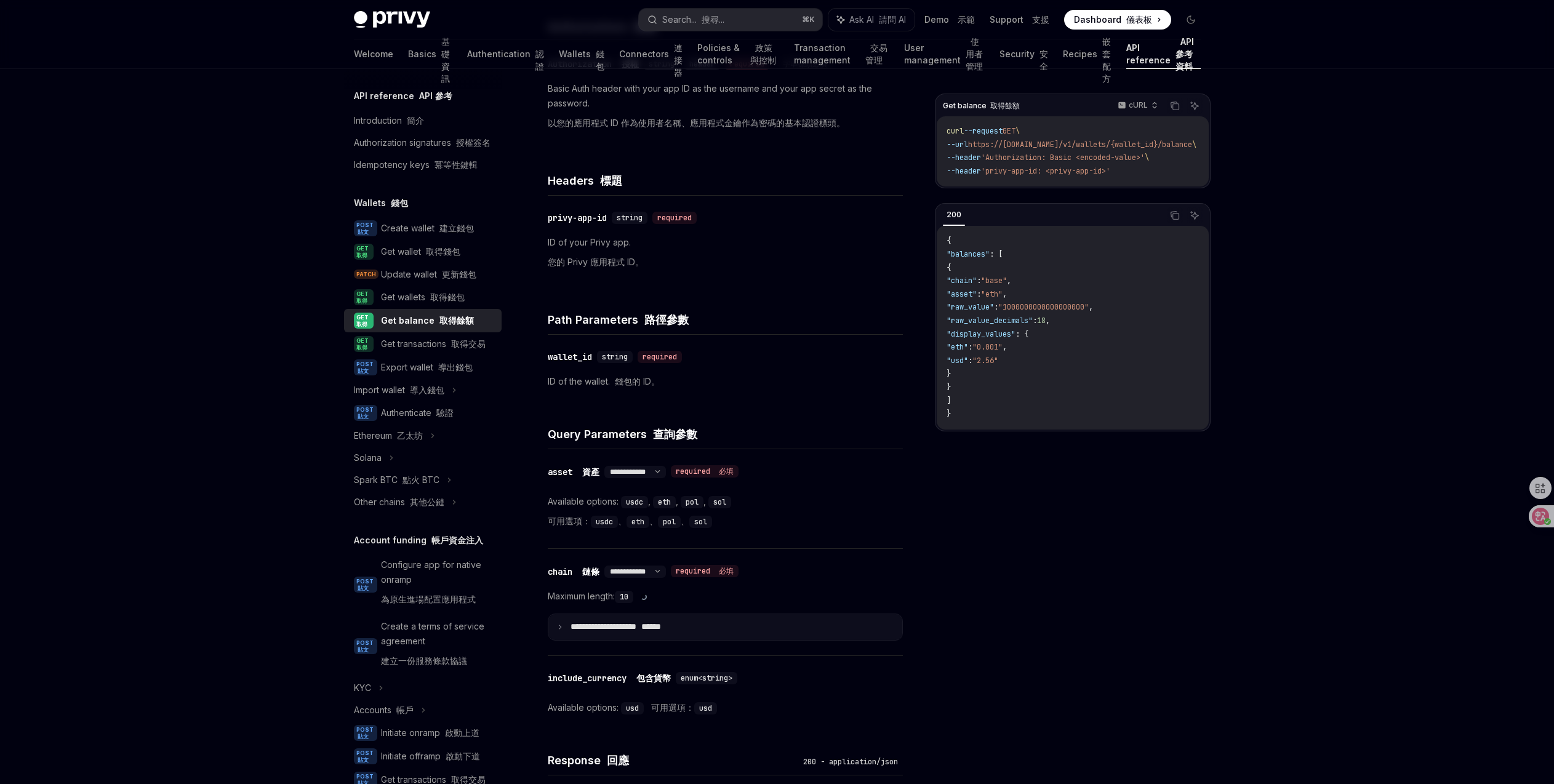
click at [635, 624] on p "**********" at bounding box center [641, 627] width 142 height 11
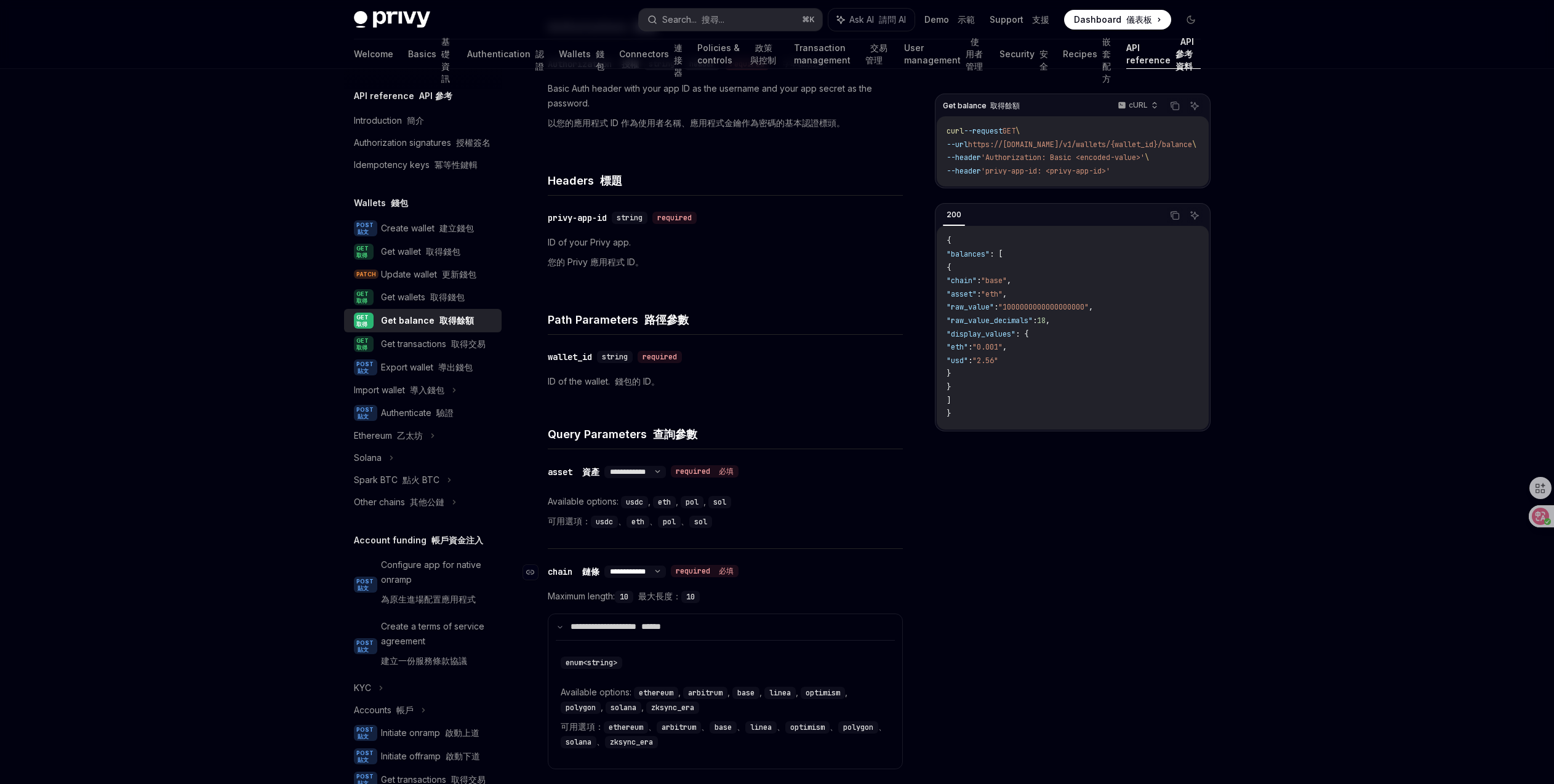
click at [666, 569] on select "**********" at bounding box center [635, 572] width 62 height 10
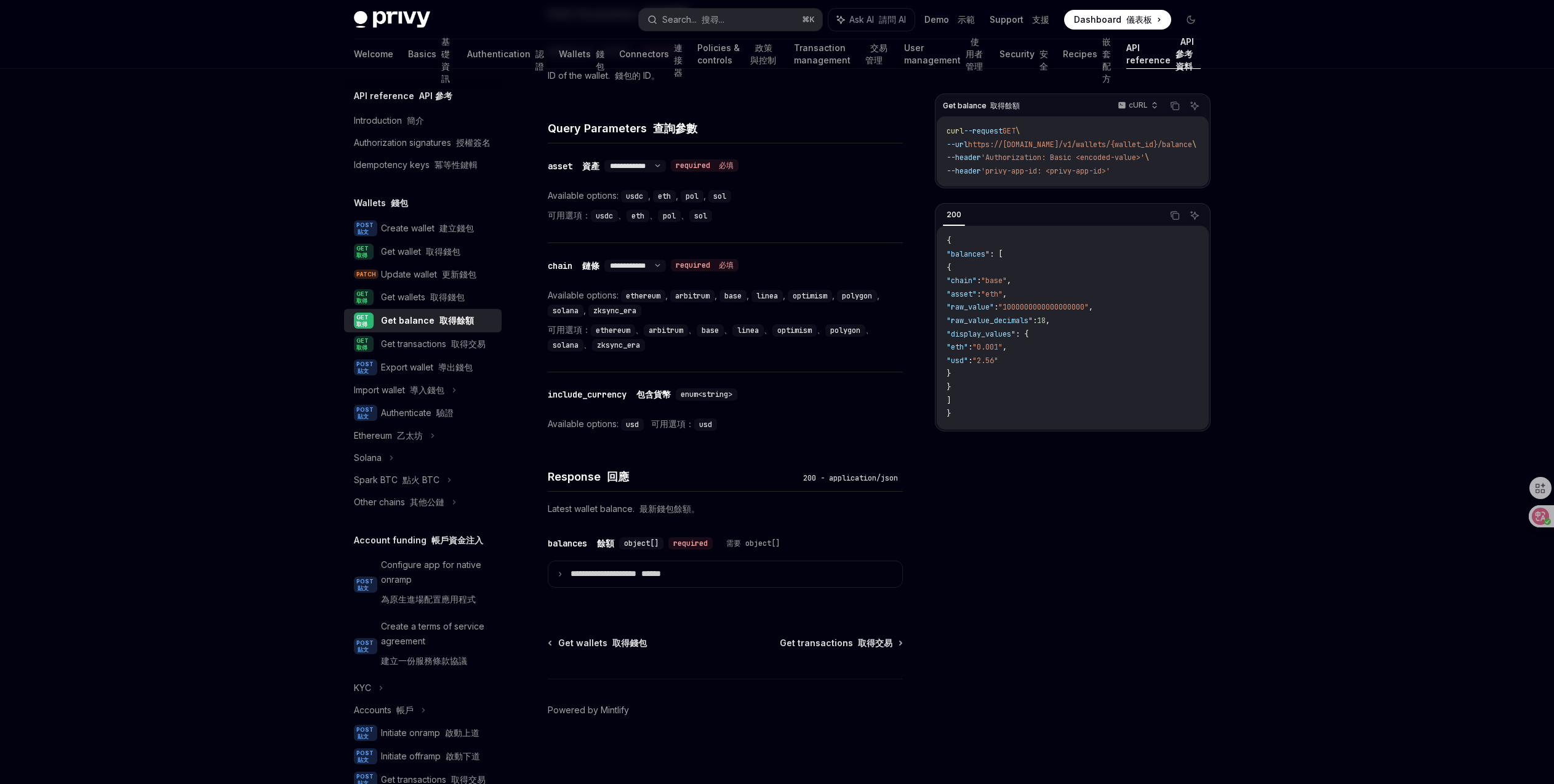
scroll to position [0, 0]
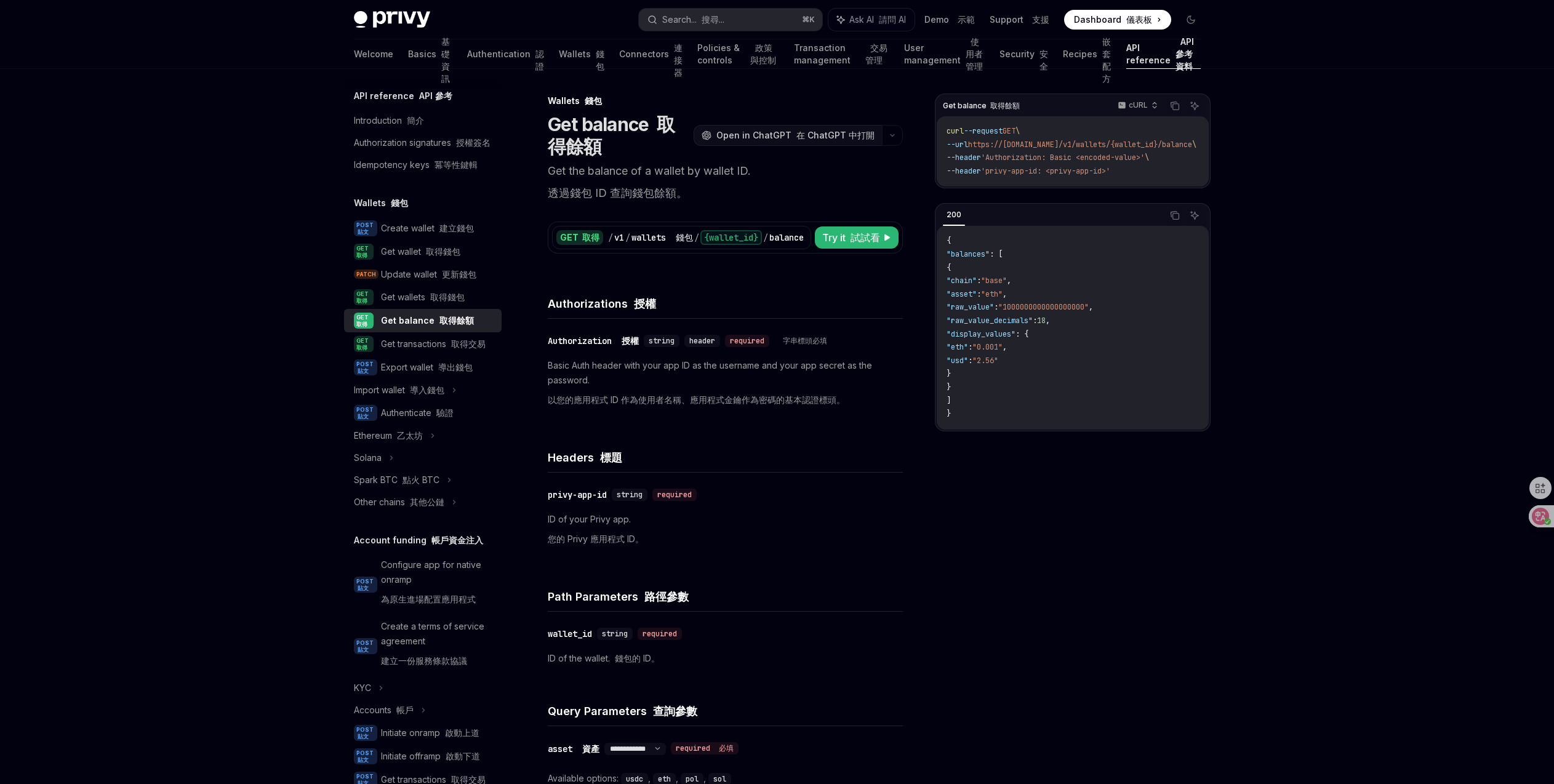
click at [852, 137] on font "在 ChatGPT 中打開" at bounding box center [835, 134] width 78 height 11
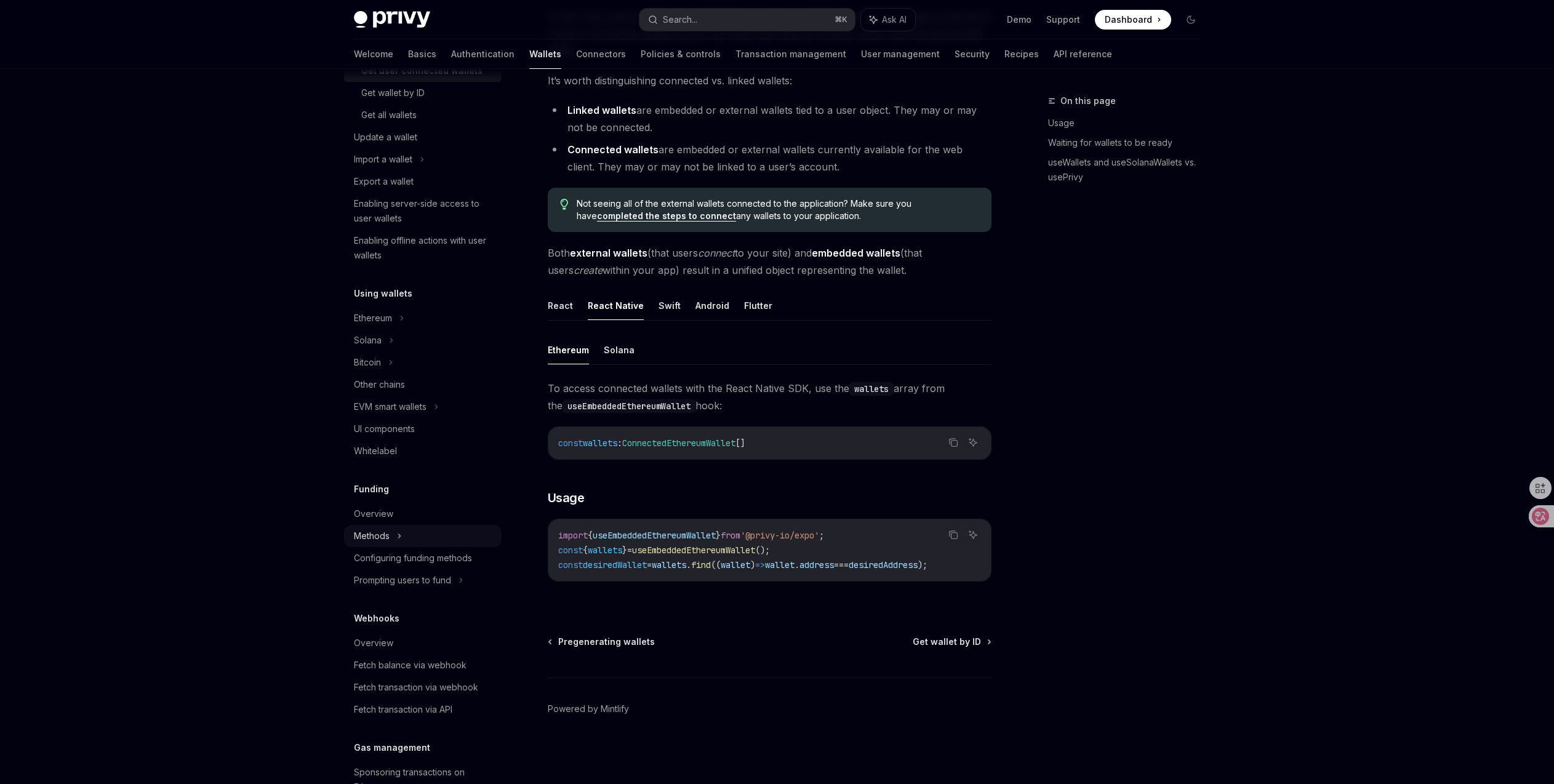
scroll to position [172, 0]
click at [393, 312] on div "Ethereum" at bounding box center [422, 310] width 158 height 22
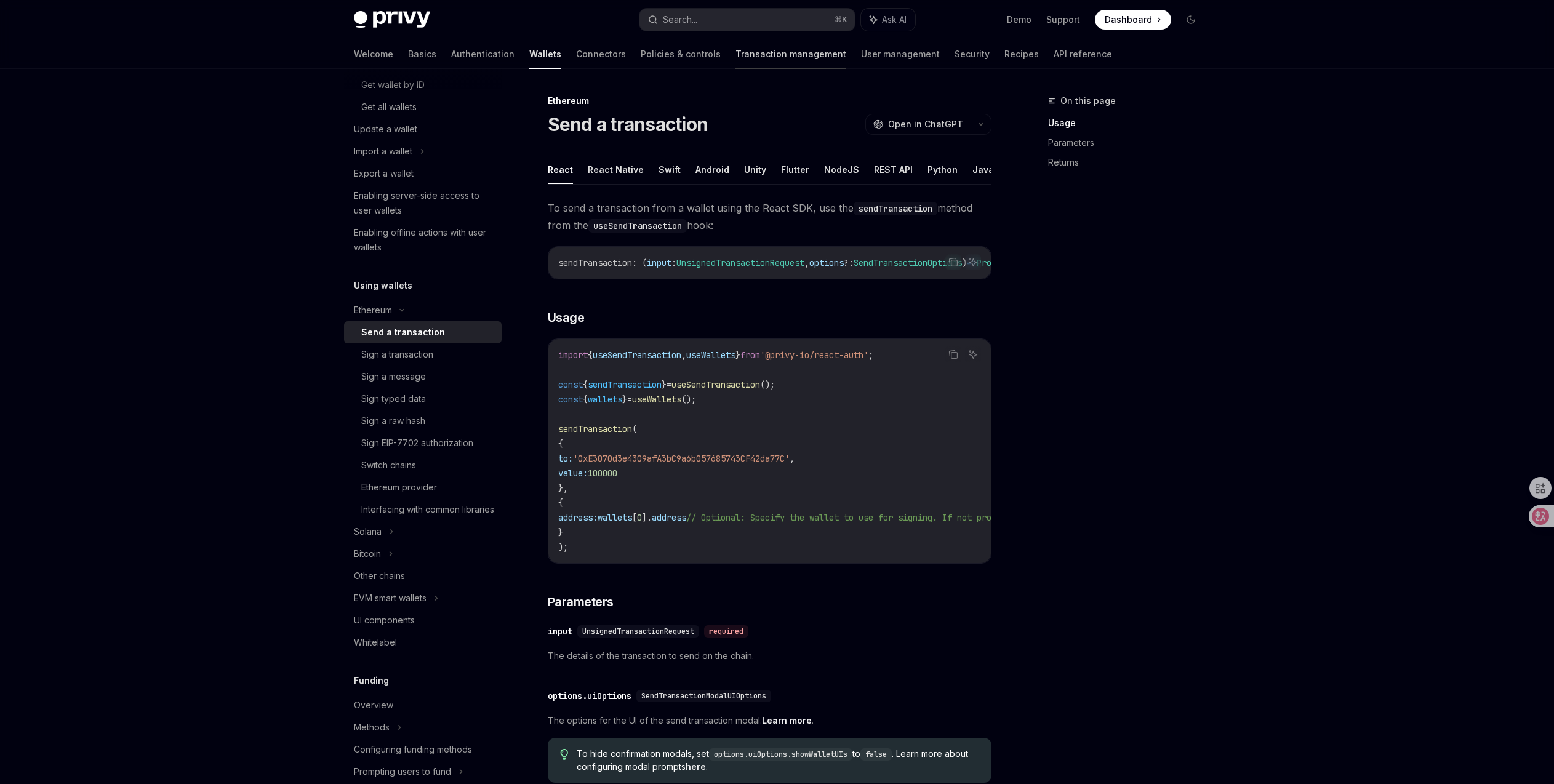
click at [735, 57] on link "Transaction management" at bounding box center [790, 54] width 111 height 30
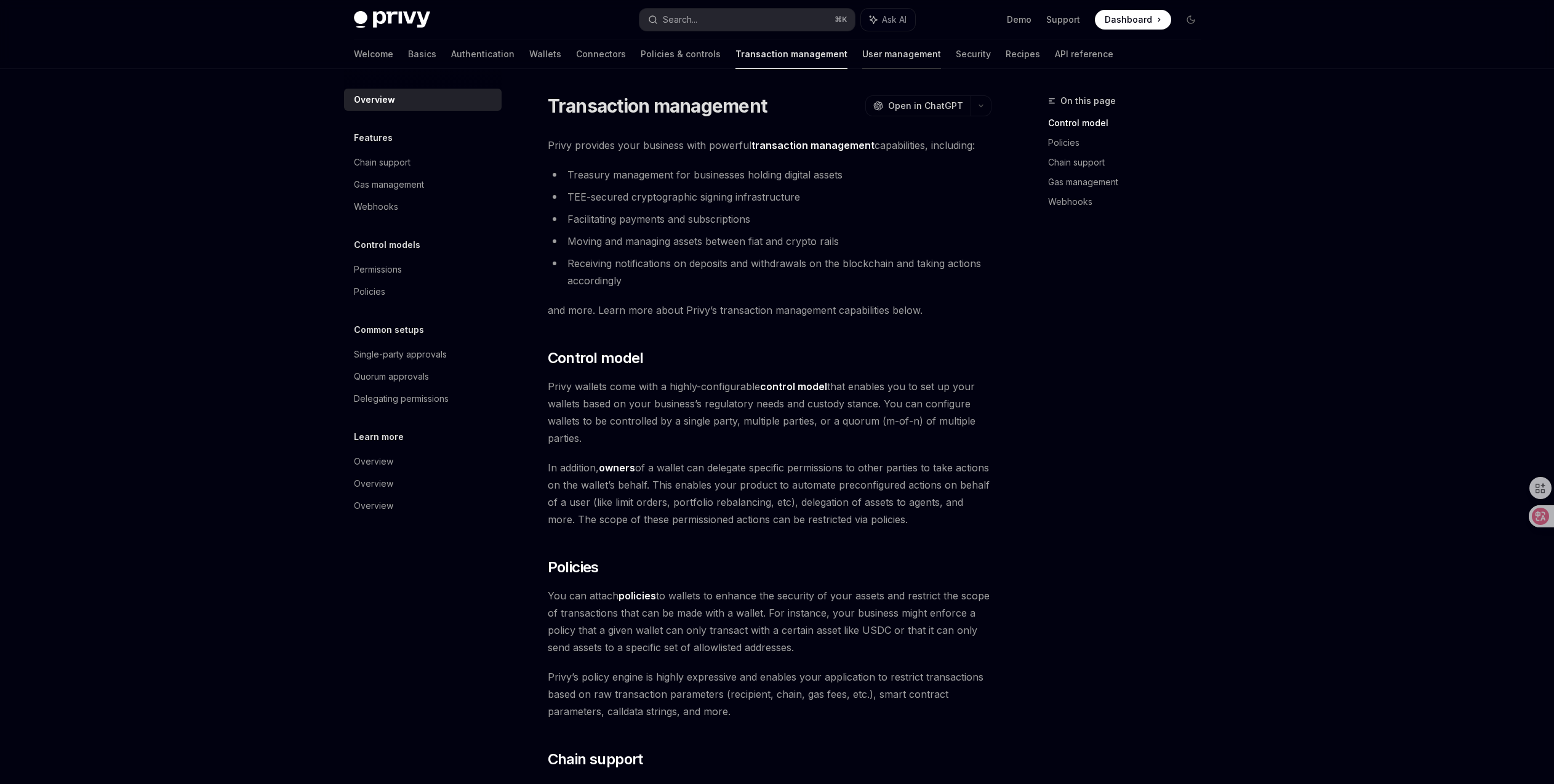
click at [862, 54] on link "User management" at bounding box center [901, 54] width 79 height 30
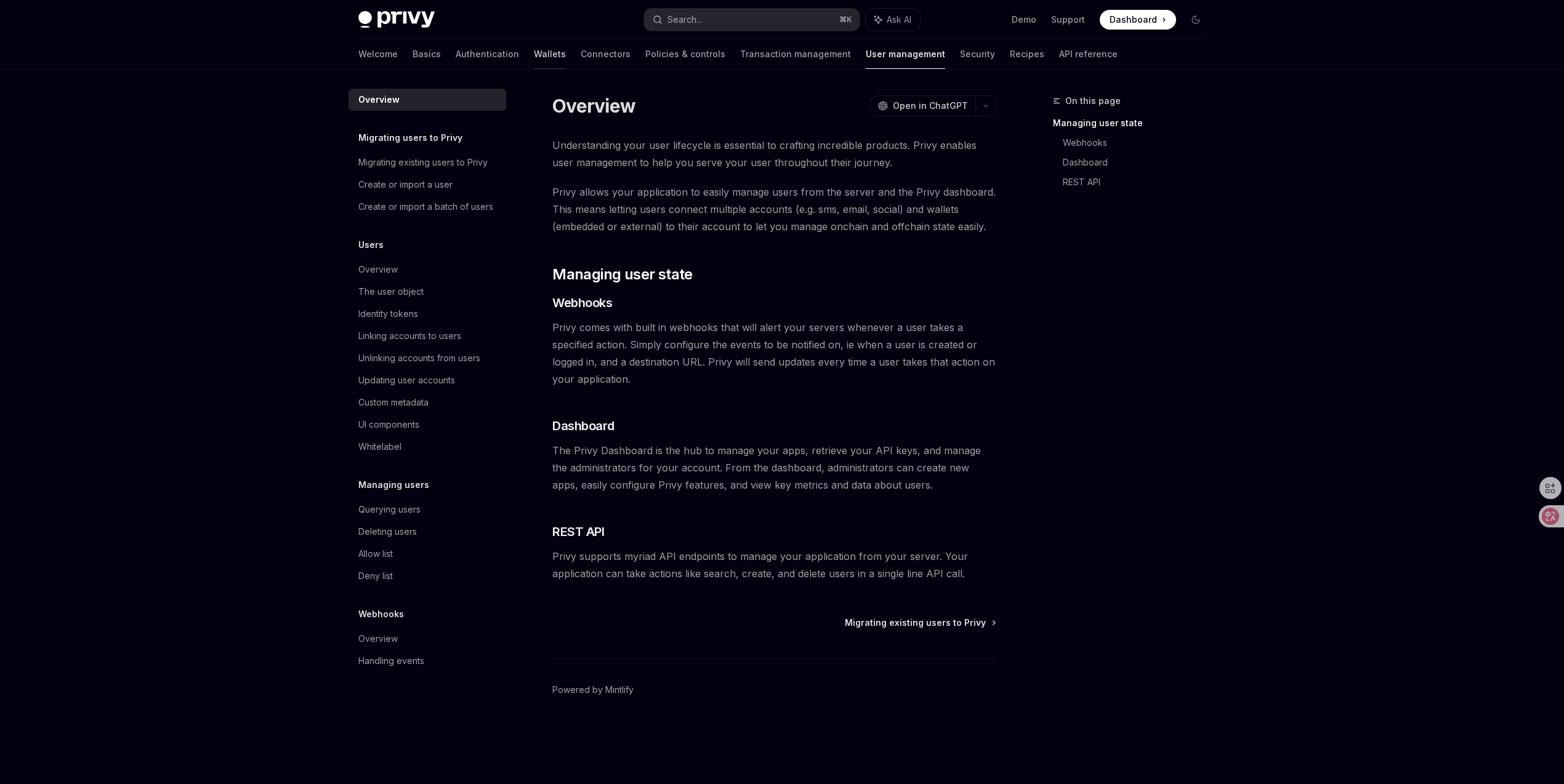
click at [534, 52] on link "Wallets" at bounding box center [549, 54] width 32 height 30
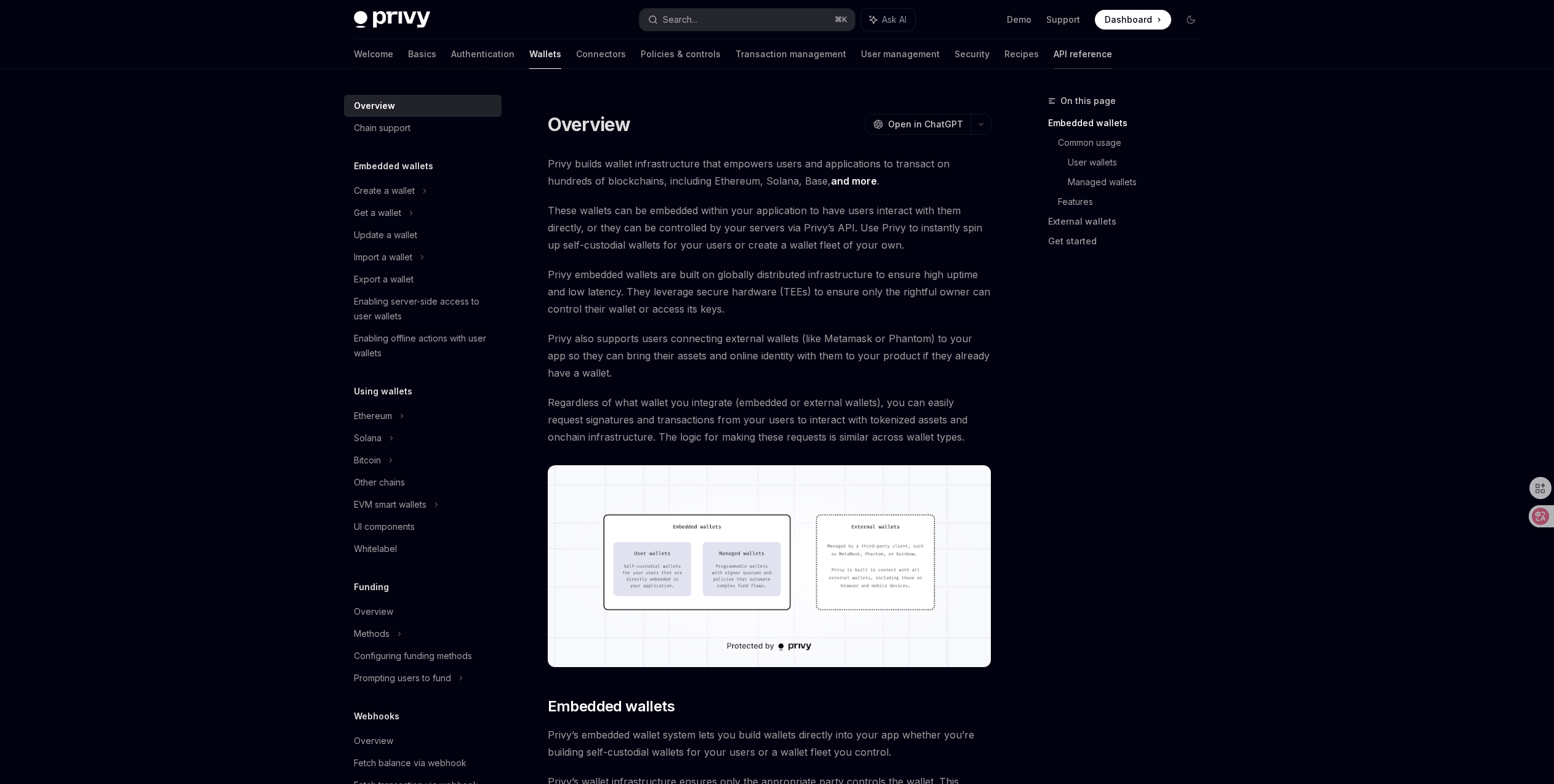
click at [1054, 50] on link "API reference" at bounding box center [1083, 54] width 59 height 30
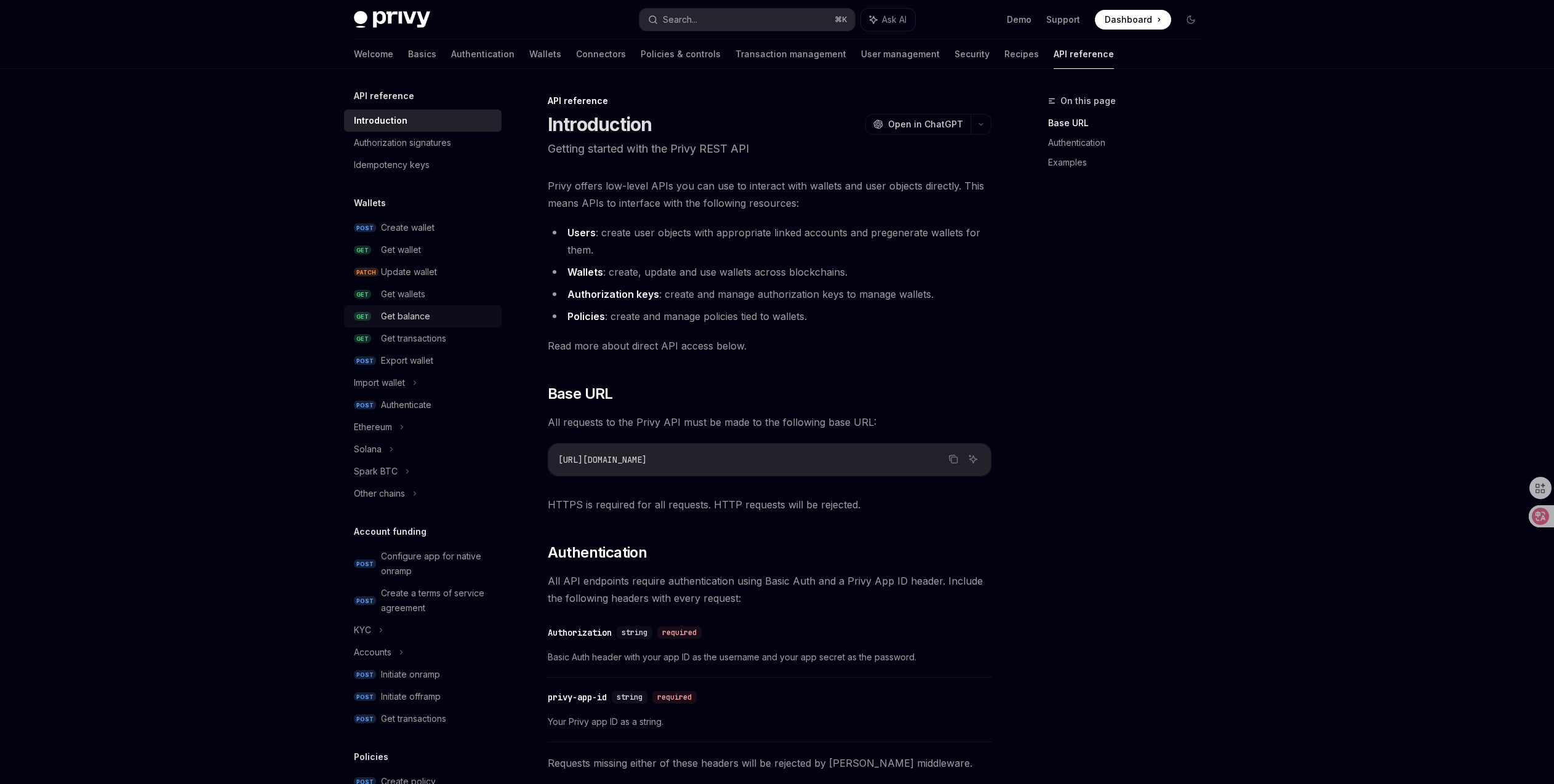
click at [429, 322] on div "Get balance" at bounding box center [405, 316] width 50 height 15
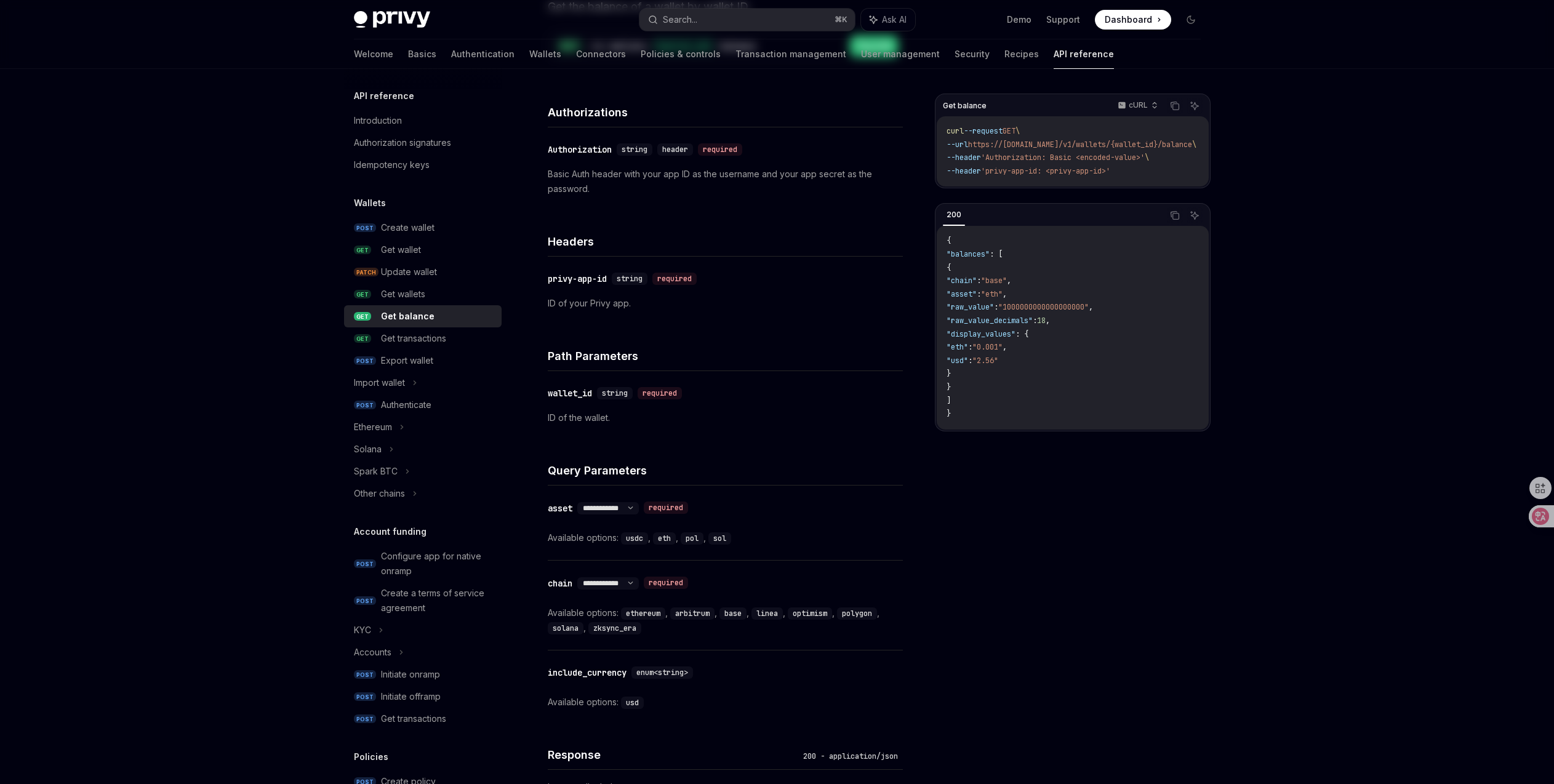
scroll to position [269, 0]
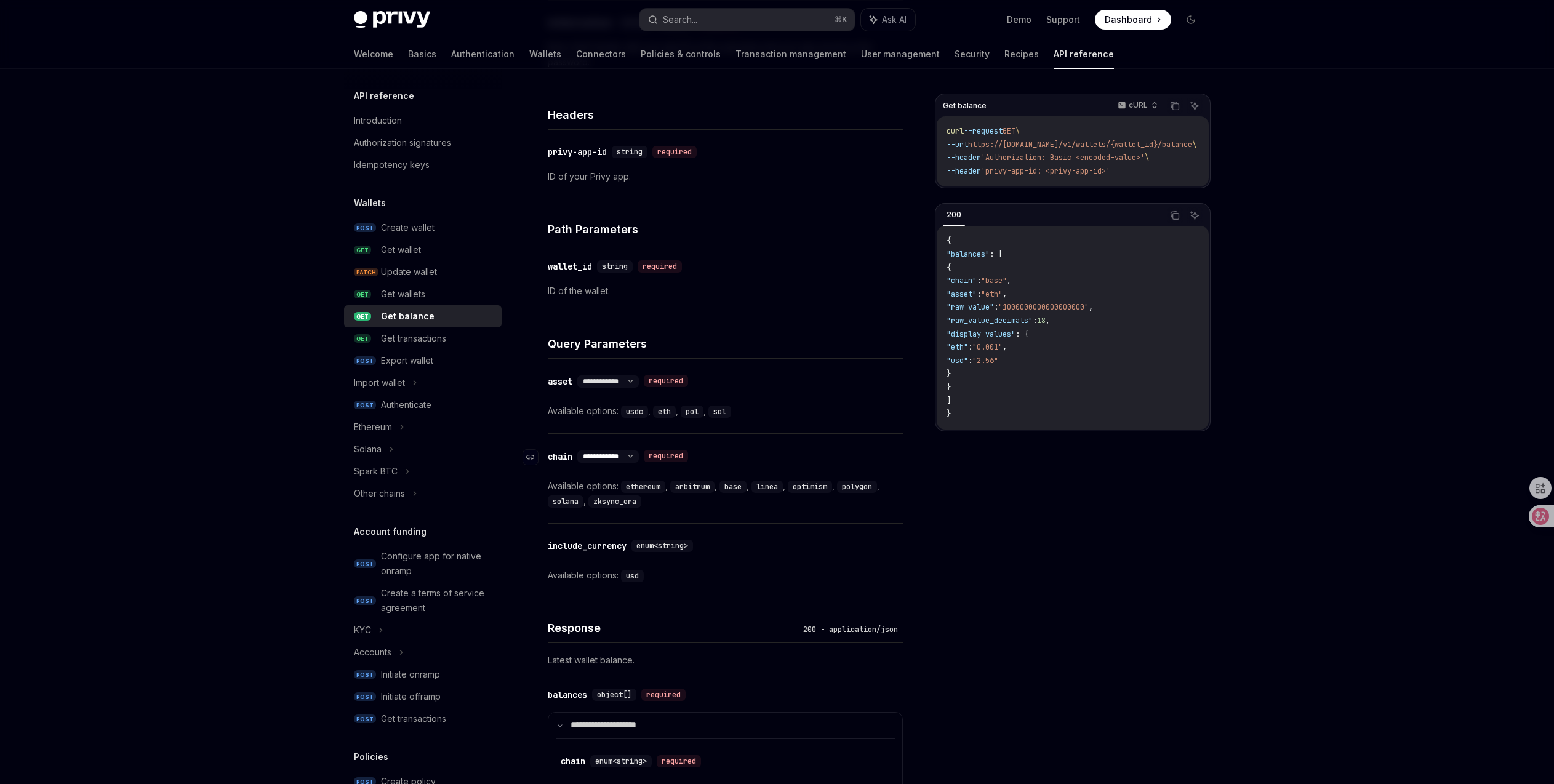
click at [639, 459] on select "**********" at bounding box center [608, 456] width 62 height 10
drag, startPoint x: 746, startPoint y: 488, endPoint x: 856, endPoint y: 505, distance: 111.3
click at [856, 505] on div "Available options: ethereum , arbitrum , base , linea , optimism , polygon , so…" at bounding box center [725, 494] width 355 height 30
click at [686, 502] on div "Available options: ethereum , arbitrum , base , linea , optimism , polygon , so…" at bounding box center [725, 494] width 355 height 30
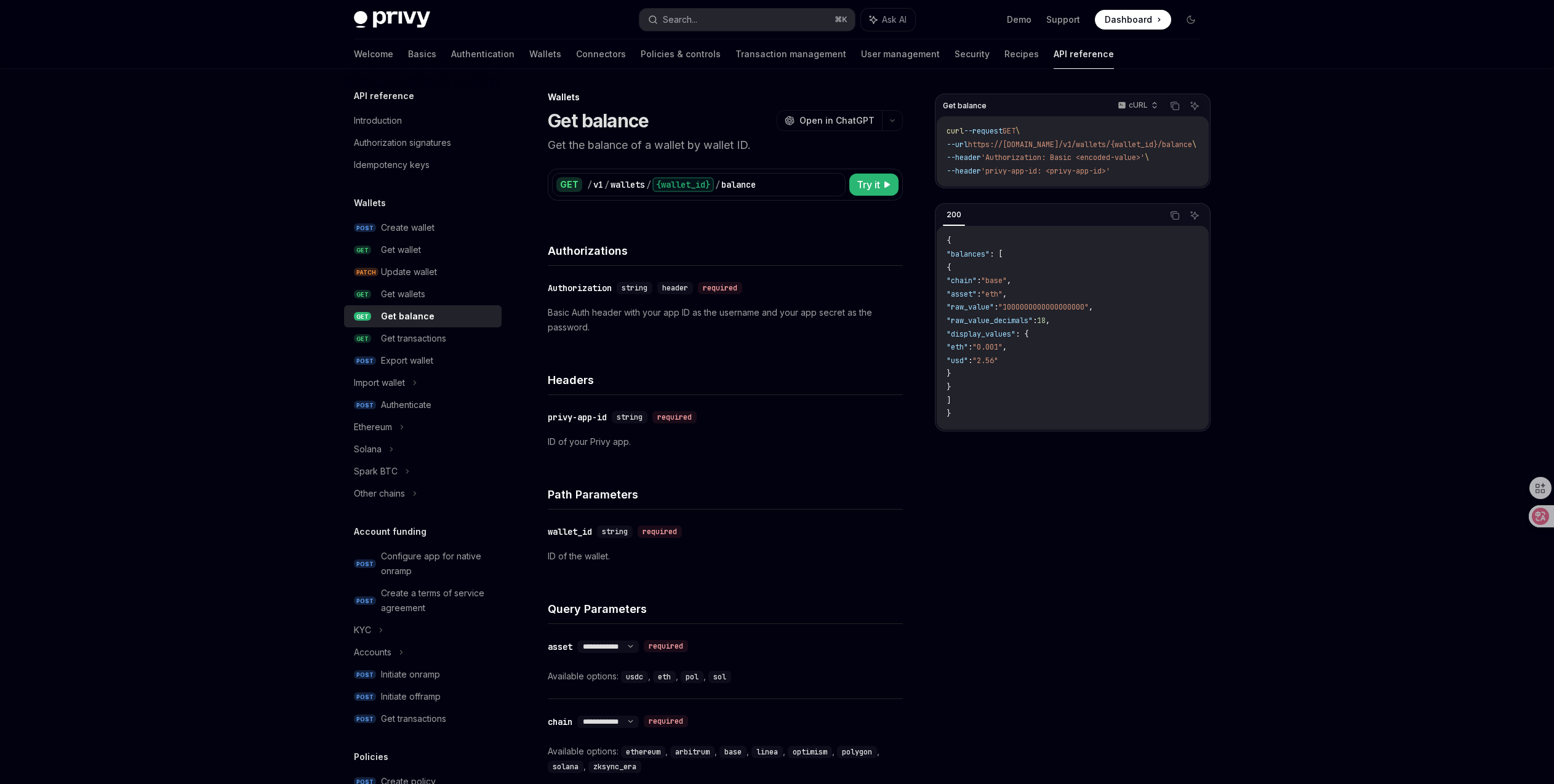
scroll to position [0, 0]
click at [735, 52] on link "Transaction management" at bounding box center [790, 54] width 111 height 30
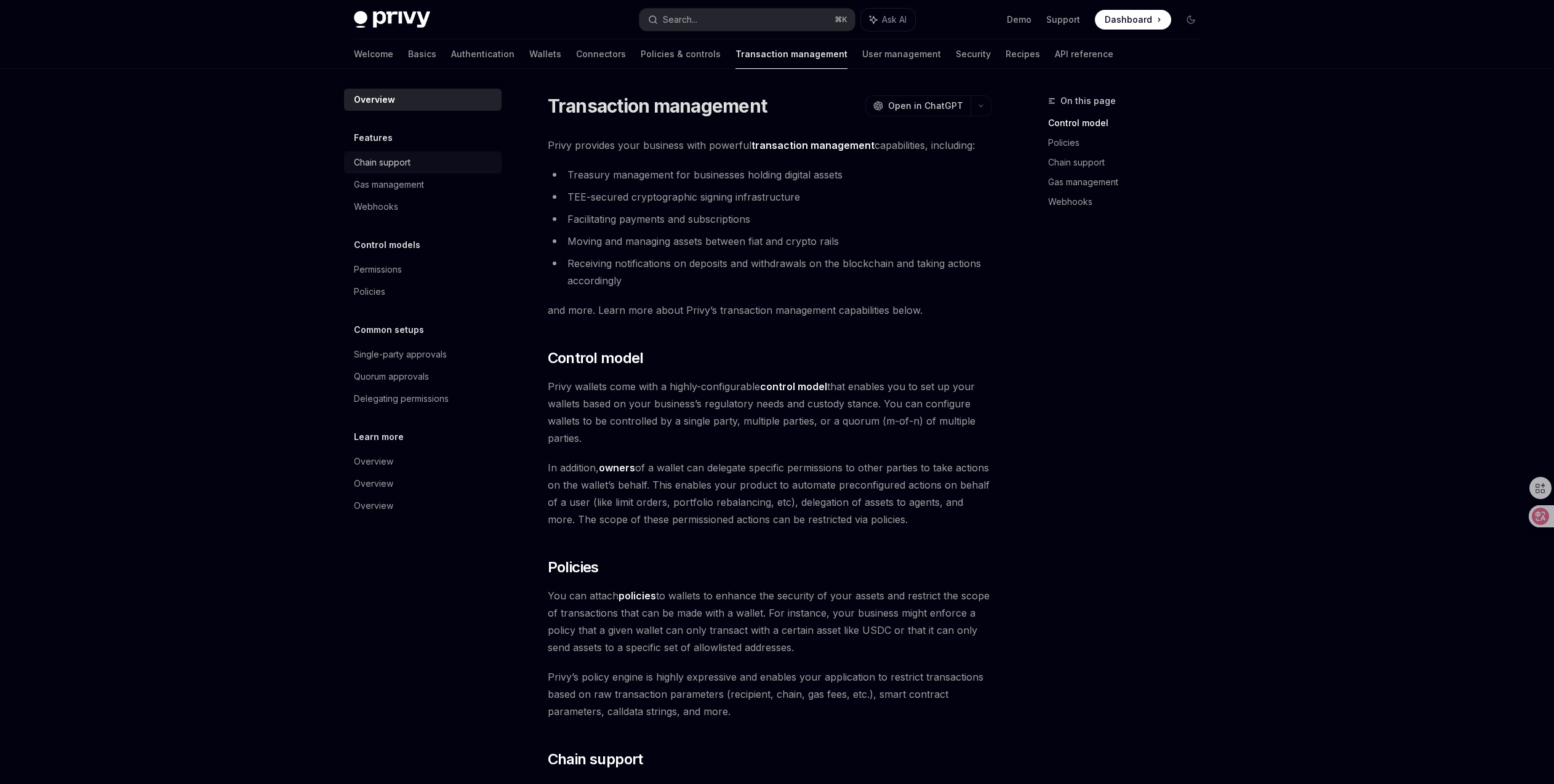
click at [413, 166] on div "Chain support" at bounding box center [424, 162] width 140 height 15
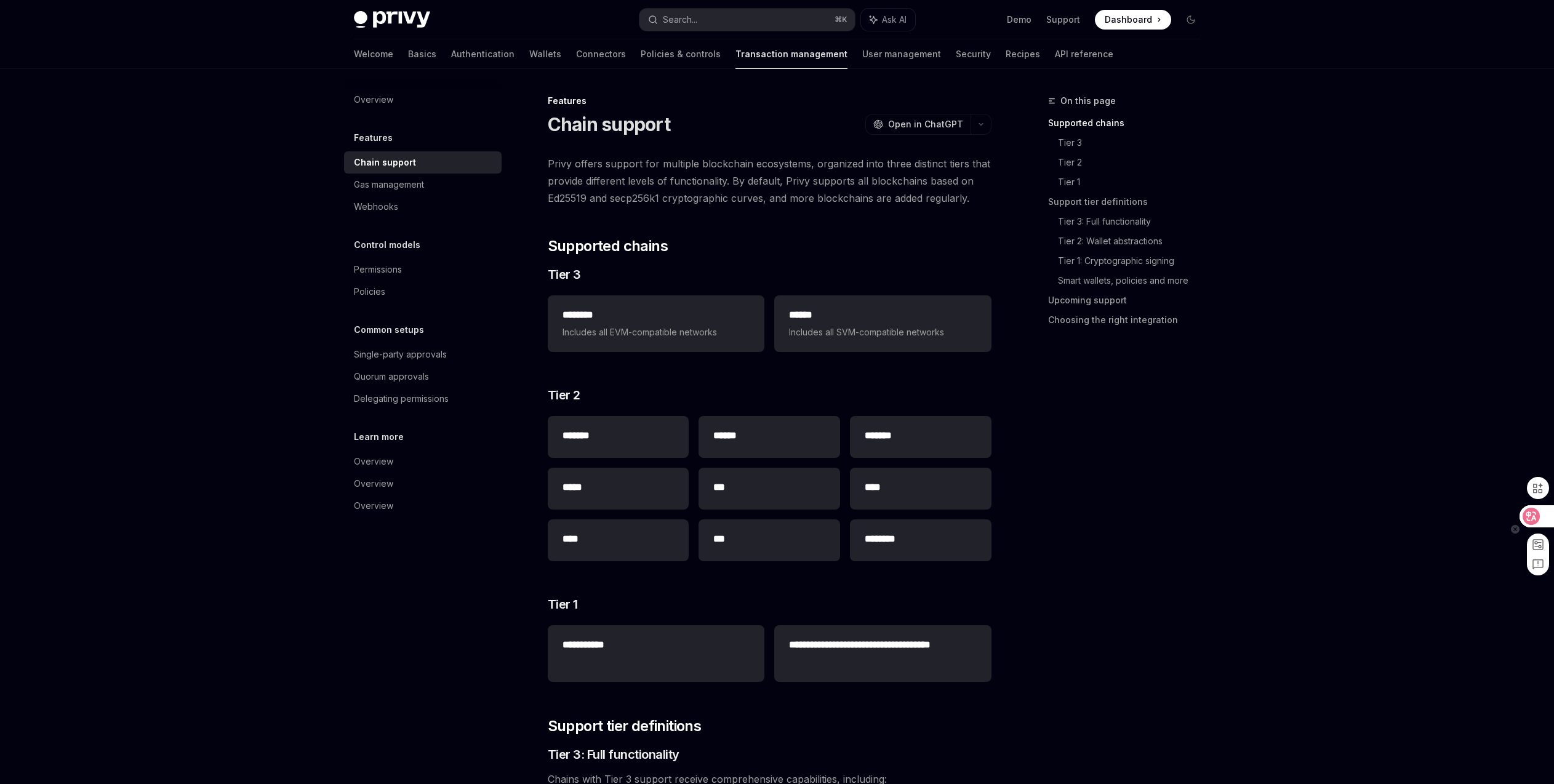
click at [1523, 523] on div at bounding box center [1536, 516] width 33 height 22
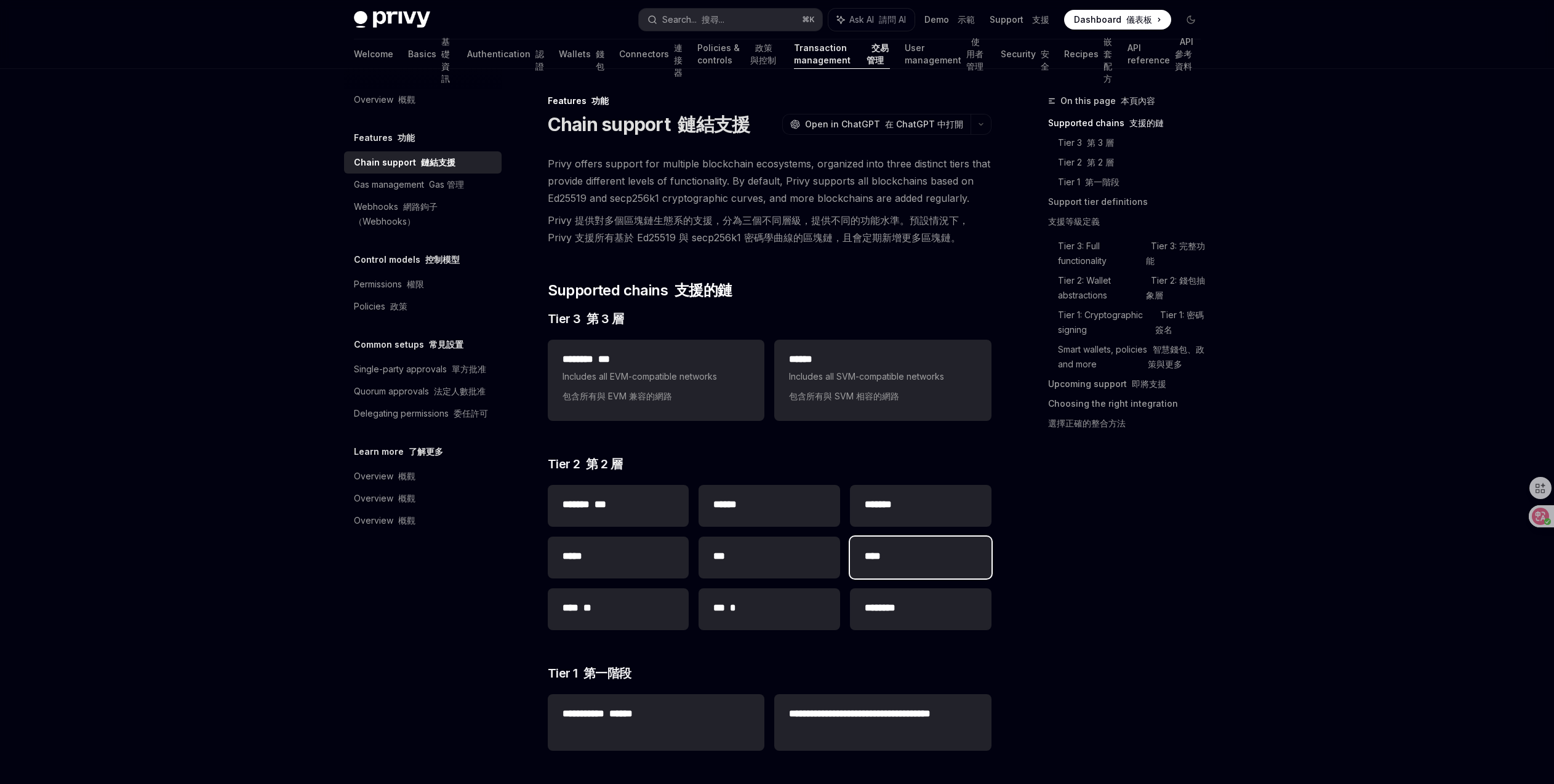
click at [878, 570] on div "****" at bounding box center [921, 557] width 142 height 42
type textarea "*"
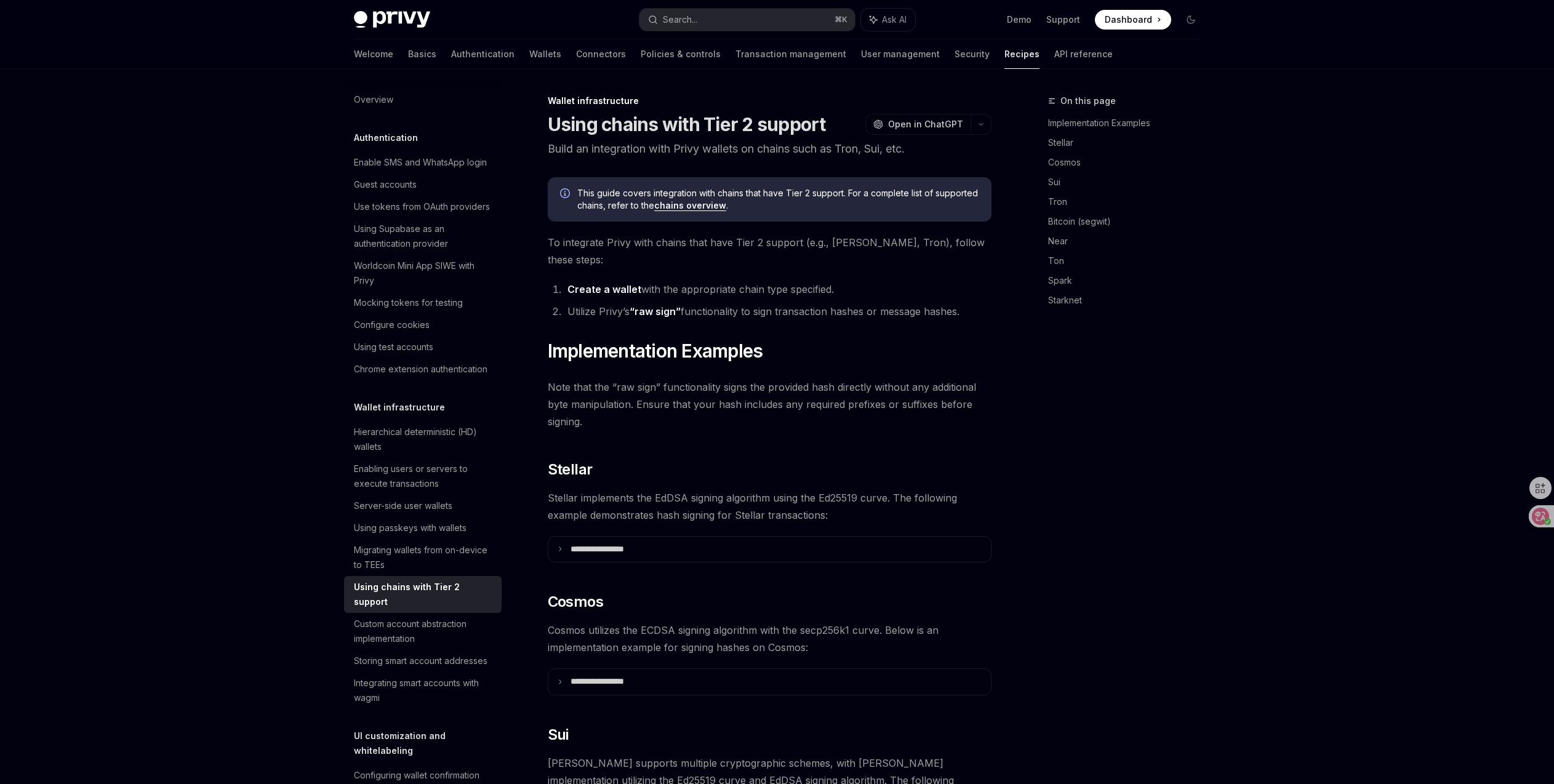
scroll to position [763, 0]
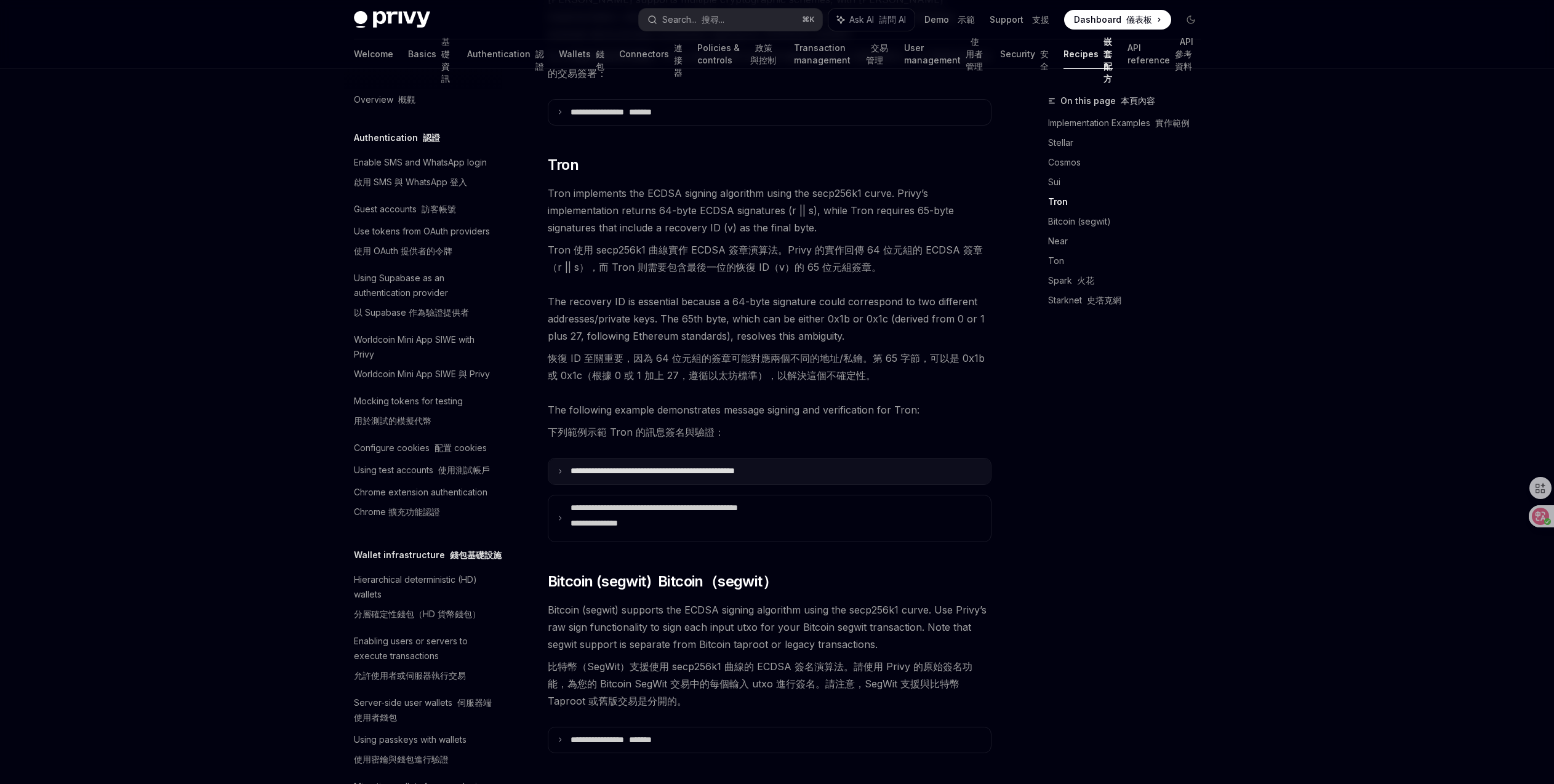
click at [810, 464] on summary "**********" at bounding box center [769, 471] width 442 height 26
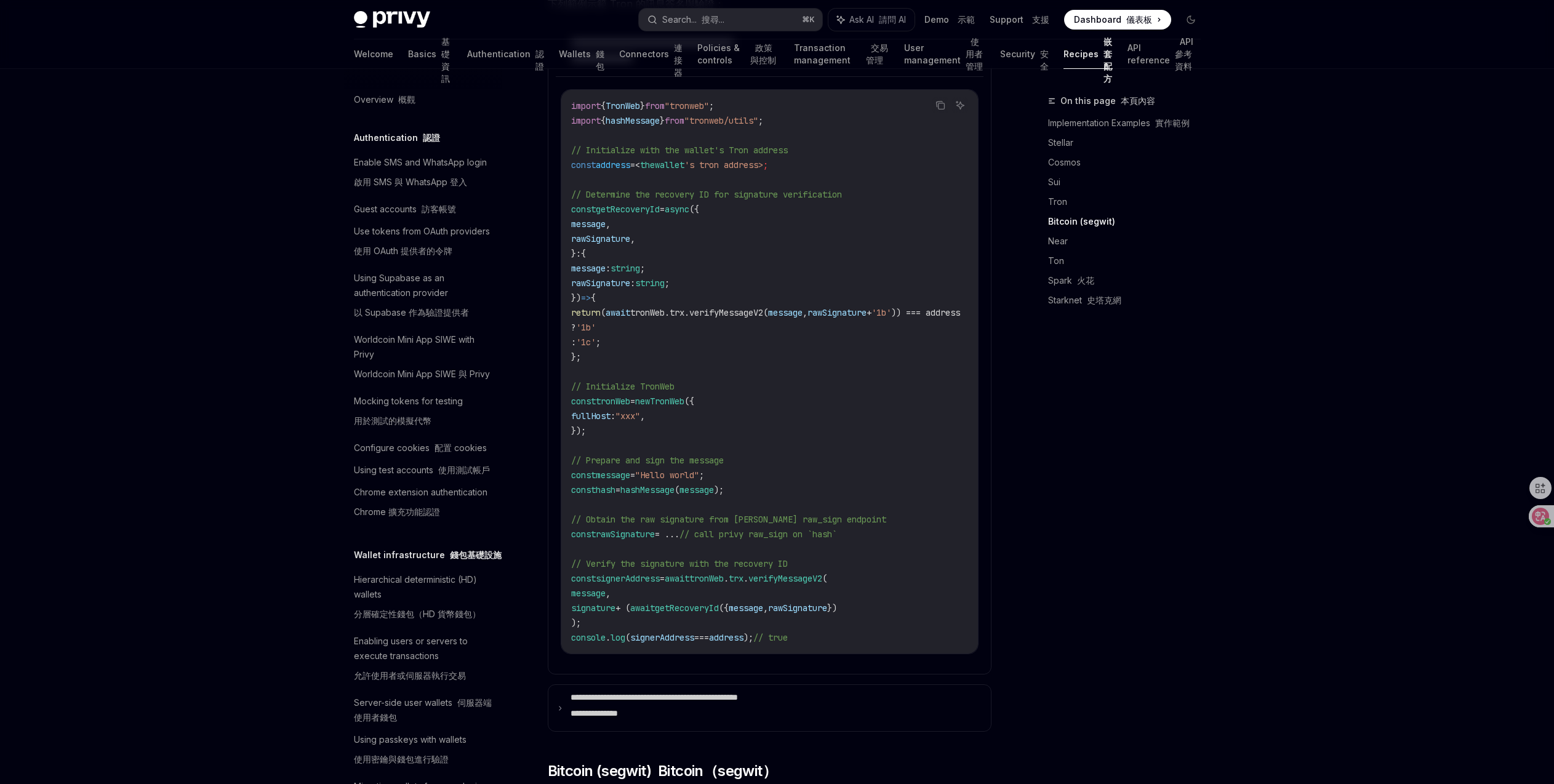
scroll to position [1208, 0]
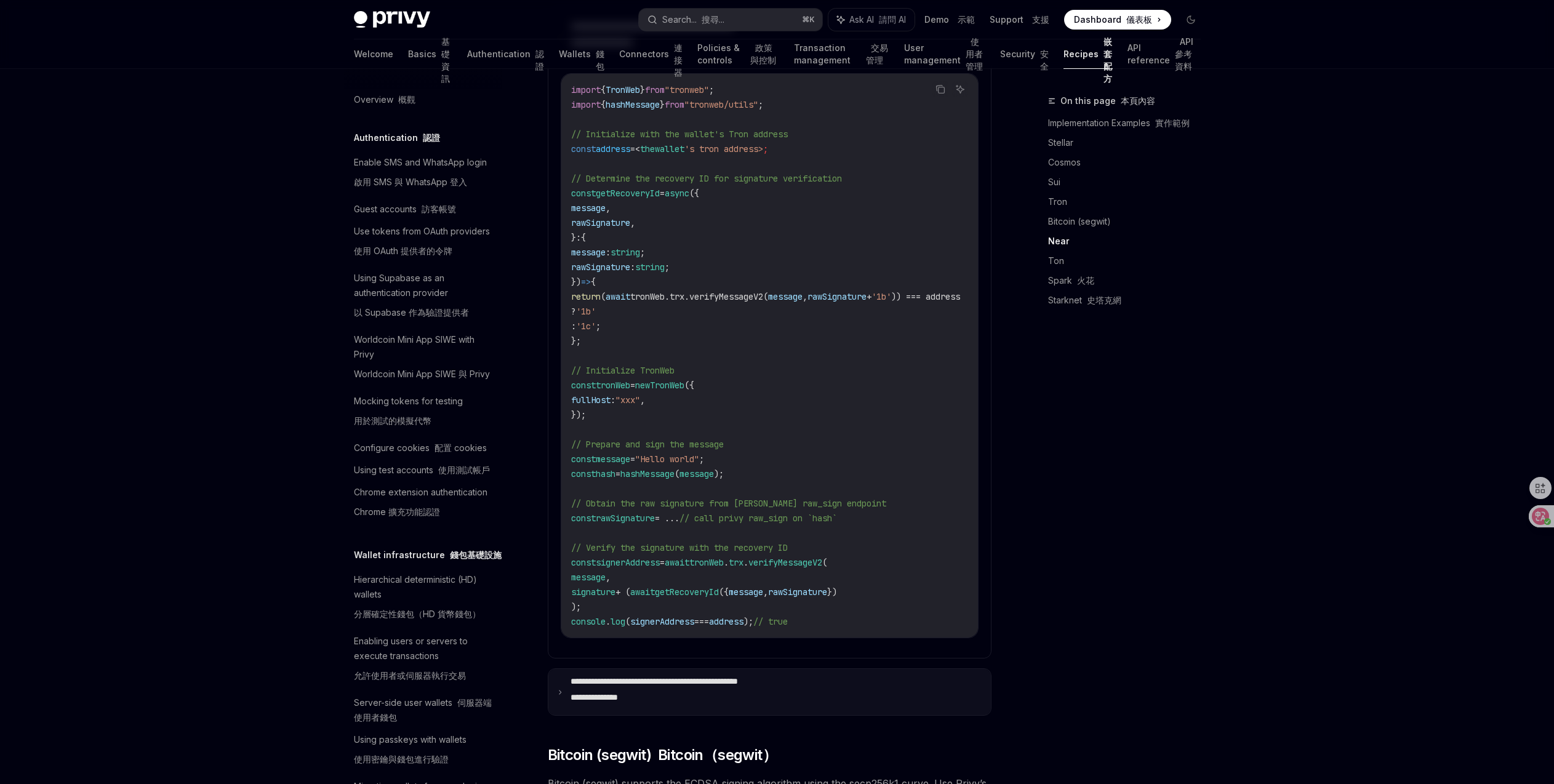
click at [704, 678] on p "**********" at bounding box center [686, 692] width 233 height 31
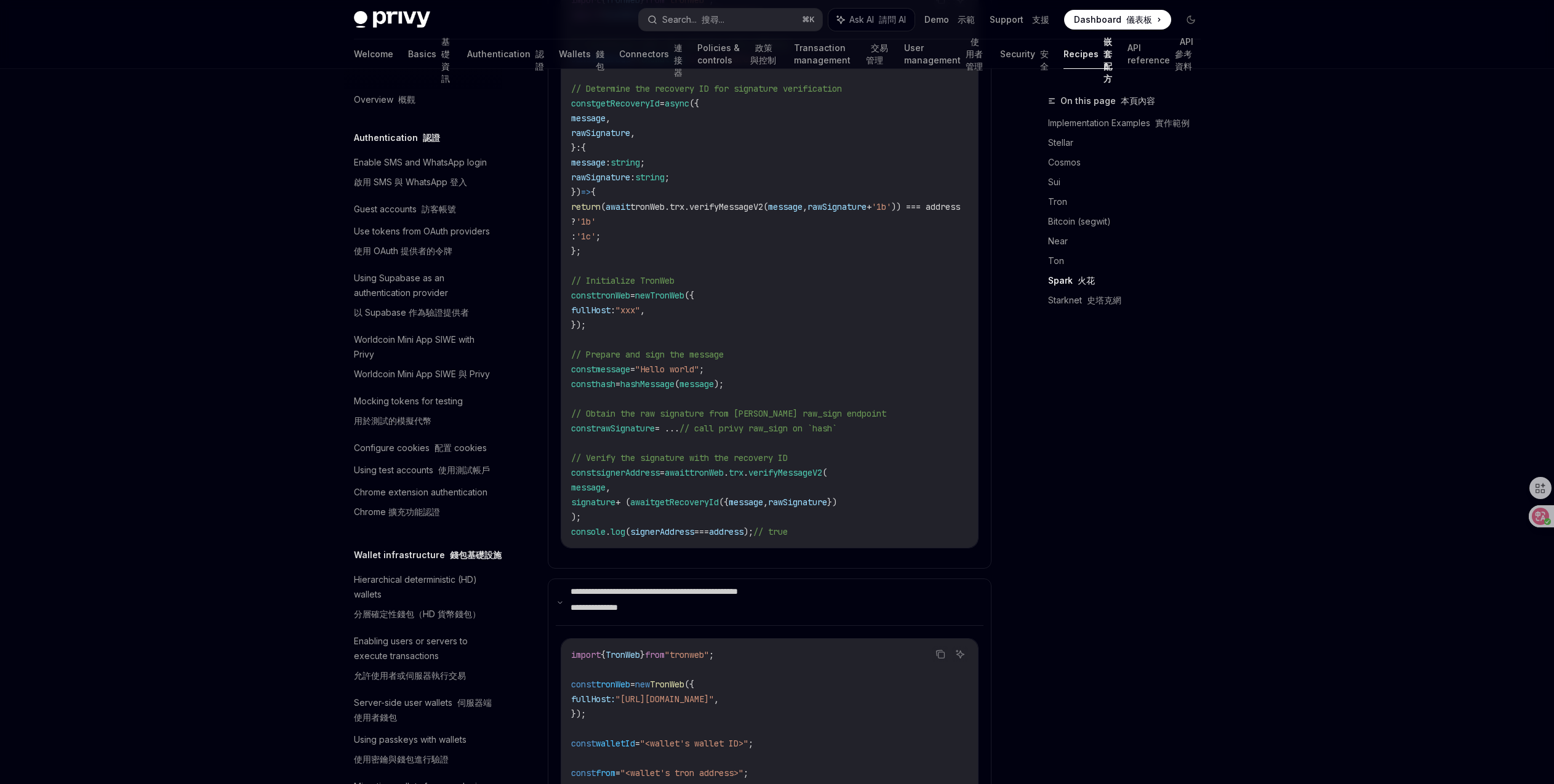
scroll to position [0, 0]
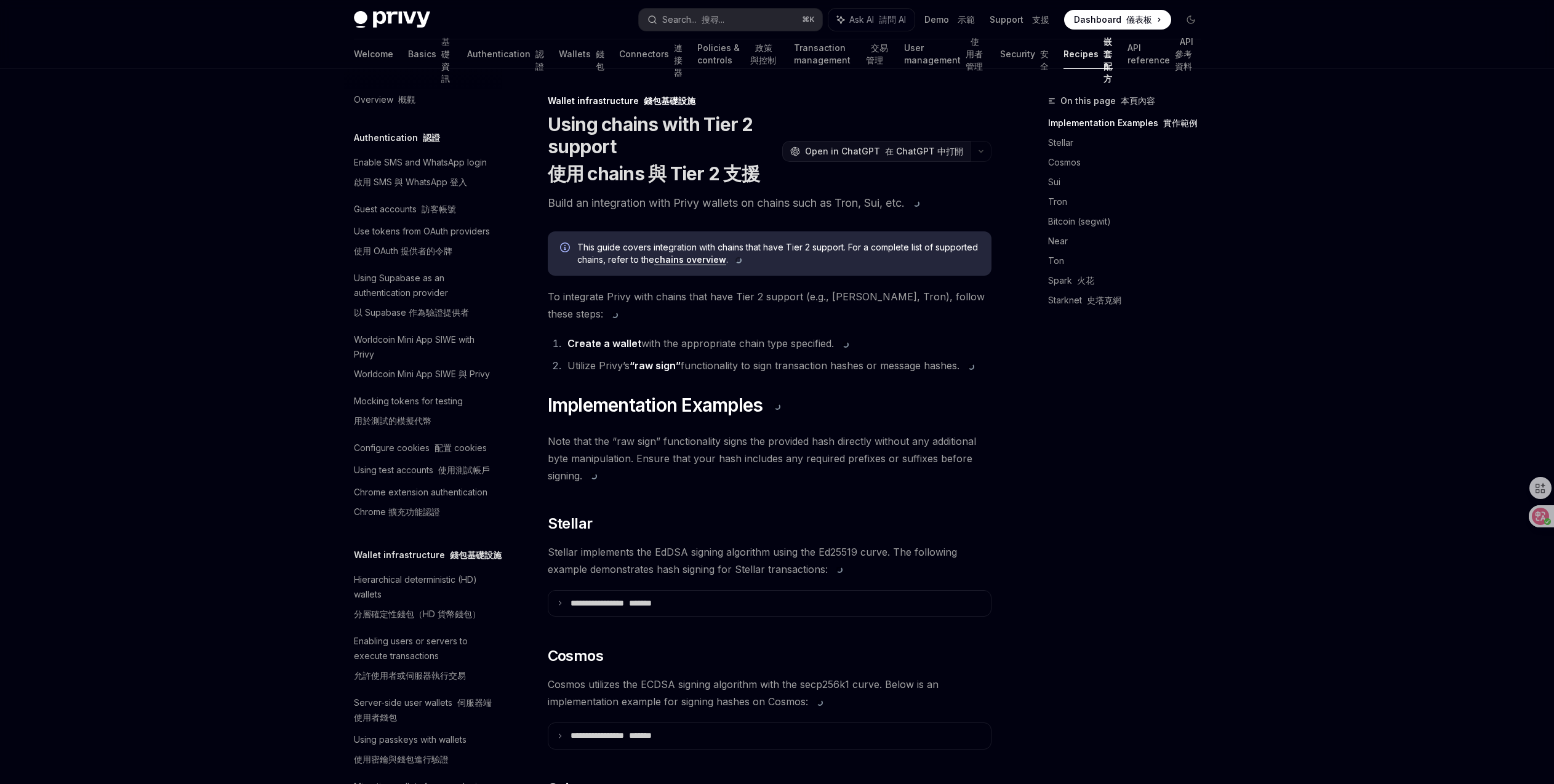
click at [866, 154] on span "Open in ChatGPT 在 ChatGPT 中打開" at bounding box center [883, 151] width 158 height 12
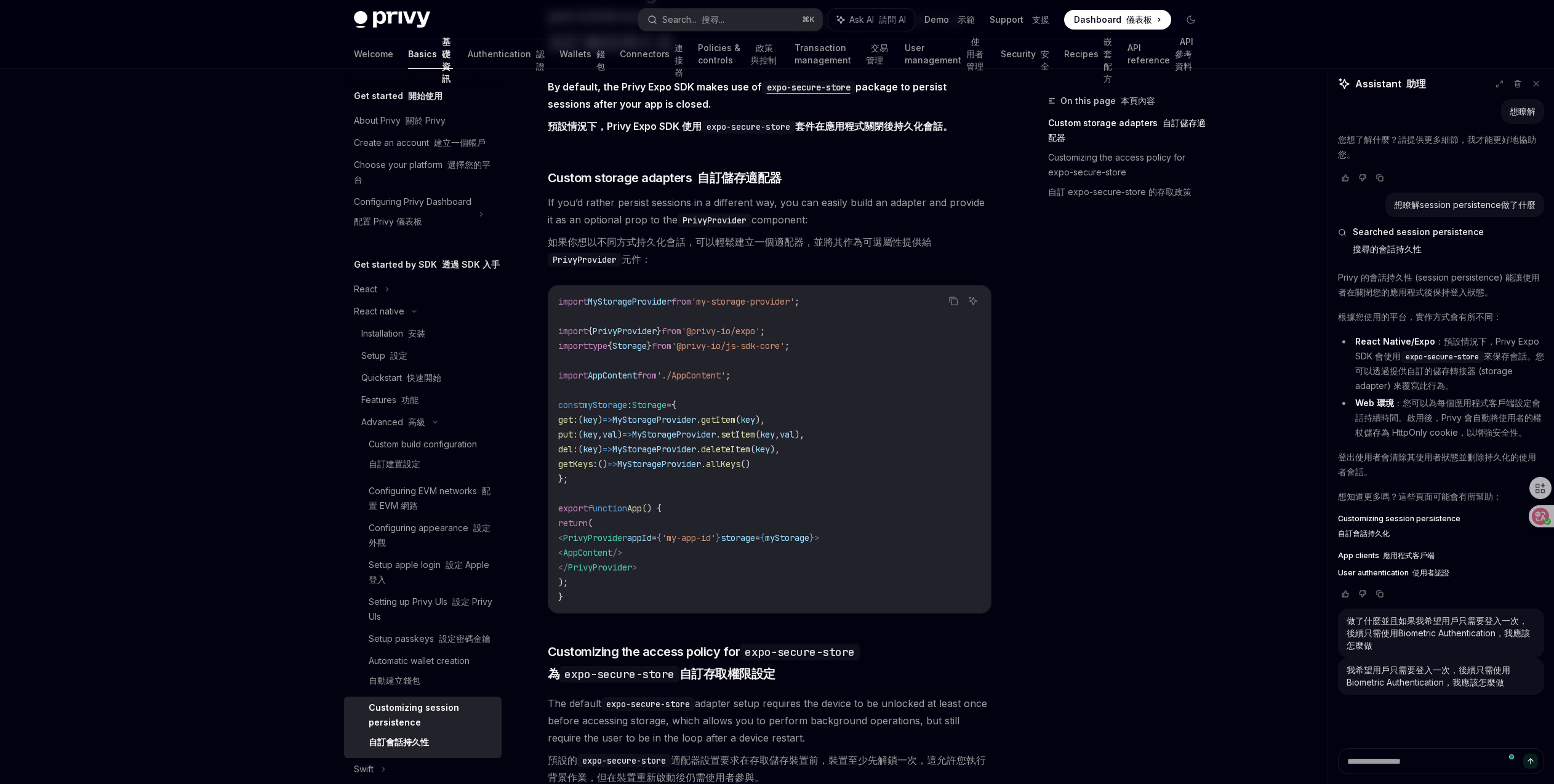
scroll to position [81, 0]
